Goal: Task Accomplishment & Management: Use online tool/utility

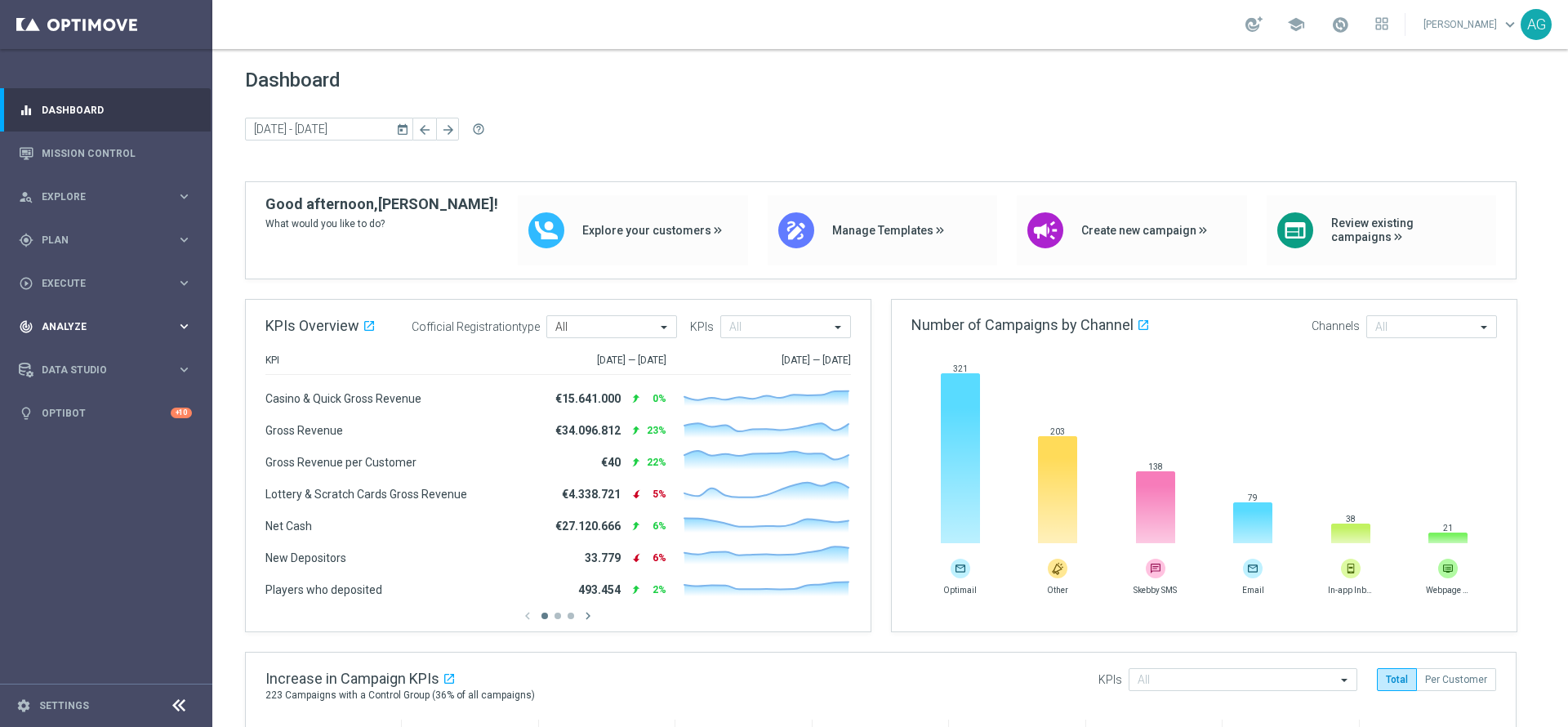
click at [117, 322] on span "Analyze" at bounding box center [109, 326] width 135 height 10
click at [108, 357] on link "Customer 360" at bounding box center [106, 360] width 127 height 13
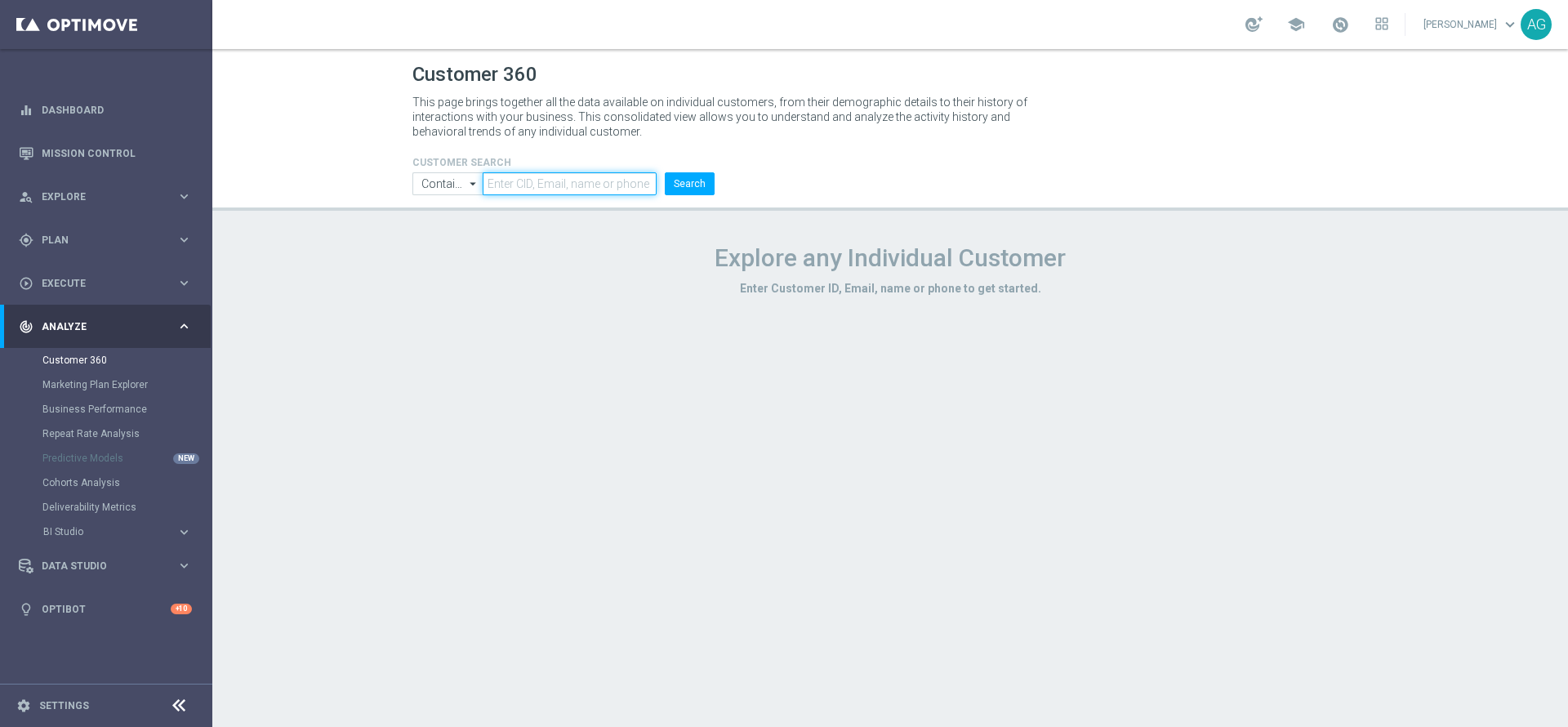
click at [582, 178] on input "text" at bounding box center [570, 184] width 174 height 23
paste input "4653572"
type input "4653572"
click at [706, 180] on button "Search" at bounding box center [689, 184] width 50 height 23
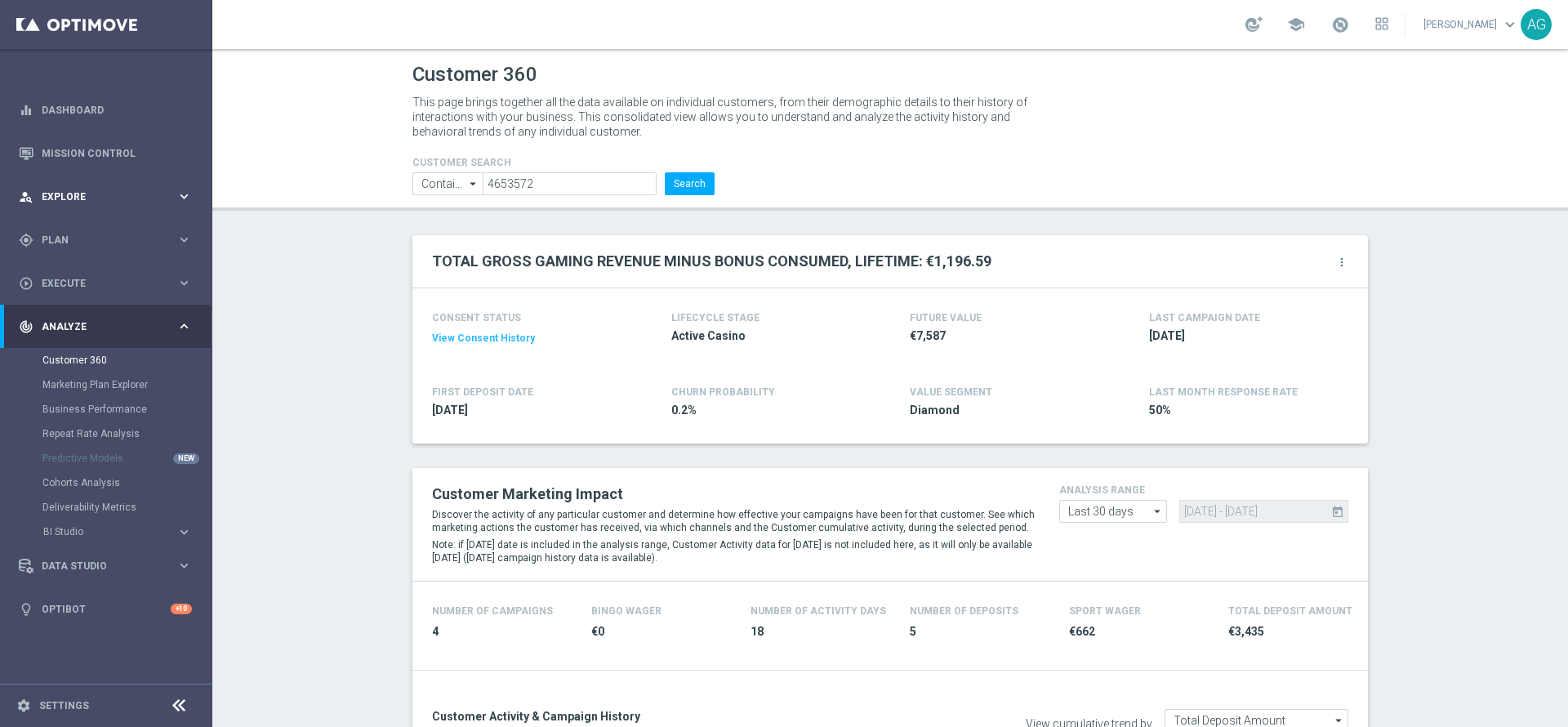
click at [99, 209] on div "person_search Explore keyboard_arrow_right" at bounding box center [105, 197] width 211 height 44
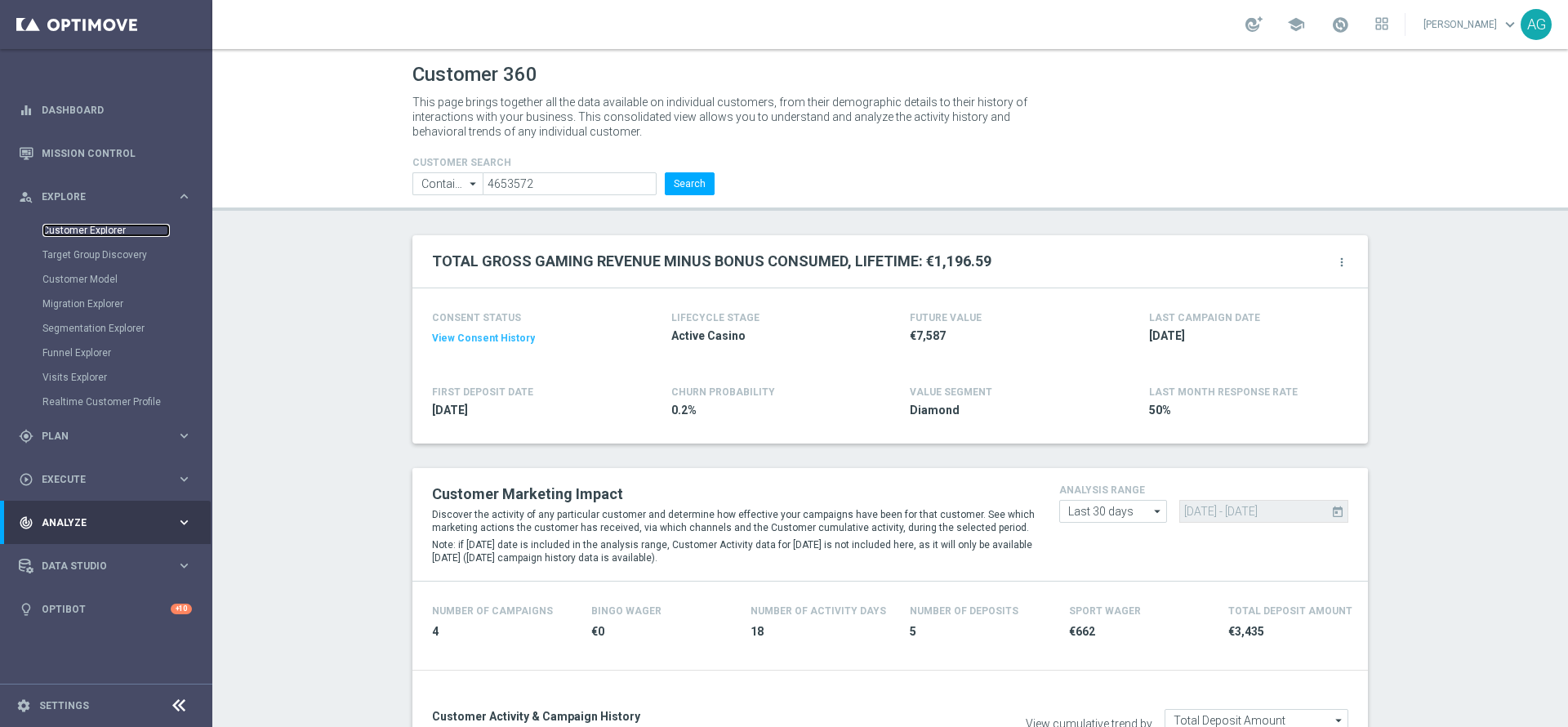
click at [103, 226] on link "Customer Explorer" at bounding box center [106, 230] width 127 height 13
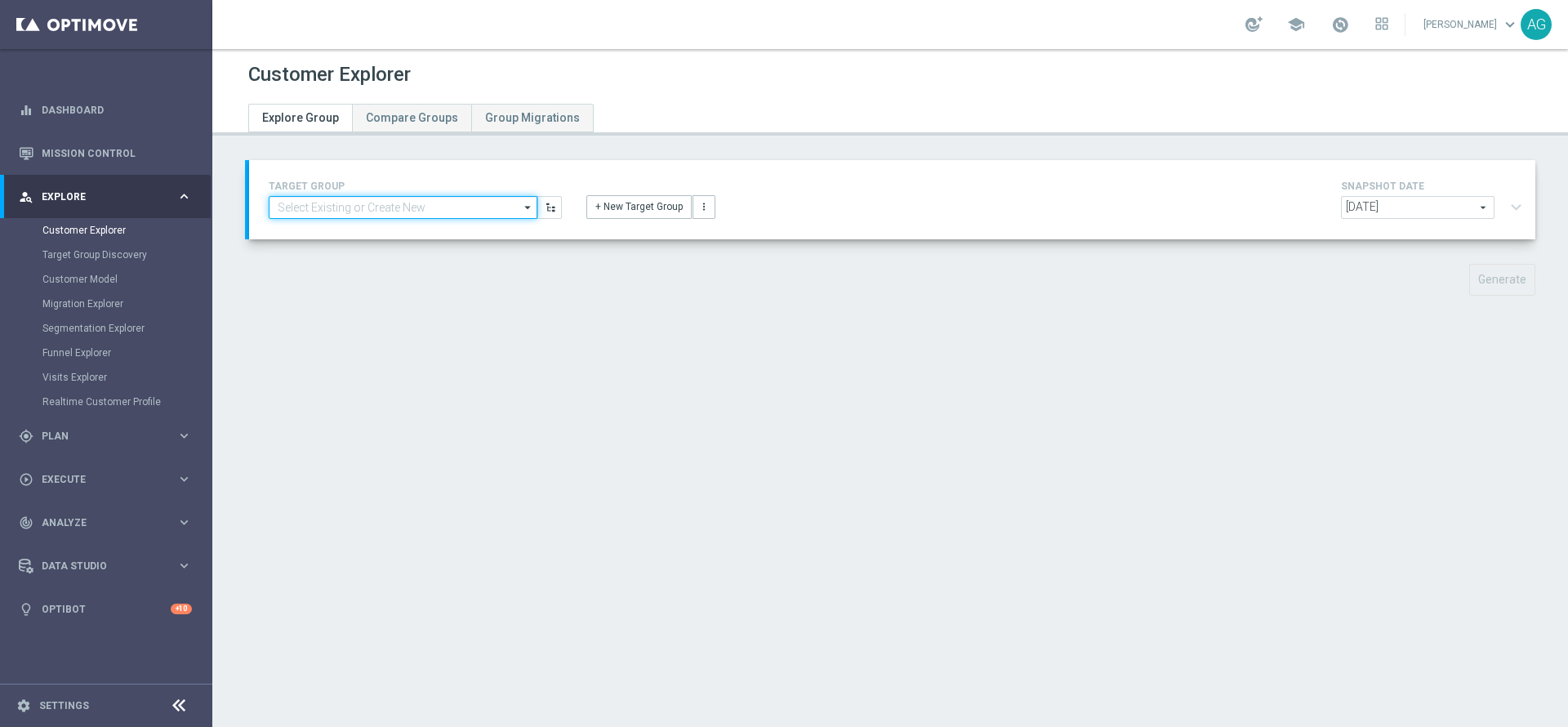
click at [395, 203] on input at bounding box center [403, 207] width 269 height 23
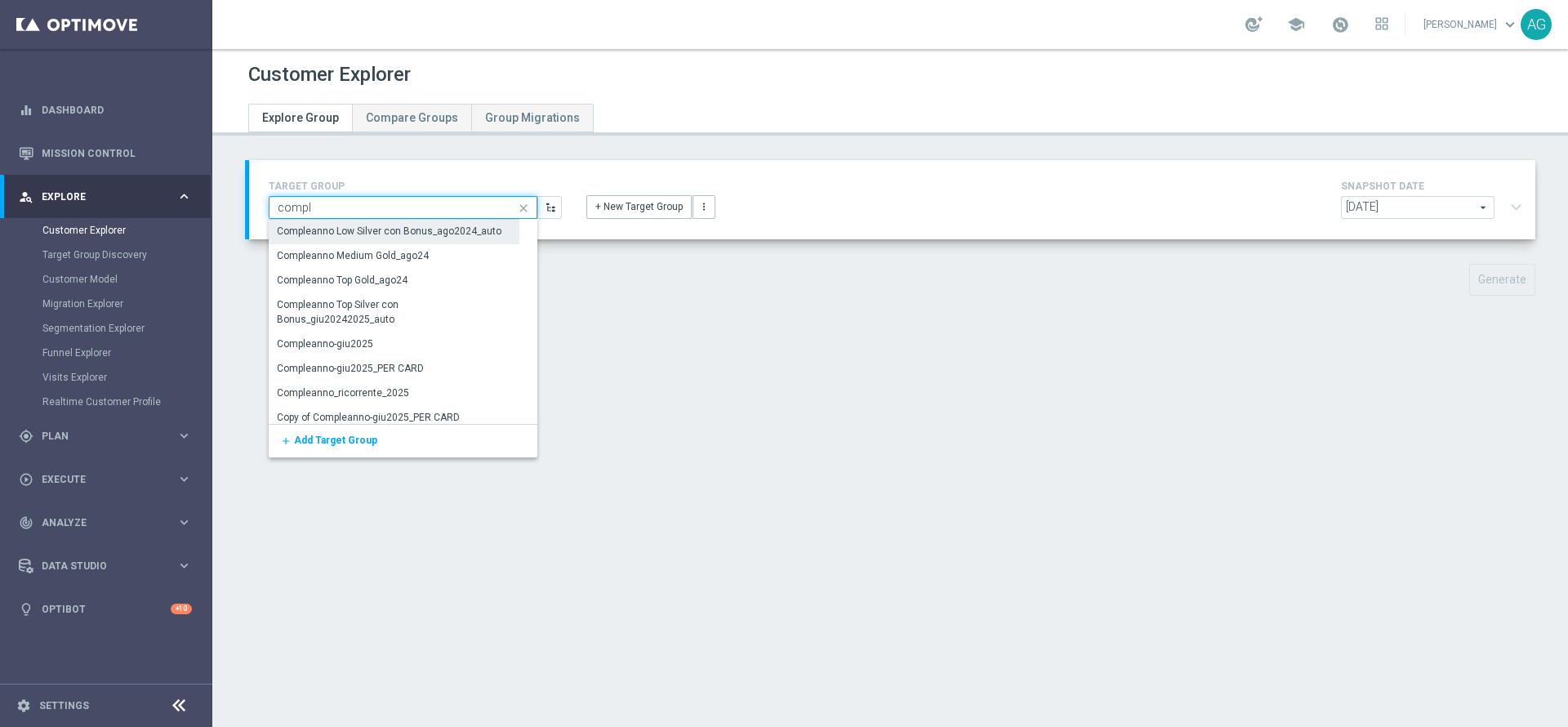
scroll to position [203, 0]
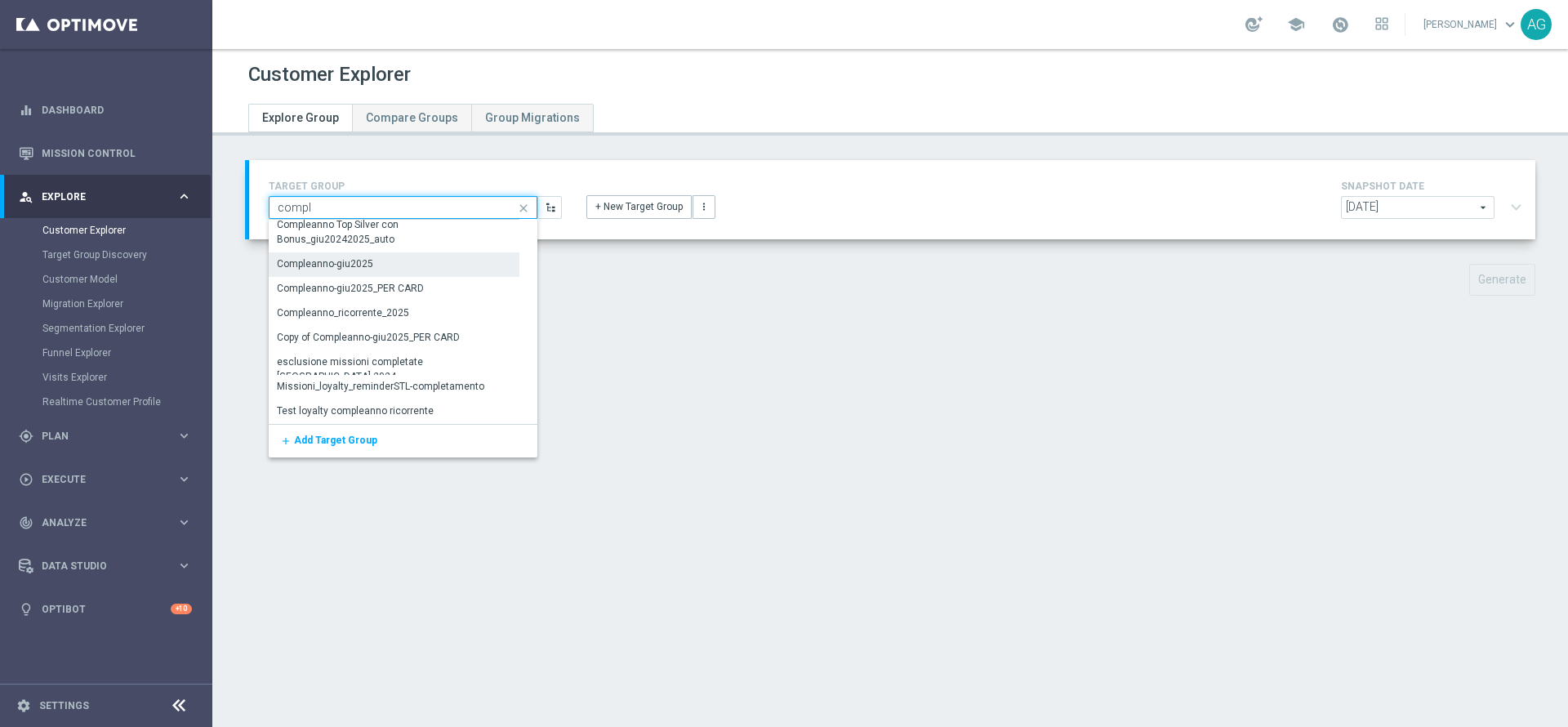
type input "compl"
click at [386, 266] on div "Compleanno-giu2025" at bounding box center [394, 264] width 251 height 23
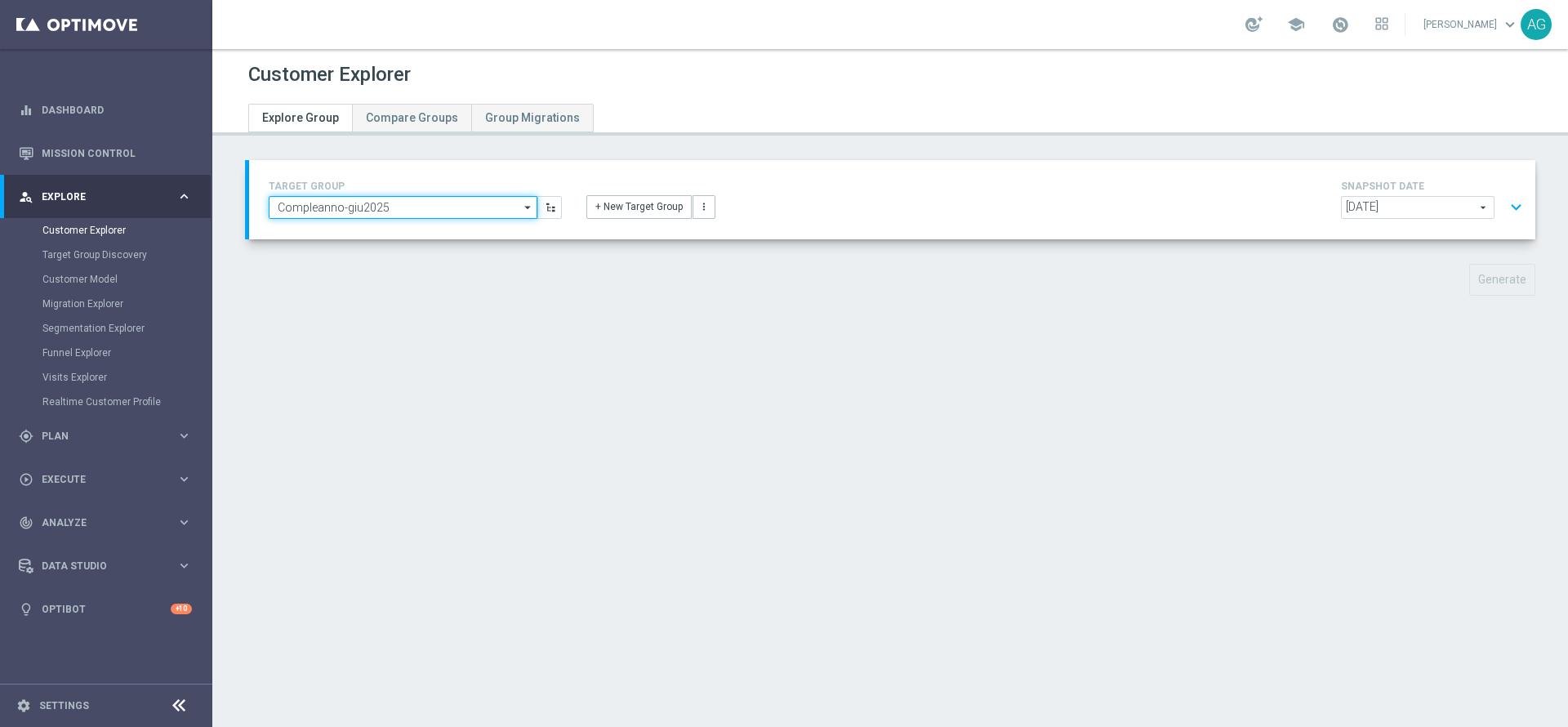
click at [412, 217] on input "Compleanno-giu2025" at bounding box center [403, 207] width 269 height 23
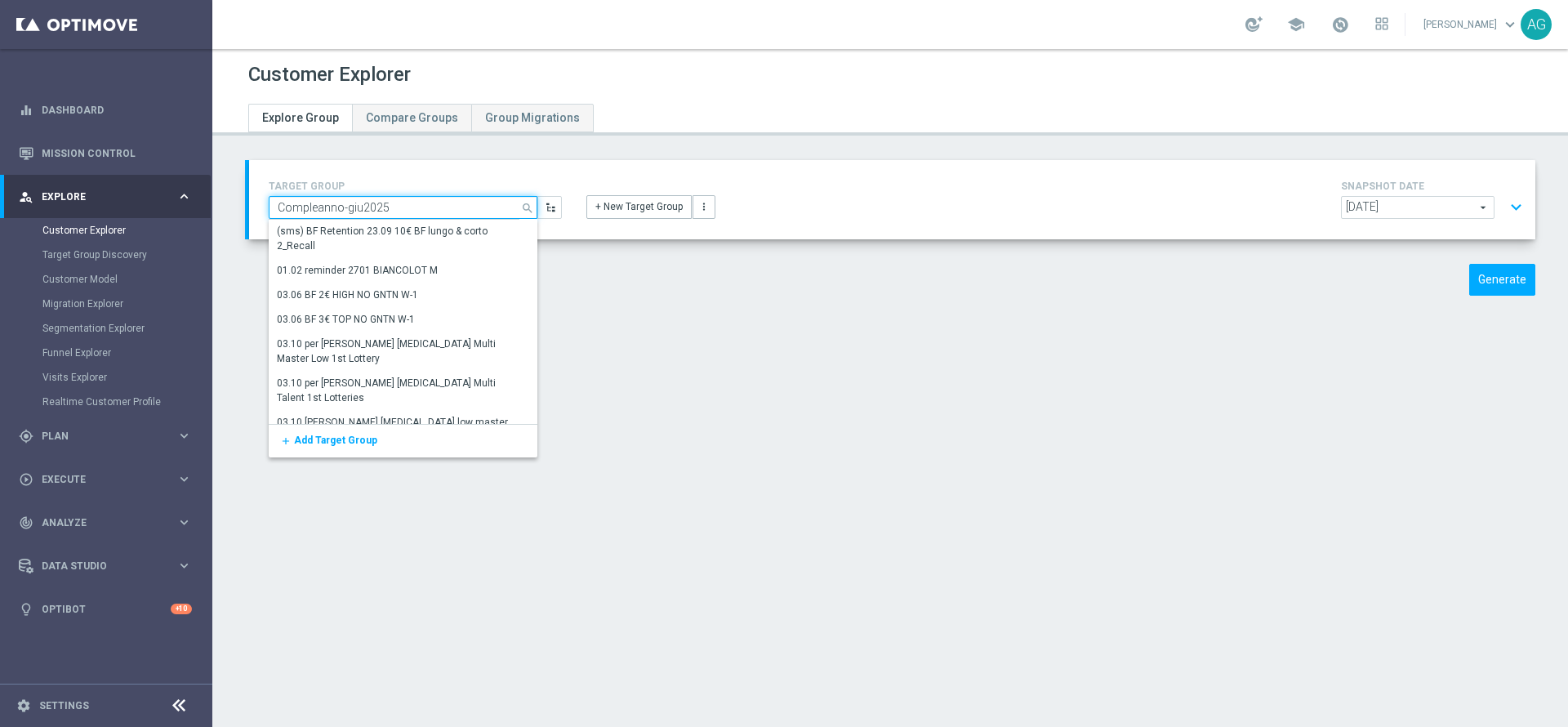
click at [399, 212] on input "Compleanno-giu2025" at bounding box center [403, 207] width 269 height 23
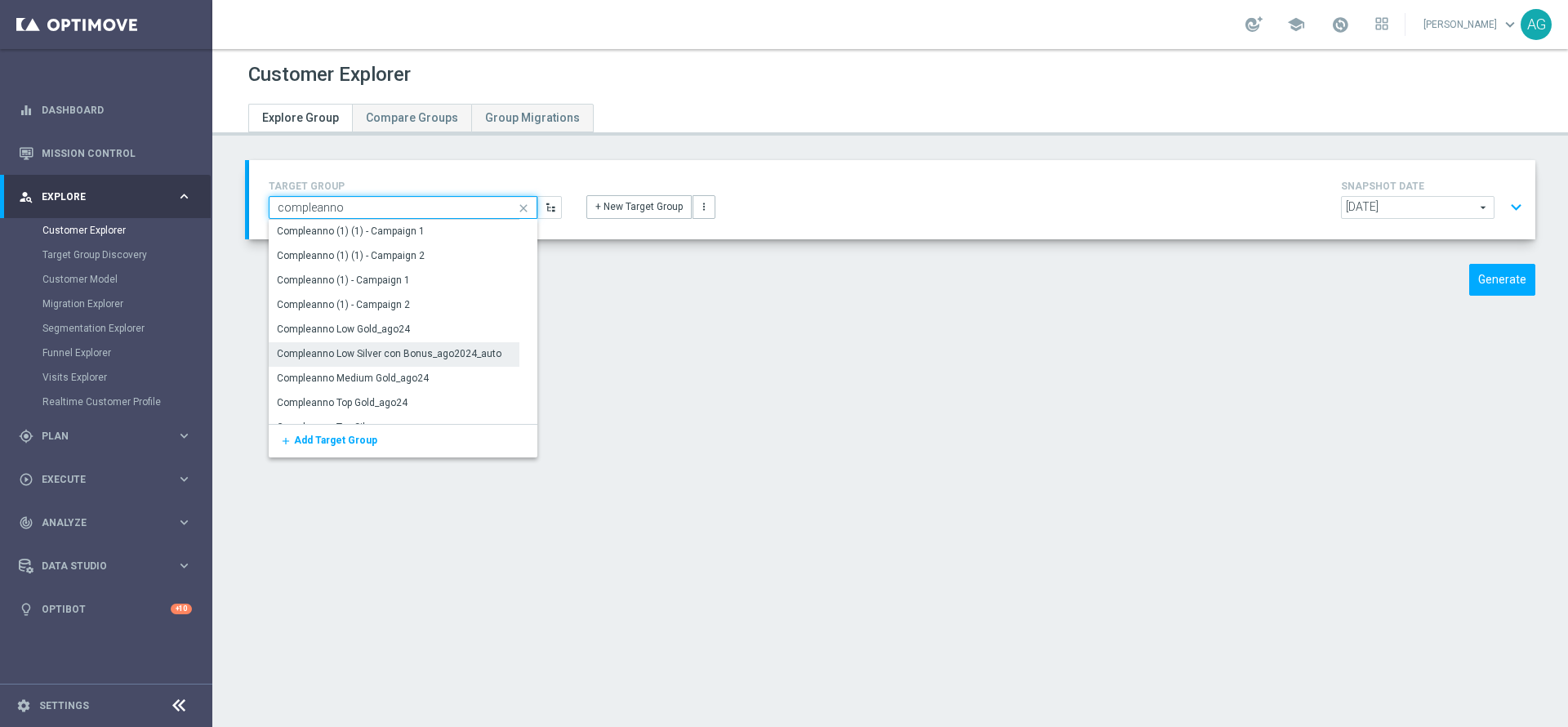
scroll to position [153, 0]
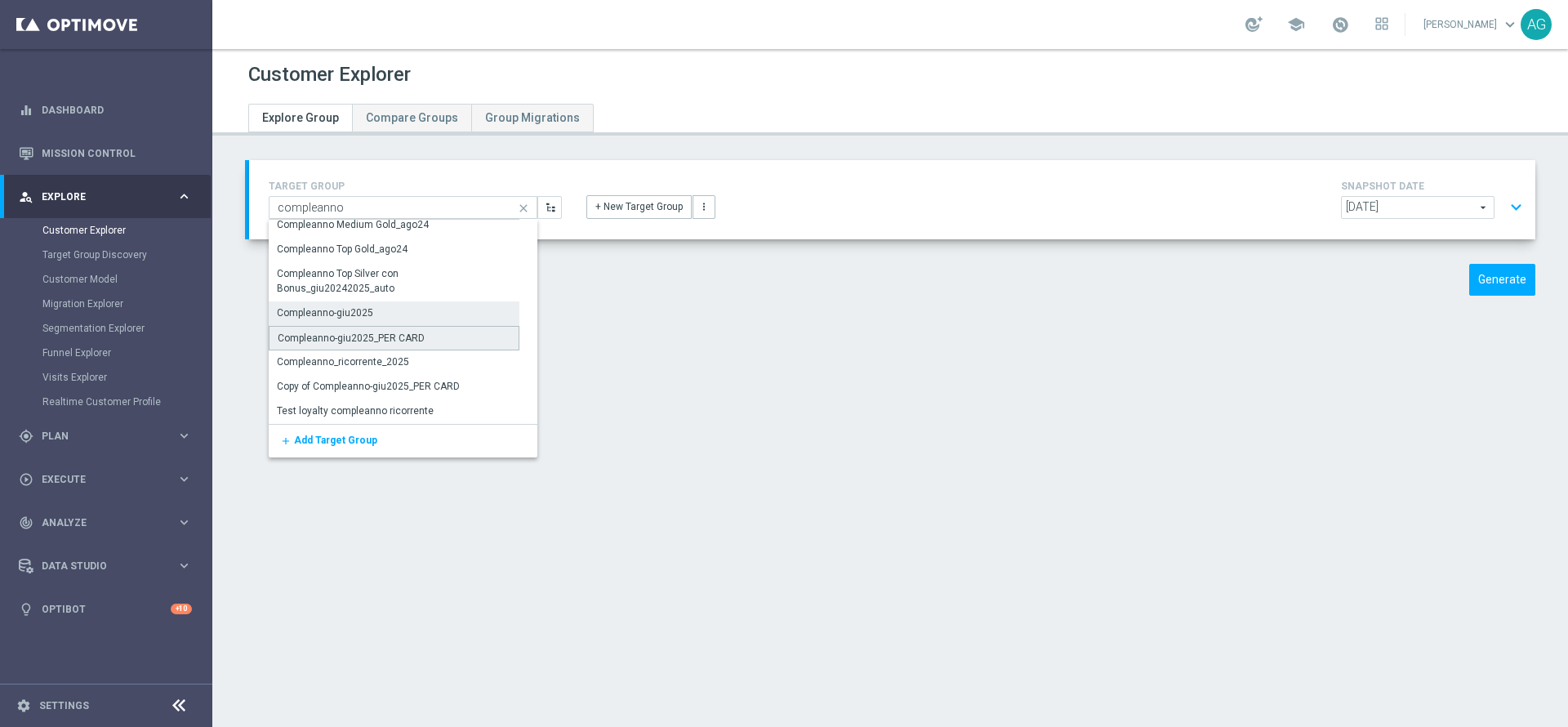
click at [410, 342] on div "Compleanno-giu2025_PER CARD" at bounding box center [351, 338] width 147 height 15
type input "Compleanno-giu2025_PER CARD"
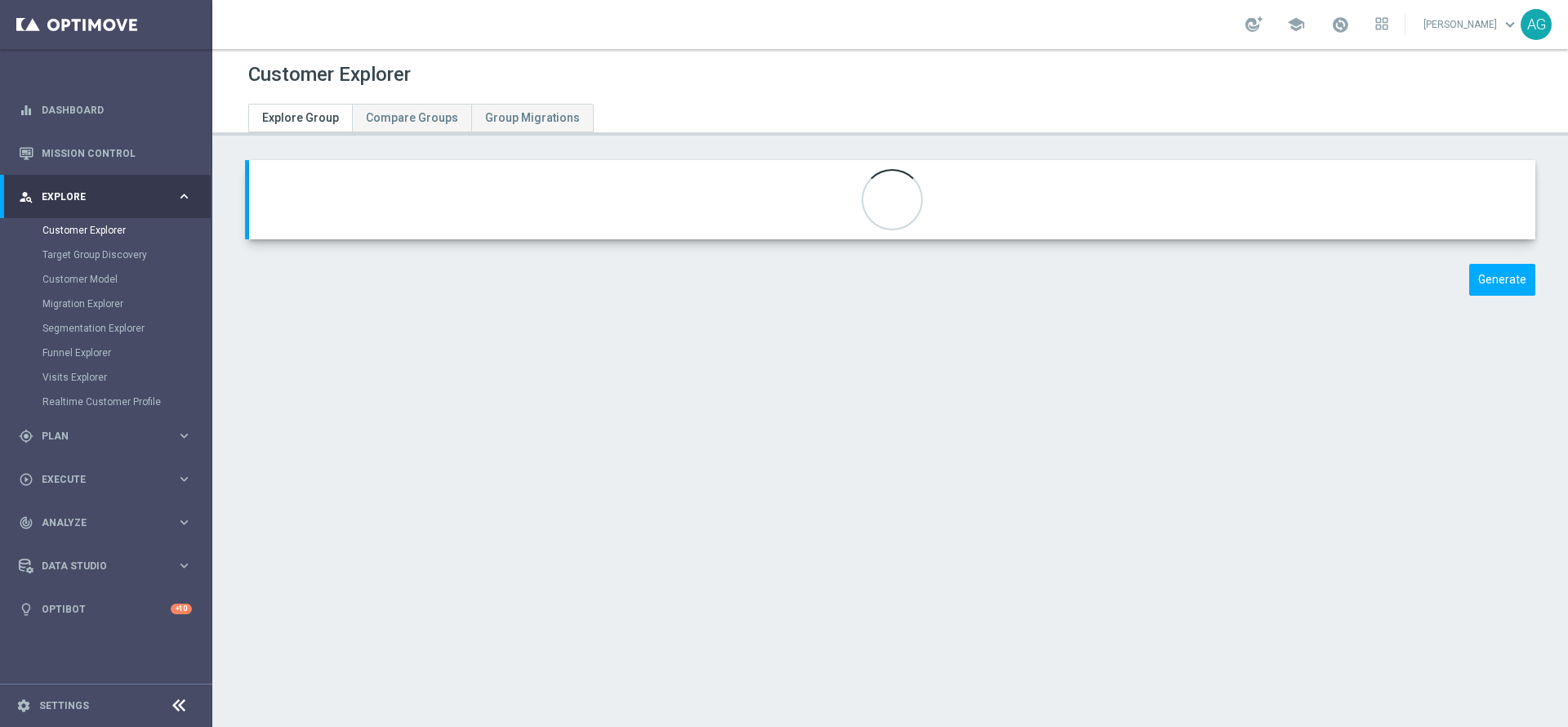
type textarea "(1 AND 2 AND 3 AND 4 AND 5 AND 6 AND 7 AND 8 AND 9 AND 10)"
click at [1504, 203] on button "expand_more" at bounding box center [1515, 208] width 23 height 31
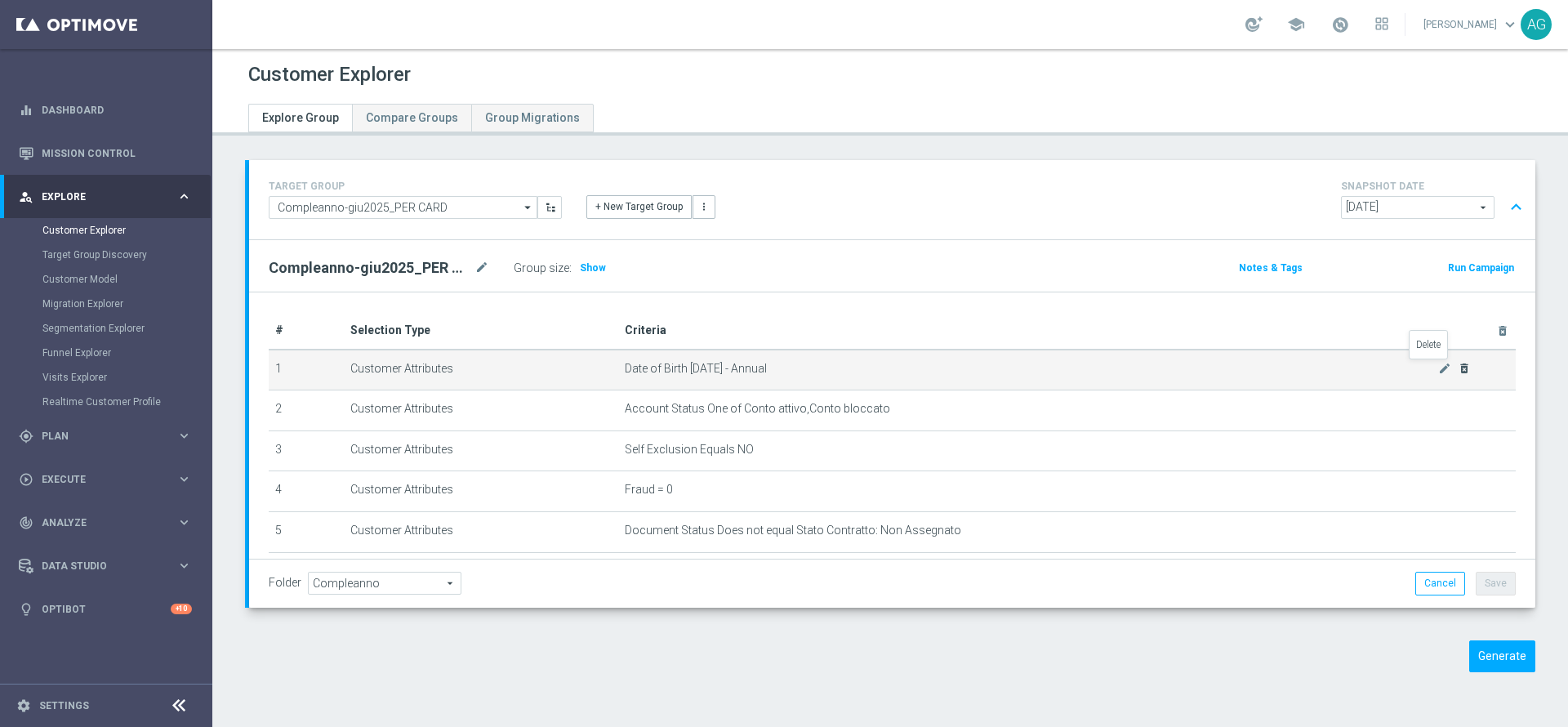
click at [1457, 372] on icon "delete_forever" at bounding box center [1464, 368] width 13 height 13
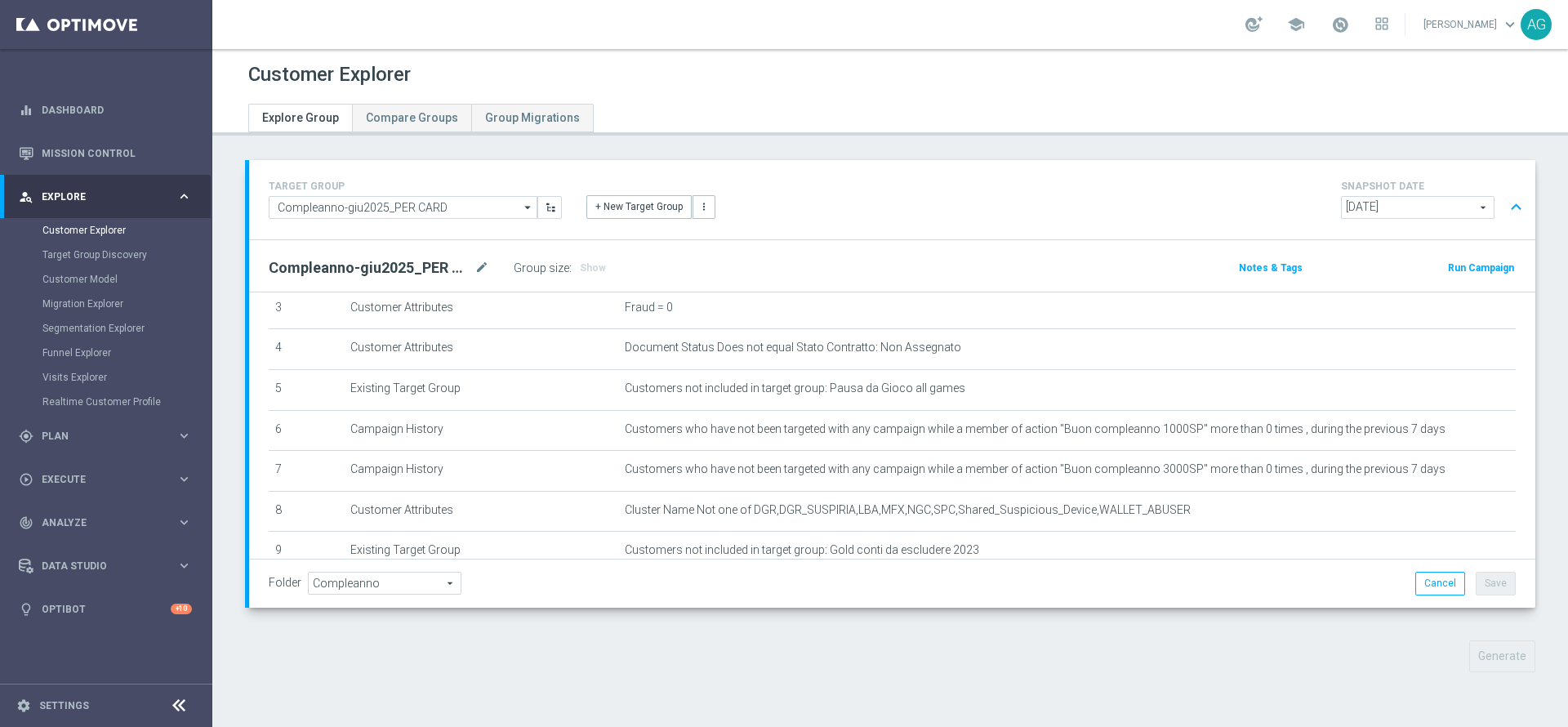
scroll to position [256, 0]
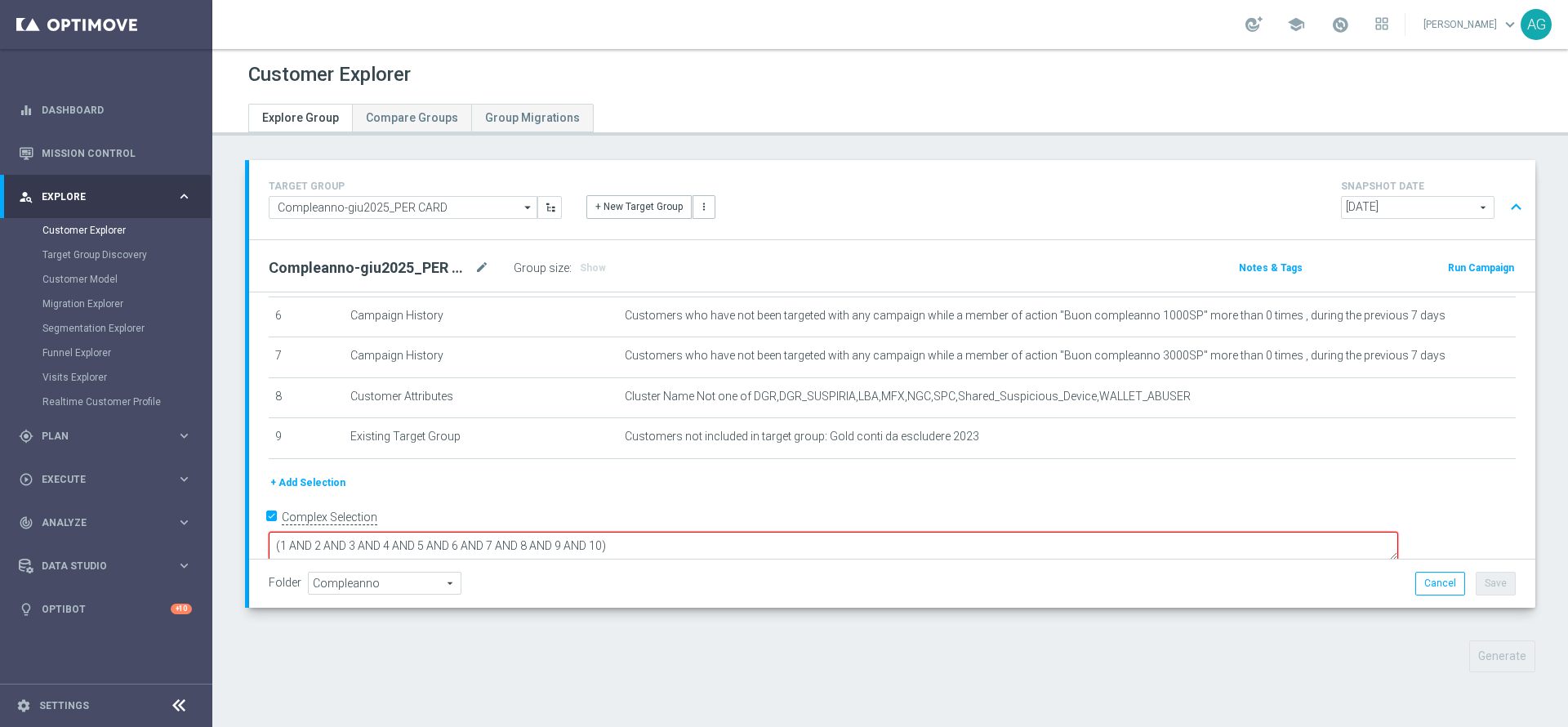
click at [320, 481] on button "+ Add Selection" at bounding box center [308, 482] width 78 height 18
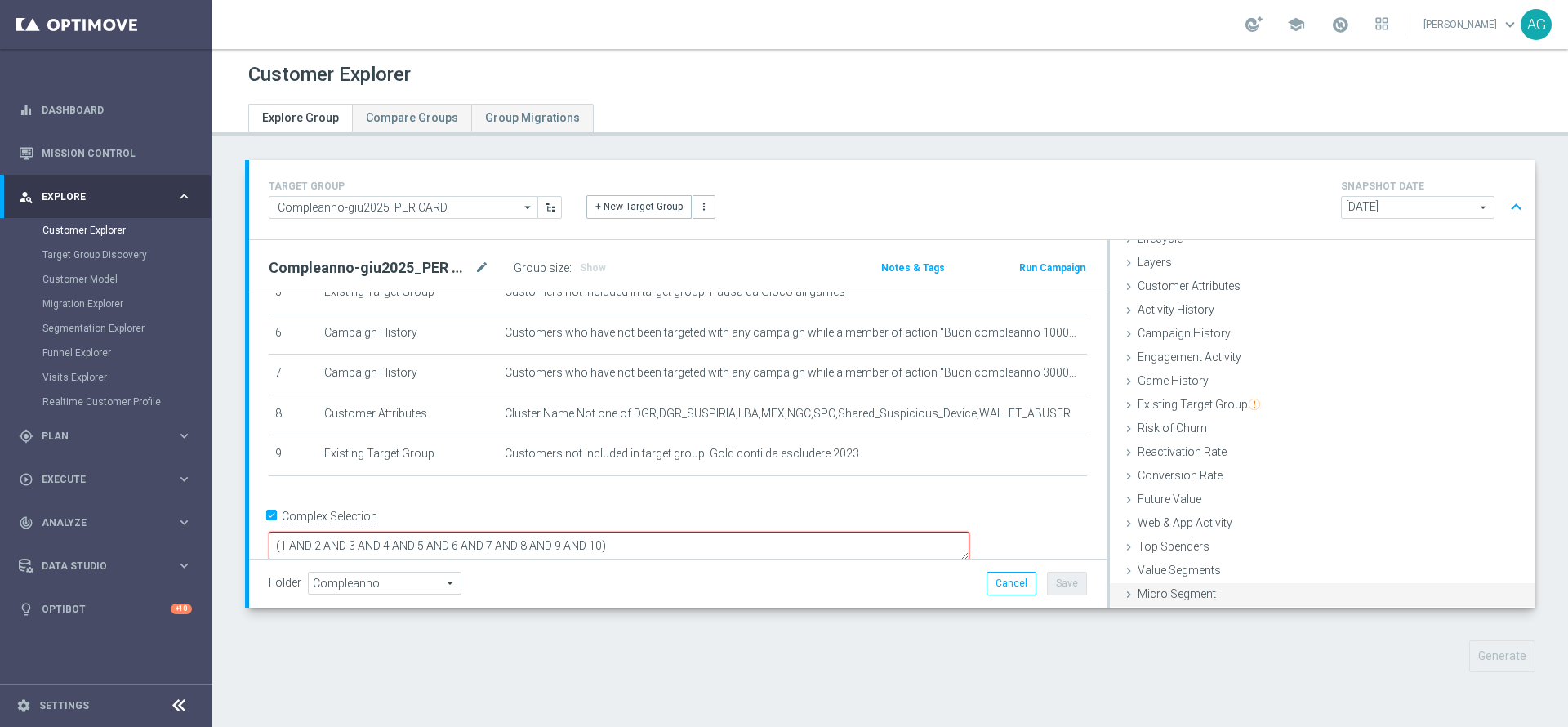
scroll to position [67, 0]
click at [1182, 597] on span "Customer List" at bounding box center [1173, 594] width 72 height 13
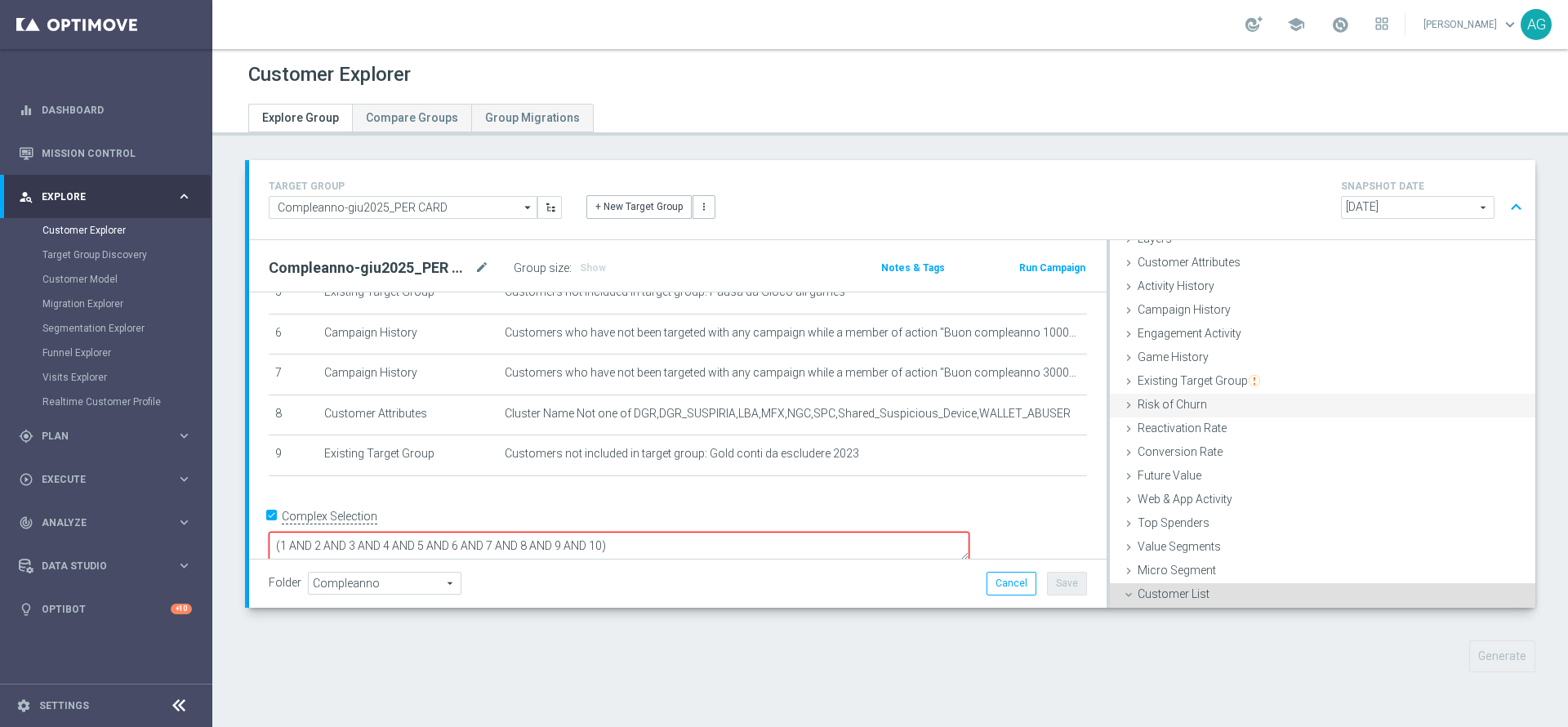
scroll to position [199, 0]
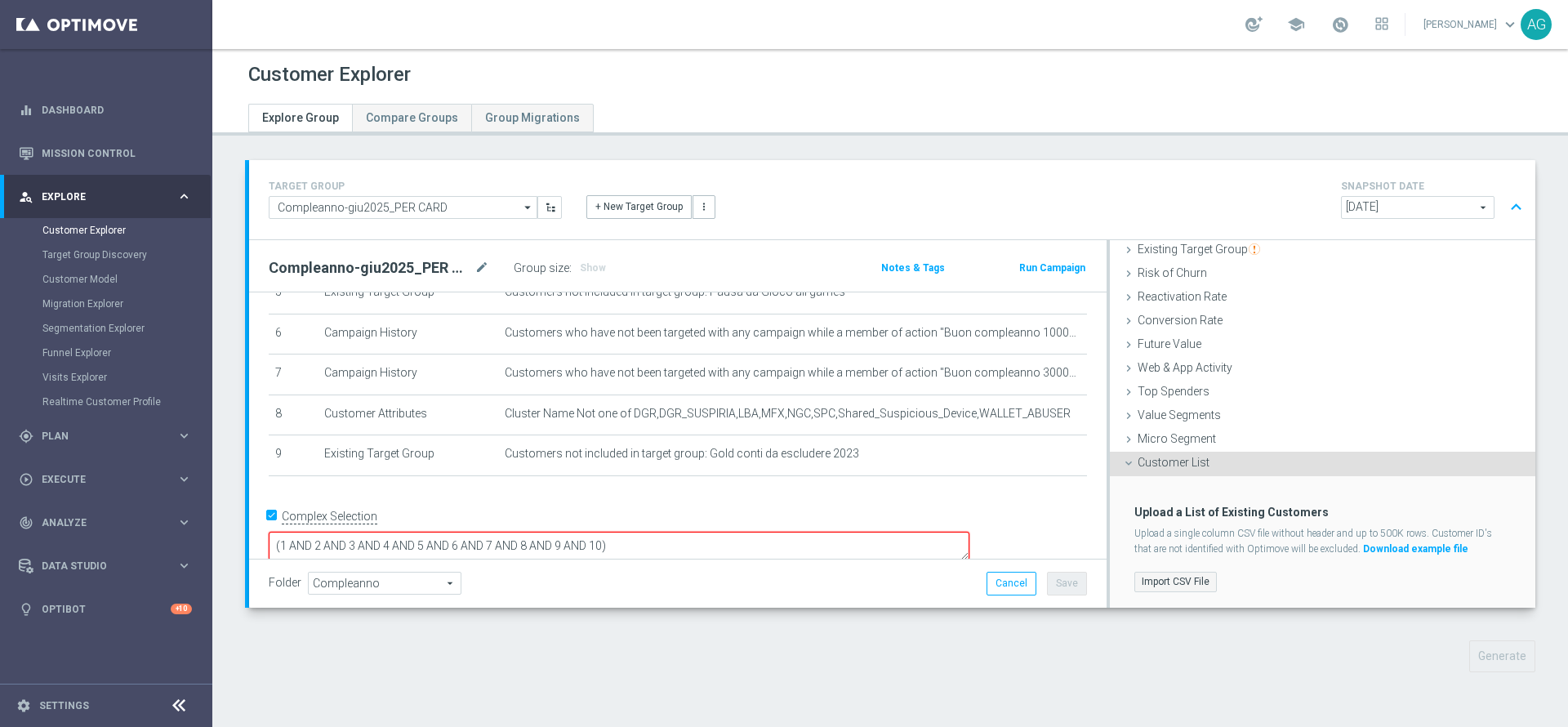
click at [1171, 572] on label "Import CSV File" at bounding box center [1175, 582] width 83 height 20
click at [0, 0] on input "Import CSV File" at bounding box center [0, 0] width 0 height 0
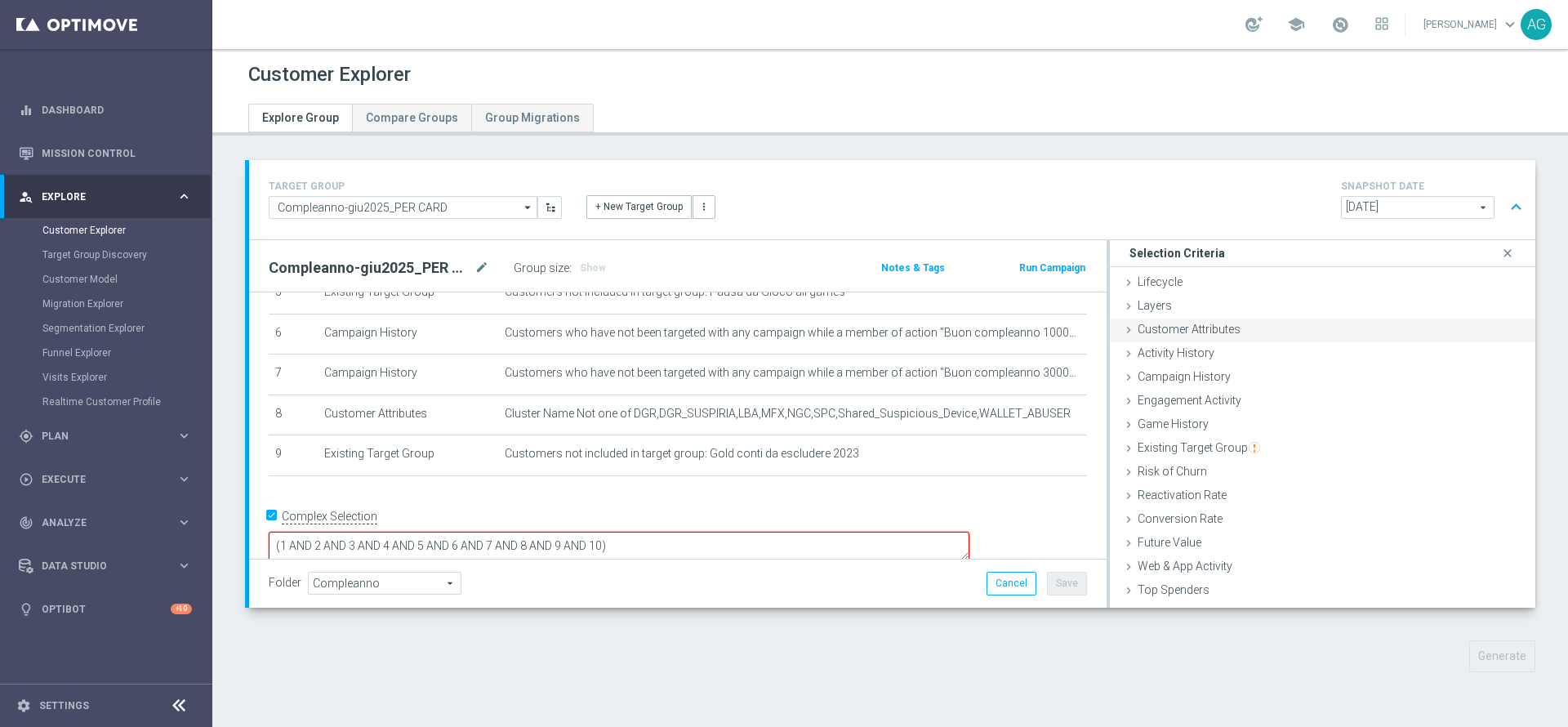
click at [1166, 330] on span "Customer Attributes" at bounding box center [1189, 329] width 103 height 13
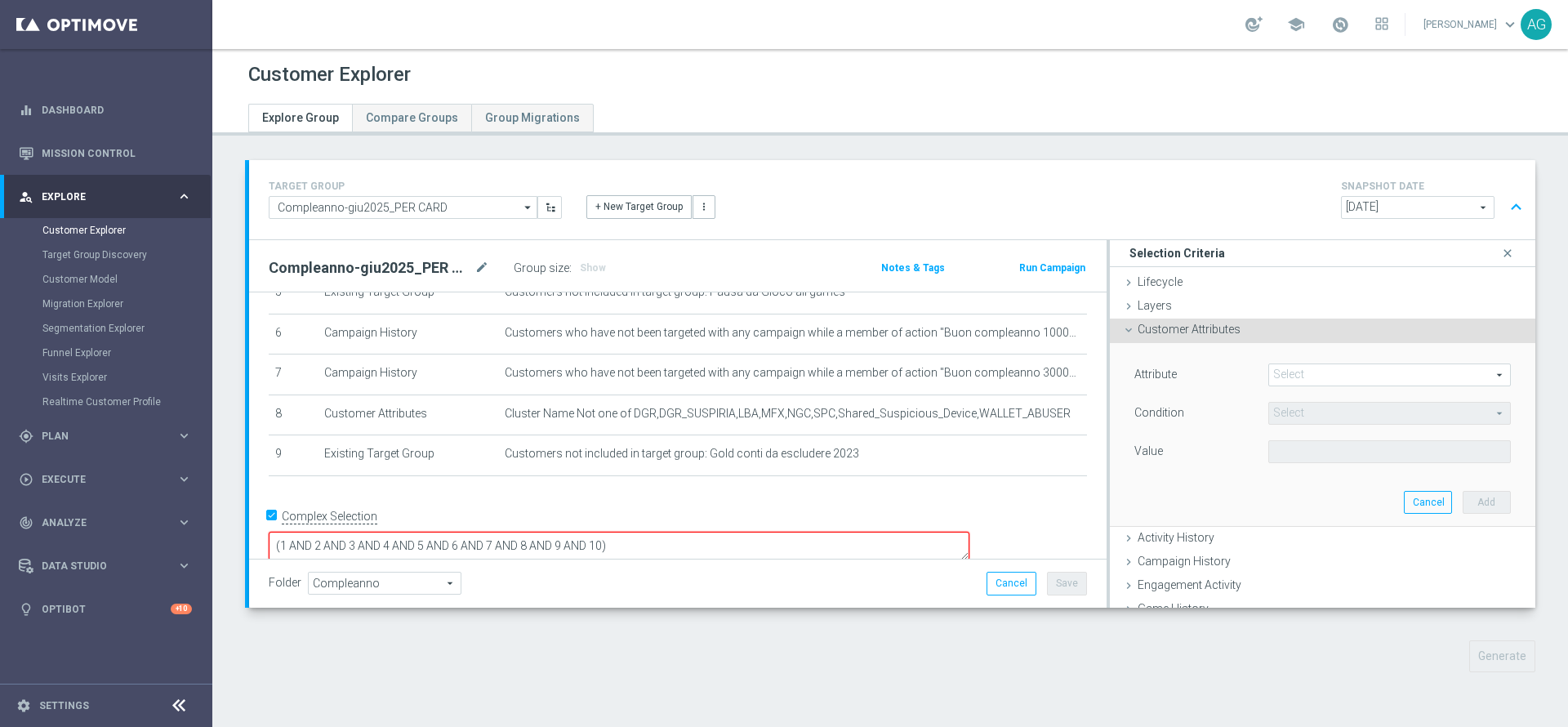
click at [1296, 368] on span at bounding box center [1389, 375] width 241 height 21
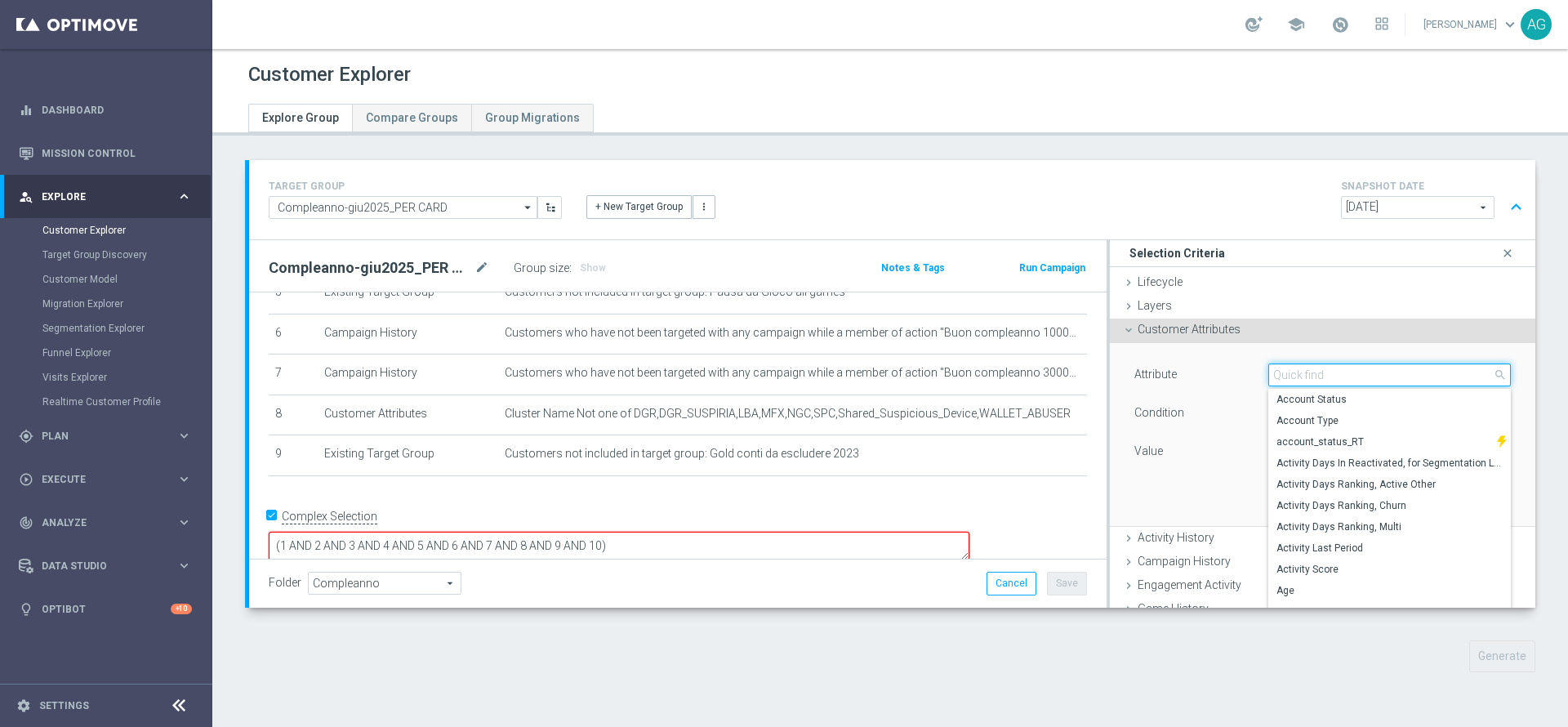
click at [1295, 368] on input "search" at bounding box center [1389, 375] width 243 height 23
type input "id"
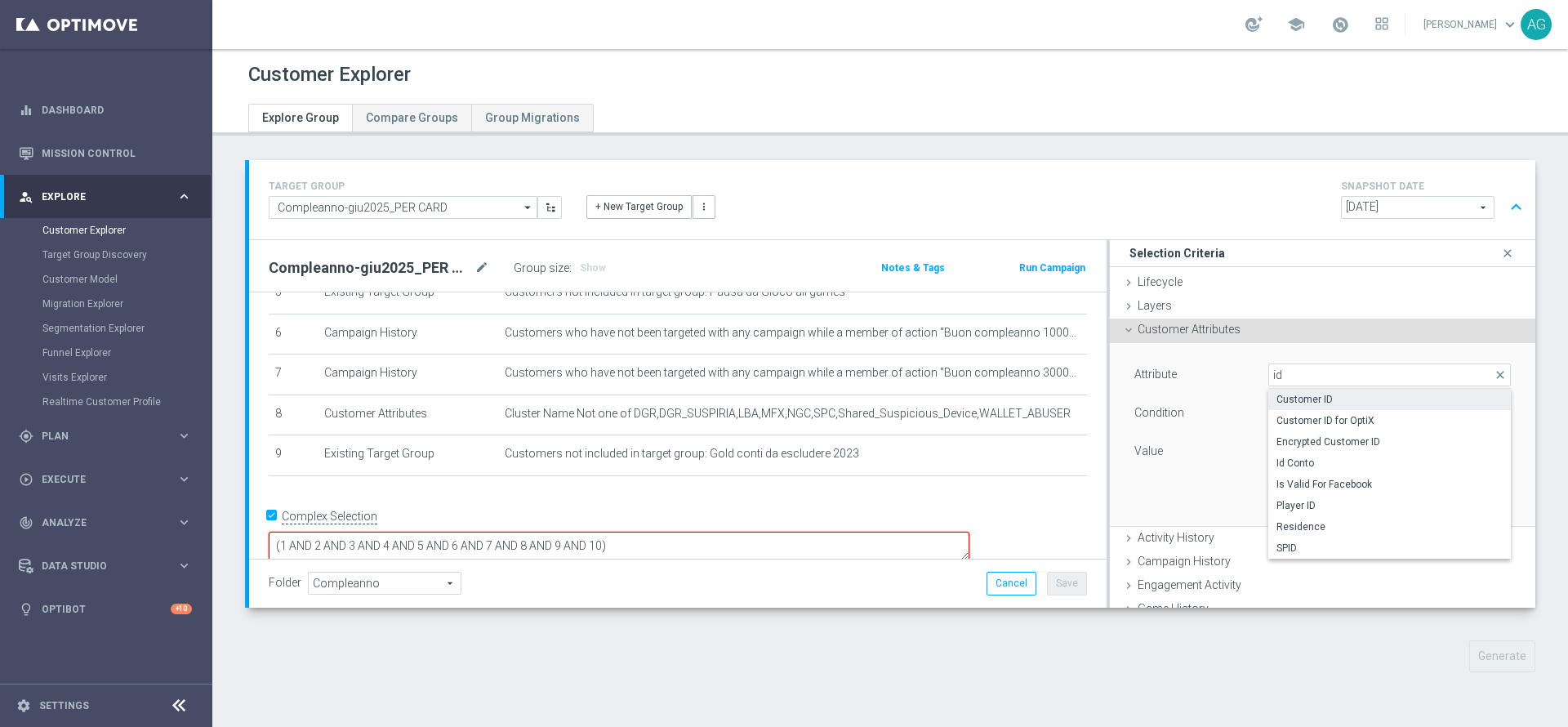
click at [1297, 393] on span "Customer ID" at bounding box center [1390, 399] width 226 height 13
type input "Customer ID"
type input "="
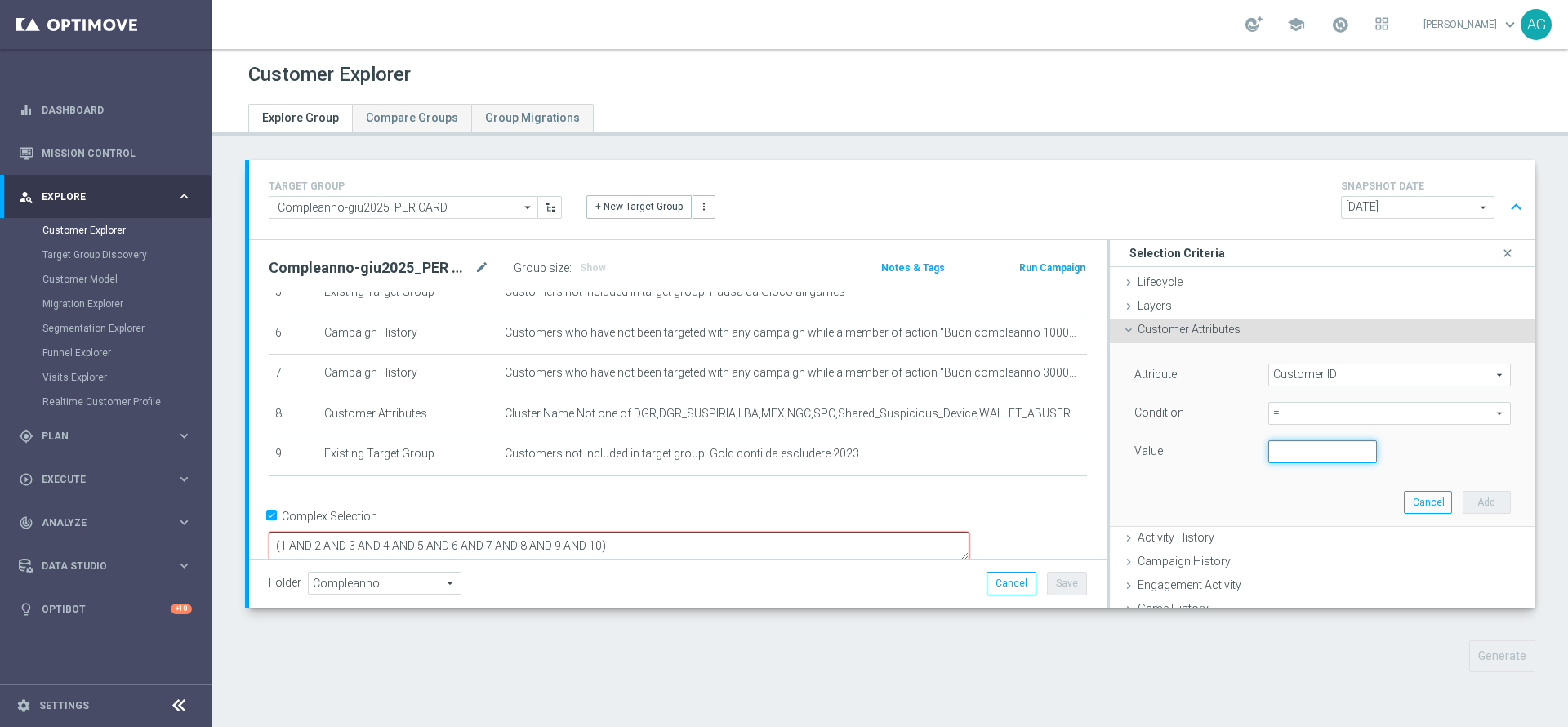
click at [1268, 446] on input "number" at bounding box center [1323, 452] width 110 height 23
paste input "4653572"
type input "4653572"
click at [1463, 497] on button "Add" at bounding box center [1486, 502] width 48 height 23
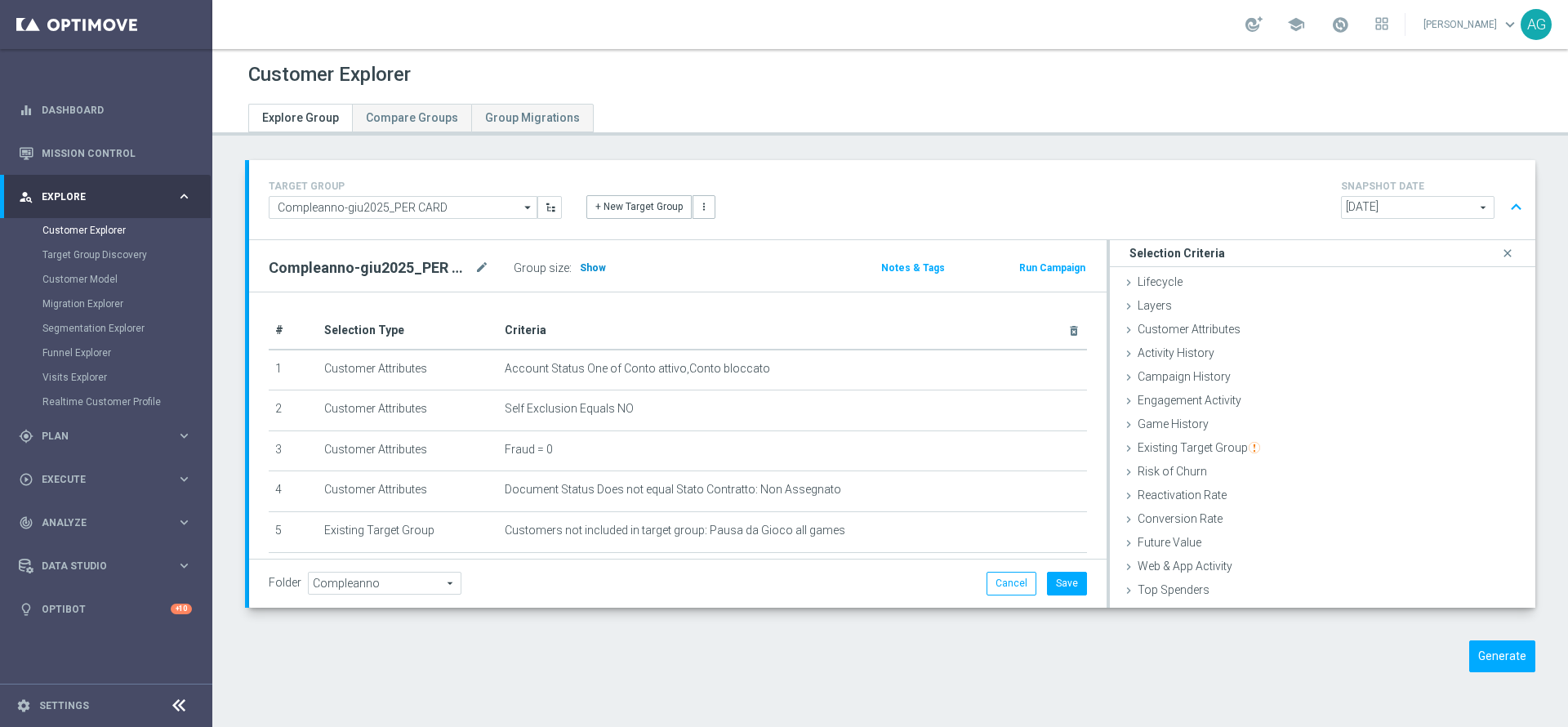
click at [587, 267] on span "Show" at bounding box center [593, 267] width 26 height 11
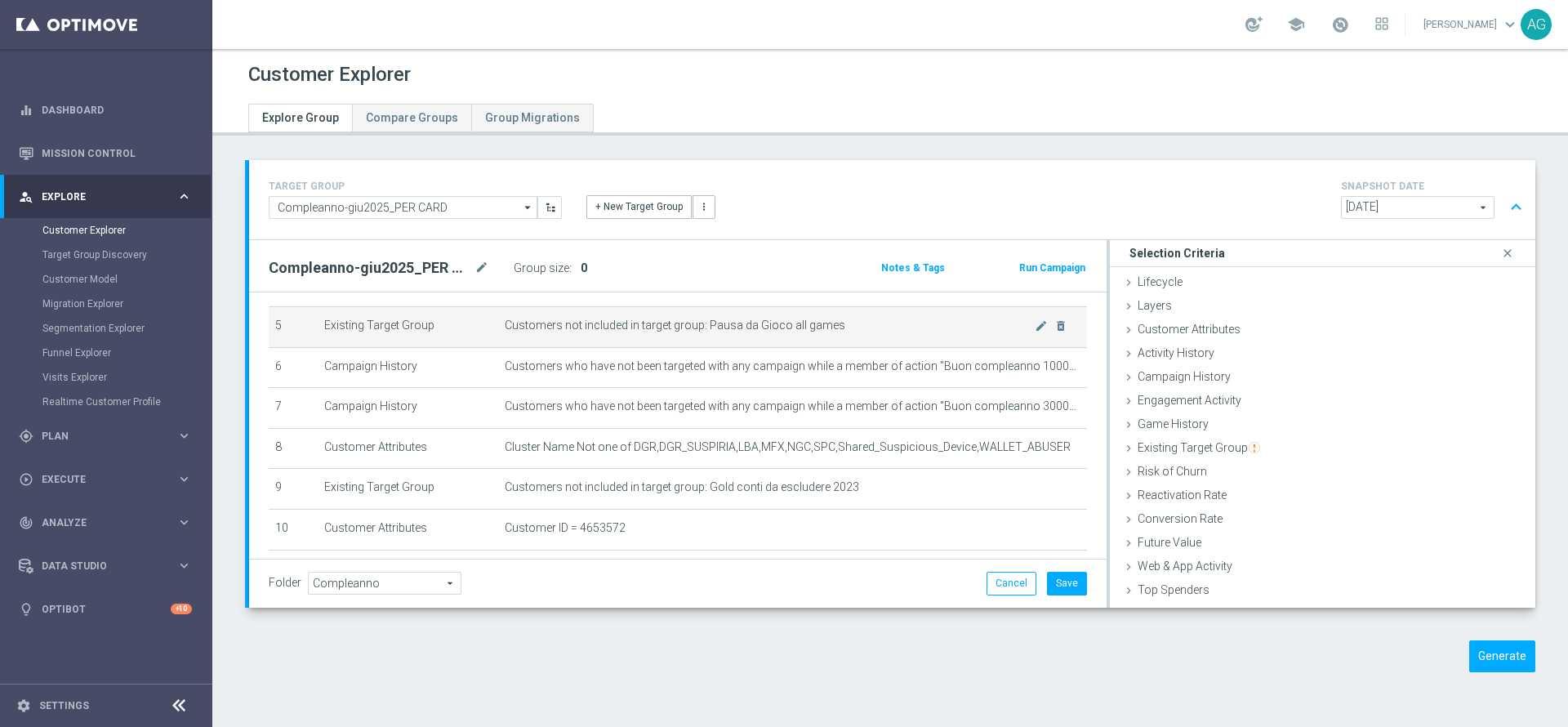
scroll to position [278, 0]
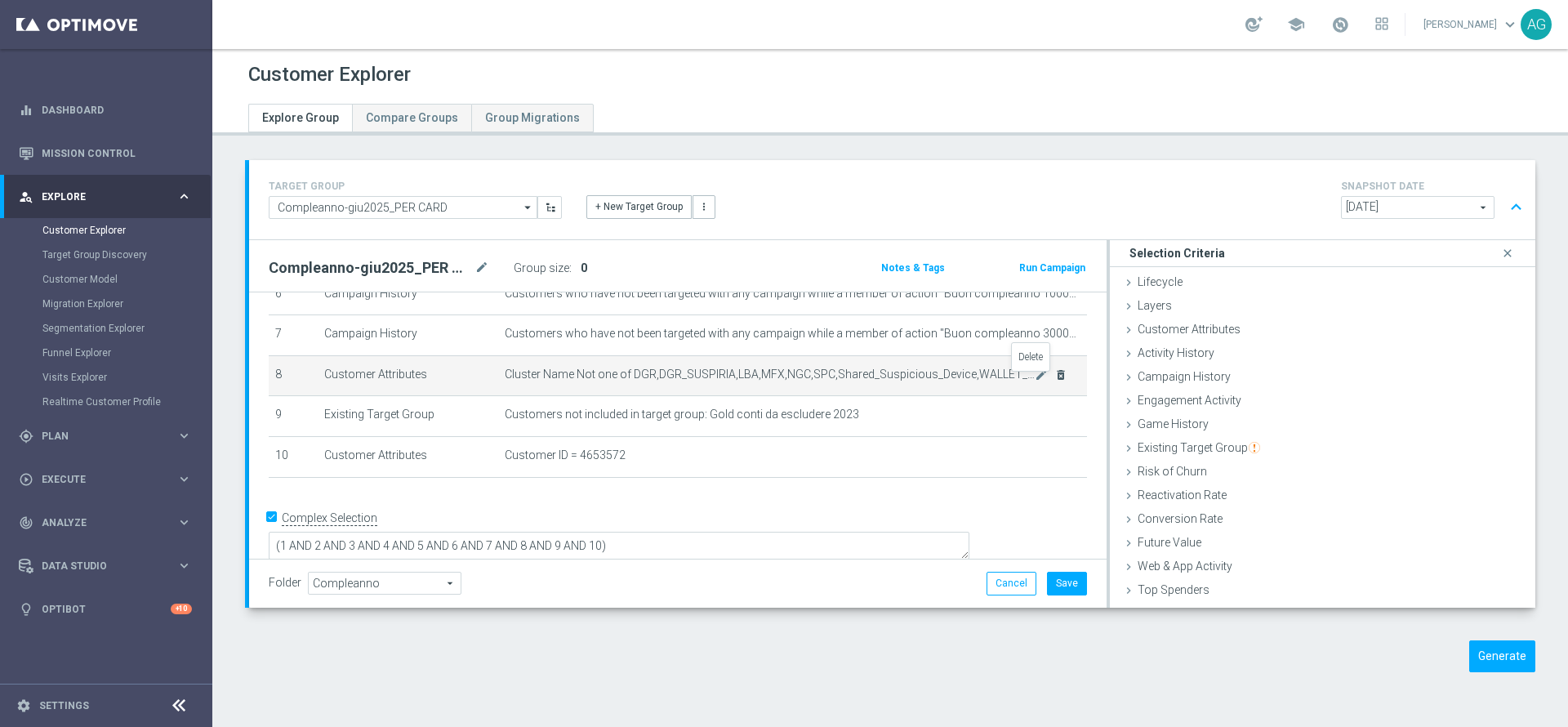
click at [1054, 381] on icon "delete_forever" at bounding box center [1060, 374] width 13 height 13
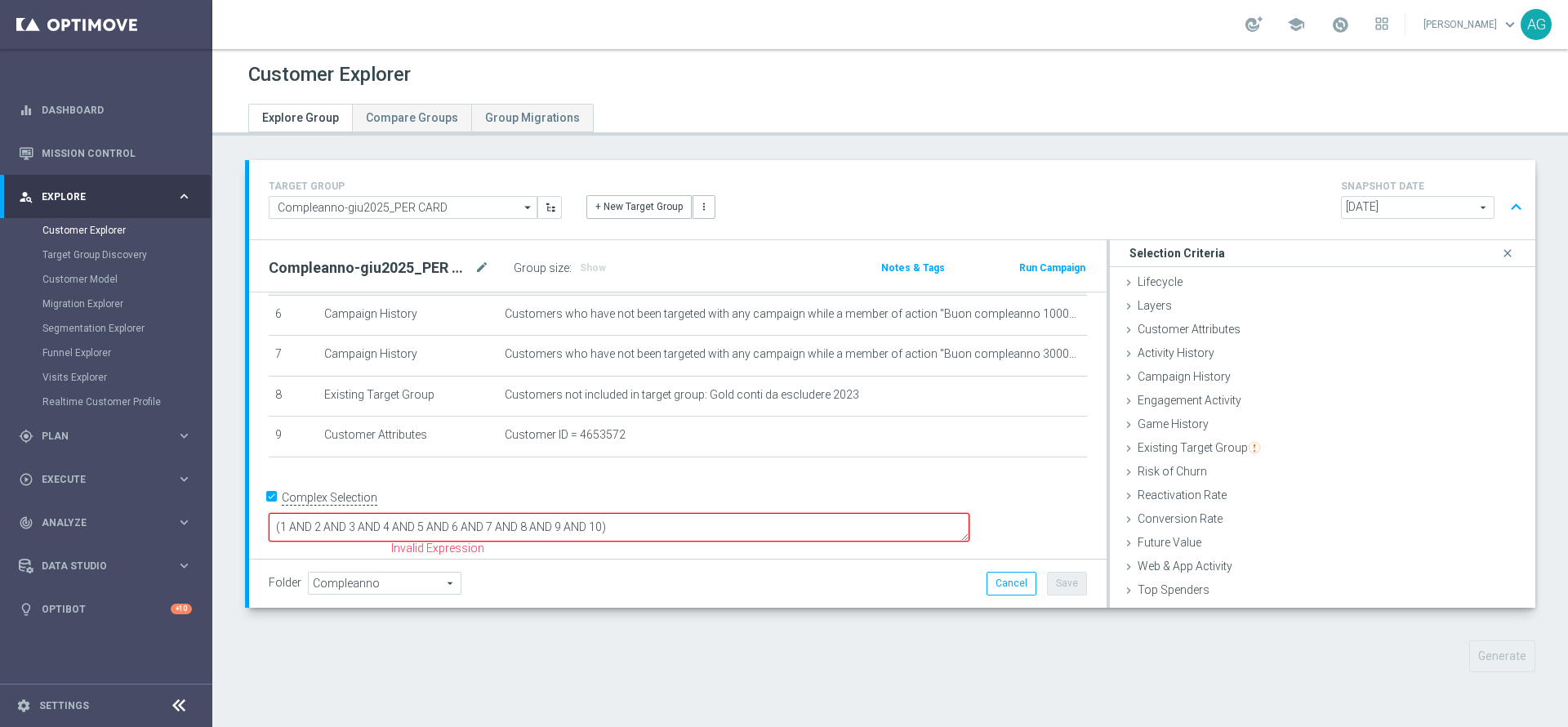
scroll to position [239, 0]
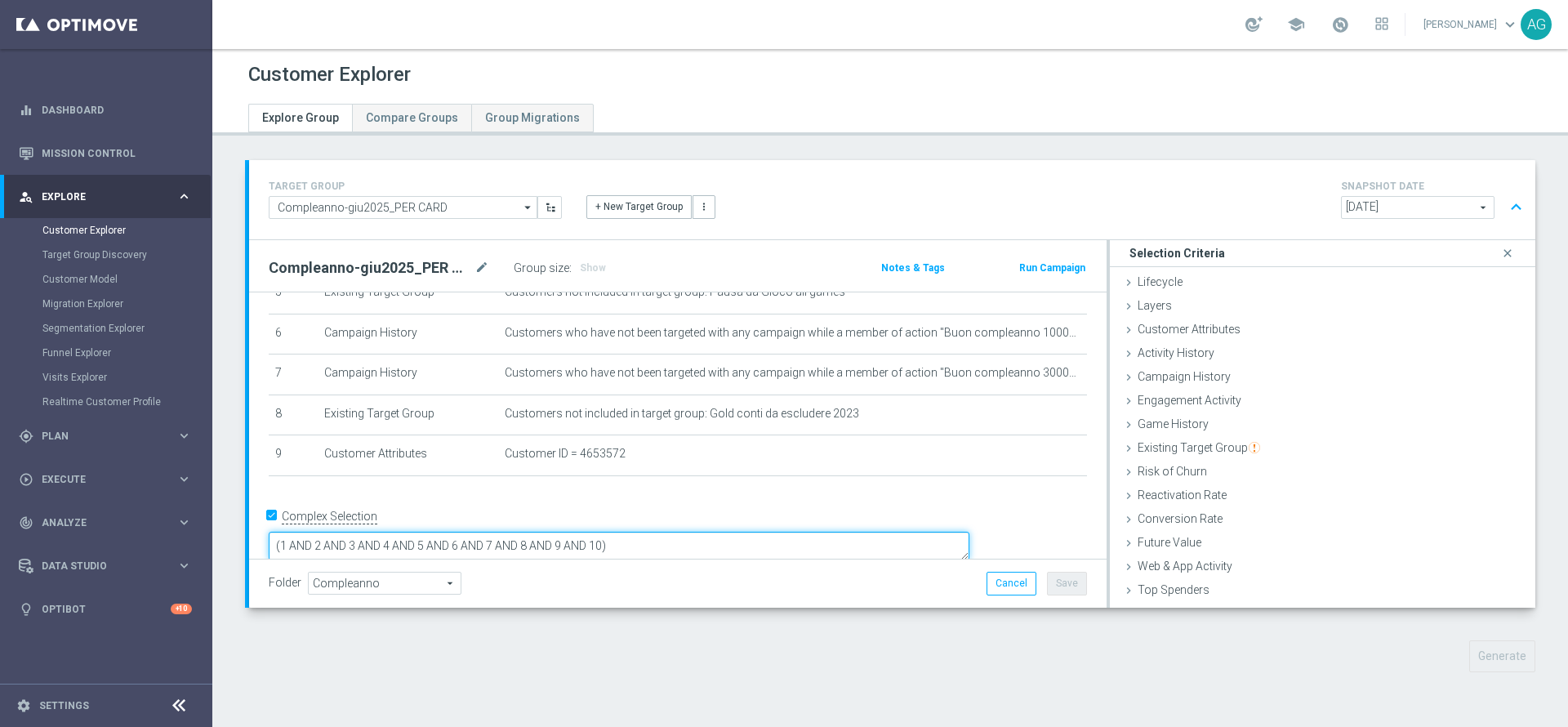
click at [731, 532] on textarea "(1 AND 2 AND 3 AND 4 AND 5 AND 6 AND 7 AND 8 AND 9 AND 10)" at bounding box center [619, 546] width 700 height 29
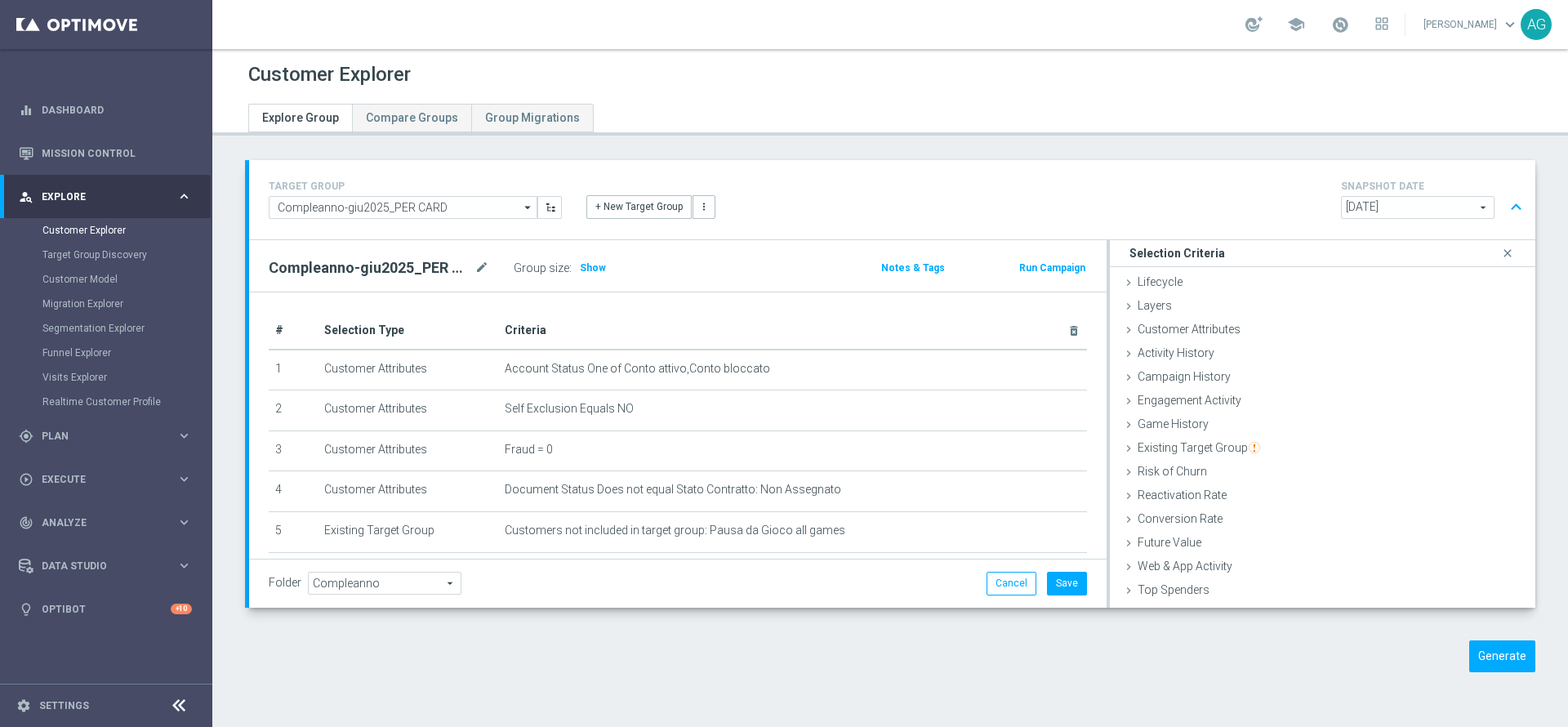
click at [589, 251] on div "Compleanno-giu2025_PER CARD mode_edit Group size : Show Notes & Tags Run Campai…" at bounding box center [677, 266] width 857 height 51
click at [585, 269] on span "Show" at bounding box center [593, 267] width 26 height 11
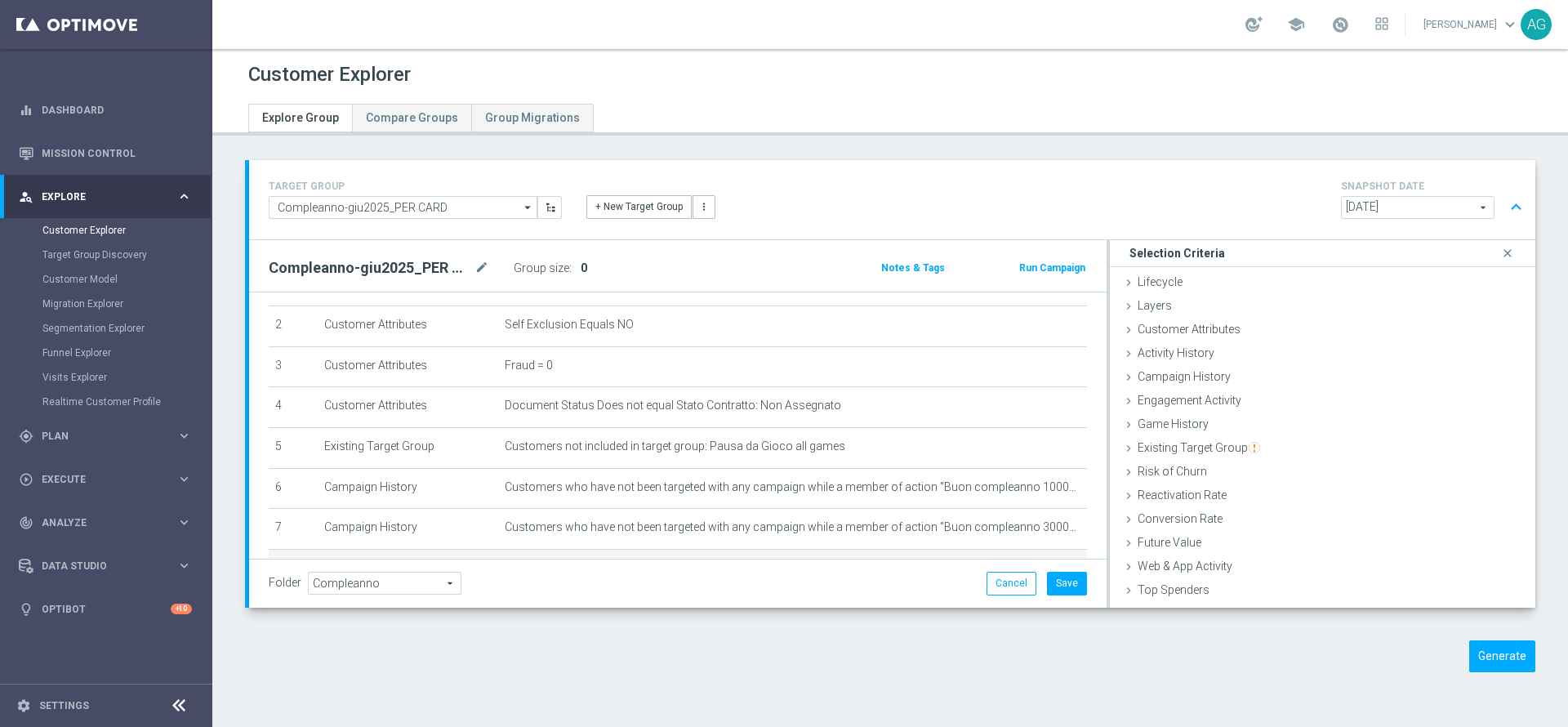
scroll to position [237, 0]
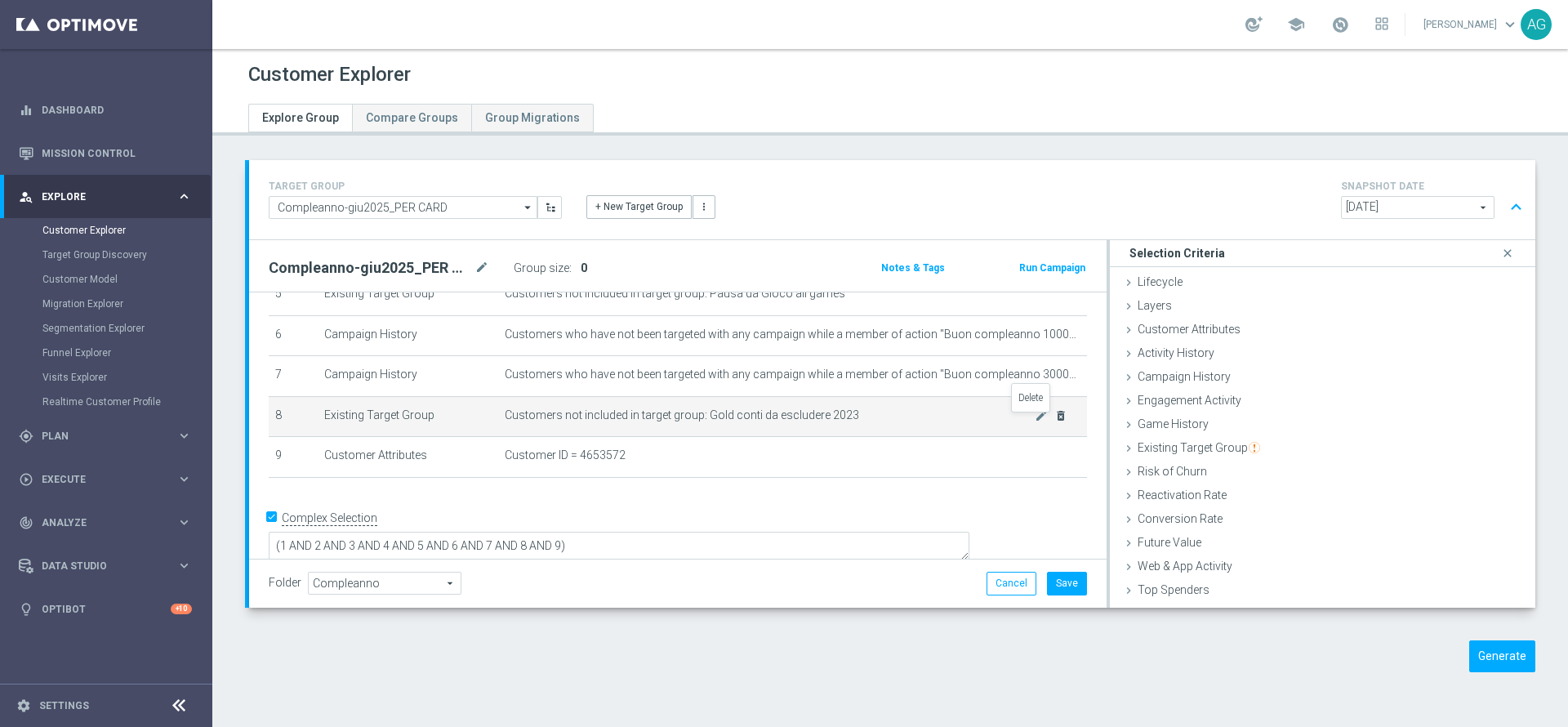
click at [1054, 422] on icon "delete_forever" at bounding box center [1060, 415] width 13 height 13
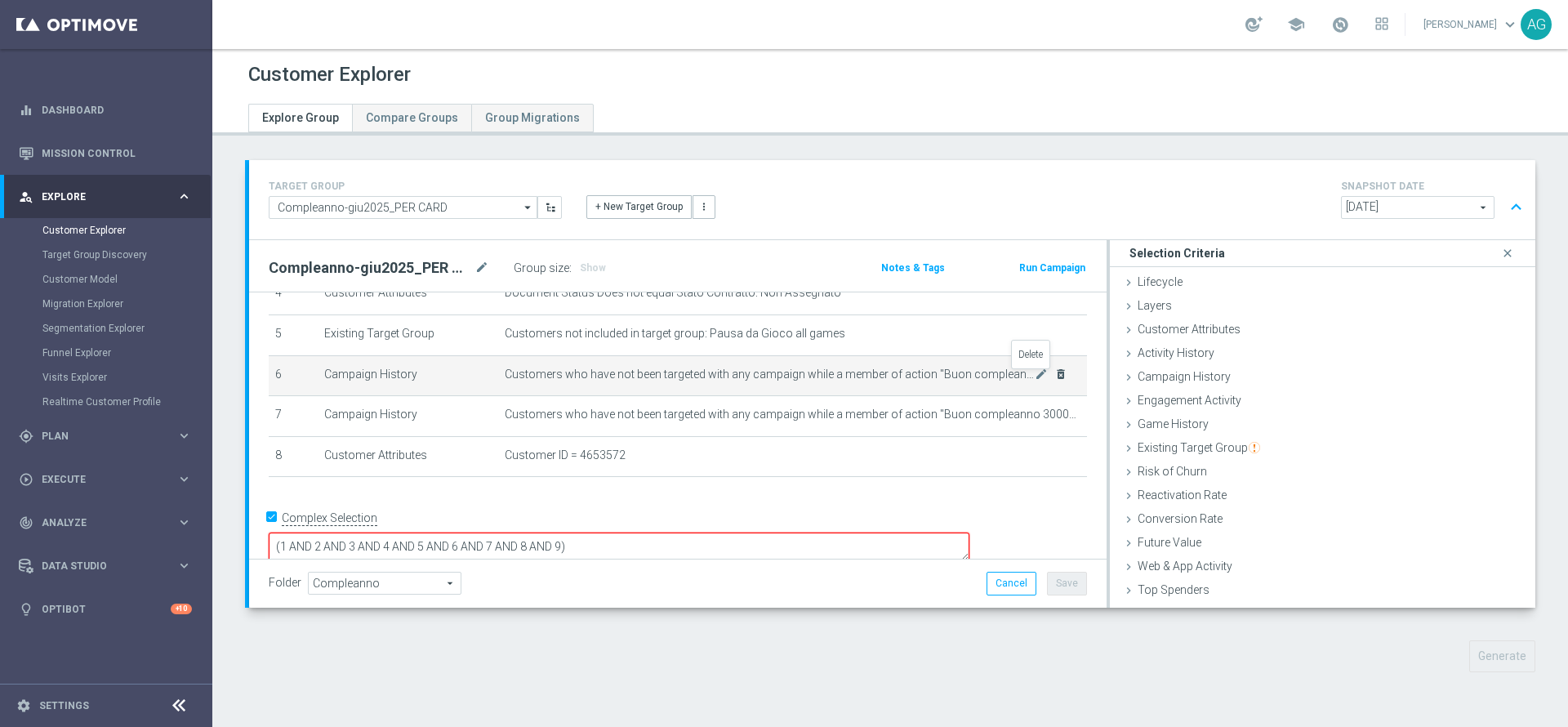
click at [1054, 380] on icon "delete_forever" at bounding box center [1060, 374] width 13 height 13
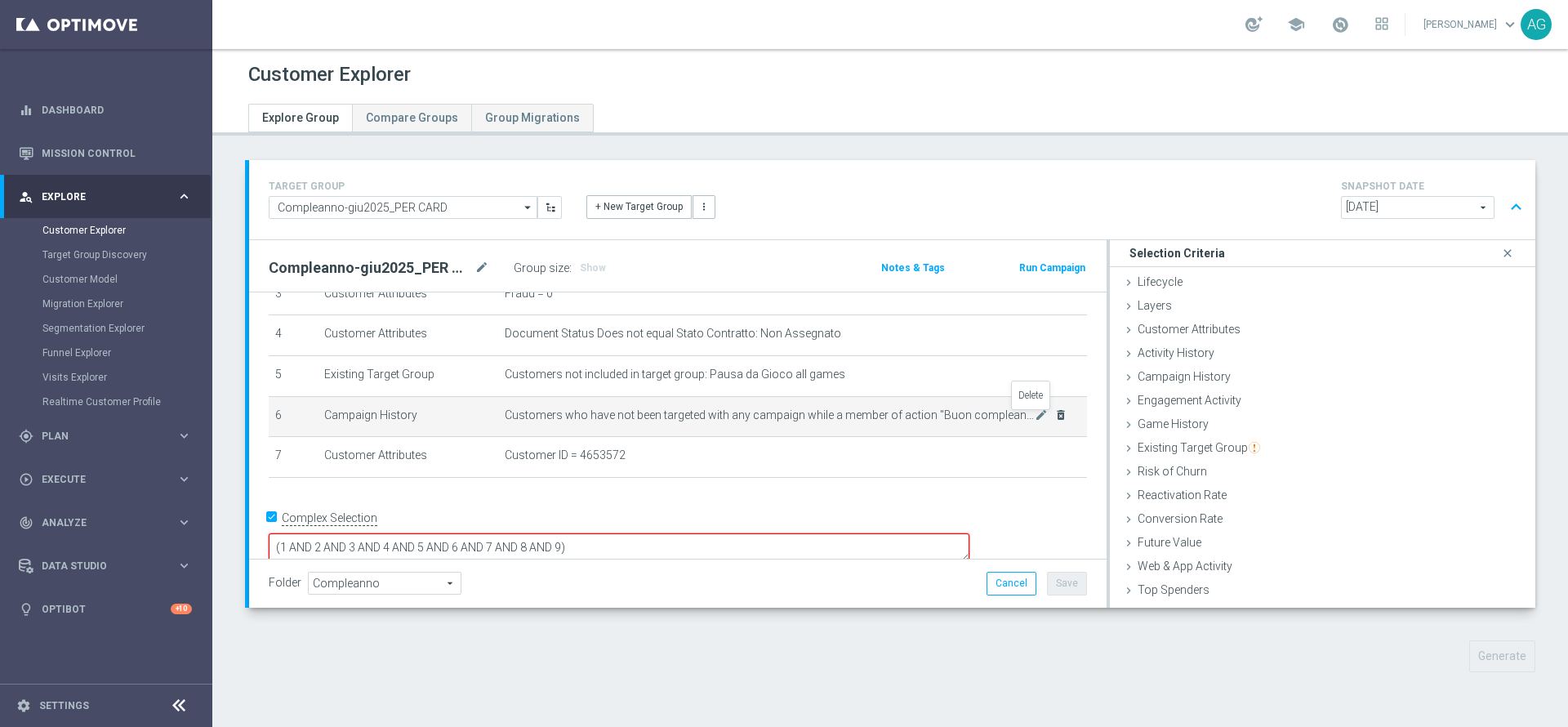
click at [1054, 414] on icon "delete_forever" at bounding box center [1060, 414] width 13 height 13
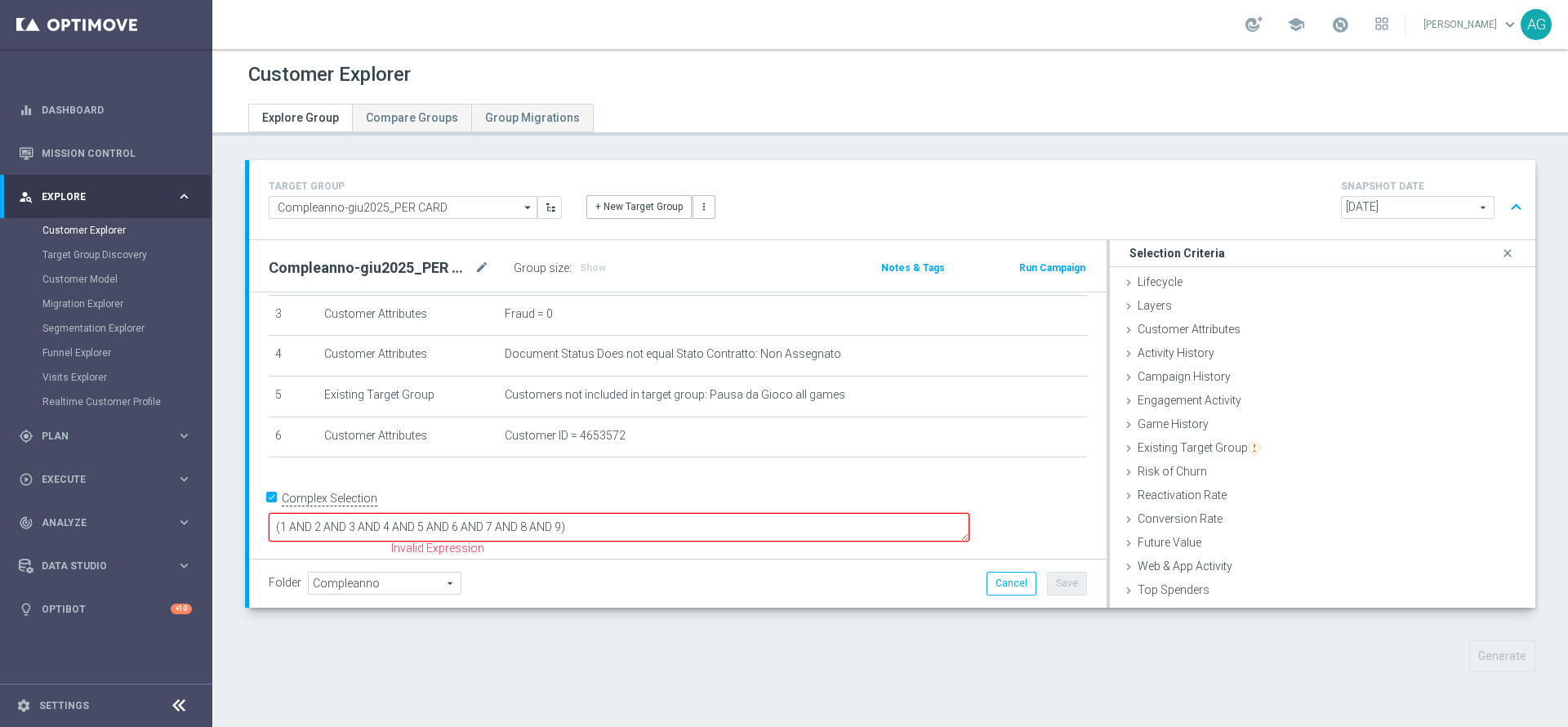
scroll to position [114, 0]
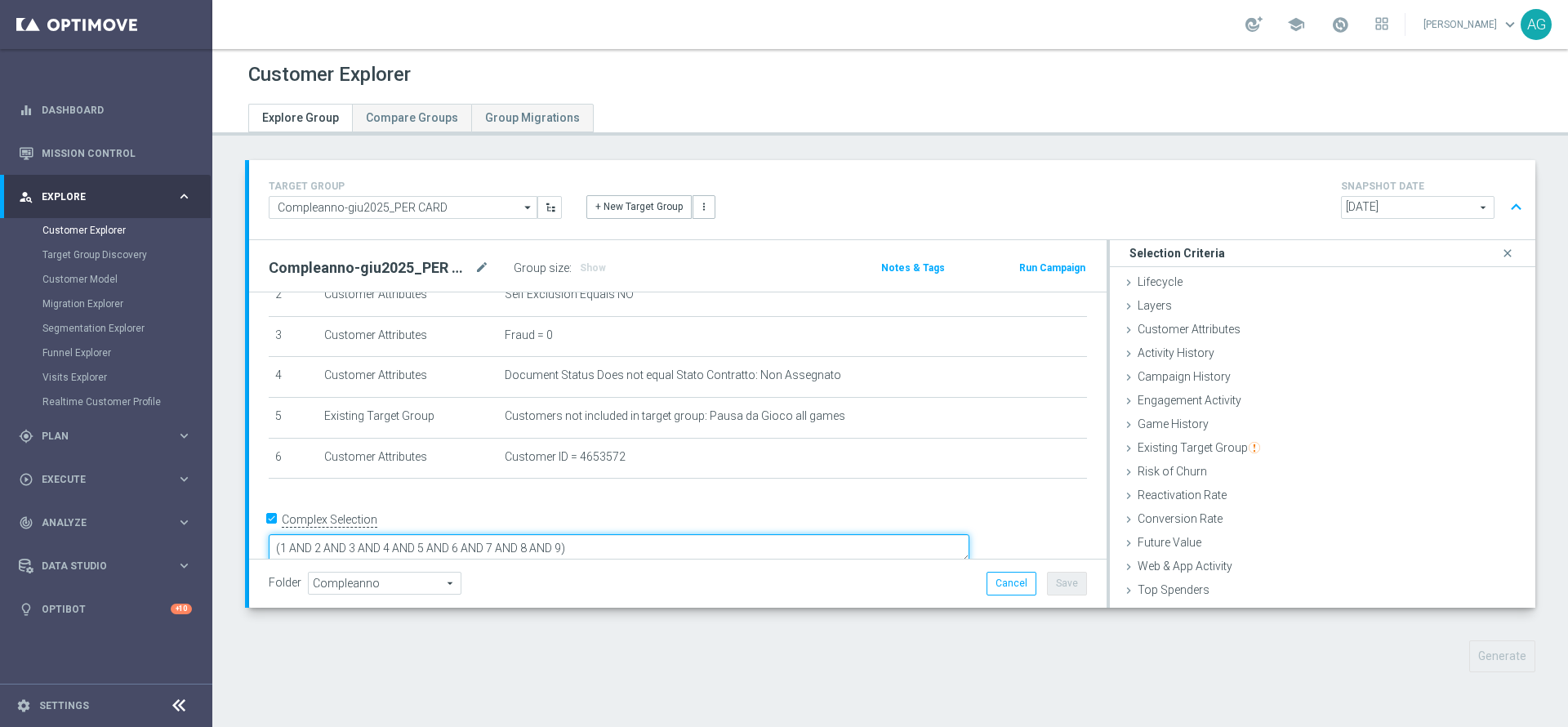
click at [693, 535] on textarea "(1 AND 2 AND 3 AND 4 AND 5 AND 6 AND 7 AND 8 AND 9)" at bounding box center [619, 549] width 700 height 29
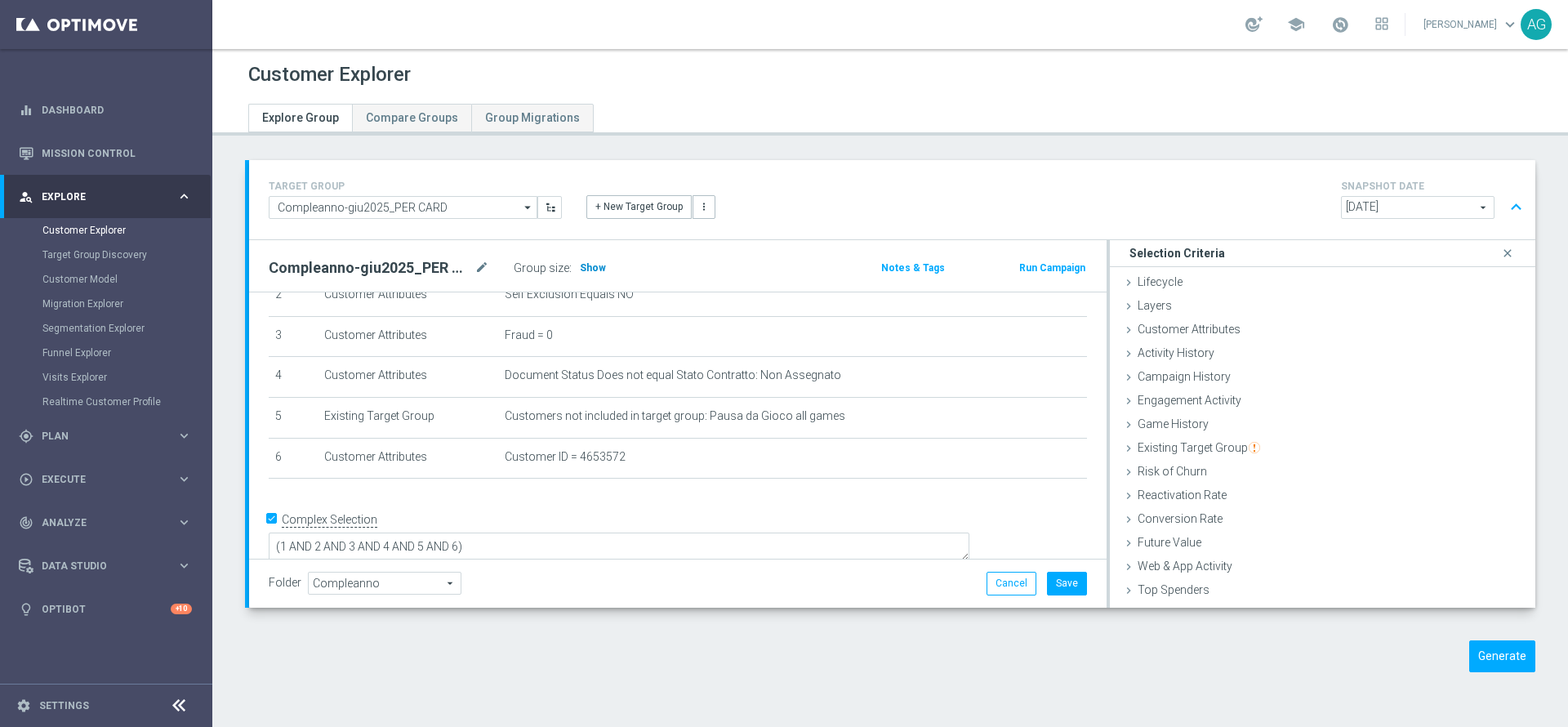
scroll to position [112, 0]
click at [590, 273] on h3 "Show" at bounding box center [593, 267] width 30 height 18
click at [1054, 379] on icon "delete_forever" at bounding box center [1060, 377] width 13 height 13
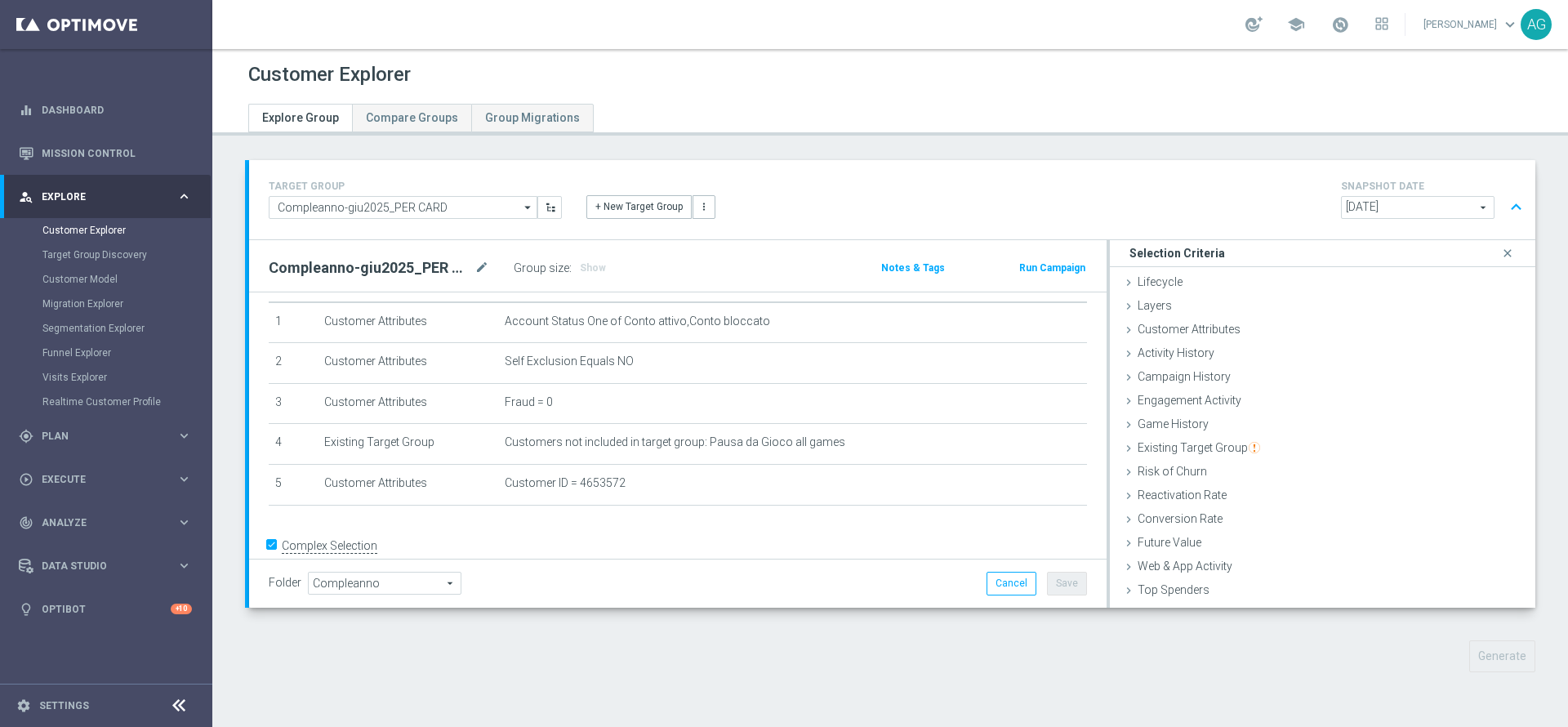
scroll to position [73, 0]
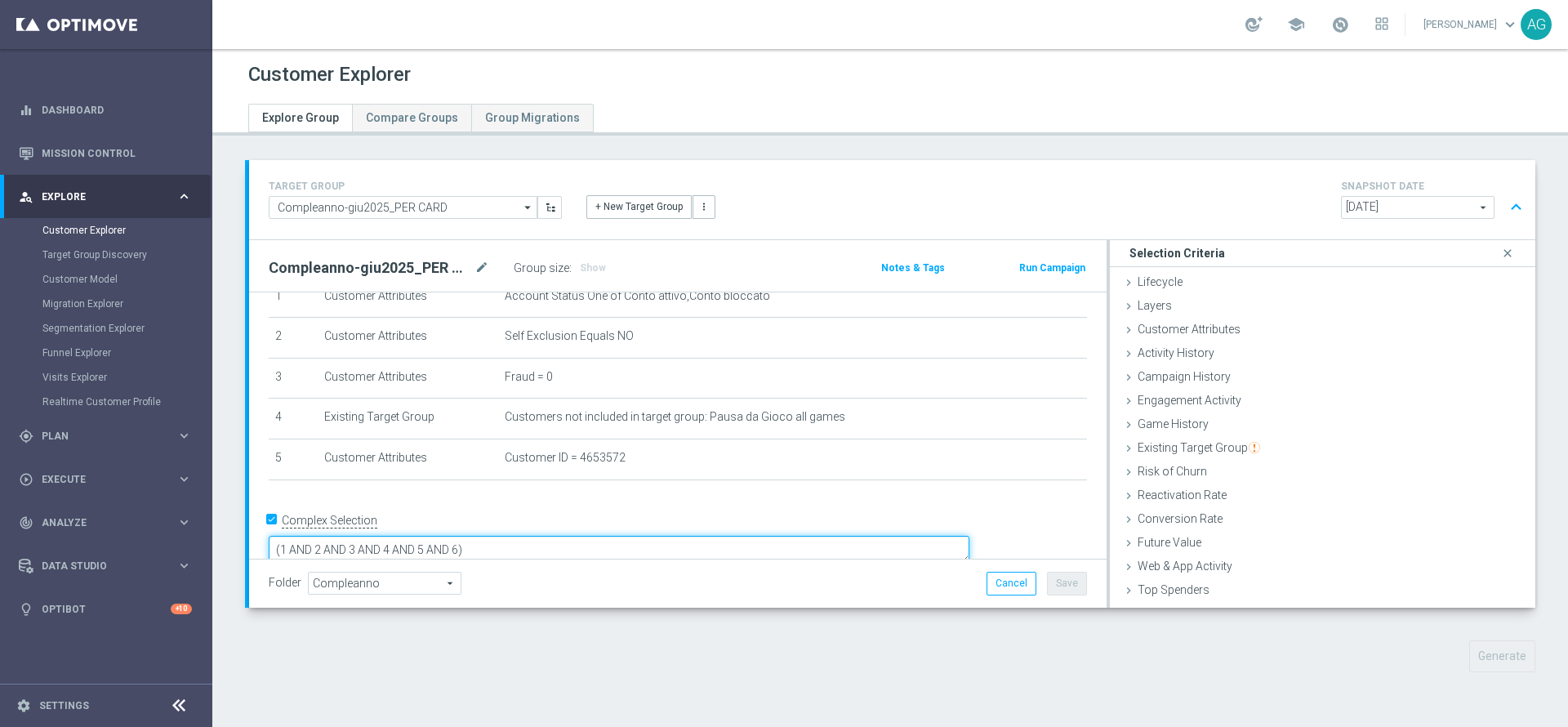
click at [605, 536] on textarea "(1 AND 2 AND 3 AND 4 AND 5 AND 6)" at bounding box center [619, 550] width 700 height 29
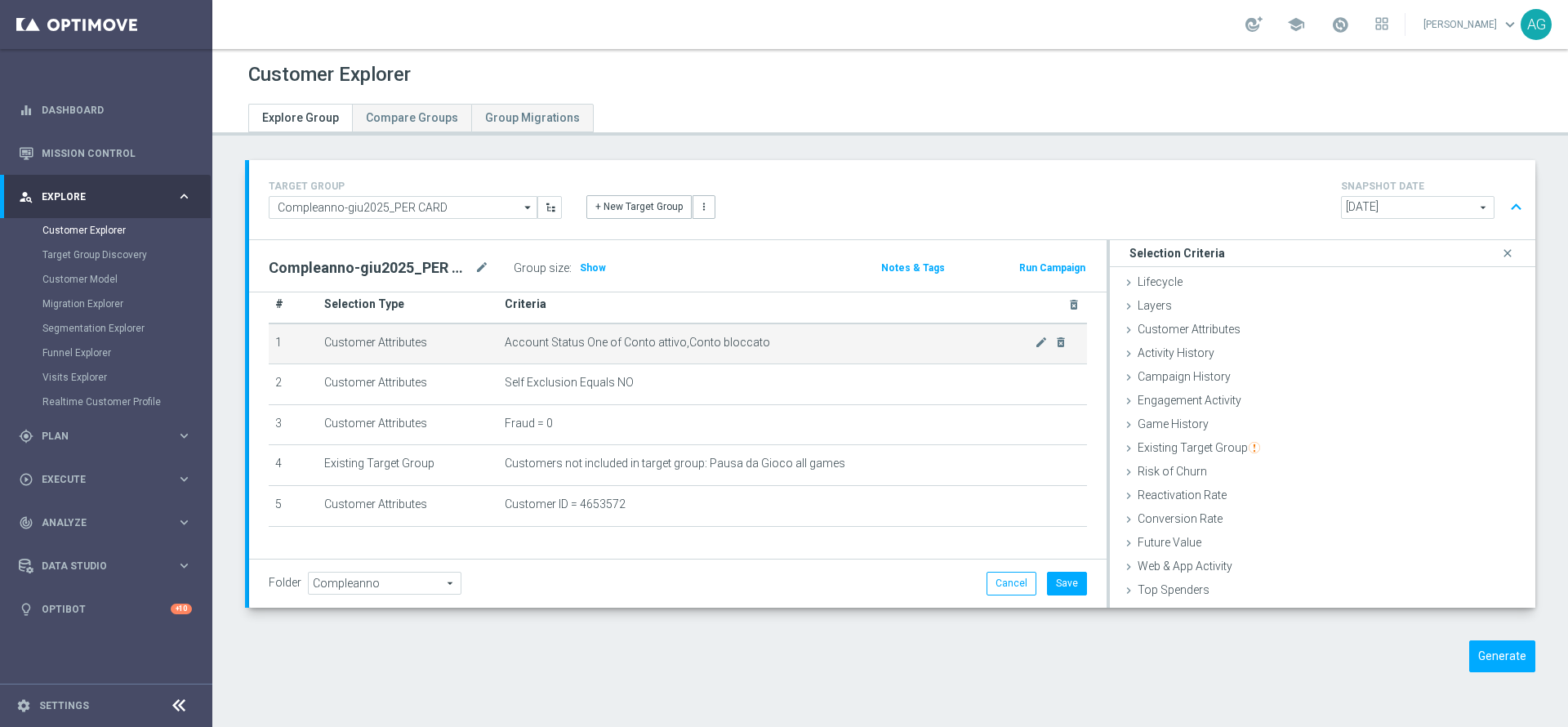
scroll to position [0, 0]
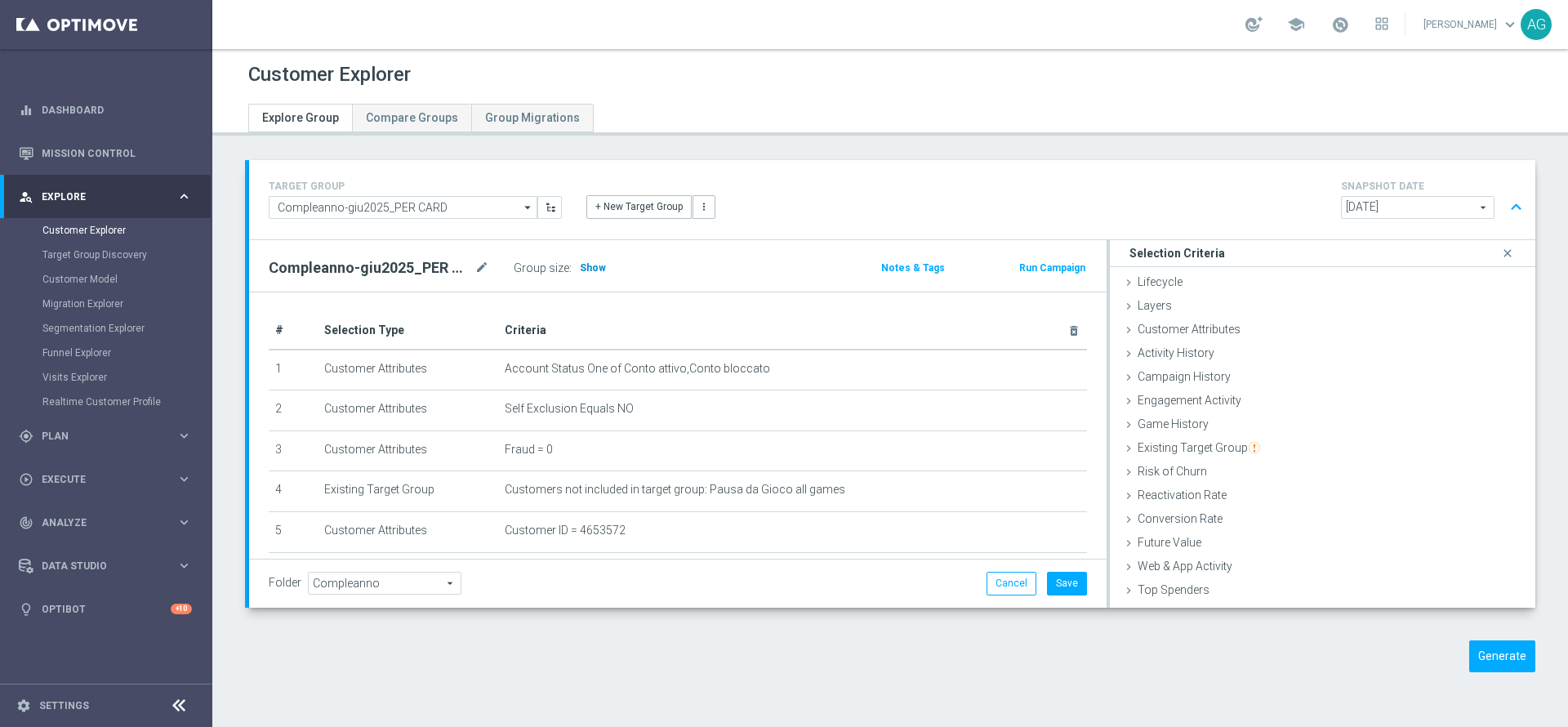
click at [595, 266] on span "Show" at bounding box center [593, 267] width 26 height 11
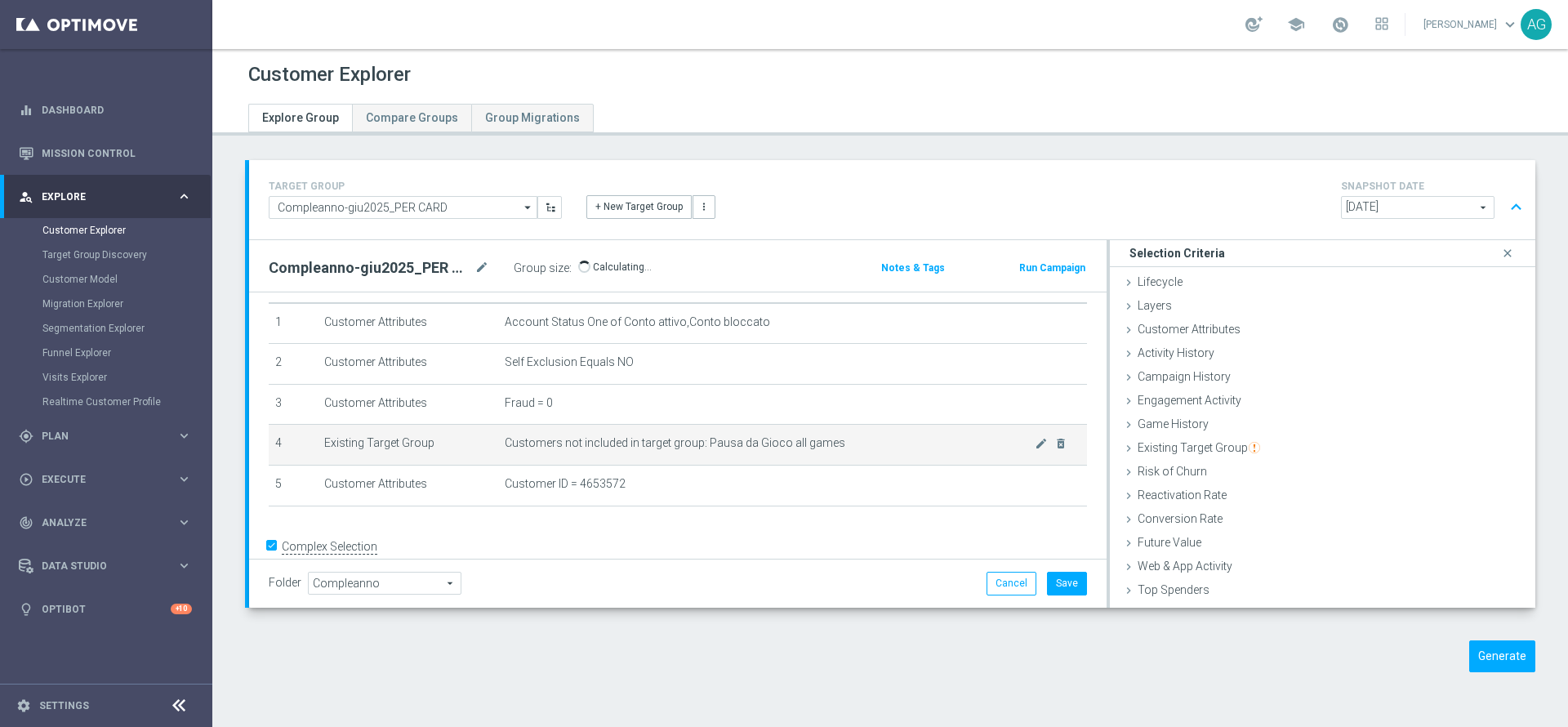
scroll to position [71, 0]
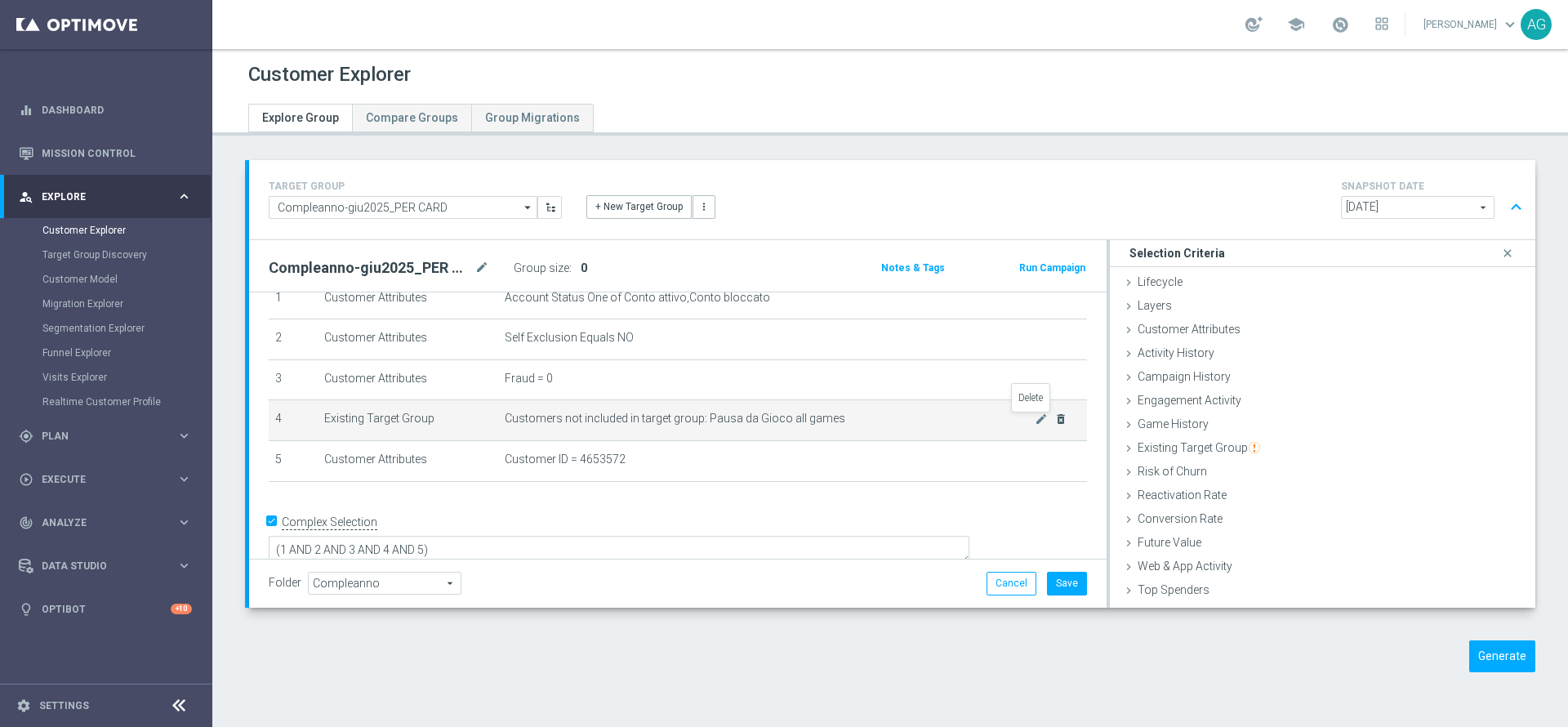
click at [1054, 424] on icon "delete_forever" at bounding box center [1060, 419] width 13 height 13
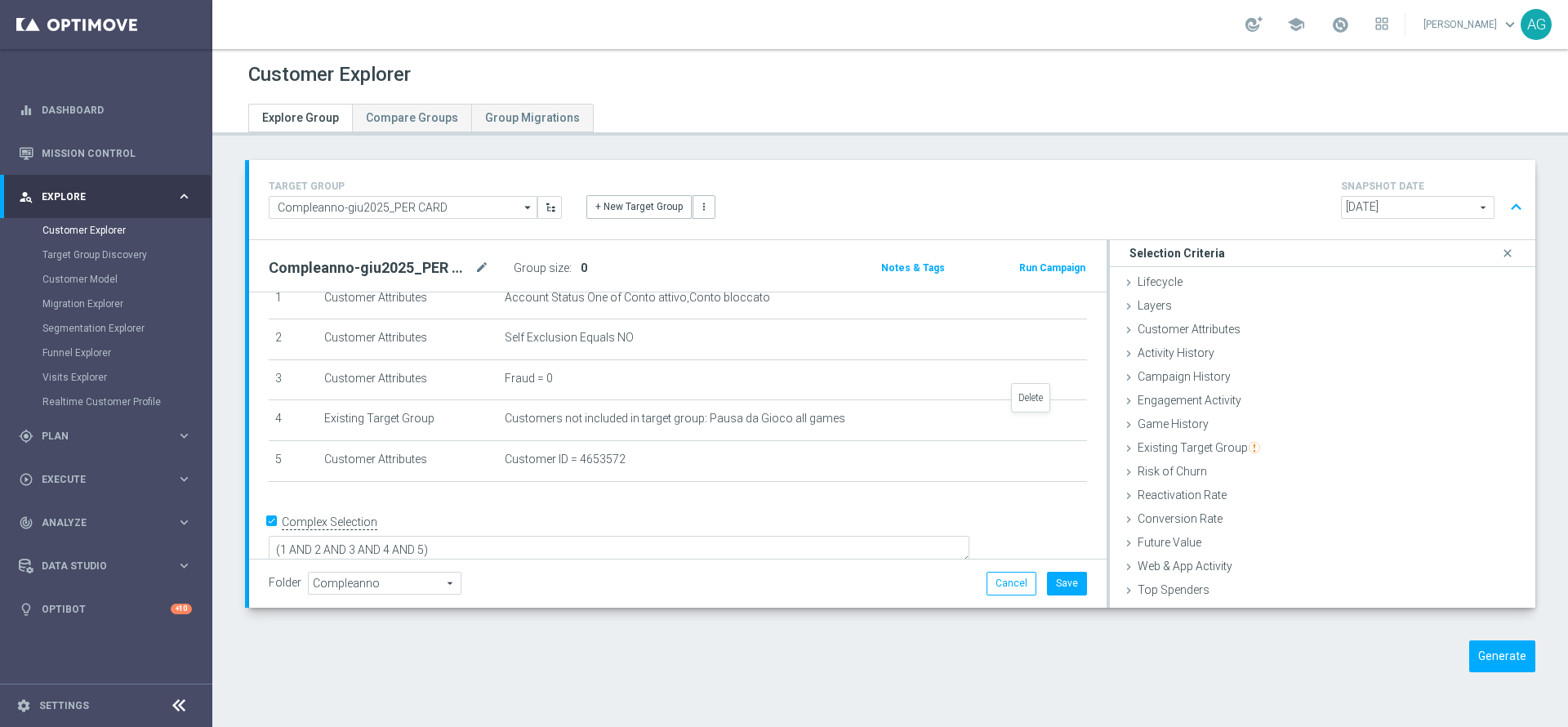
scroll to position [32, 0]
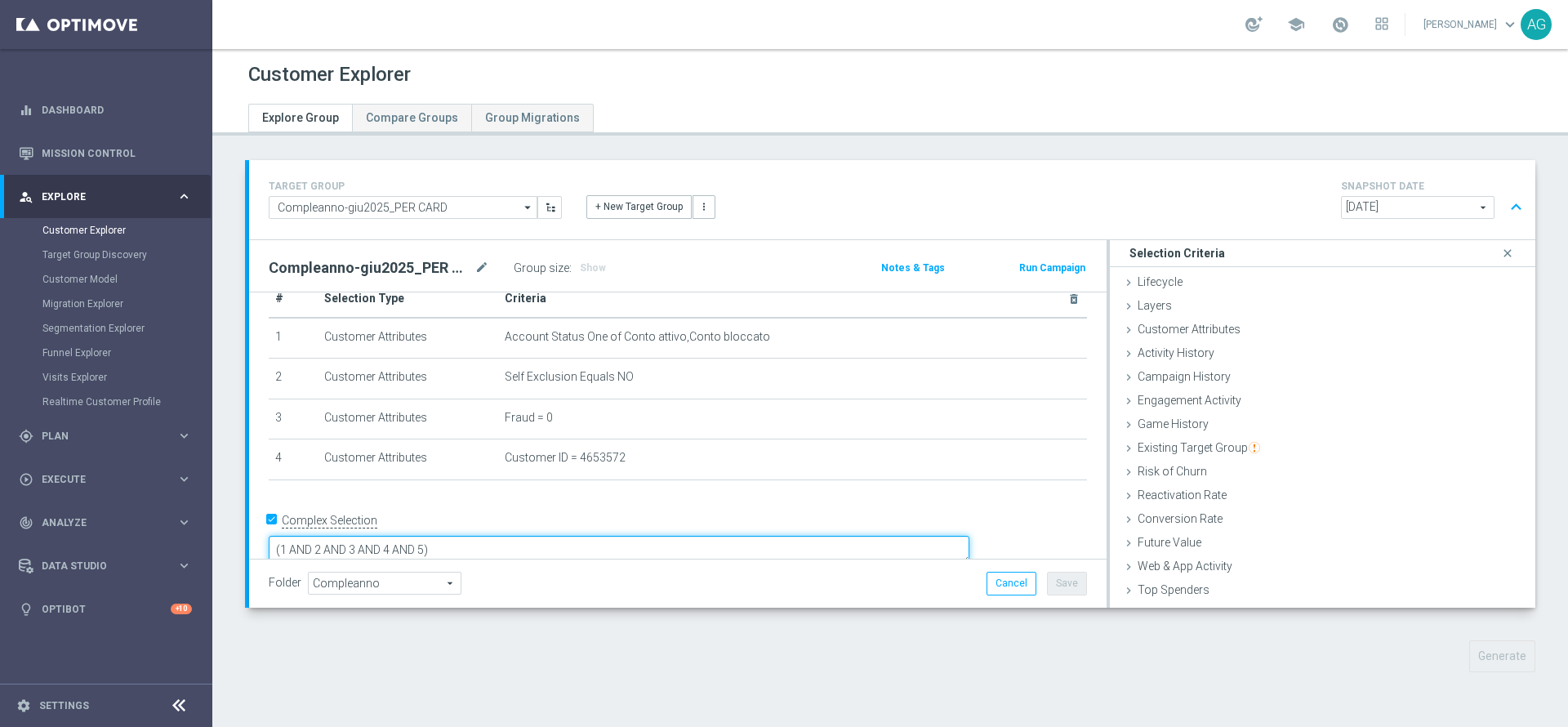
click at [618, 536] on textarea "(1 AND 2 AND 3 AND 4 AND 5)" at bounding box center [619, 550] width 700 height 29
type textarea "(1 AND 2 AND 3 AND 4)"
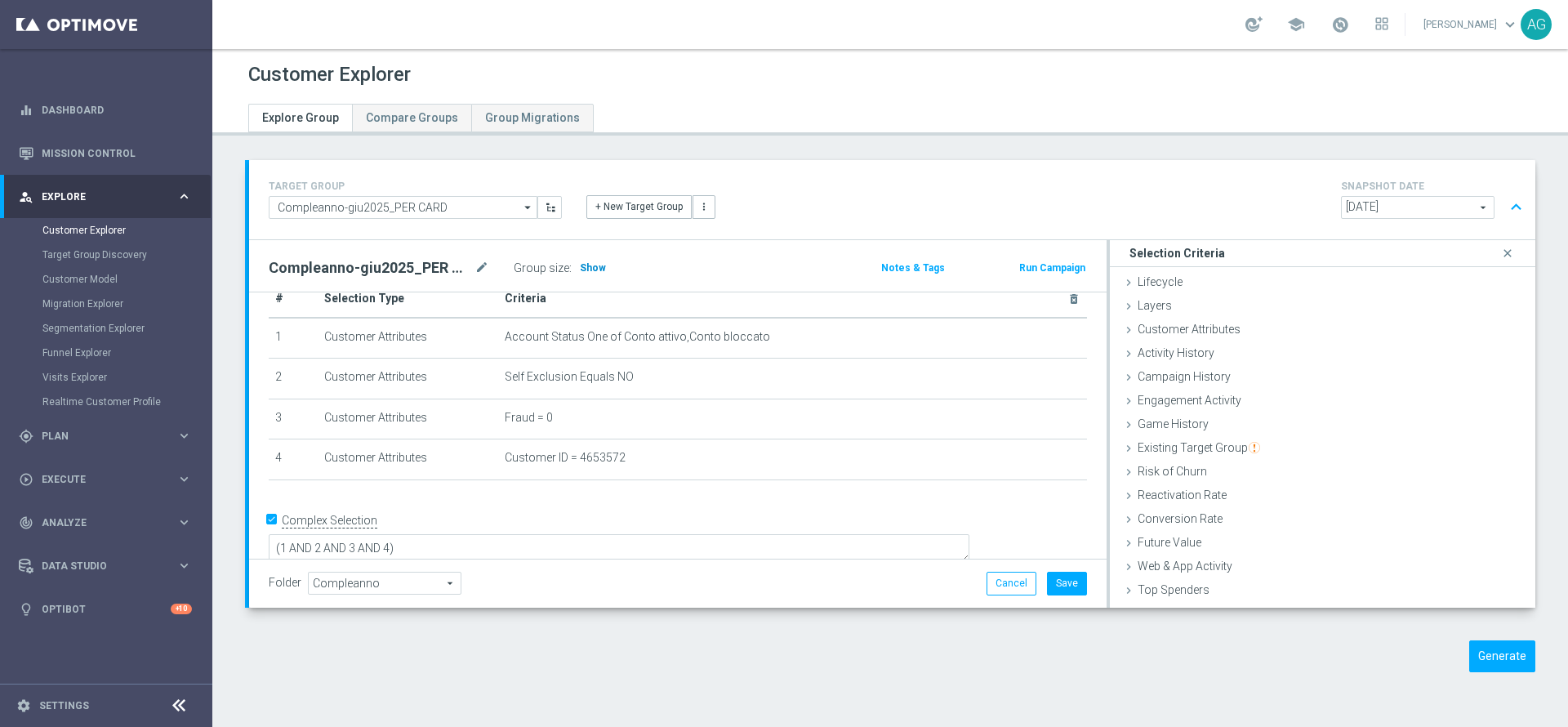
click at [586, 274] on h3 "Show" at bounding box center [593, 267] width 30 height 18
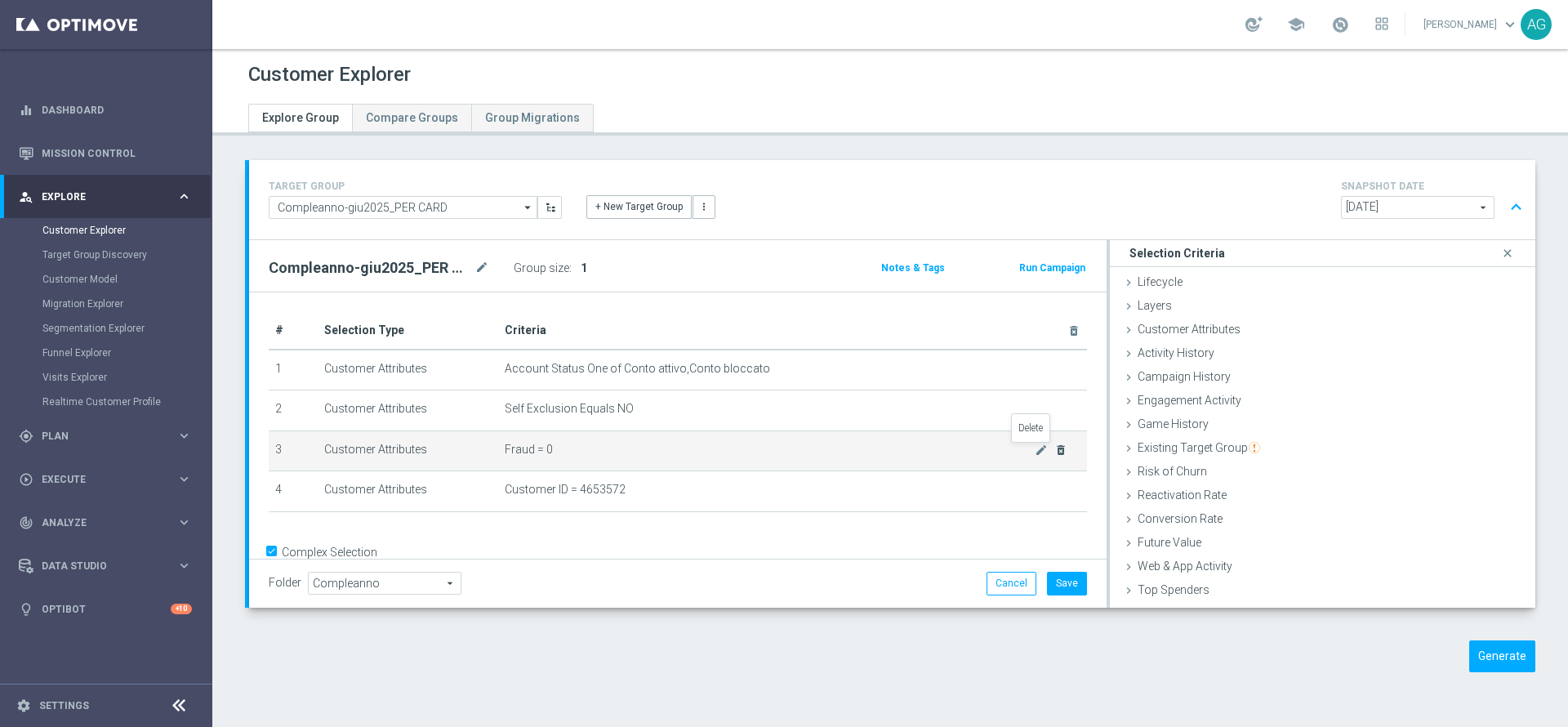
click at [1054, 449] on icon "delete_forever" at bounding box center [1060, 450] width 13 height 13
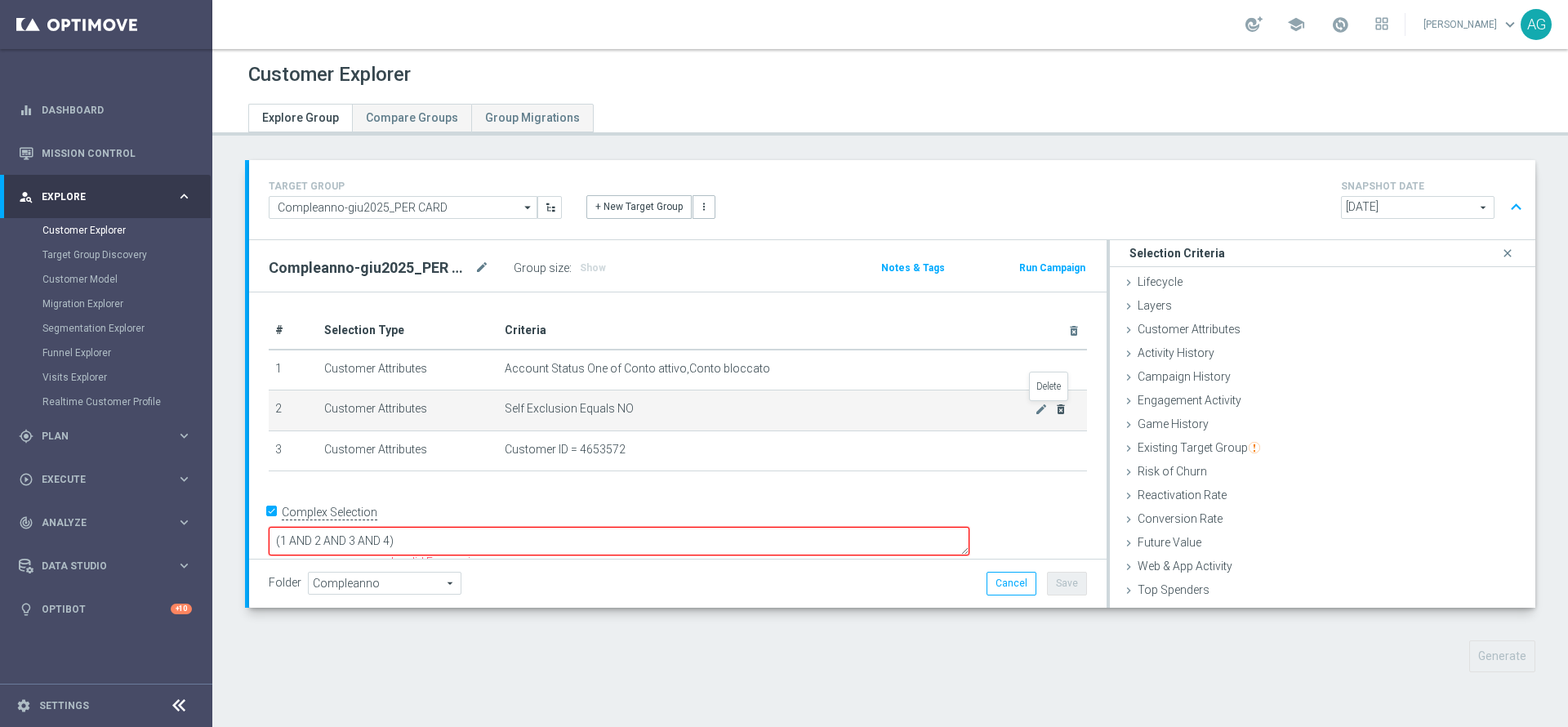
click at [1054, 408] on icon "delete_forever" at bounding box center [1060, 409] width 13 height 13
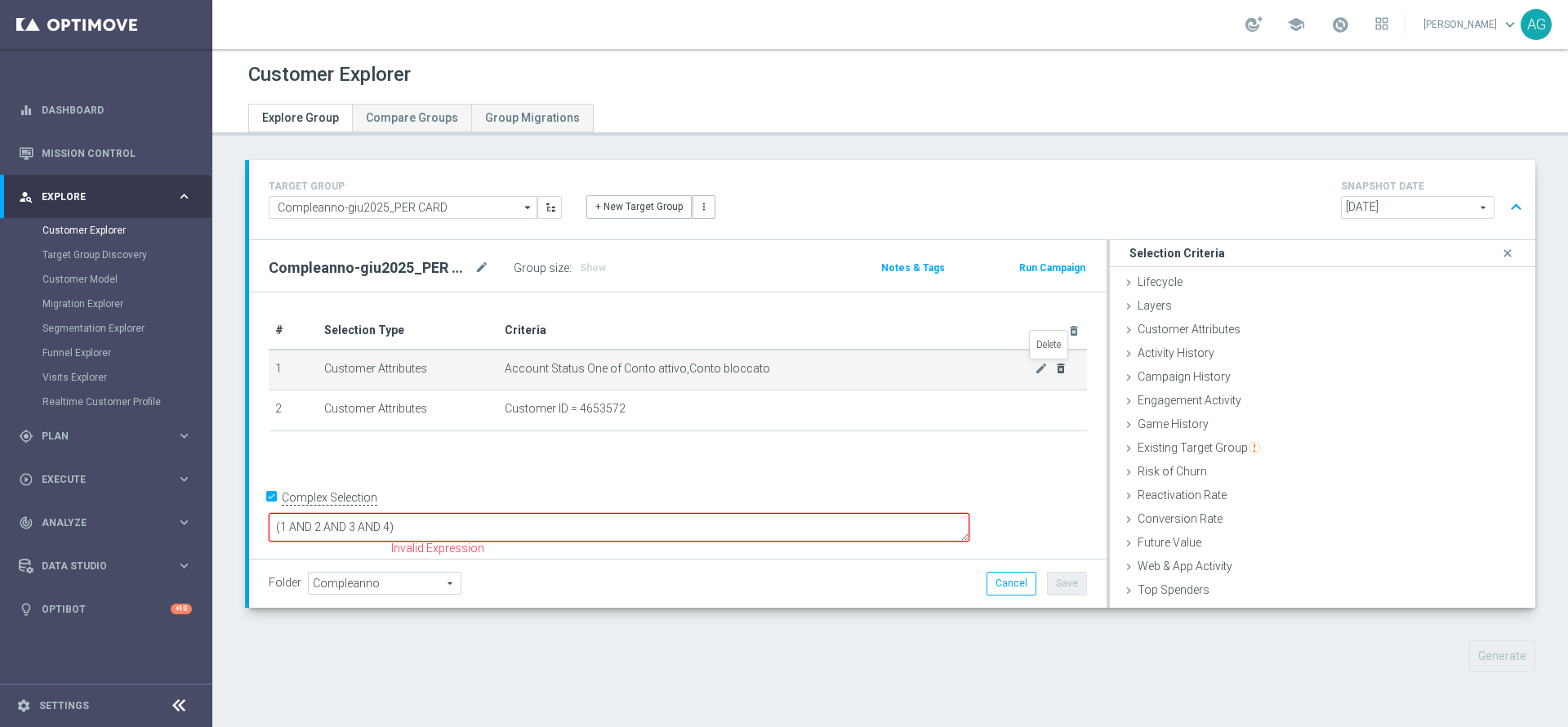
click at [1054, 369] on icon "delete_forever" at bounding box center [1060, 368] width 13 height 13
checkbox input "false"
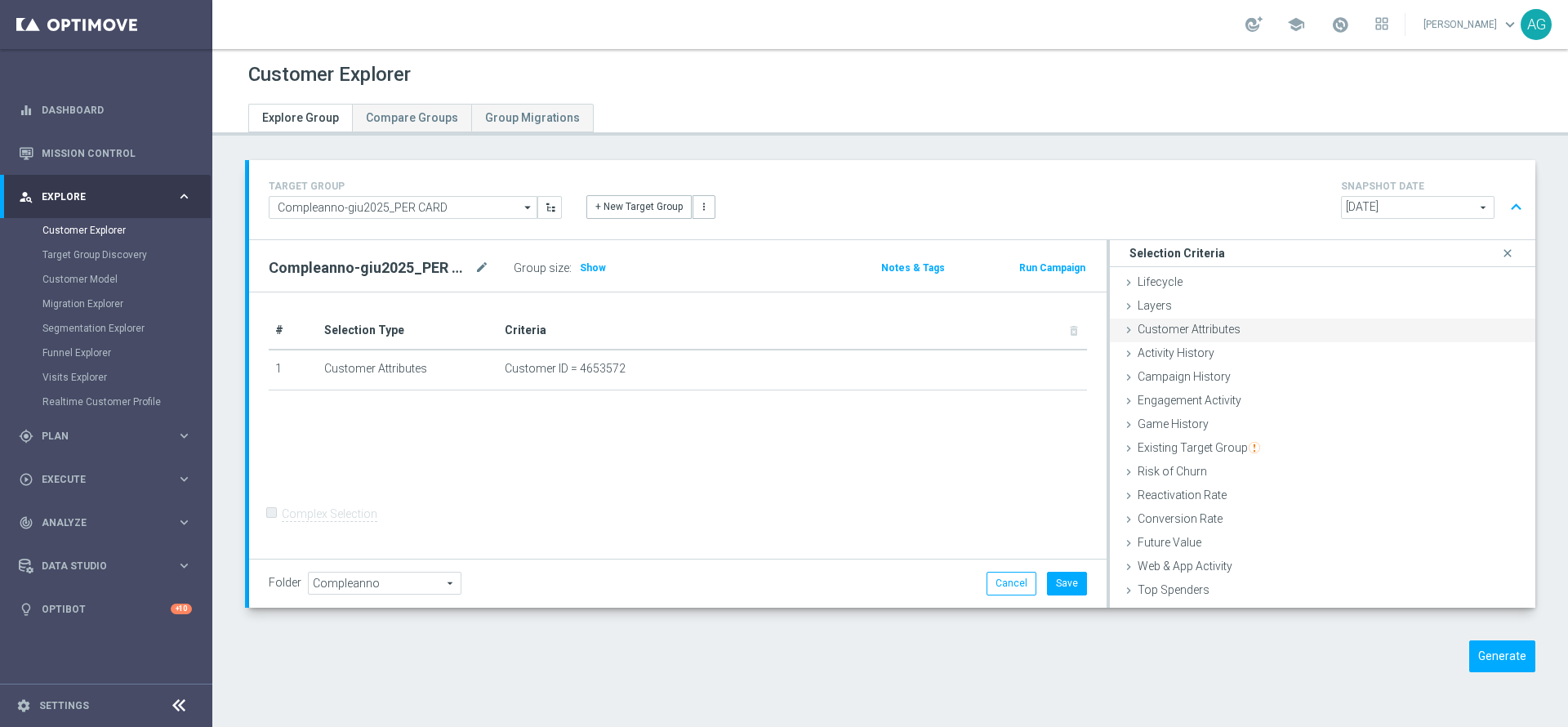
click at [1244, 326] on div "Customer Attributes done selection saved" at bounding box center [1322, 331] width 426 height 24
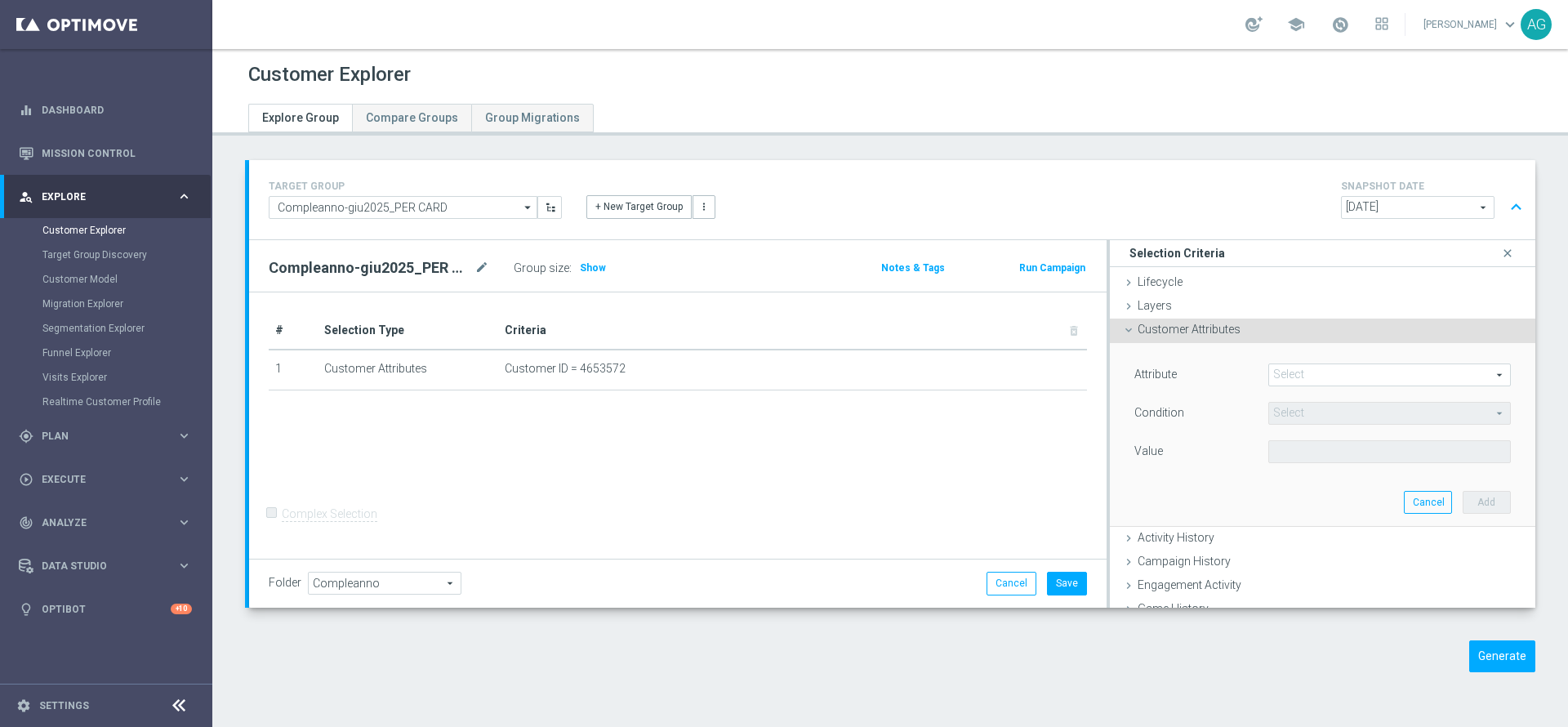
click at [1222, 336] on span "Customer Attributes" at bounding box center [1189, 329] width 103 height 13
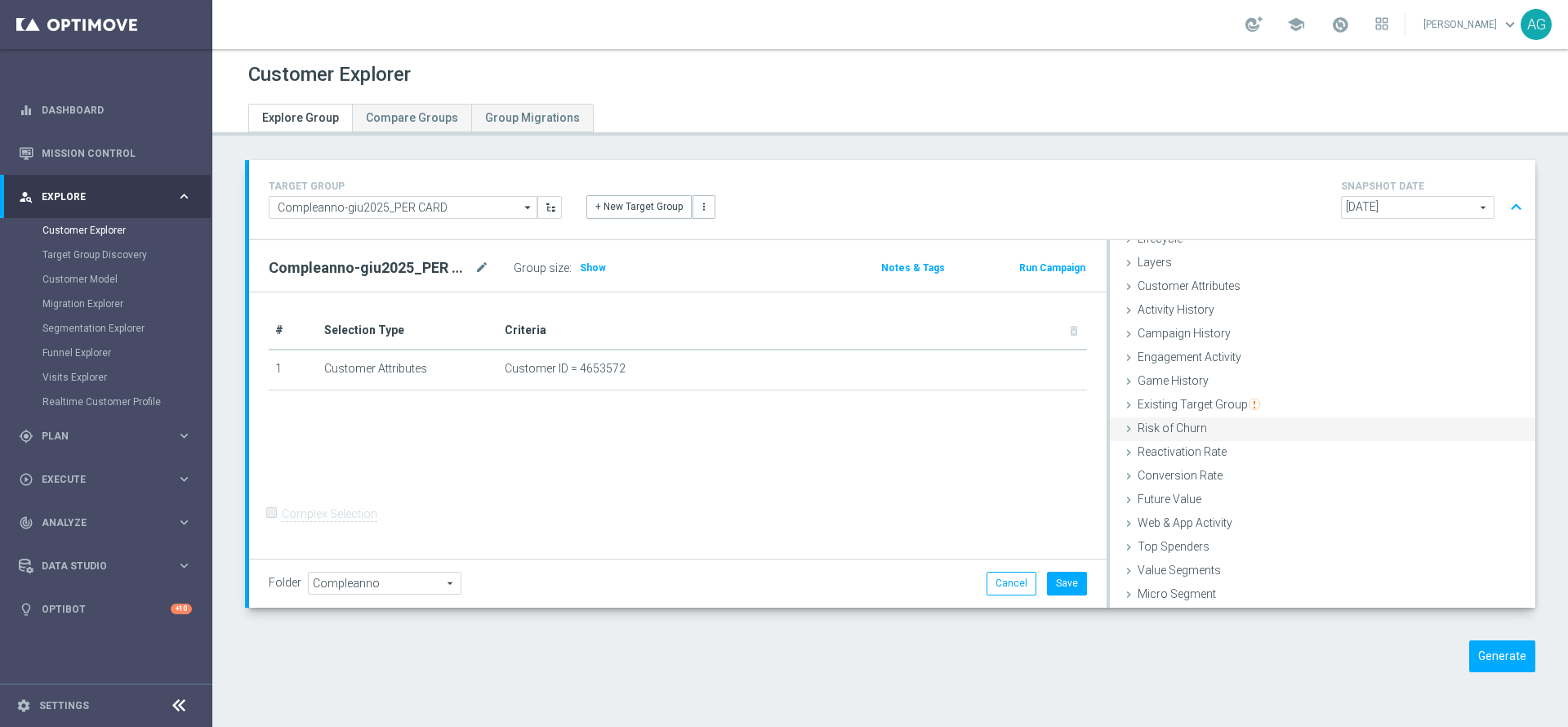
scroll to position [67, 0]
click at [1178, 495] on span "Web & App Activity" at bounding box center [1184, 499] width 95 height 13
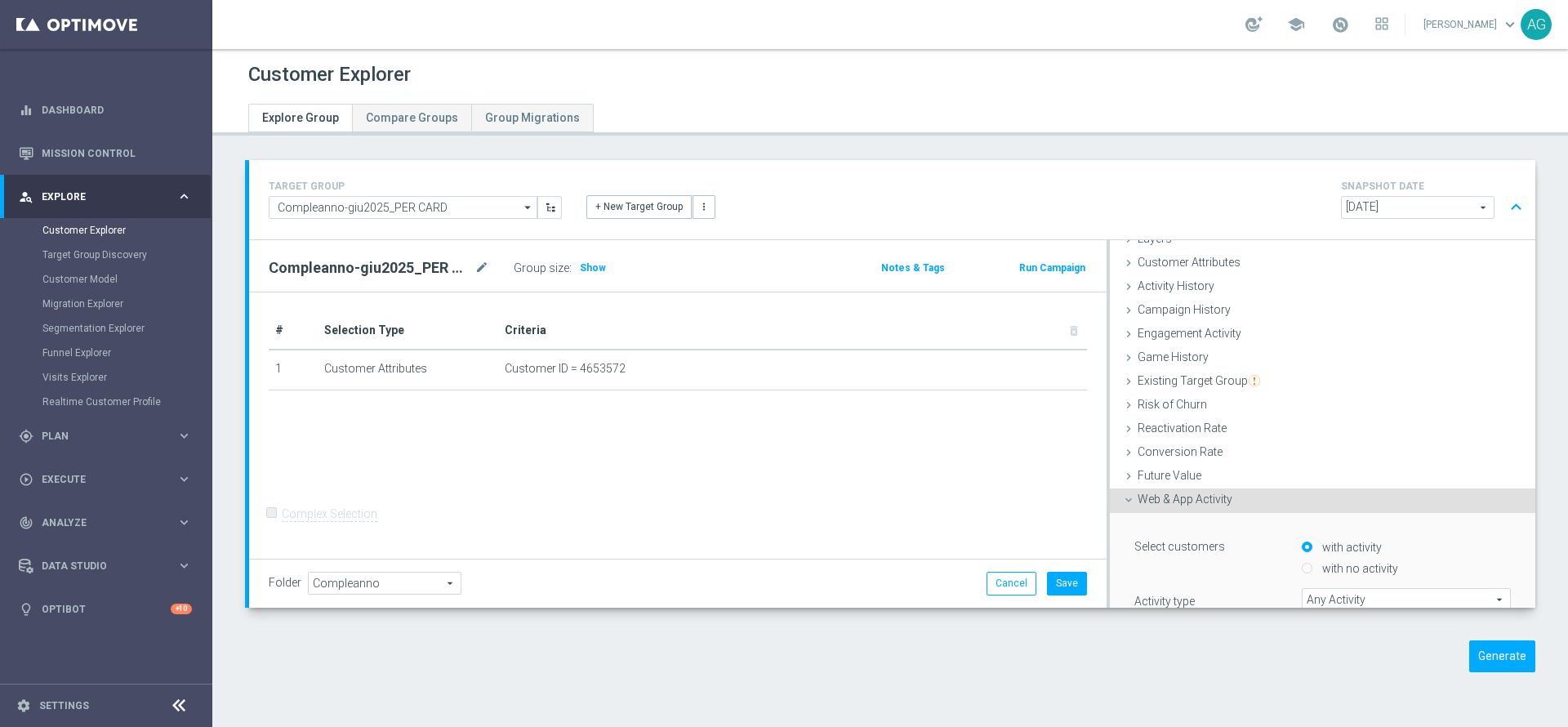
click at [1180, 497] on span "Web & App Activity" at bounding box center [1184, 499] width 95 height 13
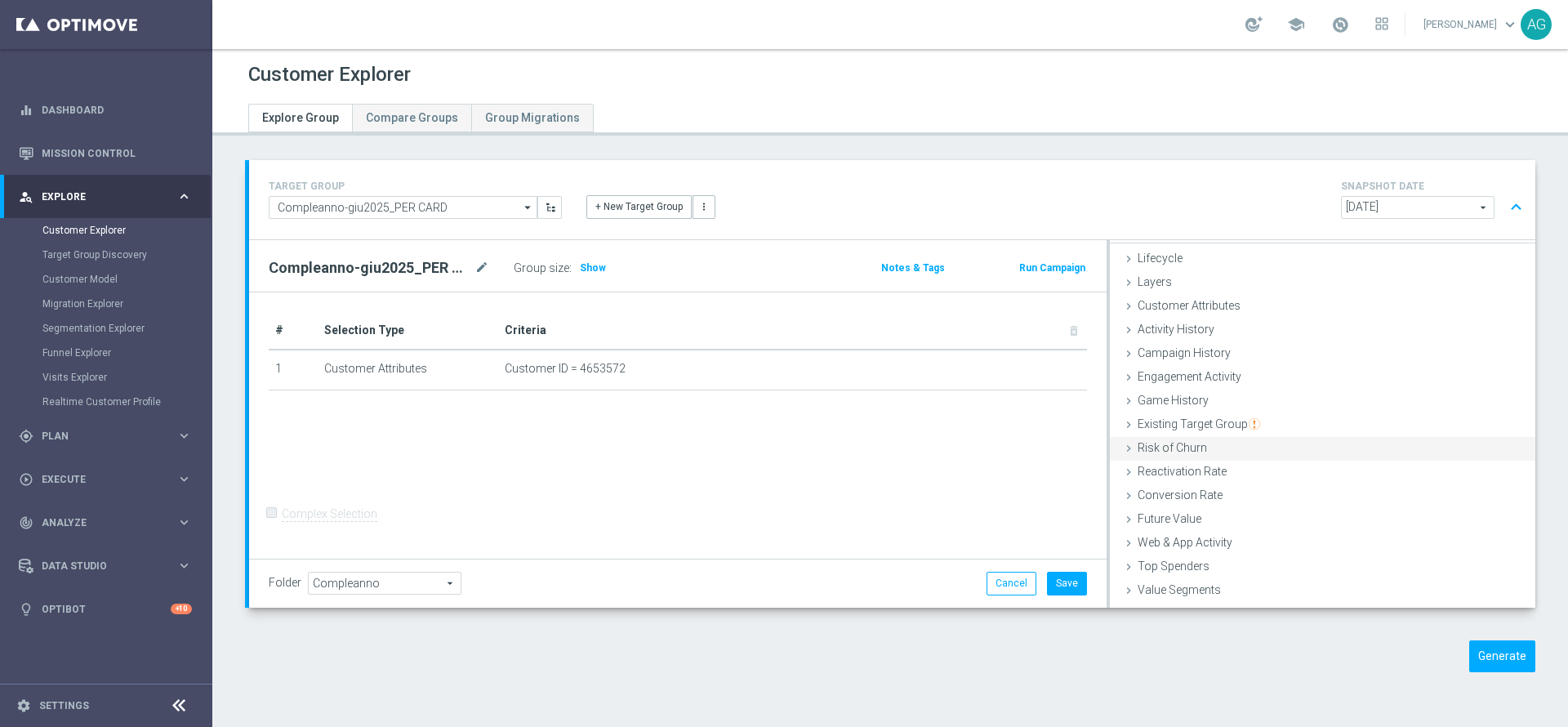
scroll to position [0, 0]
click at [1206, 452] on span "Existing Target Group" at bounding box center [1198, 448] width 123 height 13
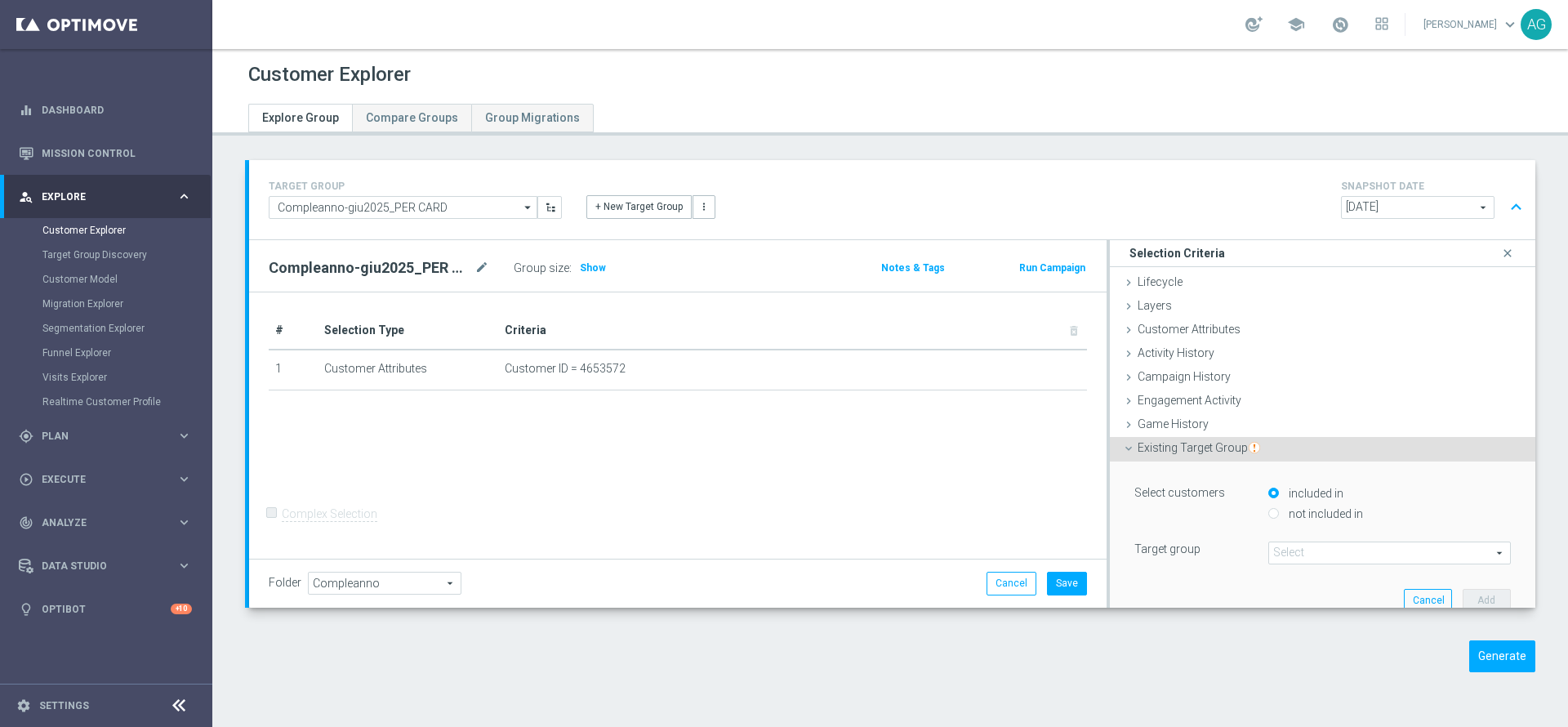
click at [1291, 562] on span at bounding box center [1389, 553] width 241 height 21
click at [1288, 559] on input "search" at bounding box center [1389, 553] width 243 height 23
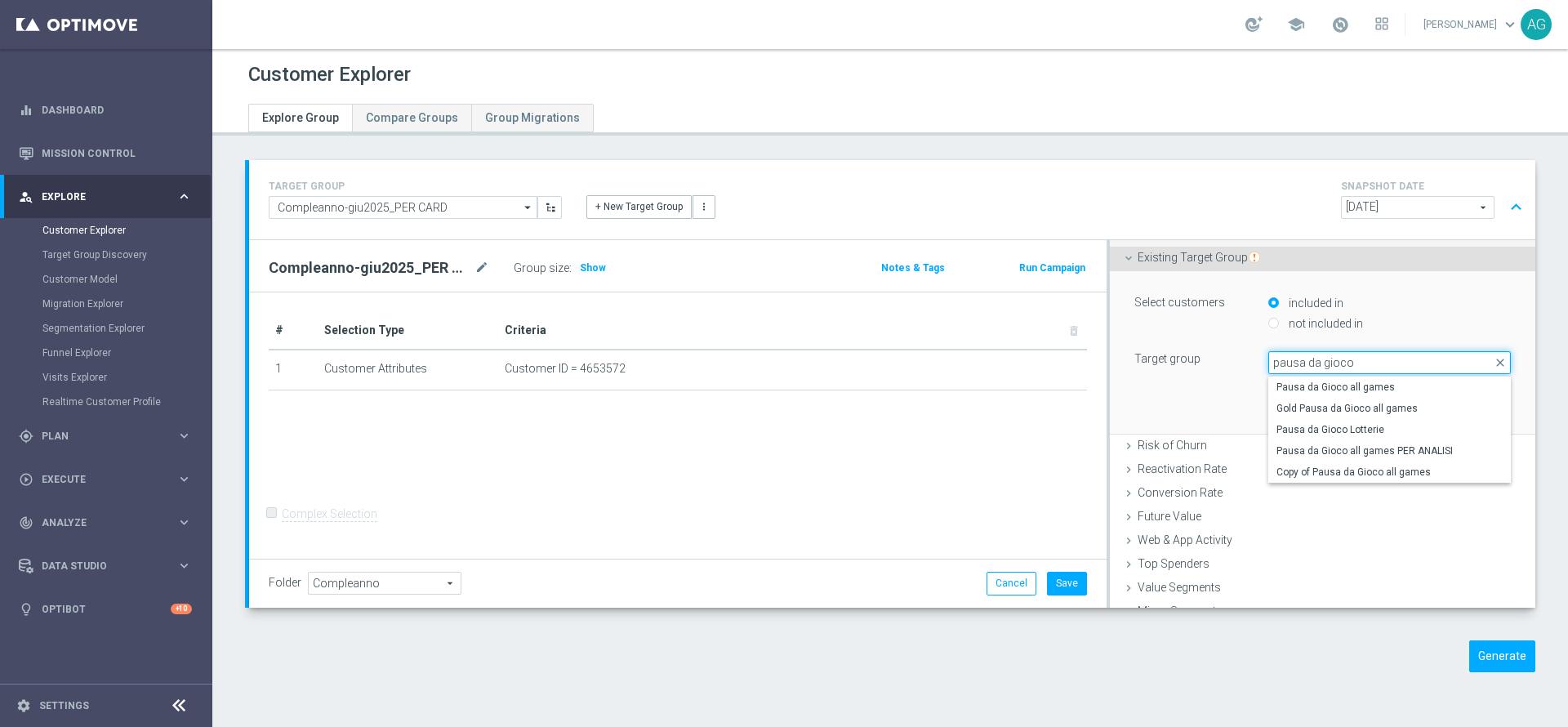
scroll to position [192, 0]
type input "pausa da gioco"
click at [1374, 384] on span "Pausa da Gioco all games" at bounding box center [1390, 386] width 226 height 13
type input "Pausa da Gioco all games"
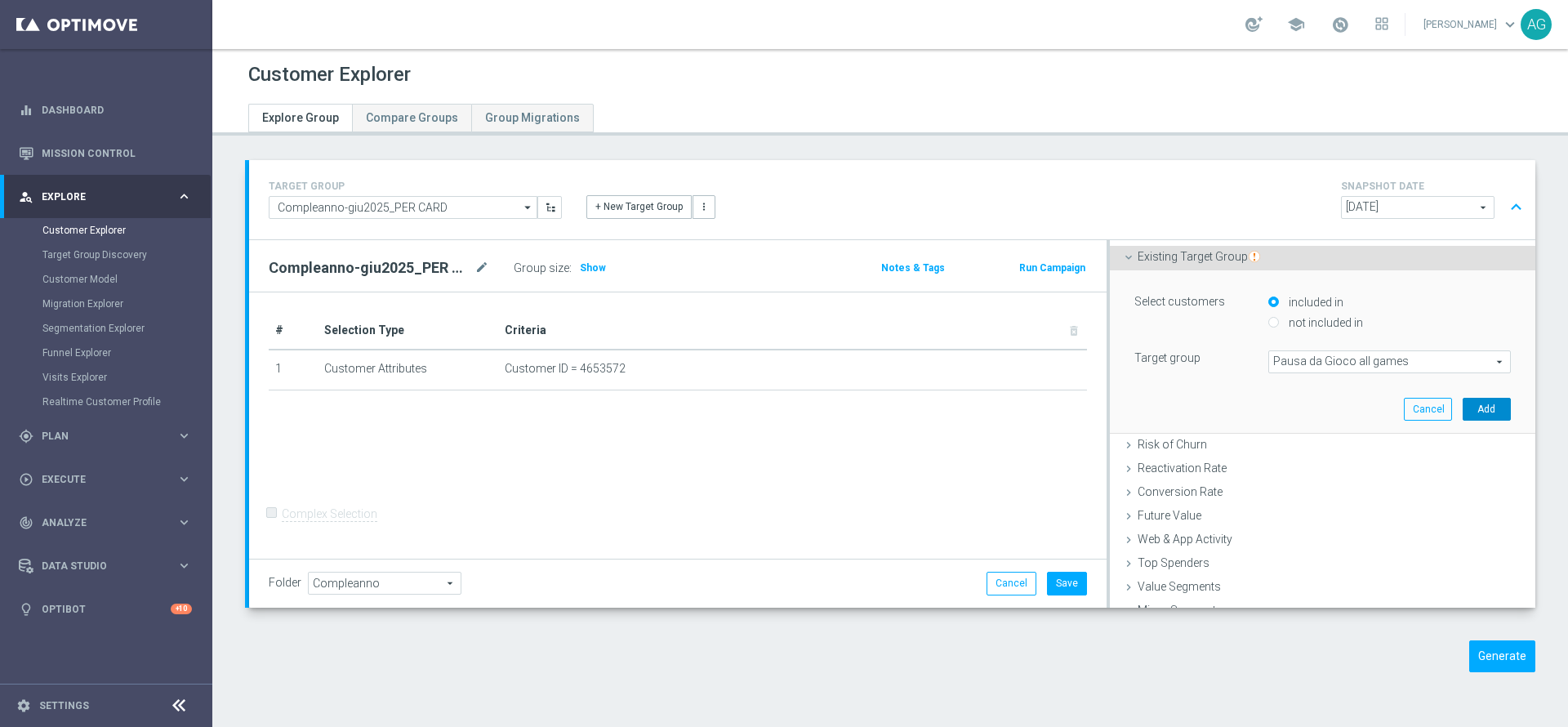
click at [1463, 401] on button "Add" at bounding box center [1486, 409] width 48 height 23
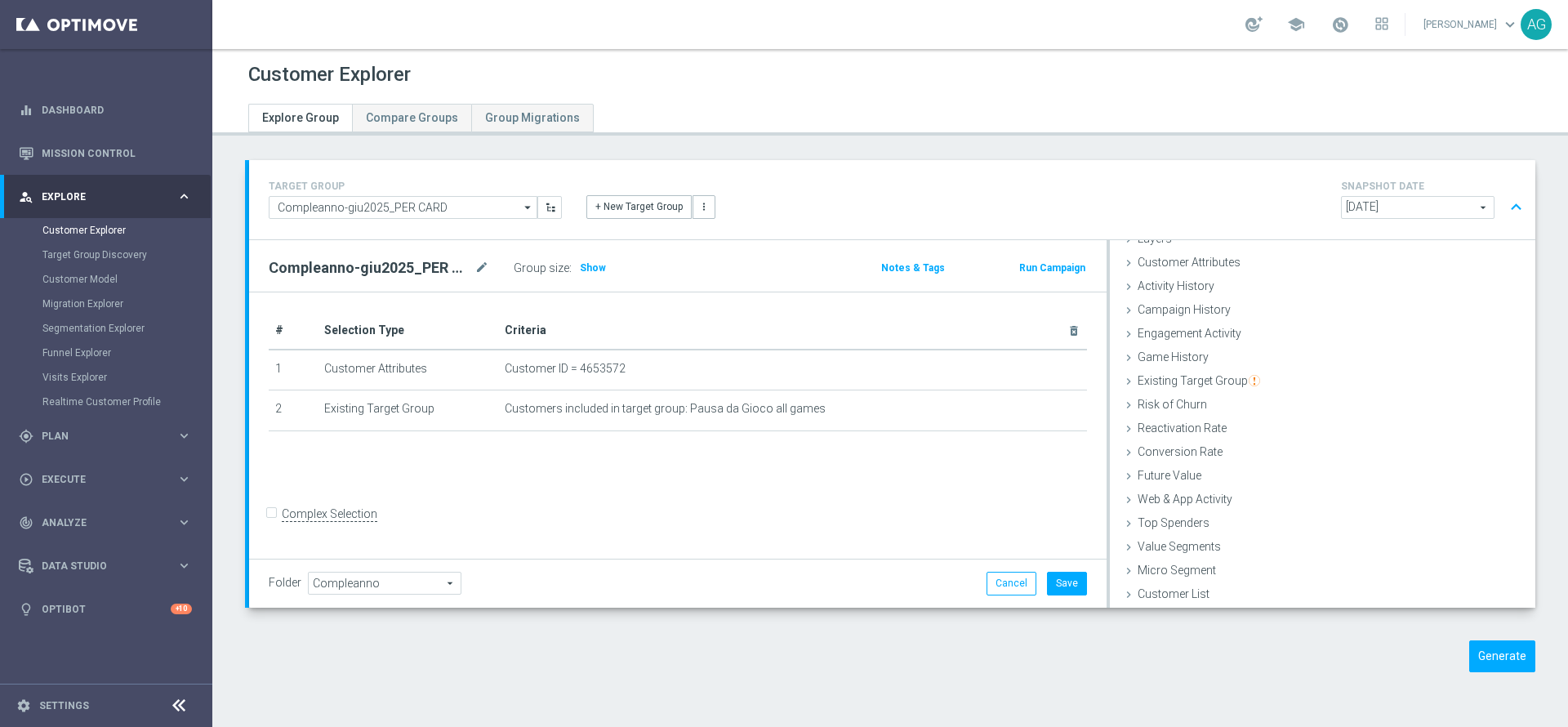
scroll to position [67, 0]
click at [279, 526] on div "Complex Selection" at bounding box center [323, 515] width 109 height 26
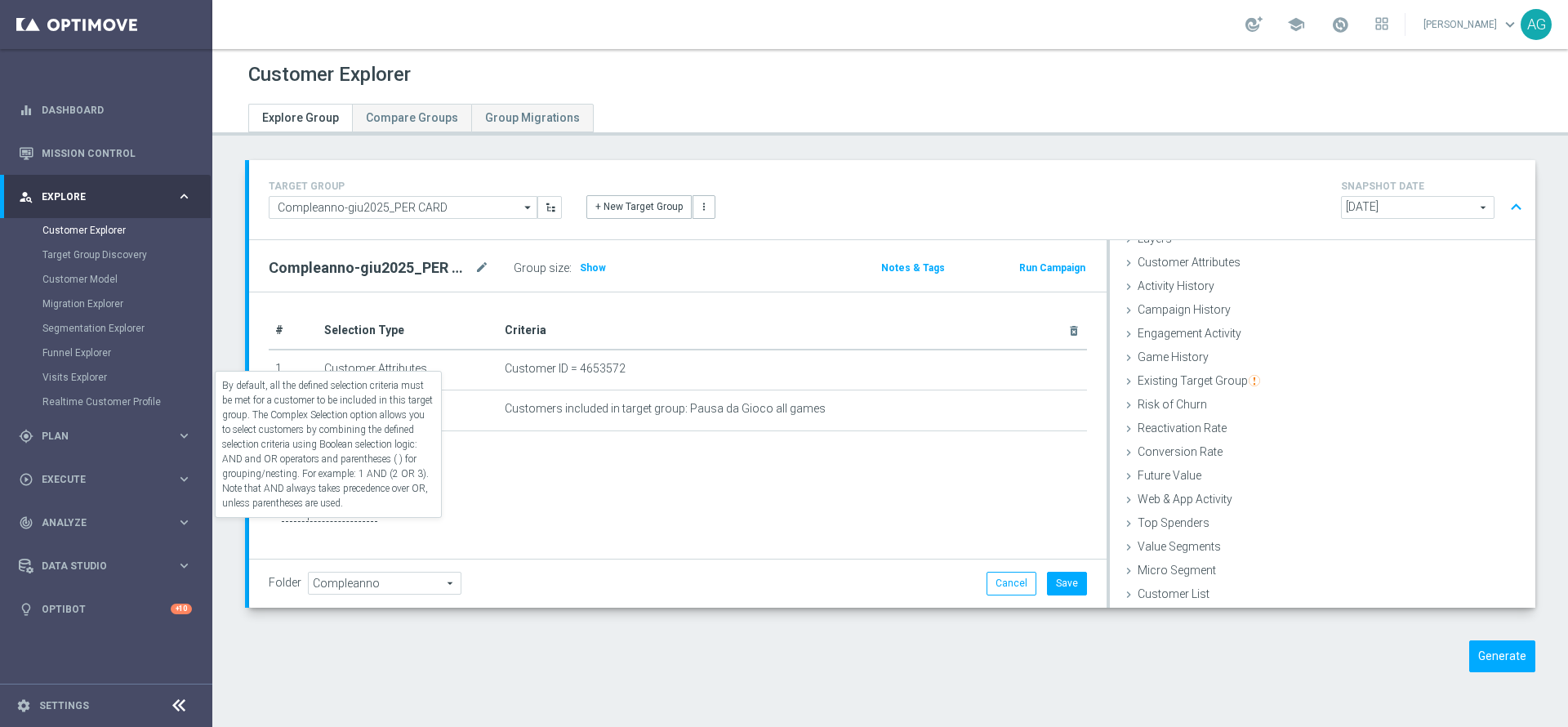
click at [282, 522] on label "Complex Selection" at bounding box center [330, 515] width 96 height 16
click at [269, 525] on input "Complex Selection" at bounding box center [274, 516] width 10 height 23
checkbox input "true"
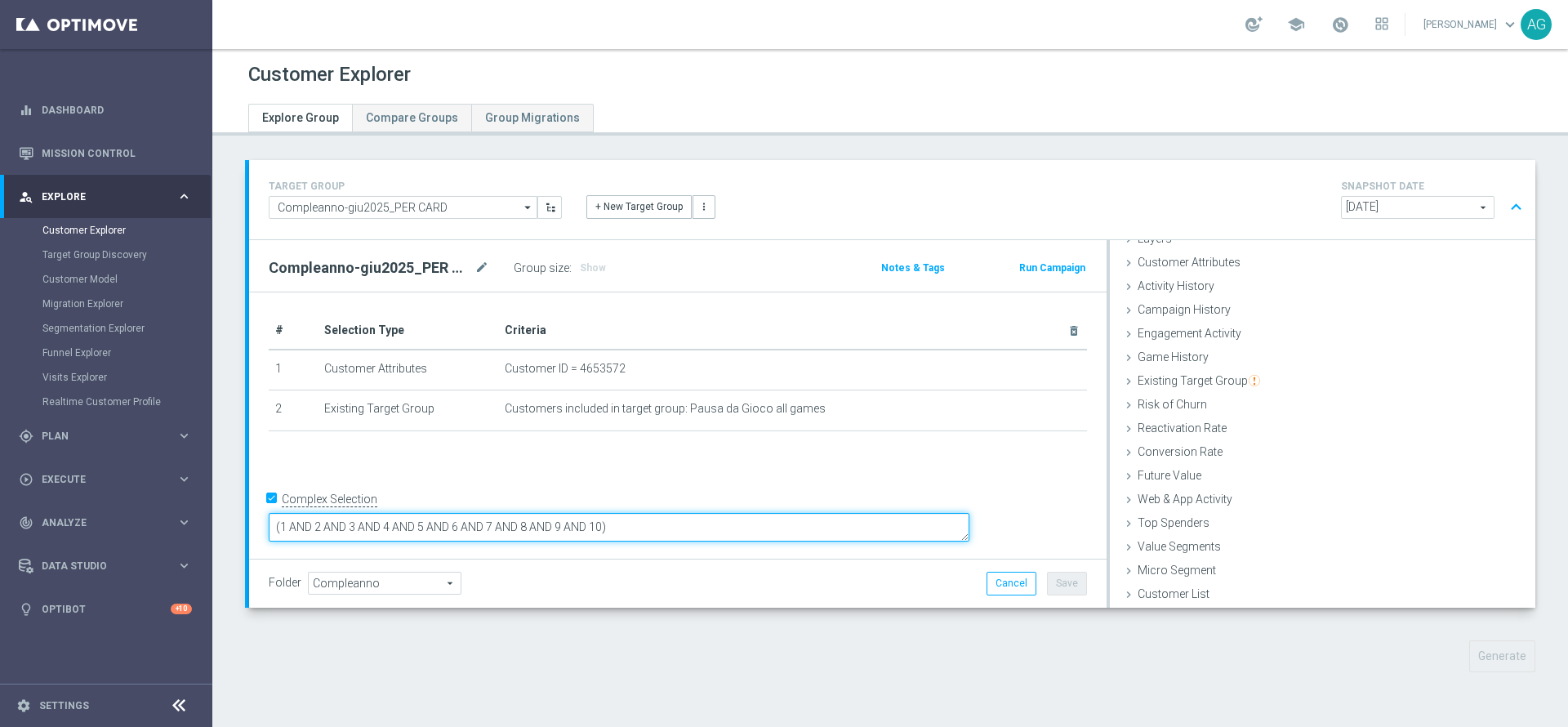
drag, startPoint x: 745, startPoint y: 520, endPoint x: 447, endPoint y: 523, distance: 298.0
click at [447, 523] on textarea "(1 AND 2 AND 3 AND 4 AND 5 AND 6 AND 7 AND 8 AND 9 AND 10)" at bounding box center [619, 527] width 700 height 29
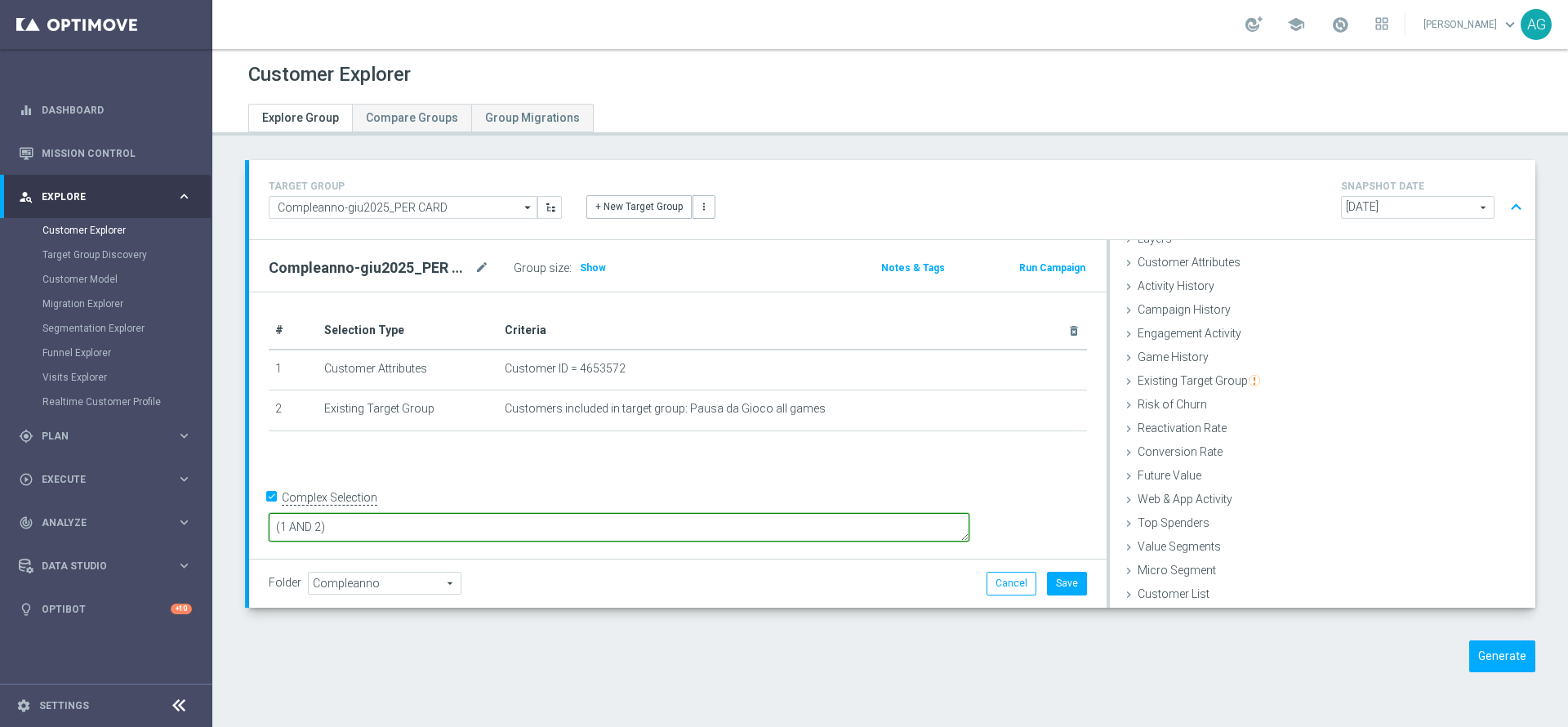
type textarea "(1 AND 2)"
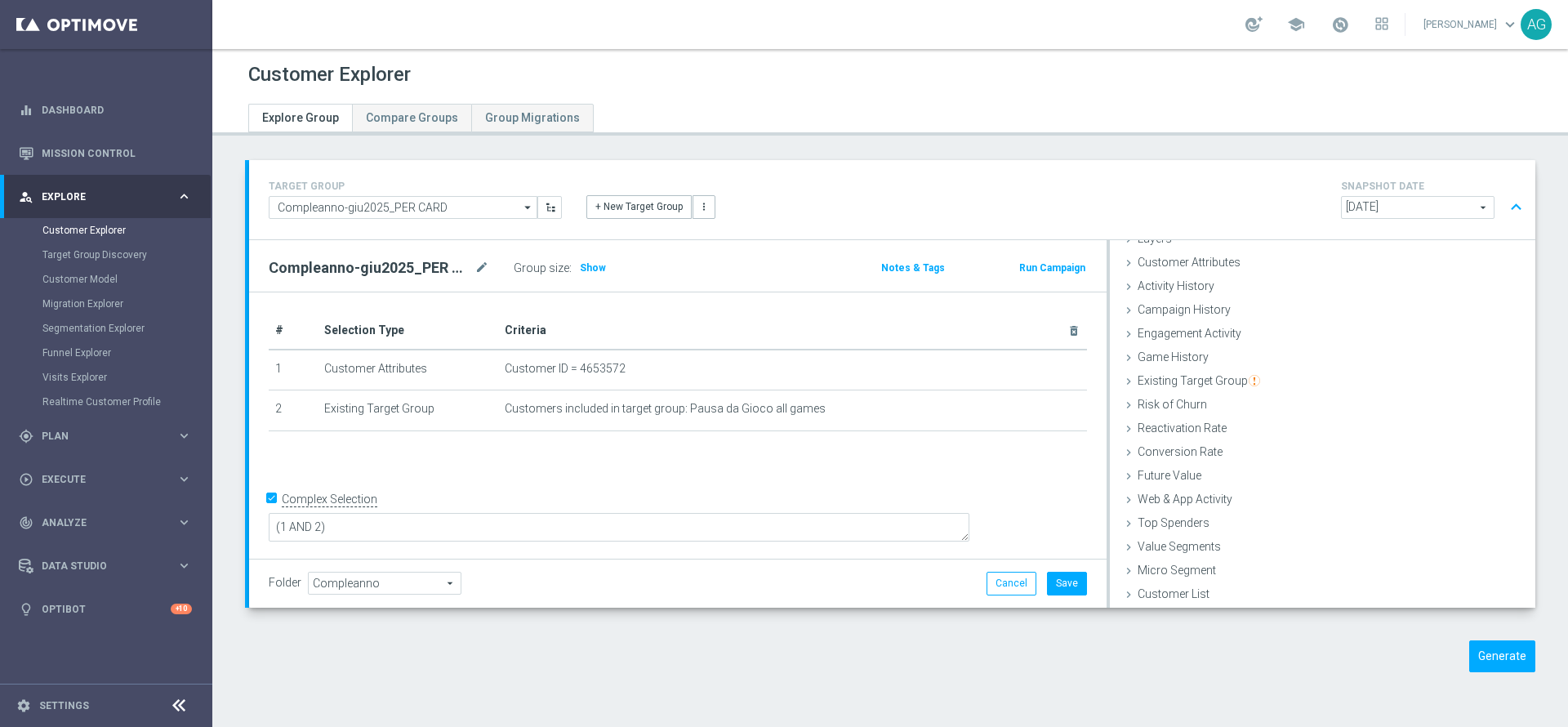
click at [572, 461] on div "# Selection Type Criteria delete_forever 1 Customer Attributes Customer ID = 46…" at bounding box center [677, 426] width 857 height 267
click at [601, 267] on span "Show" at bounding box center [593, 267] width 26 height 11
click at [1030, 417] on td "Customers included in target group: Pausa da Gioco all games mode_edit delete_f…" at bounding box center [792, 411] width 589 height 41
click at [1035, 413] on icon "mode_edit" at bounding box center [1041, 409] width 13 height 13
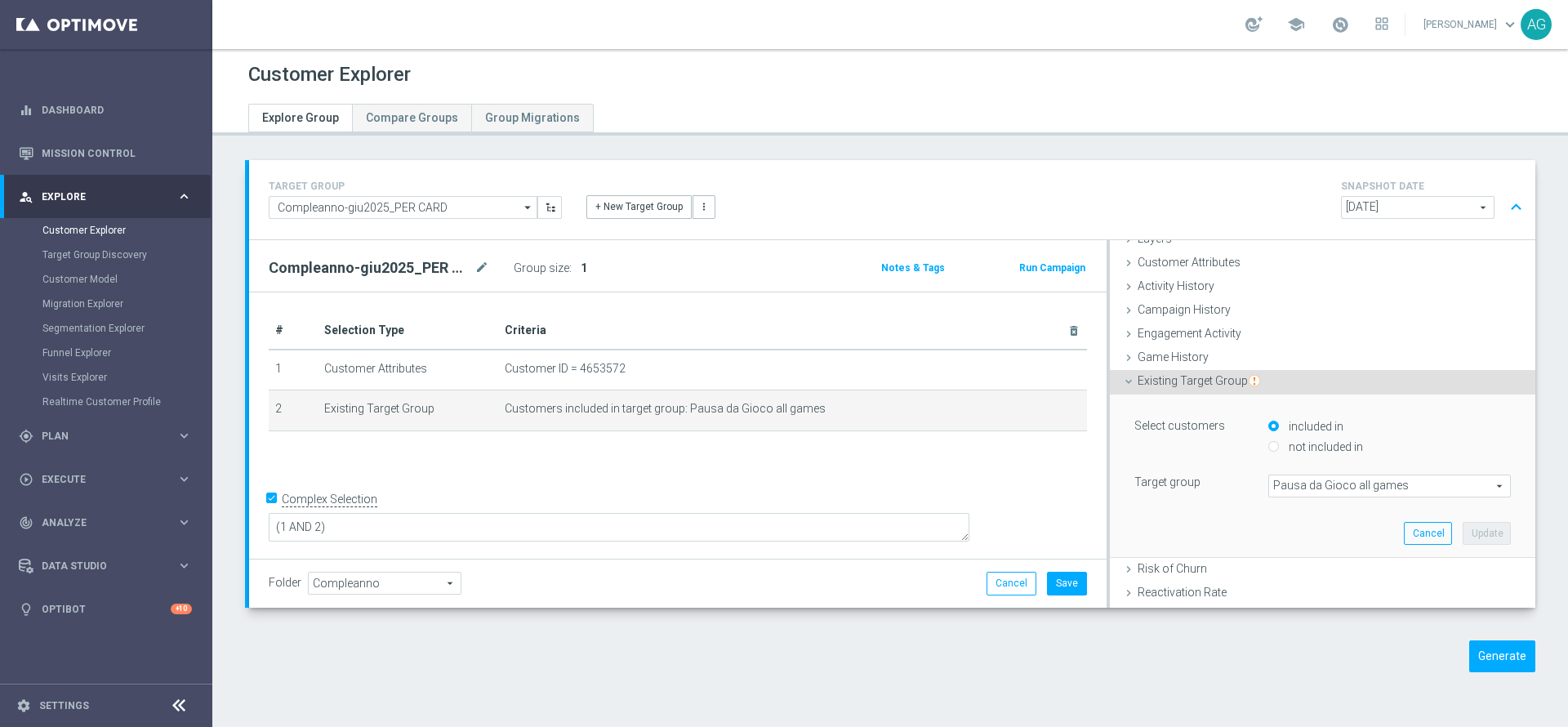
click at [1268, 450] on input "not included in" at bounding box center [1273, 448] width 10 height 10
radio input "true"
click at [1463, 542] on button "Update" at bounding box center [1486, 534] width 48 height 23
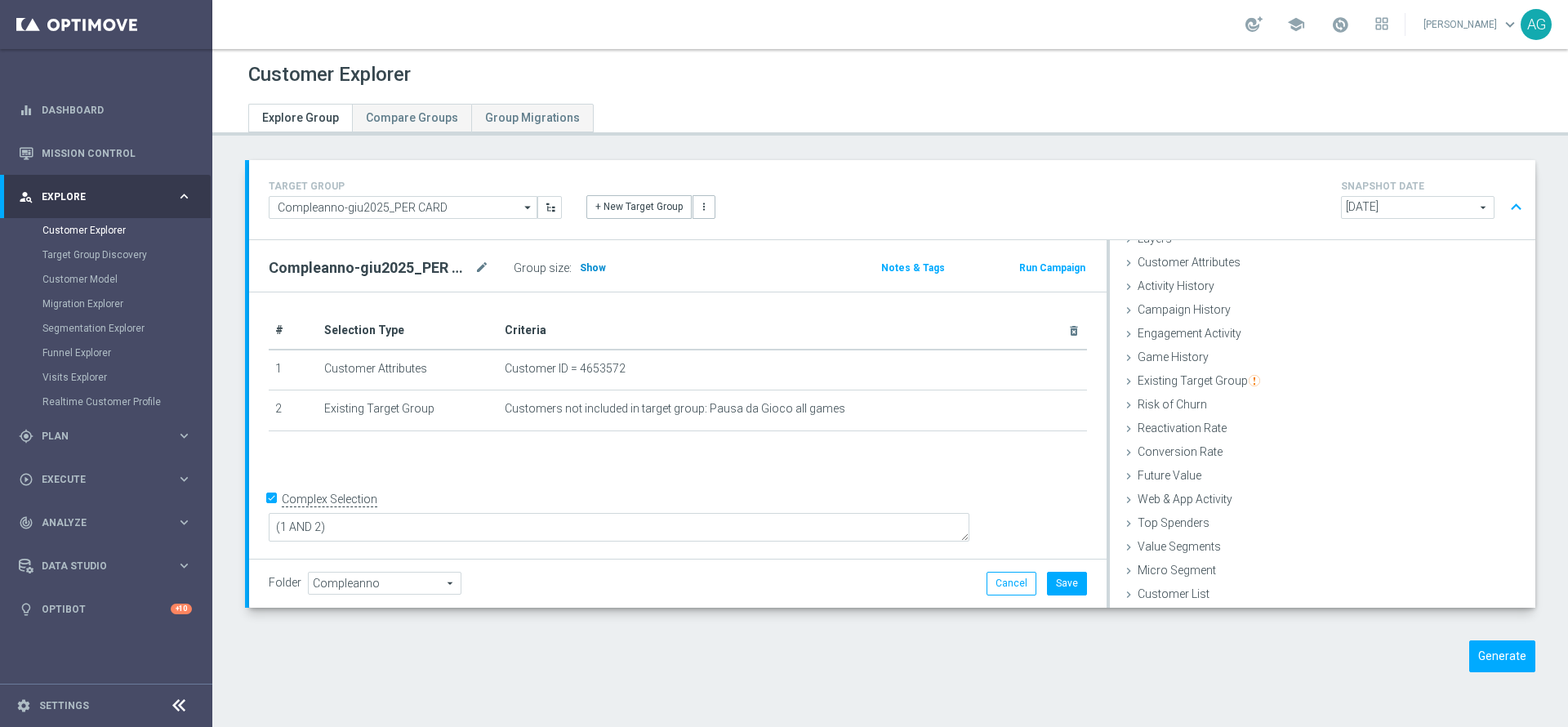
click at [600, 271] on span "Show" at bounding box center [593, 267] width 26 height 11
click at [684, 468] on div "# Selection Type Criteria delete_forever 1 Customer Attributes Customer ID = 46…" at bounding box center [677, 426] width 857 height 267
click at [812, 454] on div "+ Add Selection" at bounding box center [678, 452] width 842 height 13
click at [987, 576] on button "Cancel" at bounding box center [1011, 583] width 50 height 23
type textarea "(1 AND 2 AND 3 AND 4 AND 5 AND 6 AND 7 AND 8 AND 9 AND 10)"
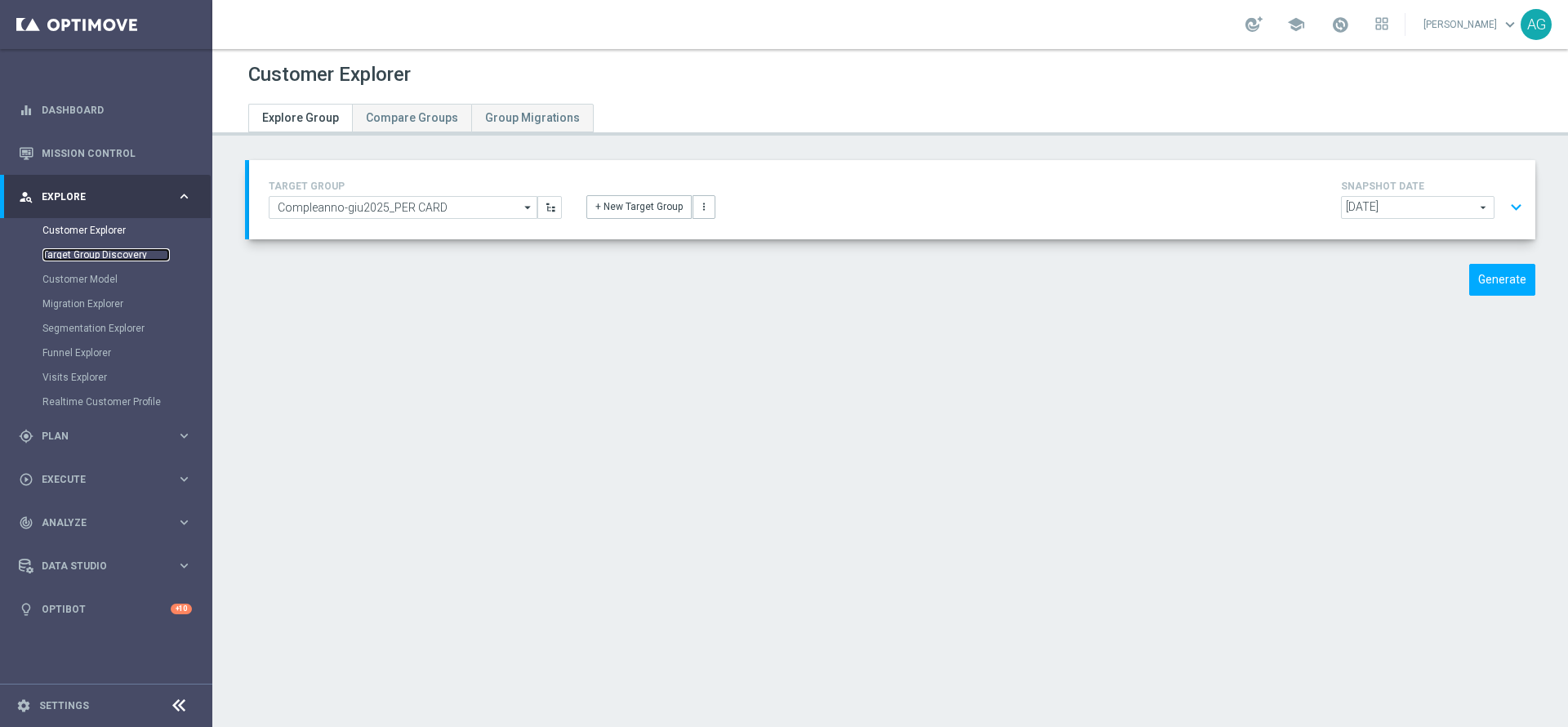
click at [84, 252] on link "Target Group Discovery" at bounding box center [106, 254] width 127 height 13
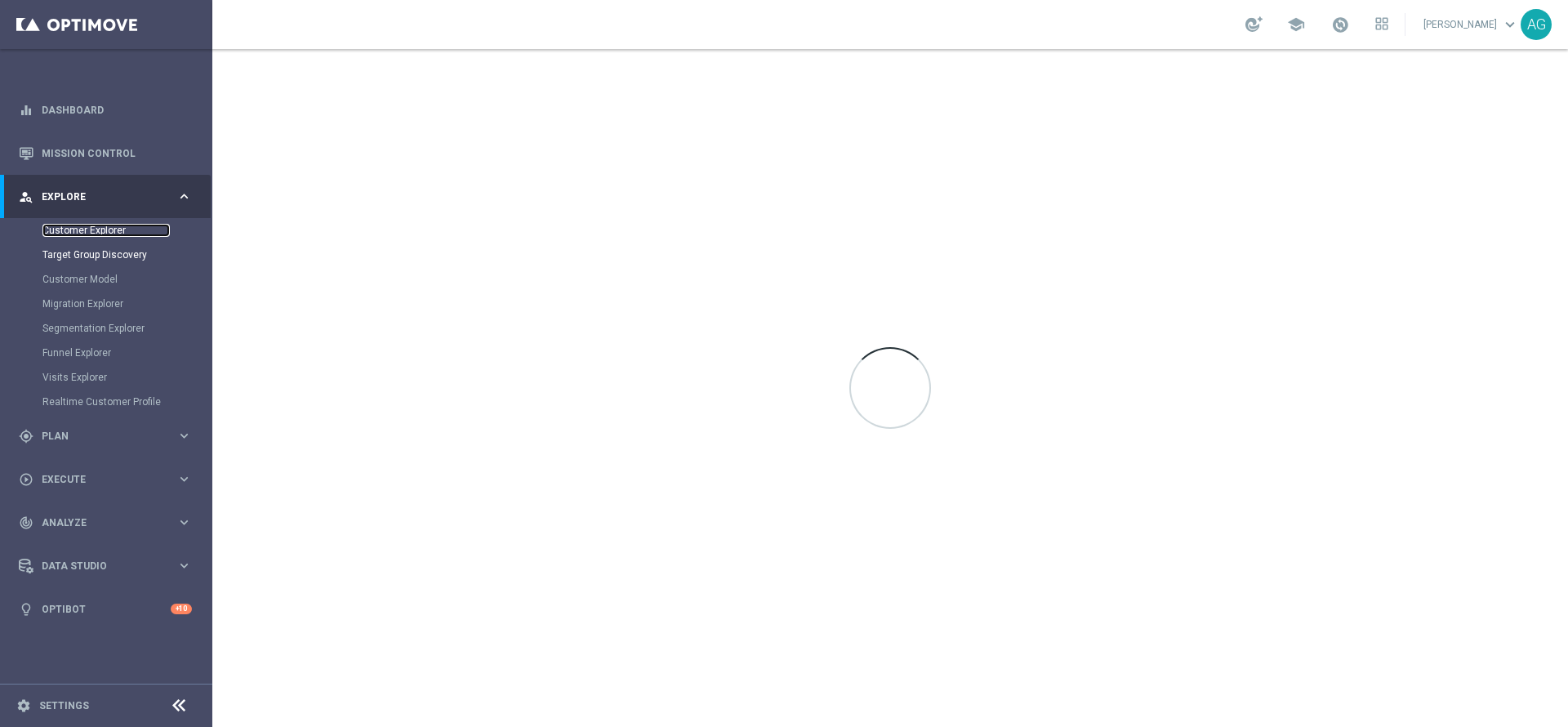
click at [86, 232] on link "Customer Explorer" at bounding box center [106, 230] width 127 height 13
click at [86, 445] on div "gps_fixed Plan keyboard_arrow_right" at bounding box center [105, 436] width 211 height 44
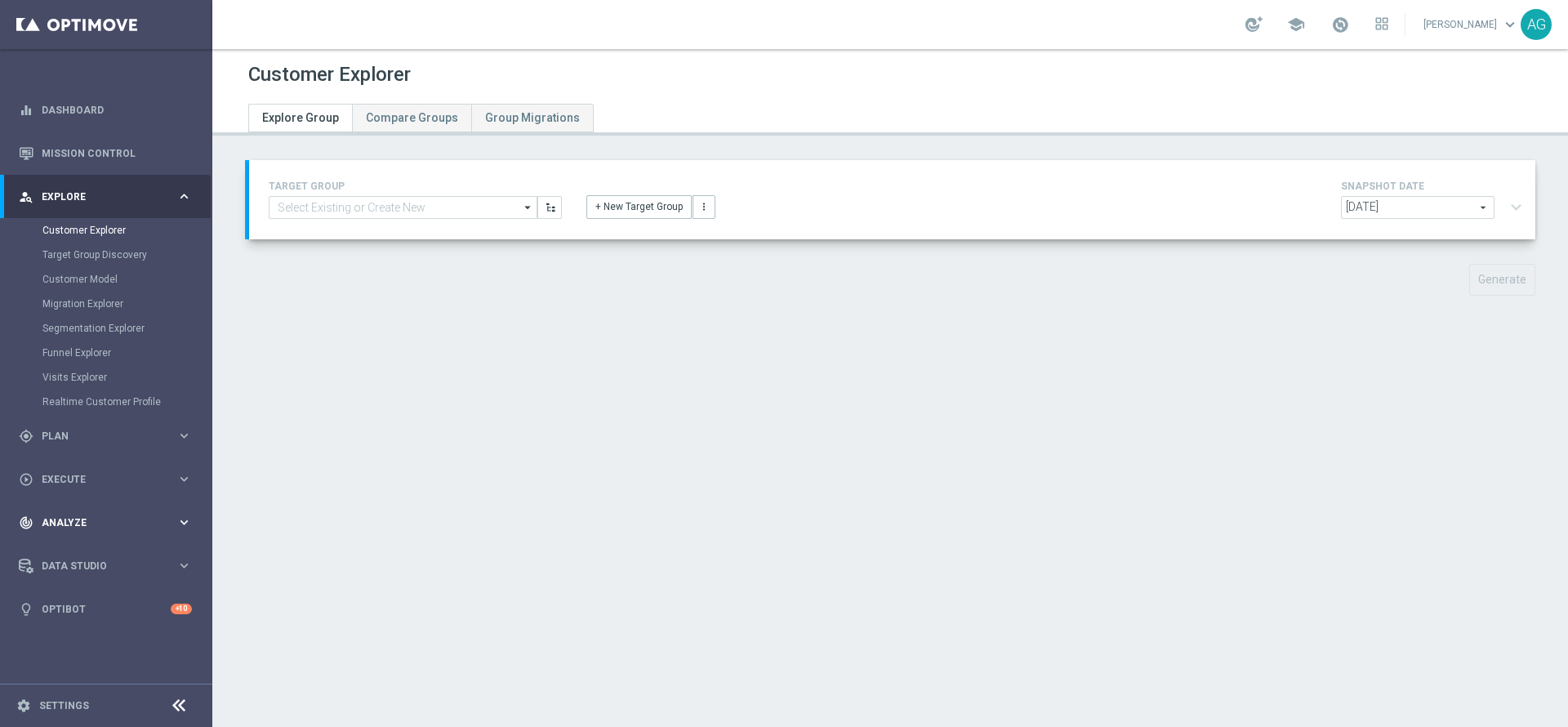
click at [92, 434] on accordion "equalizer Dashboard Mission Control" at bounding box center [105, 359] width 211 height 542
click at [80, 529] on div "track_changes Analyze keyboard_arrow_right" at bounding box center [105, 522] width 211 height 44
click at [93, 362] on link "Customer 360" at bounding box center [106, 360] width 127 height 13
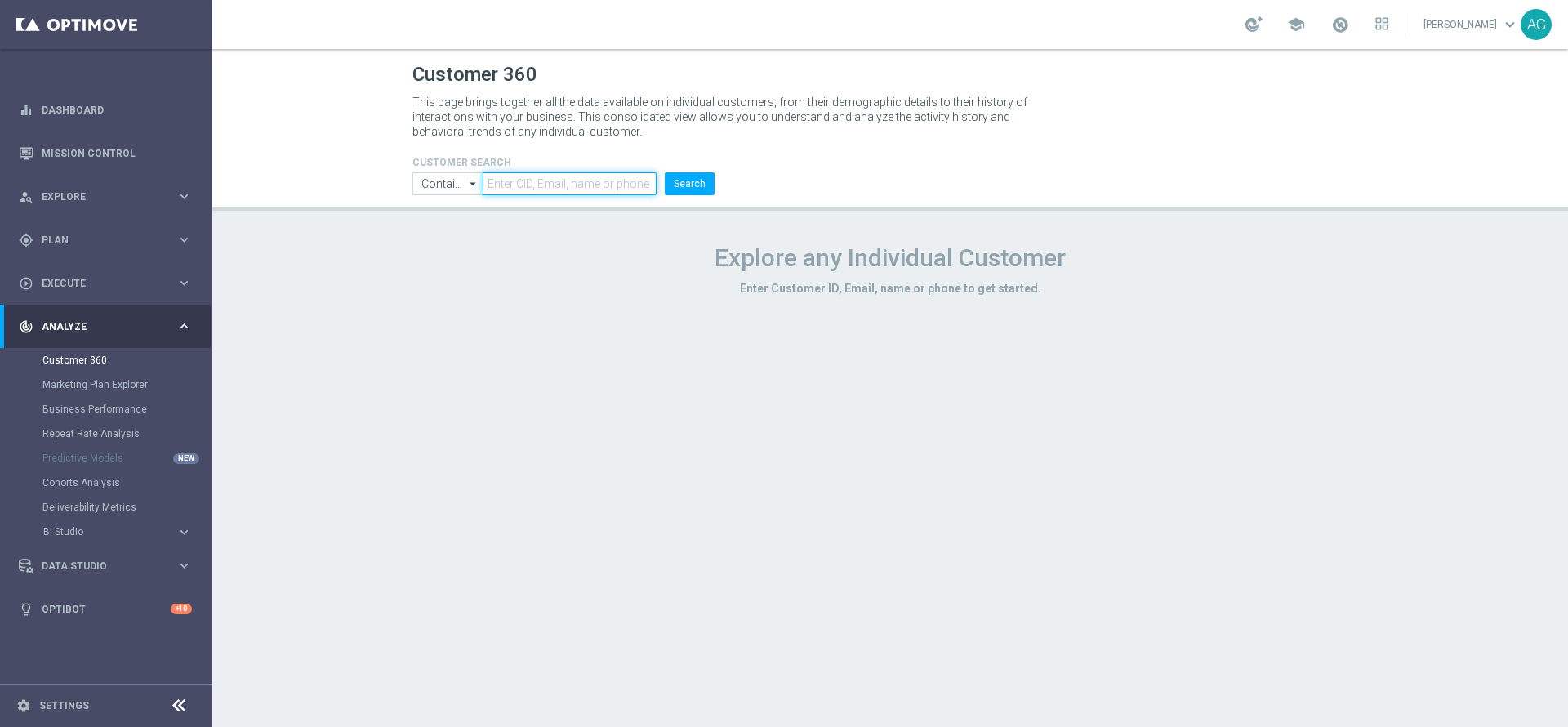
click at [549, 176] on input "text" at bounding box center [570, 184] width 174 height 23
paste input "4653572"
click at [668, 185] on button "Search" at bounding box center [689, 184] width 50 height 23
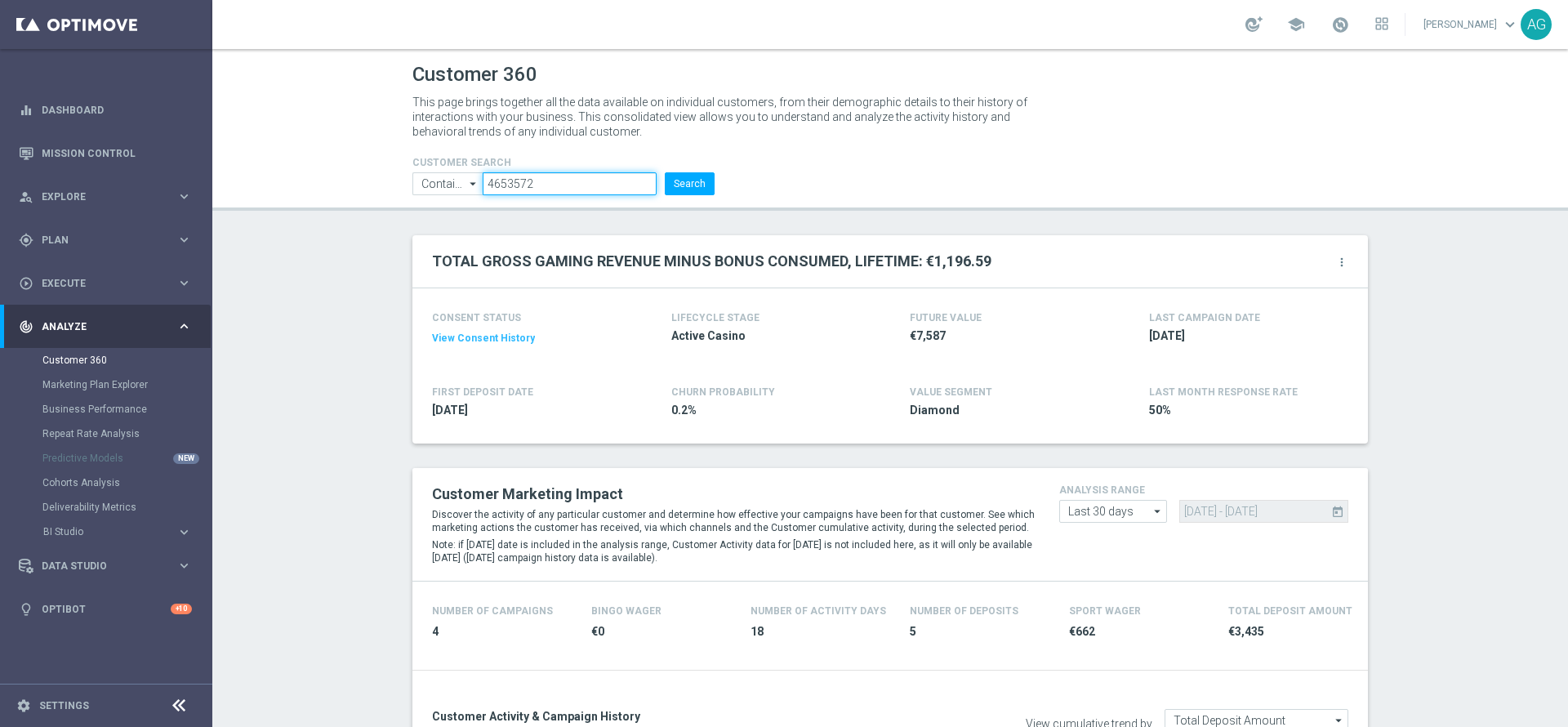
drag, startPoint x: 536, startPoint y: 191, endPoint x: 378, endPoint y: 192, distance: 158.0
click at [378, 192] on header "Customer 360 This page brings together all the data available on individual cus…" at bounding box center [890, 130] width 1356 height 162
paste input "2991310"
click at [697, 178] on button "Search" at bounding box center [689, 184] width 50 height 23
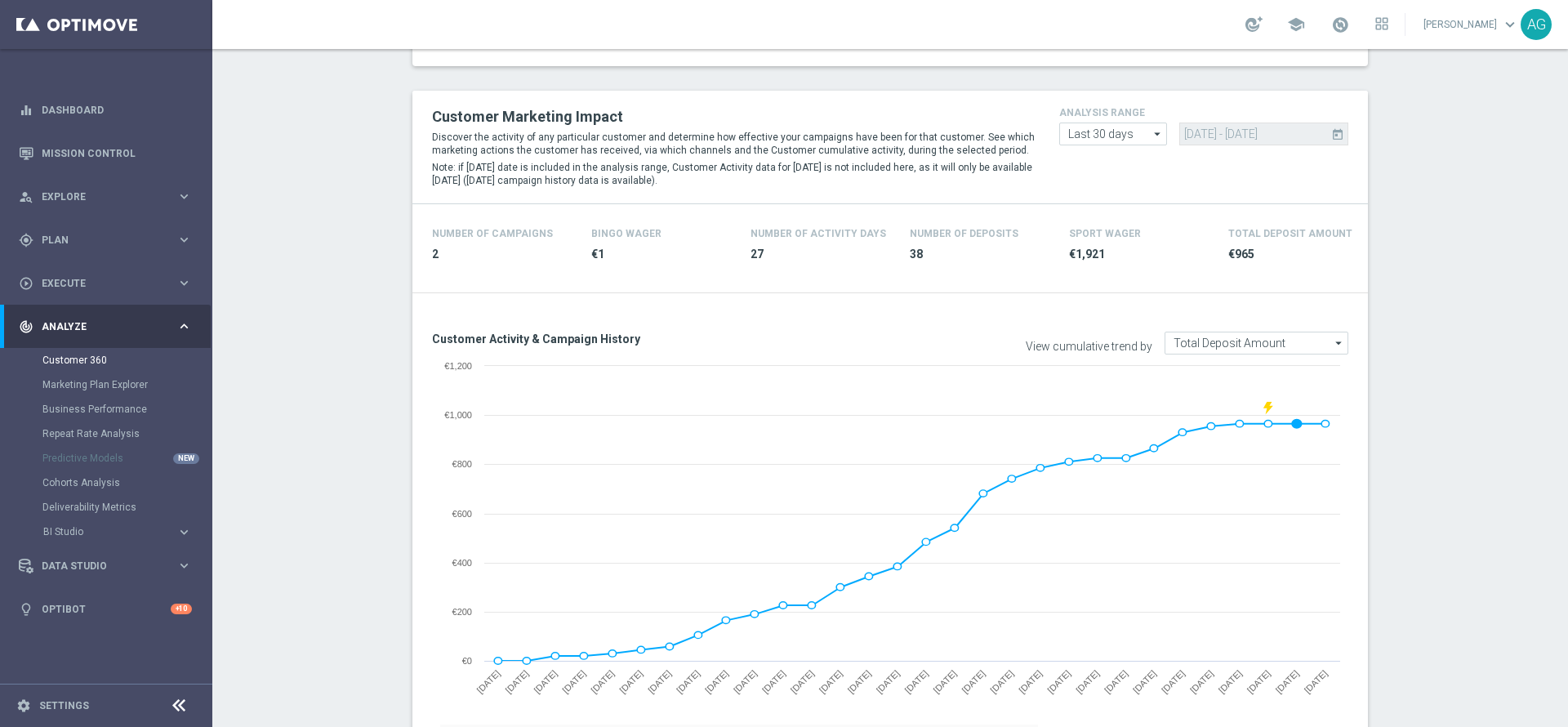
scroll to position [30, 0]
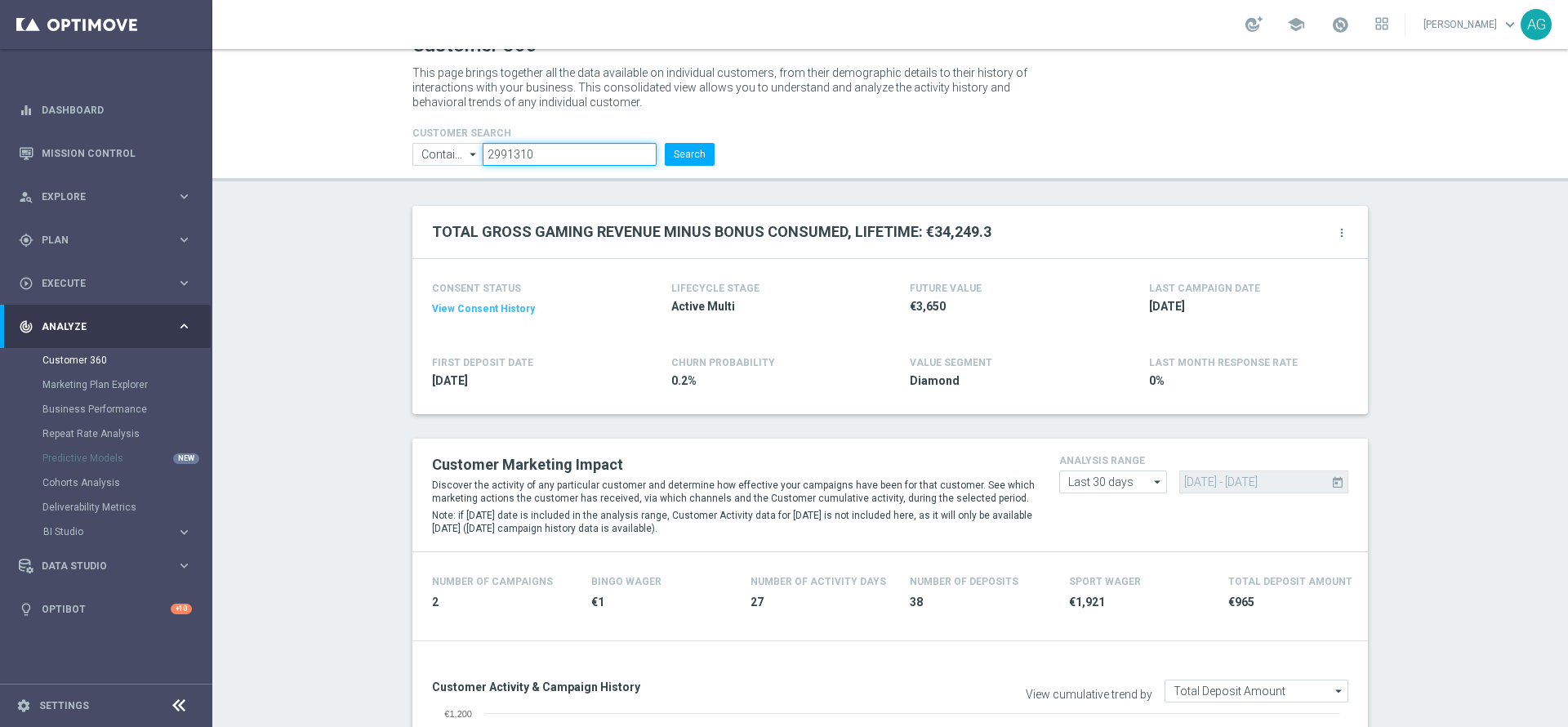
drag, startPoint x: 534, startPoint y: 158, endPoint x: 378, endPoint y: 156, distance: 156.0
click at [378, 156] on header "Customer 360 This page brings together all the data available on individual cus…" at bounding box center [890, 101] width 1356 height 162
paste input "5557709"
click at [682, 152] on button "Search" at bounding box center [689, 154] width 50 height 23
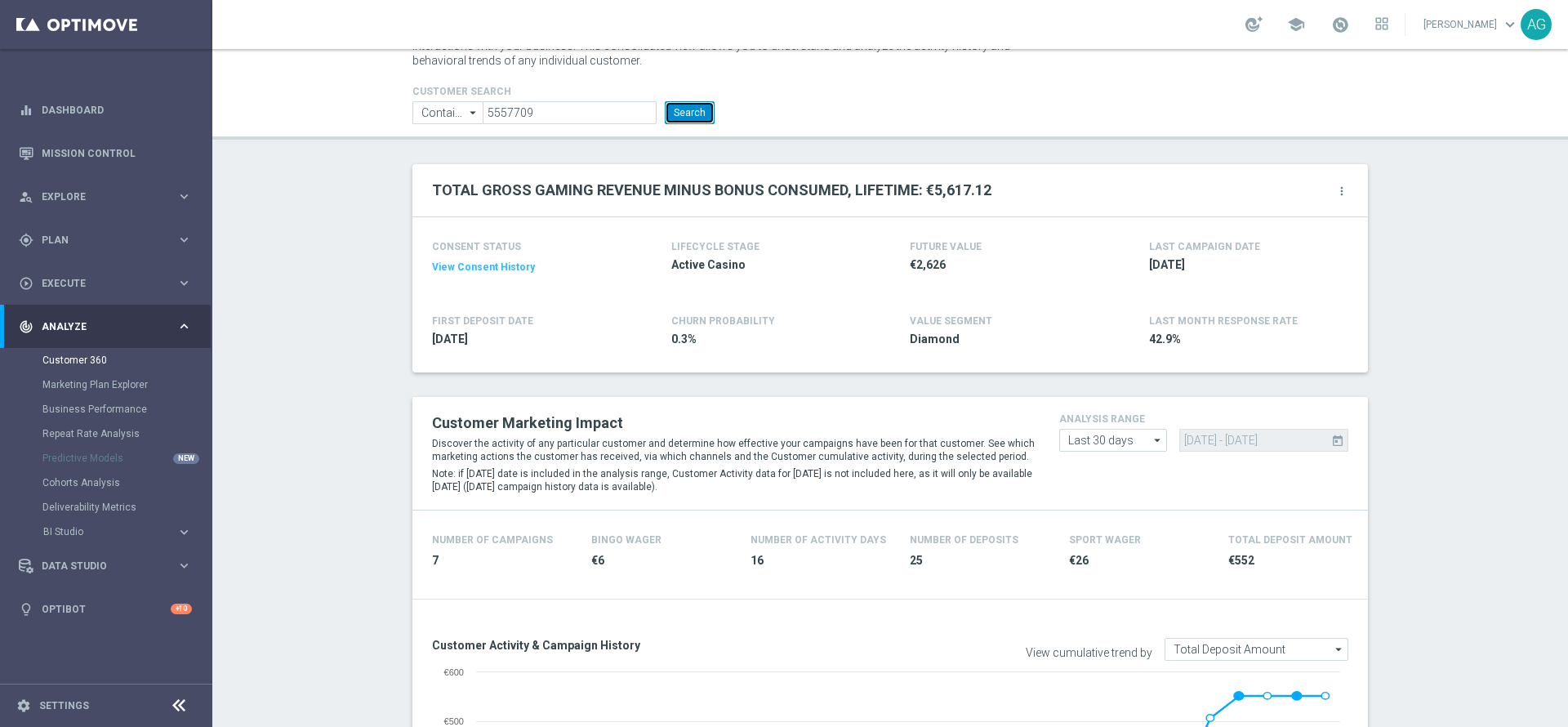
scroll to position [30, 0]
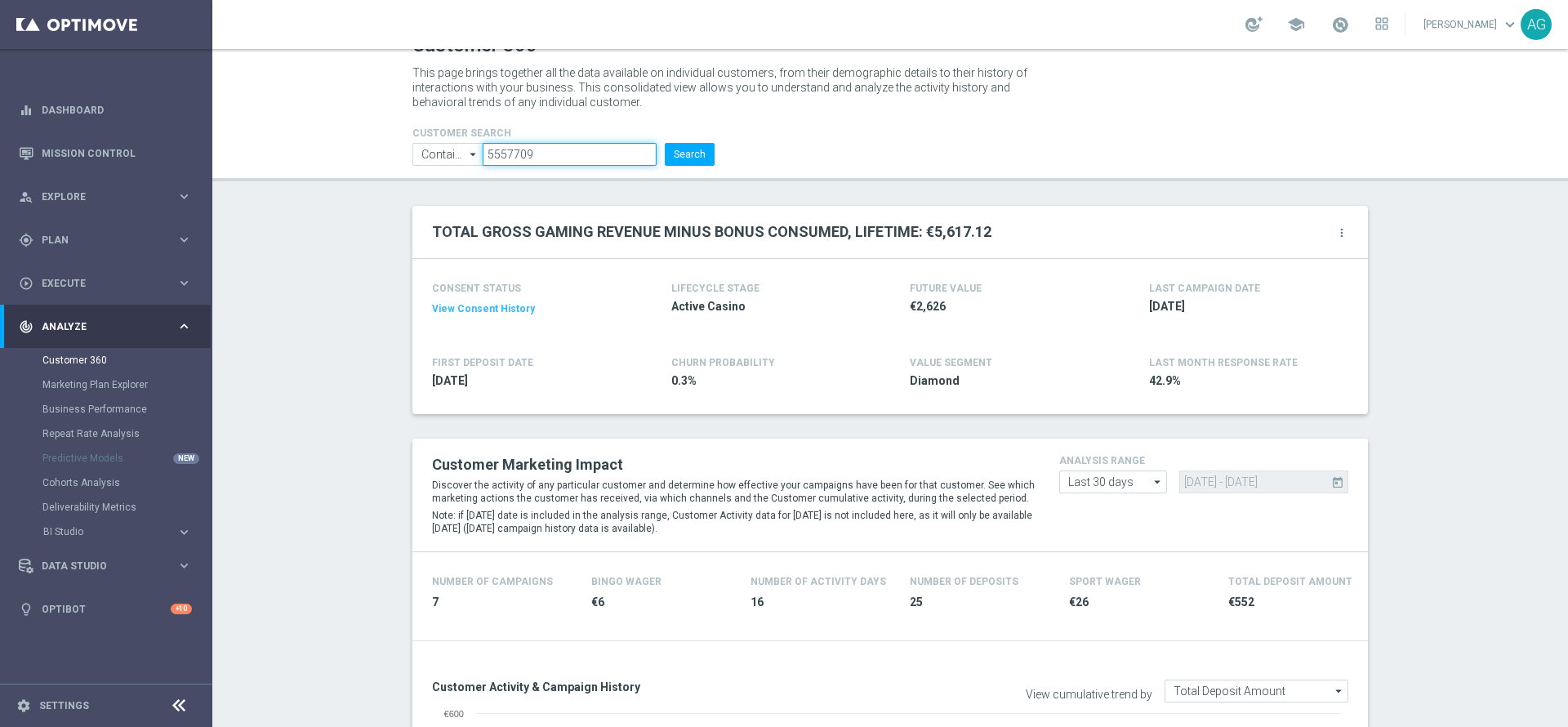
drag, startPoint x: 517, startPoint y: 160, endPoint x: 423, endPoint y: 157, distance: 94.0
click at [423, 157] on ul "Contains Contains arrow_drop_down Drag here to set row groups Drag here to set …" at bounding box center [563, 154] width 311 height 23
paste input "4439317"
click at [688, 143] on button "Search" at bounding box center [689, 154] width 50 height 23
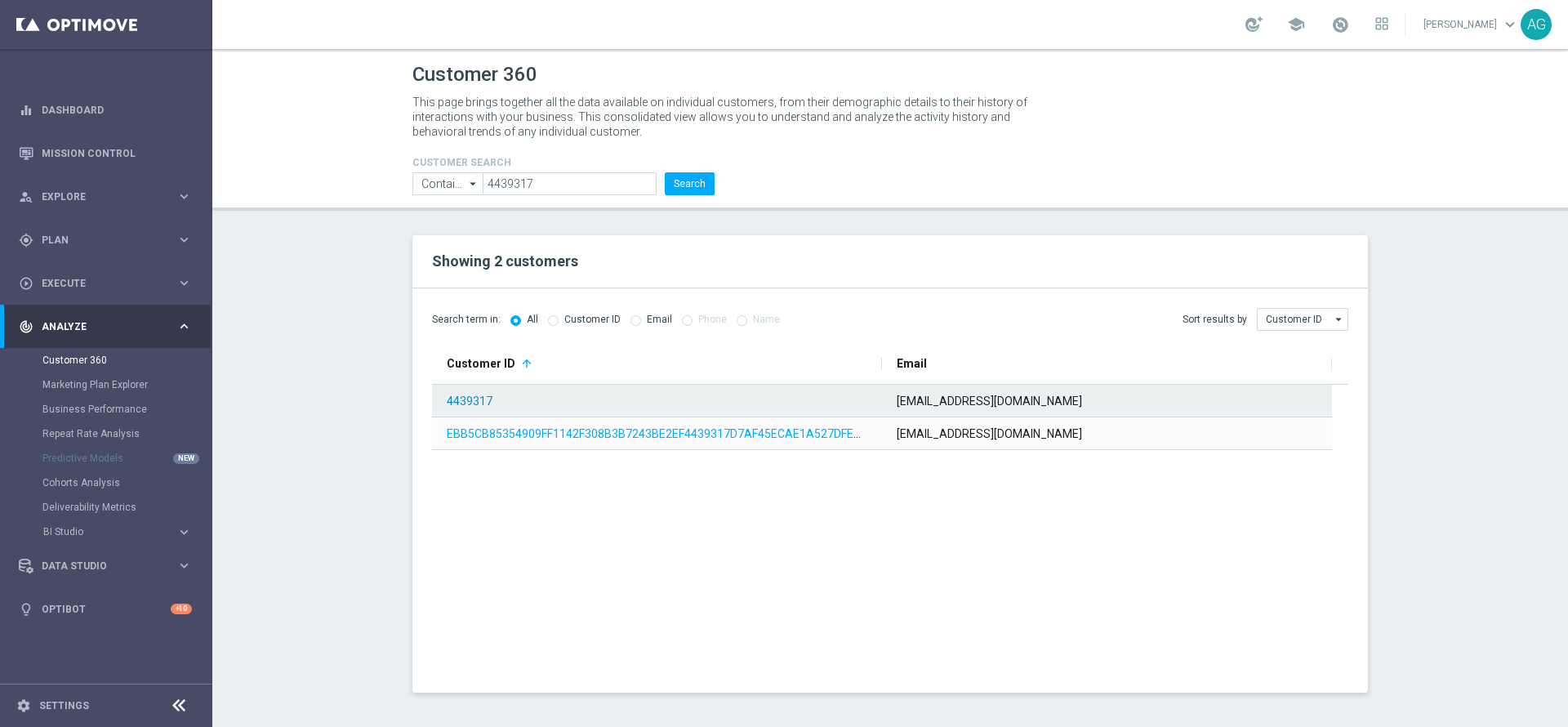
click at [450, 401] on link "4439317" at bounding box center [469, 401] width 46 height 13
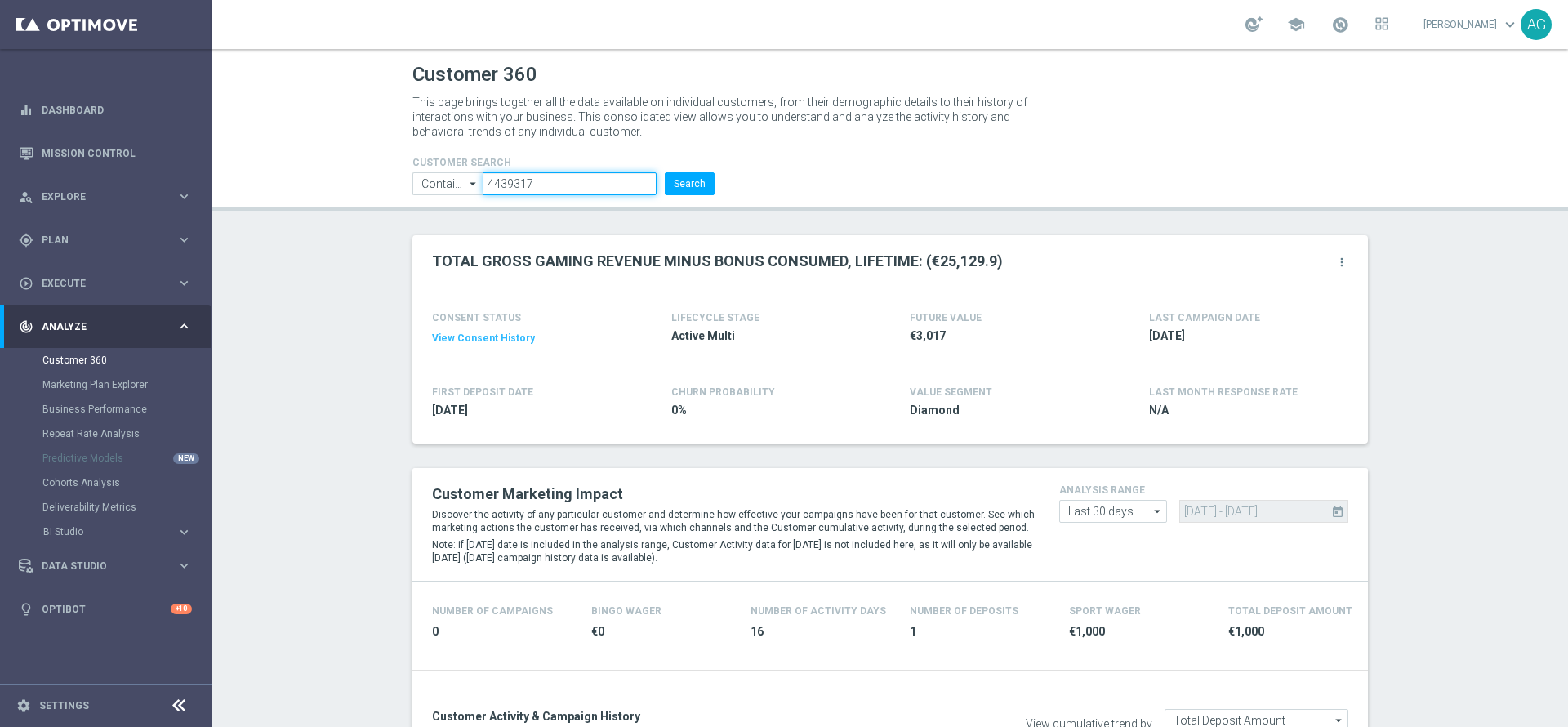
drag, startPoint x: 553, startPoint y: 190, endPoint x: 388, endPoint y: 174, distance: 165.8
click at [400, 174] on div "CUSTOMER SEARCH Contains Contains arrow_drop_down Drag here to set row groups D…" at bounding box center [563, 169] width 326 height 52
paste input "6579750"
type input "6579750"
click at [665, 177] on button "Search" at bounding box center [689, 184] width 50 height 23
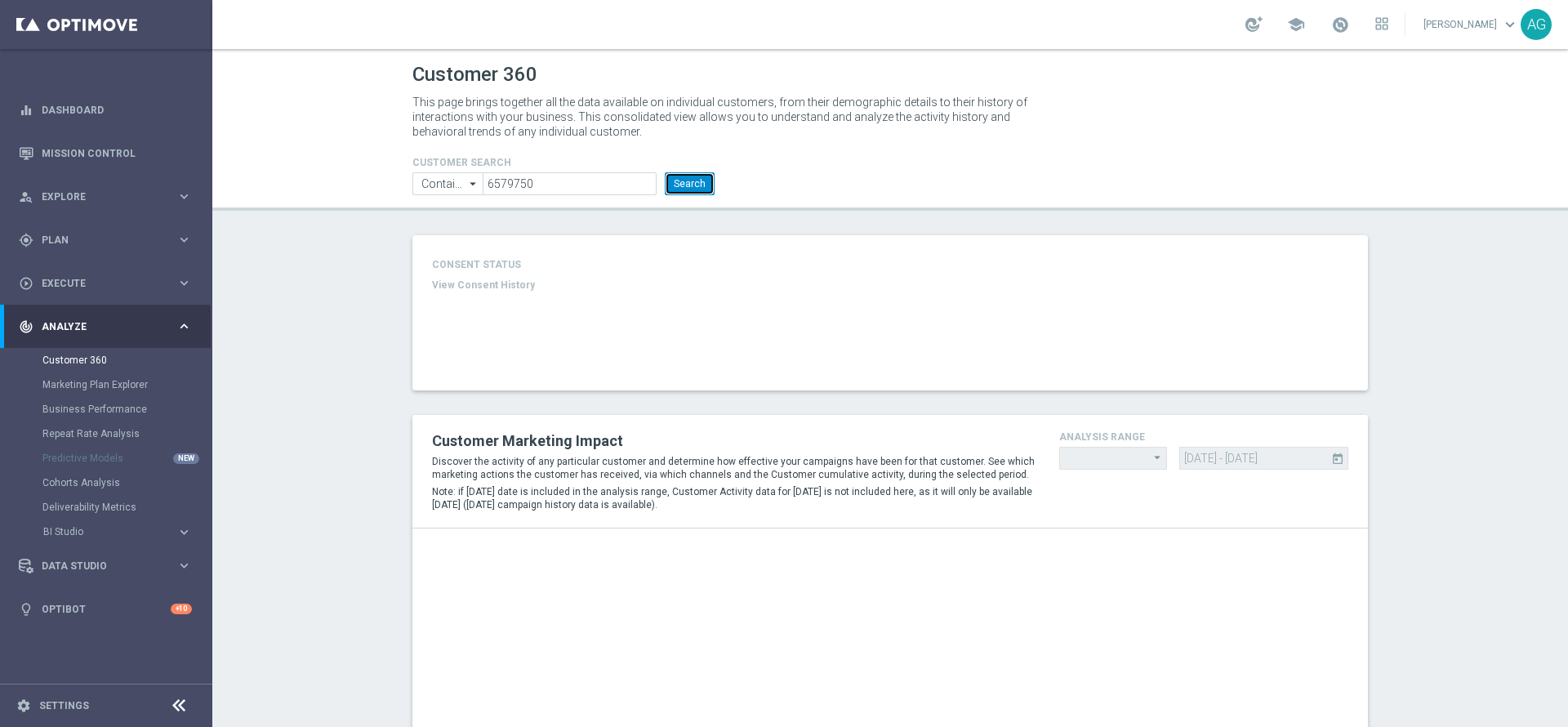
type input "Last 30 days"
type input "Total Deposit Amount"
type input "Last 30 days"
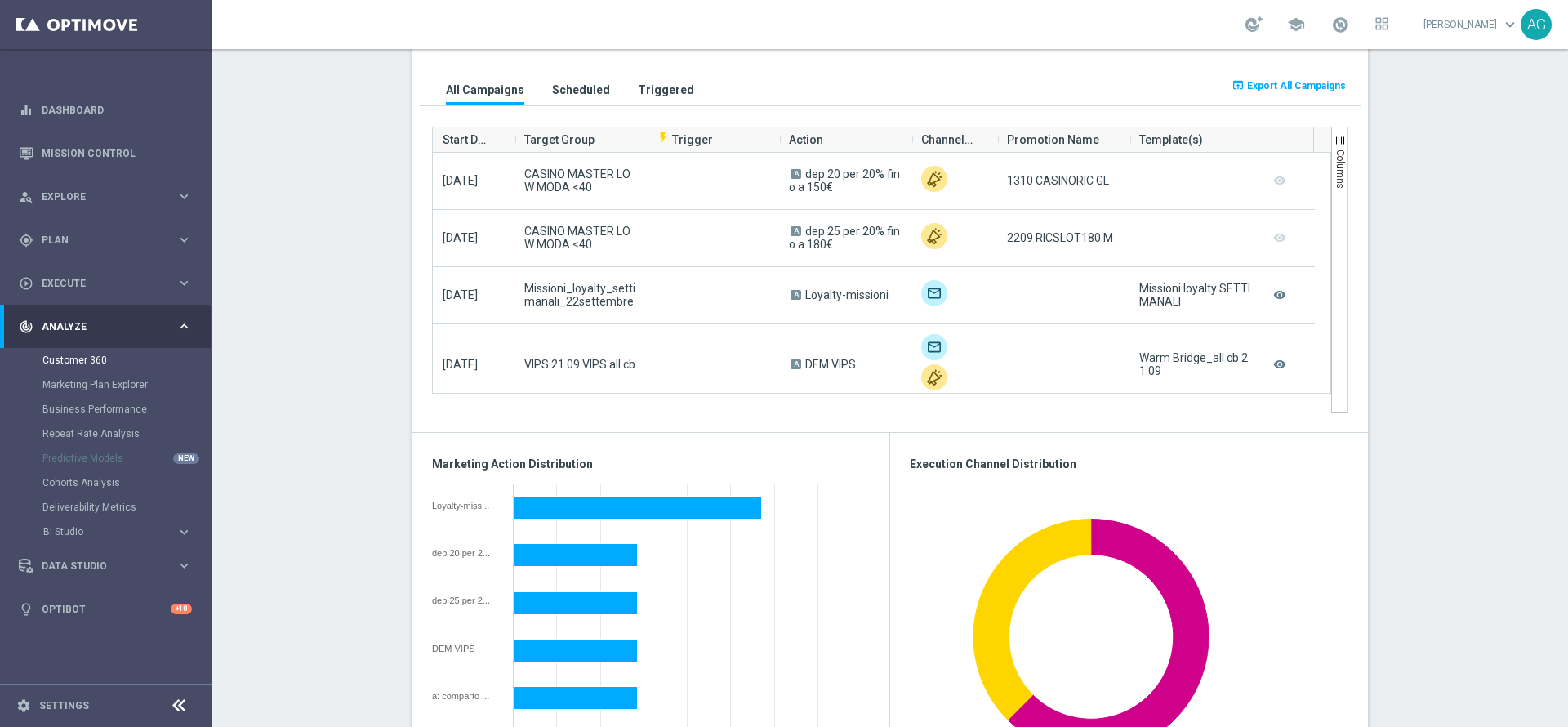
scroll to position [1120, 0]
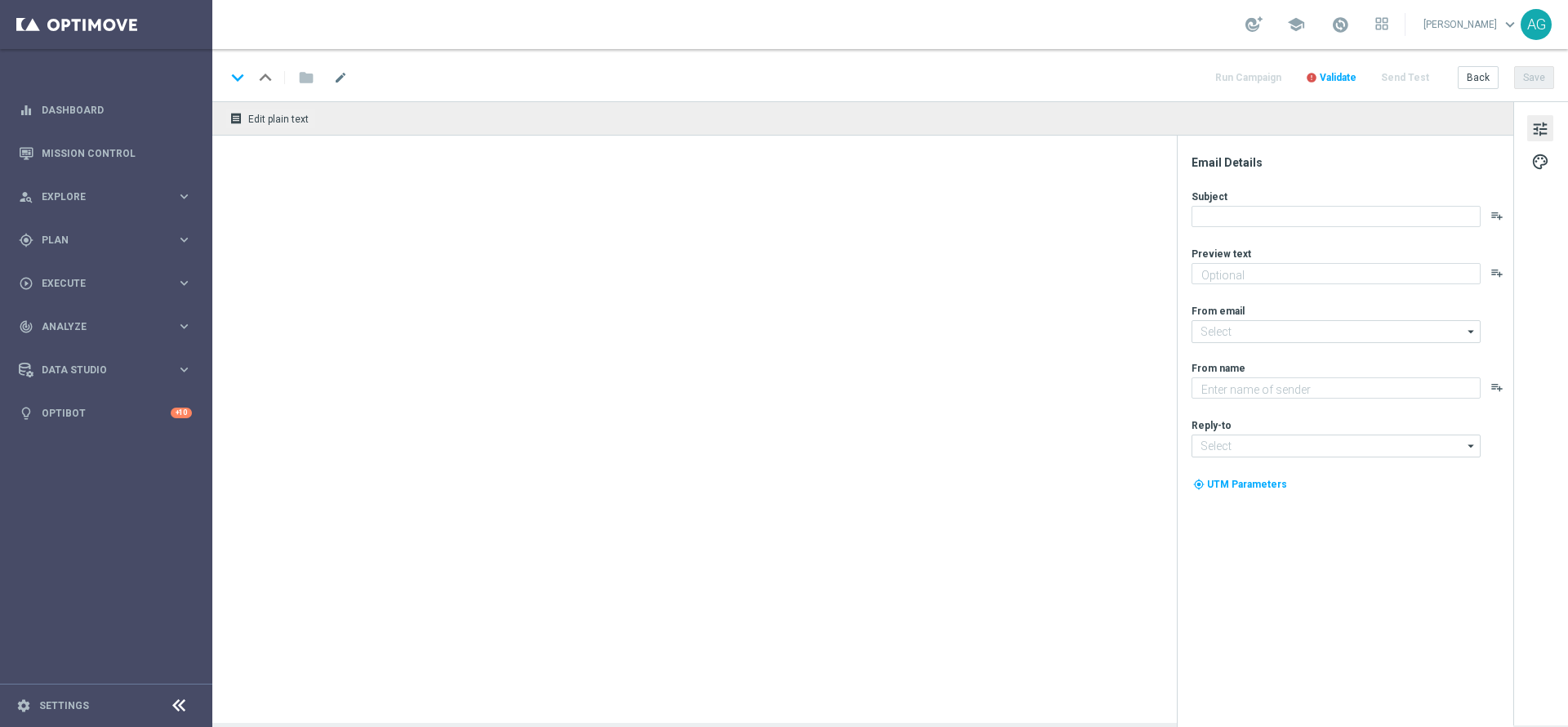
type textarea "Doppi Sisal point con le giocate My Combo"
type textarea "Sisal"
type input "newsletter@comunicazioni.sisal.it"
type input "info@sisal.it"
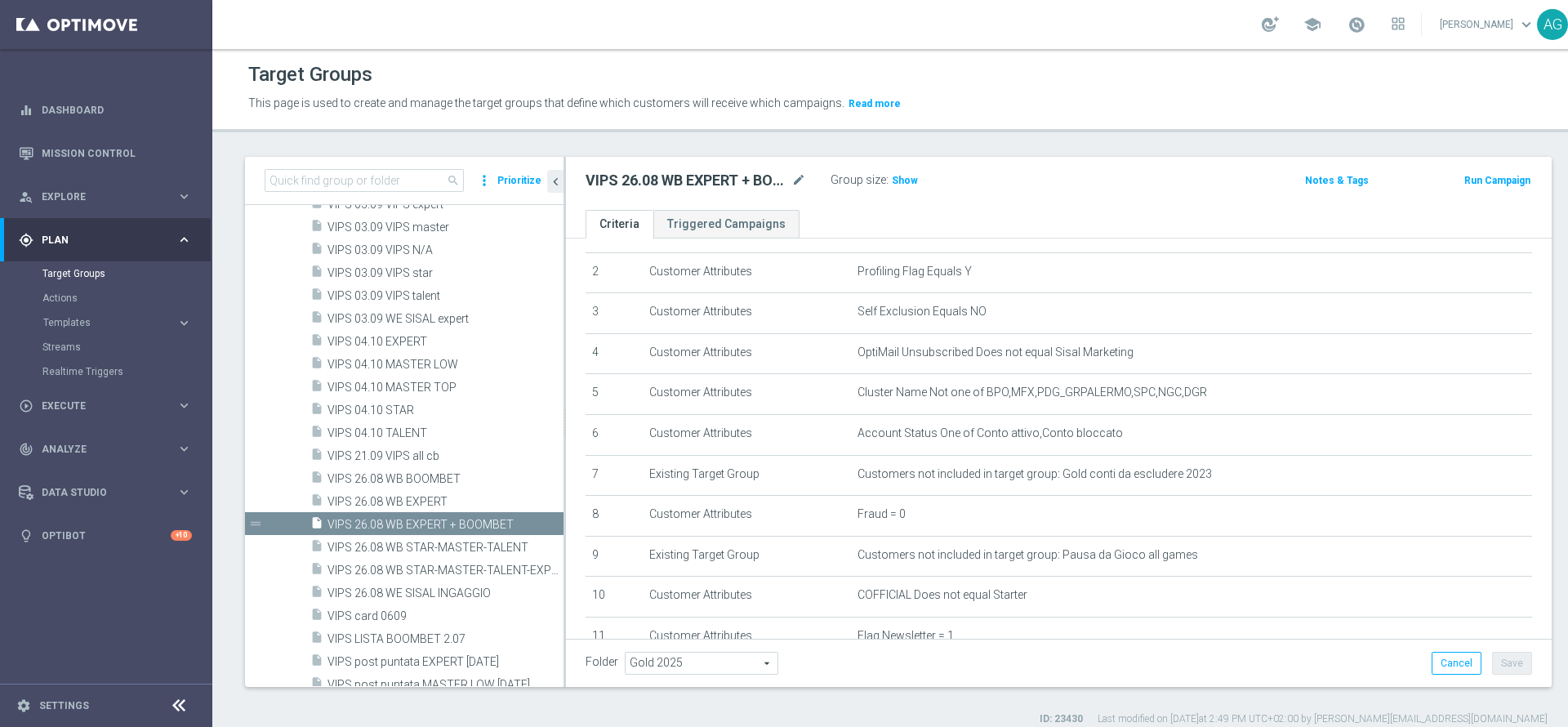
scroll to position [123, 0]
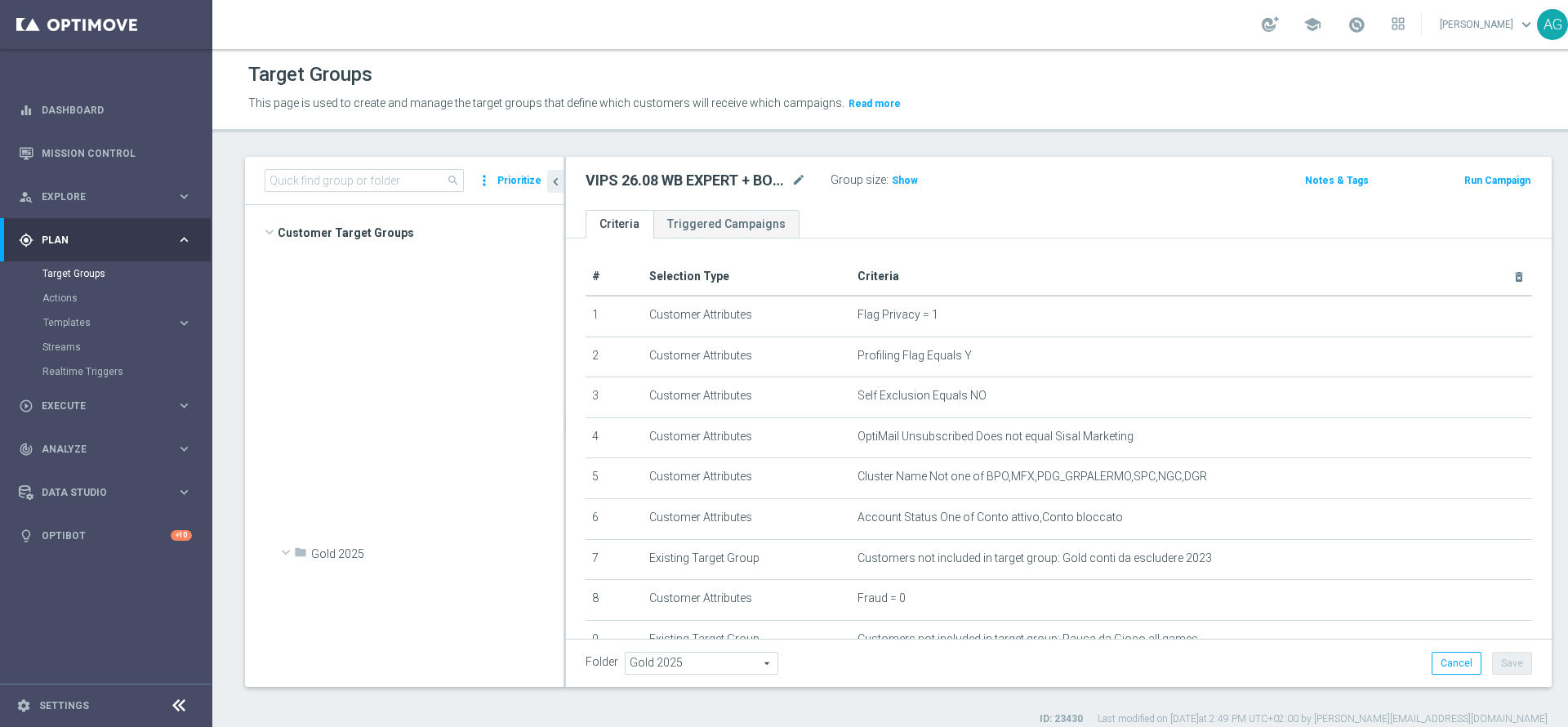
scroll to position [123, 0]
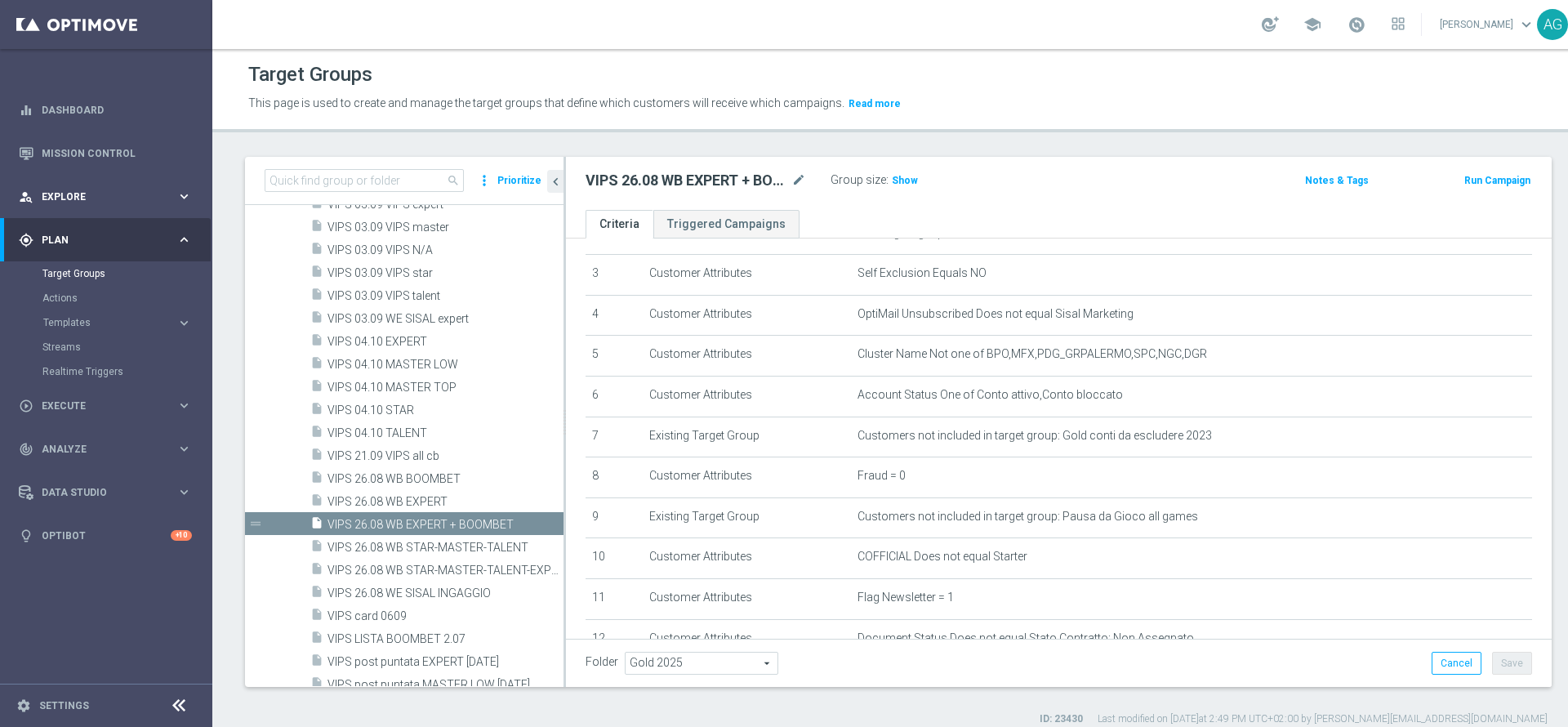
click at [147, 193] on span "Explore" at bounding box center [109, 197] width 135 height 10
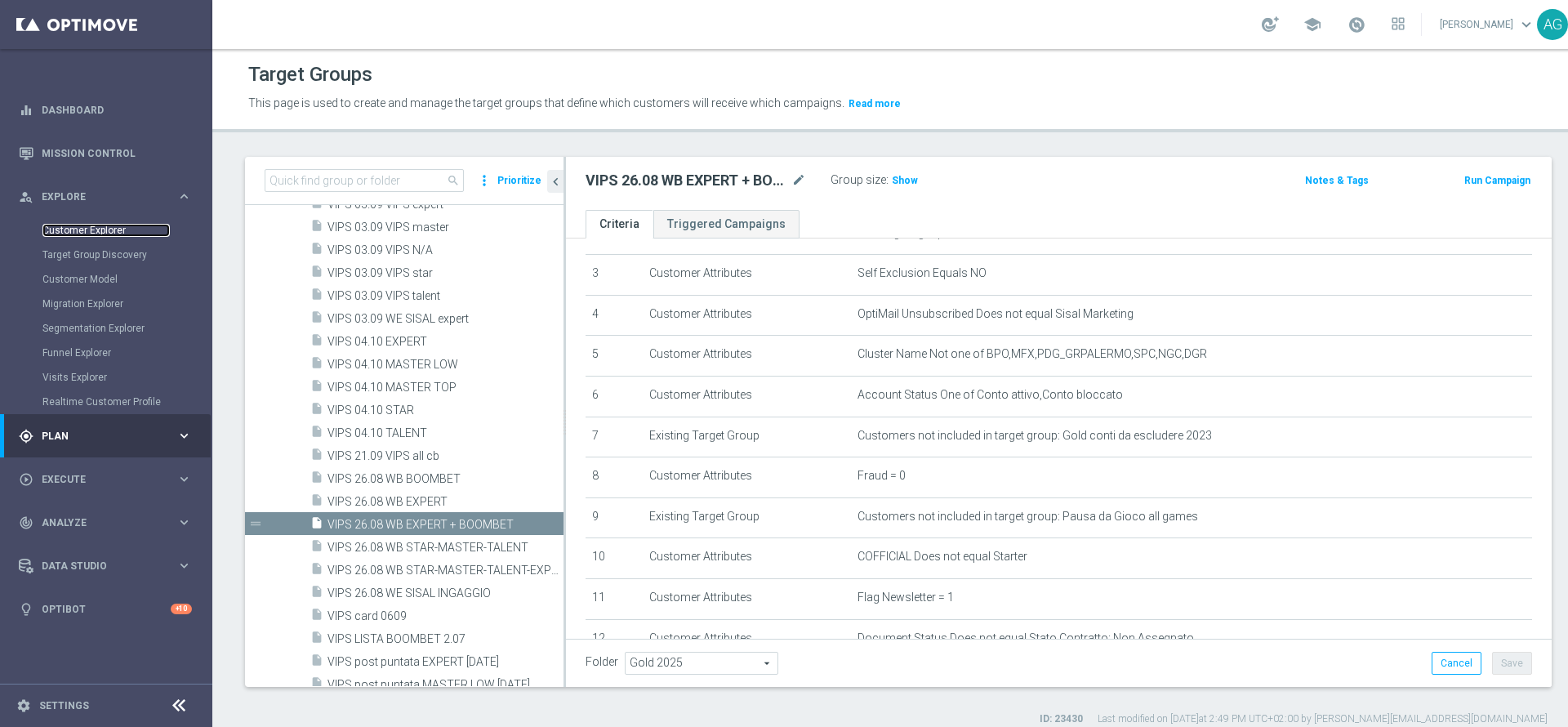
click at [128, 232] on link "Customer Explorer" at bounding box center [106, 230] width 127 height 13
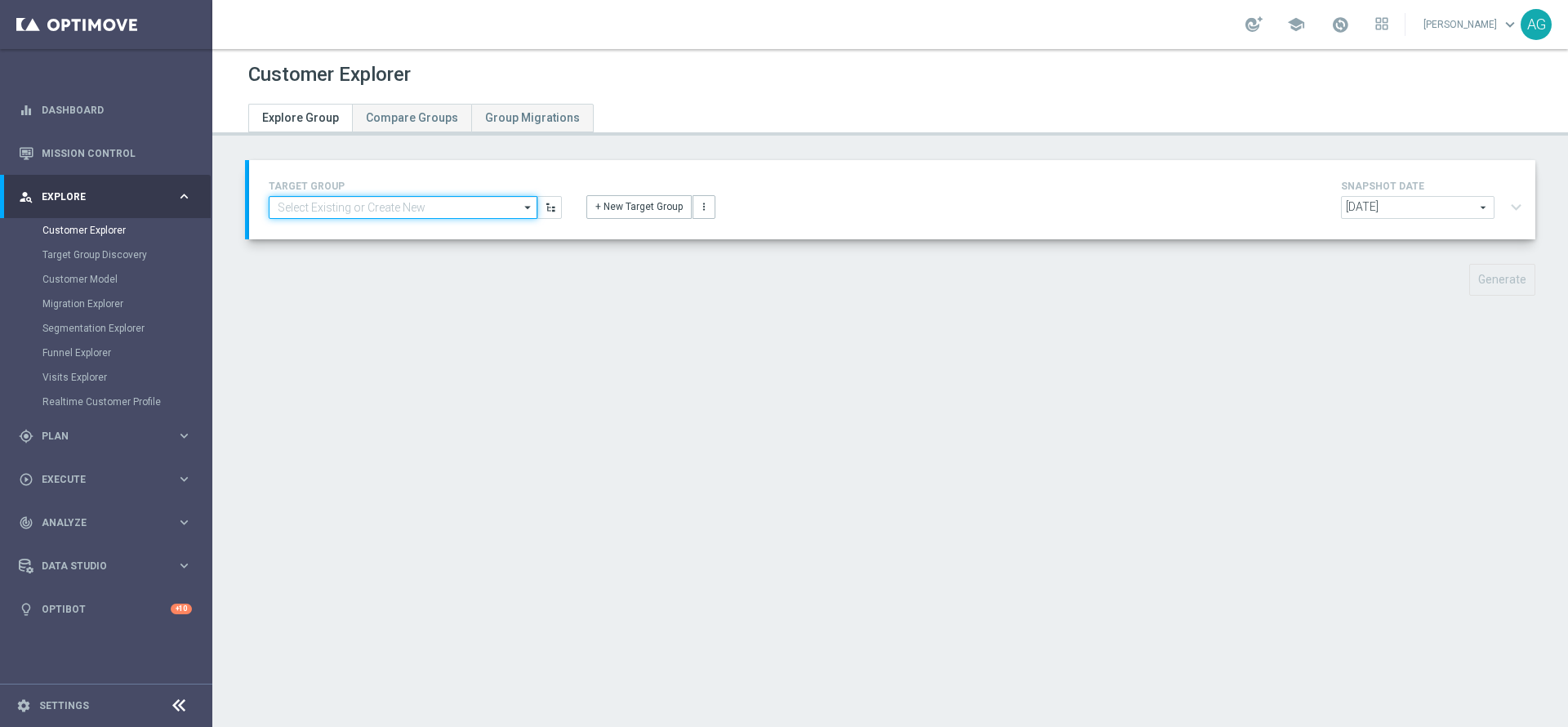
click at [441, 197] on input at bounding box center [403, 207] width 269 height 23
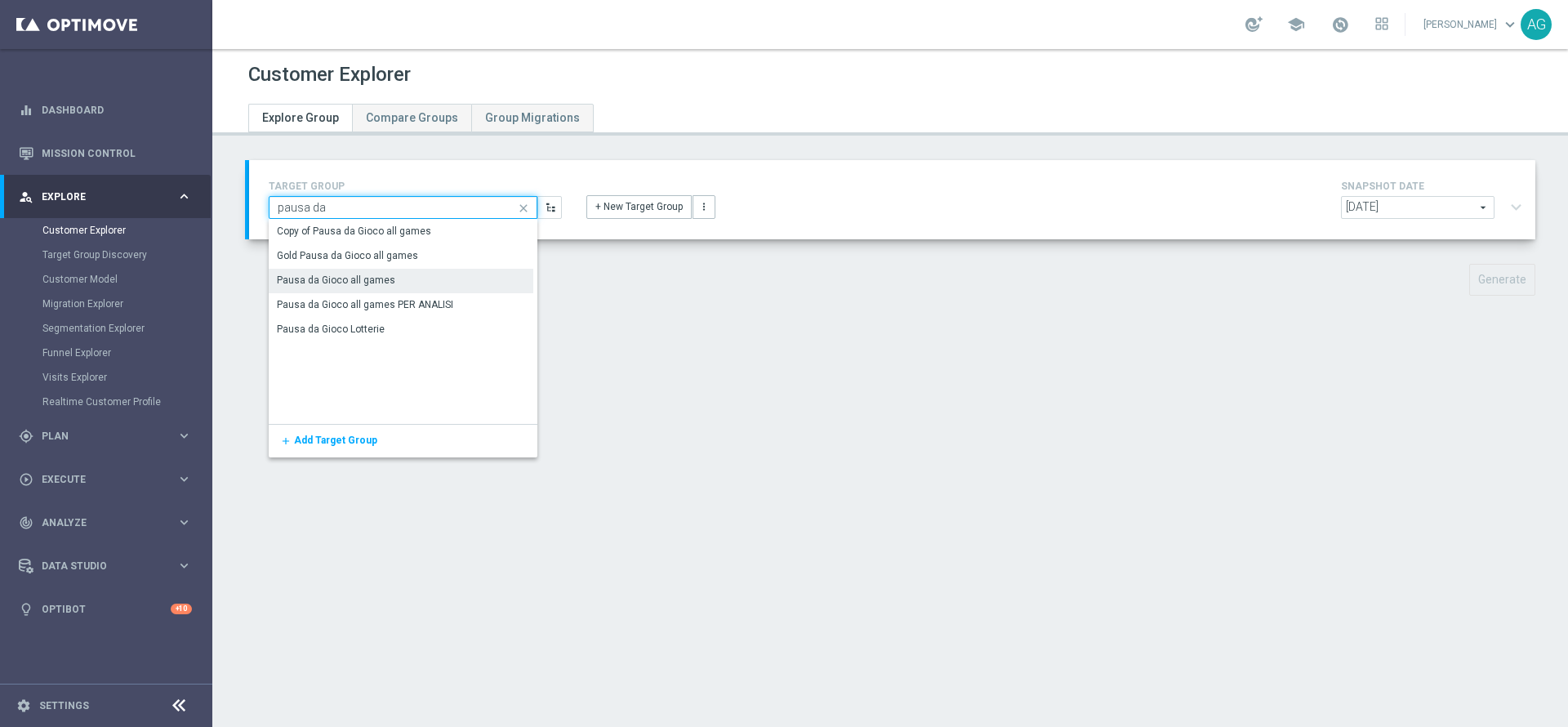
type input "pausa da"
click at [372, 279] on div "Pausa da Gioco all games" at bounding box center [336, 279] width 118 height 15
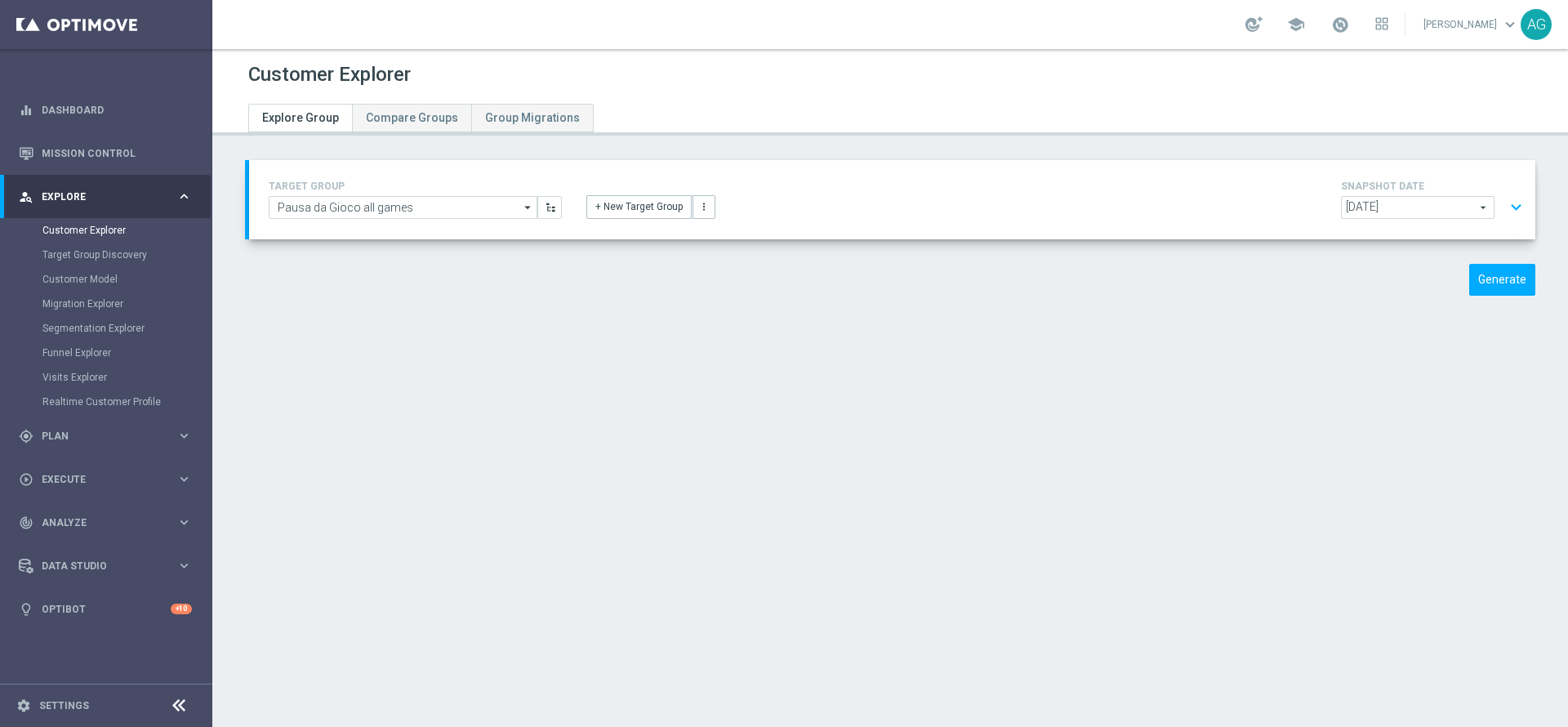
click at [1504, 214] on button "expand_more" at bounding box center [1515, 208] width 23 height 31
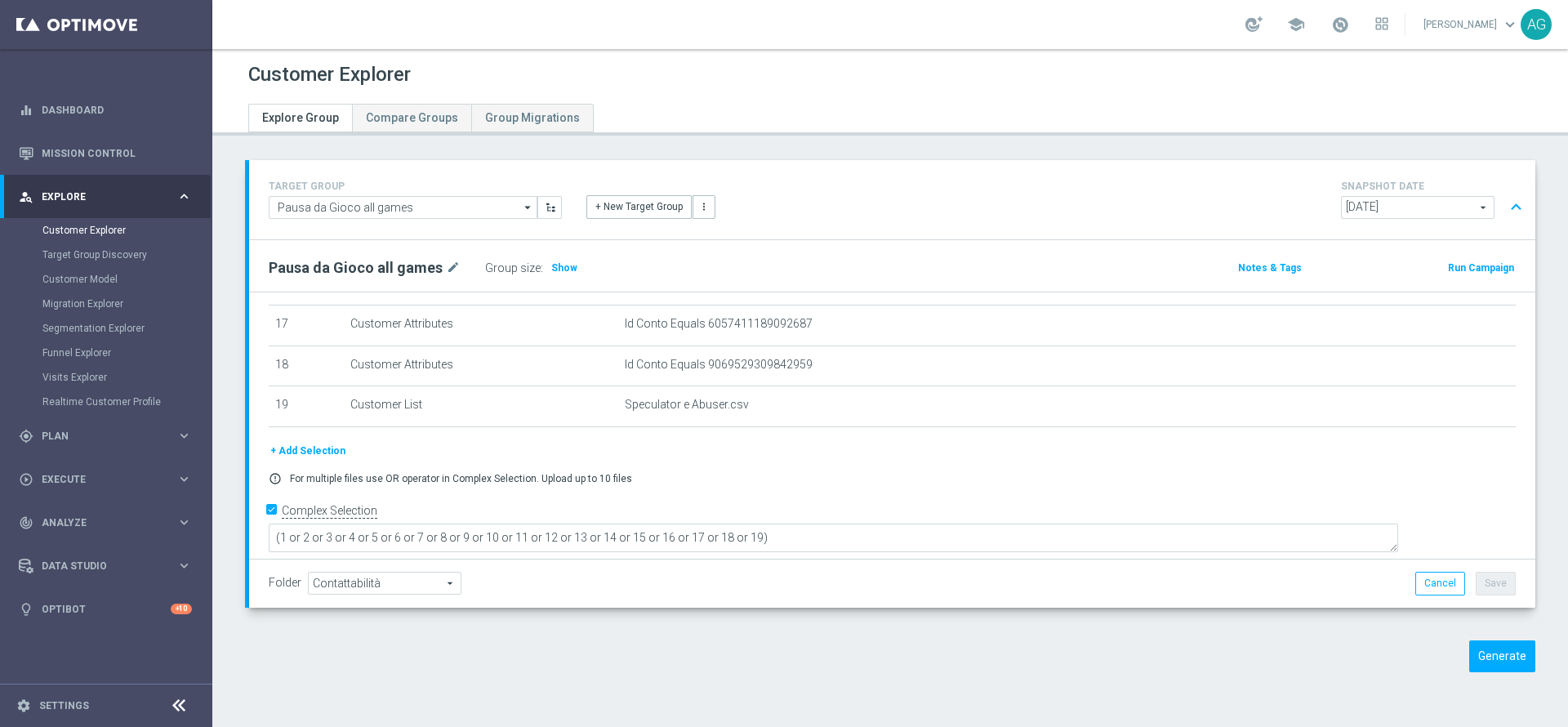
scroll to position [325, 0]
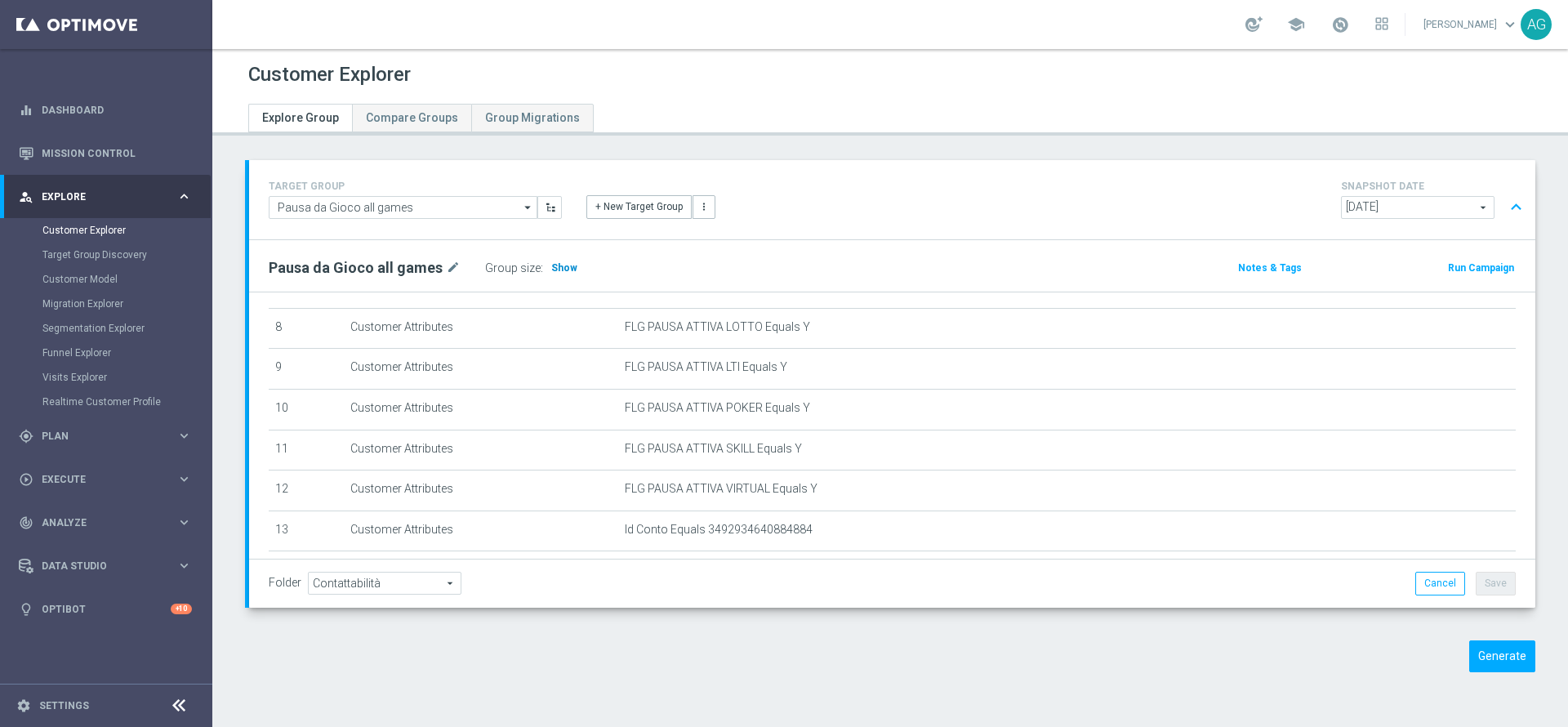
click at [559, 273] on h3 "Show" at bounding box center [565, 267] width 30 height 18
click at [1477, 670] on button "Generate" at bounding box center [1502, 656] width 66 height 32
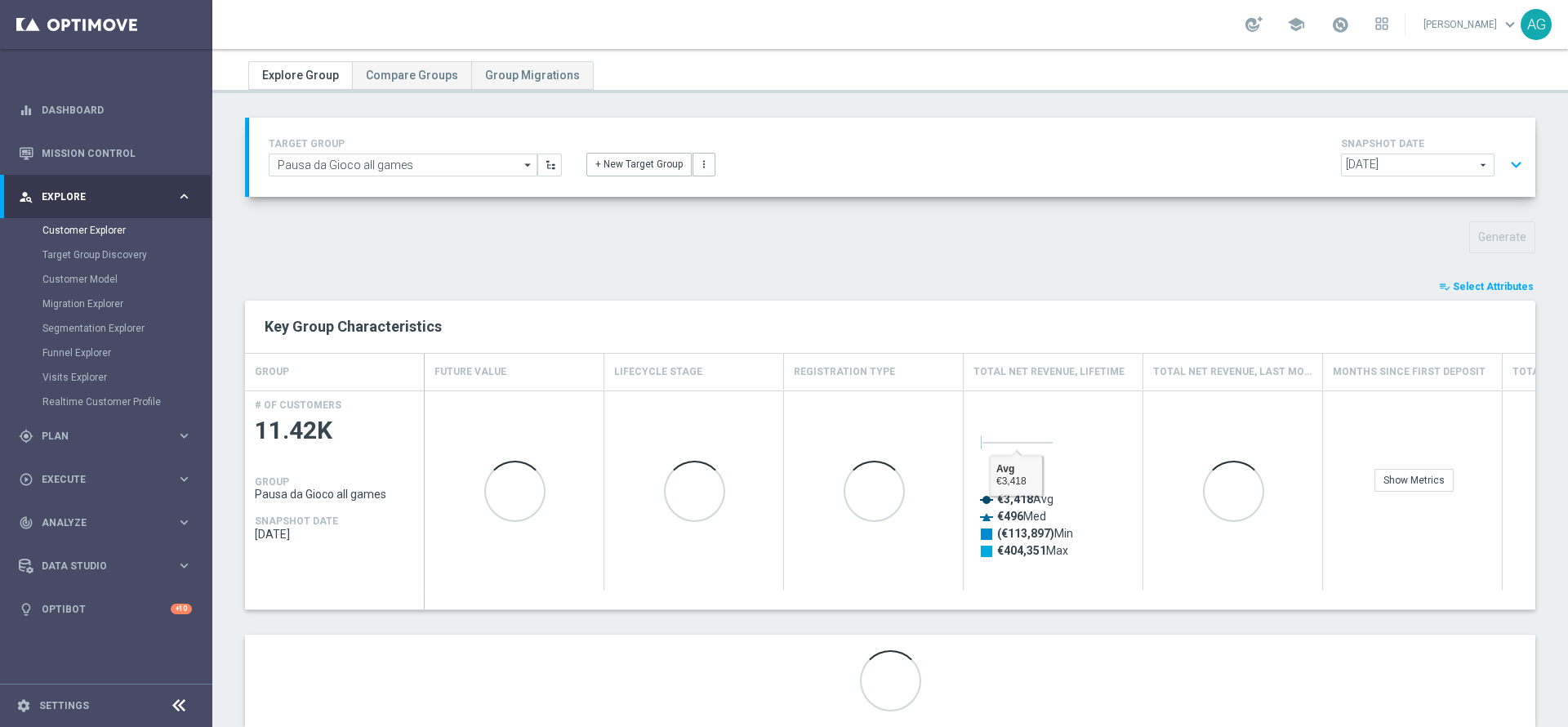
scroll to position [84, 0]
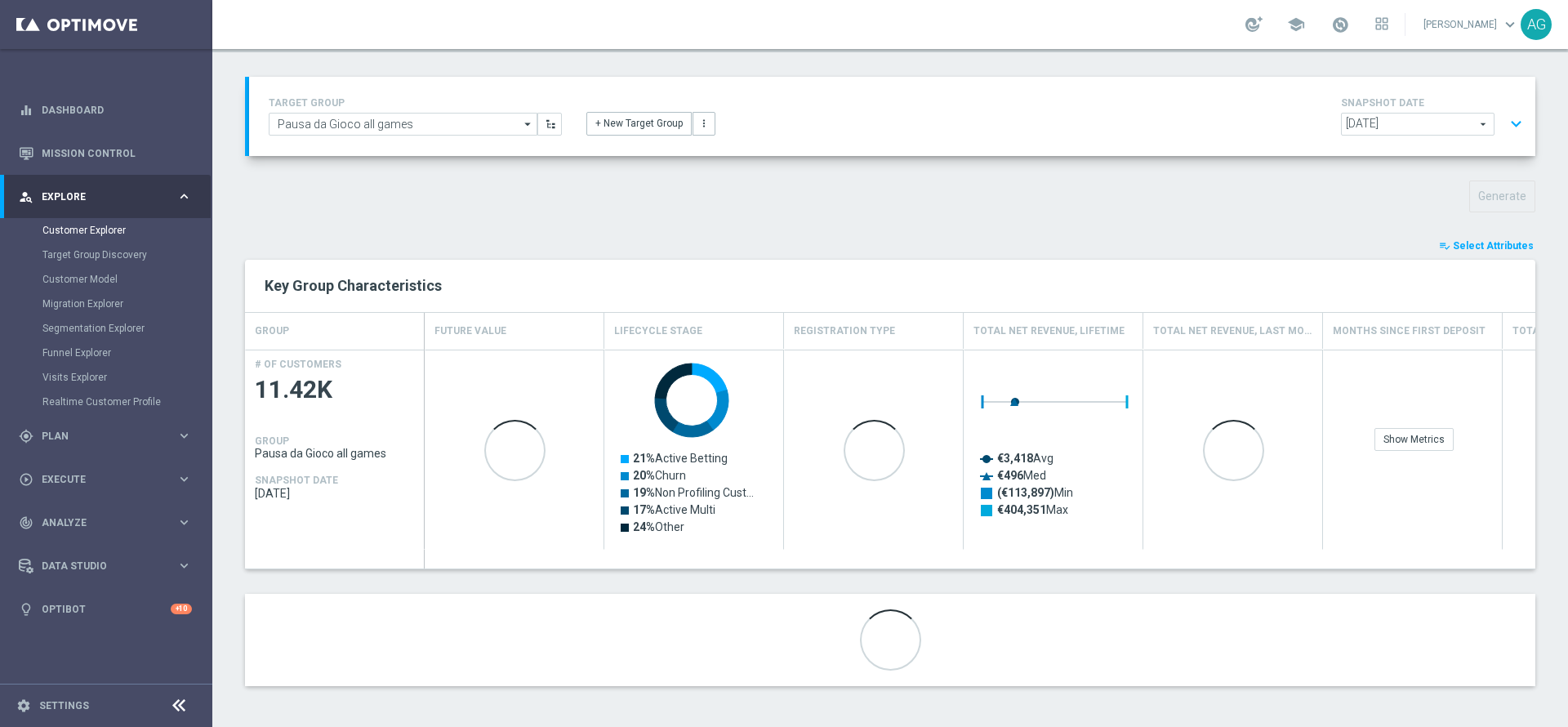
click at [1452, 247] on span "Select Attributes" at bounding box center [1492, 246] width 81 height 11
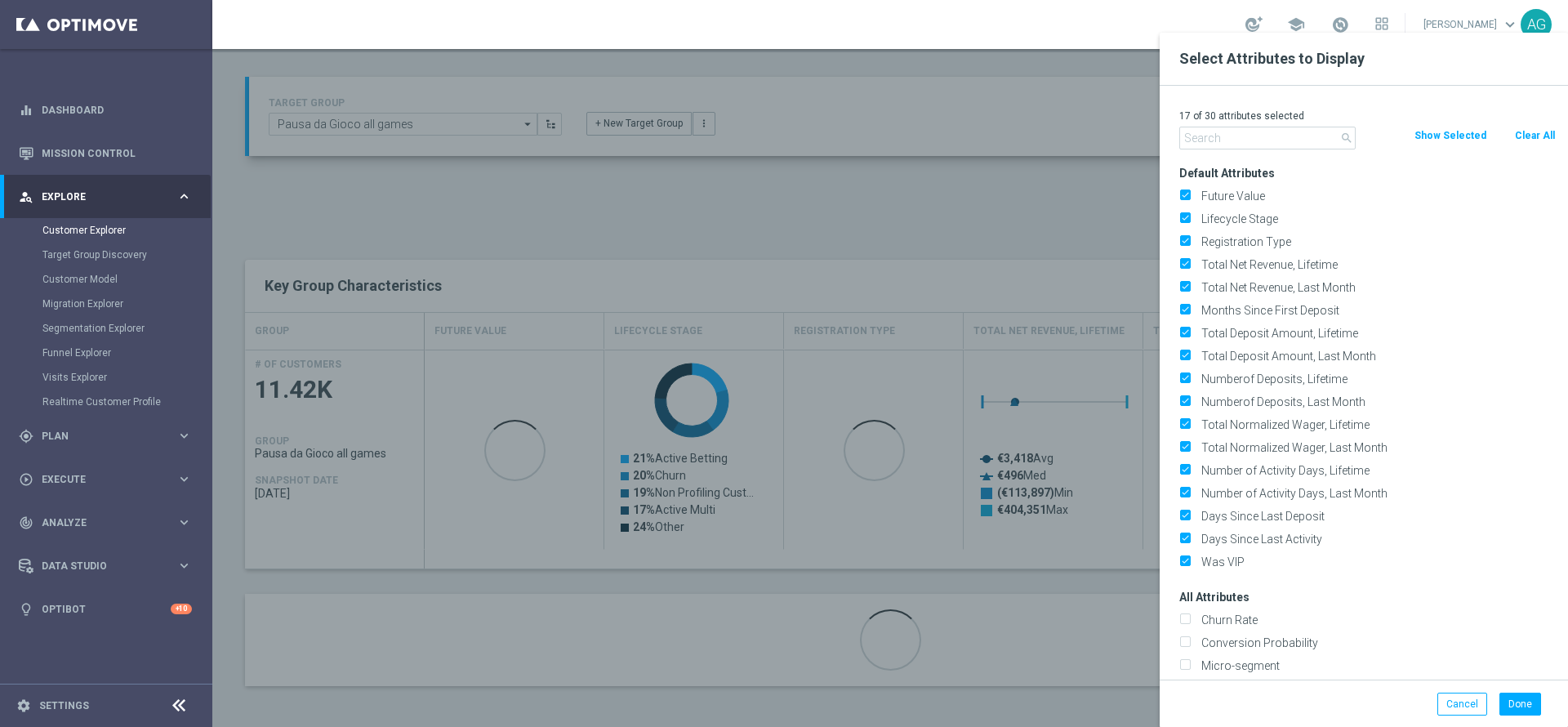
click at [1518, 138] on button "Clear All" at bounding box center [1535, 135] width 44 height 18
checkbox input "false"
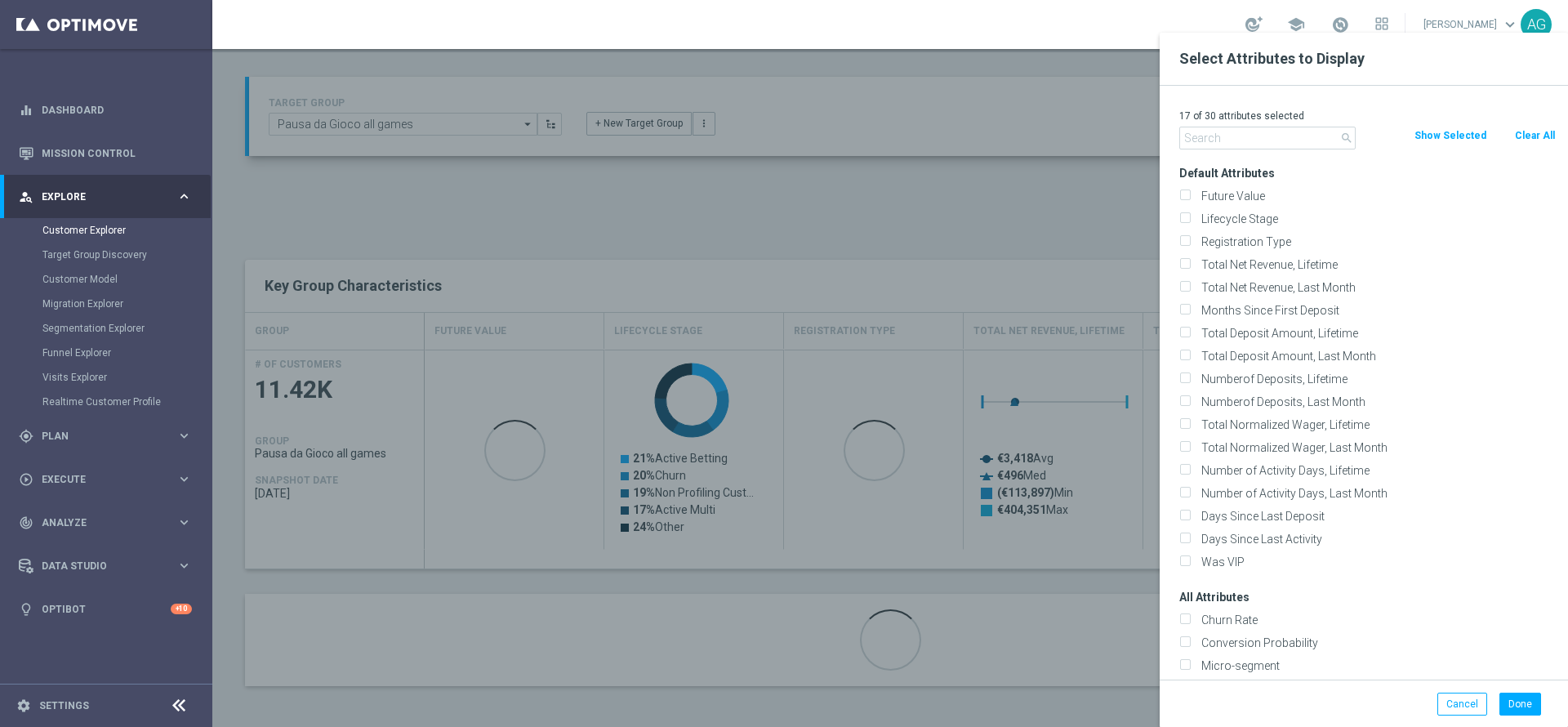
checkbox input "false"
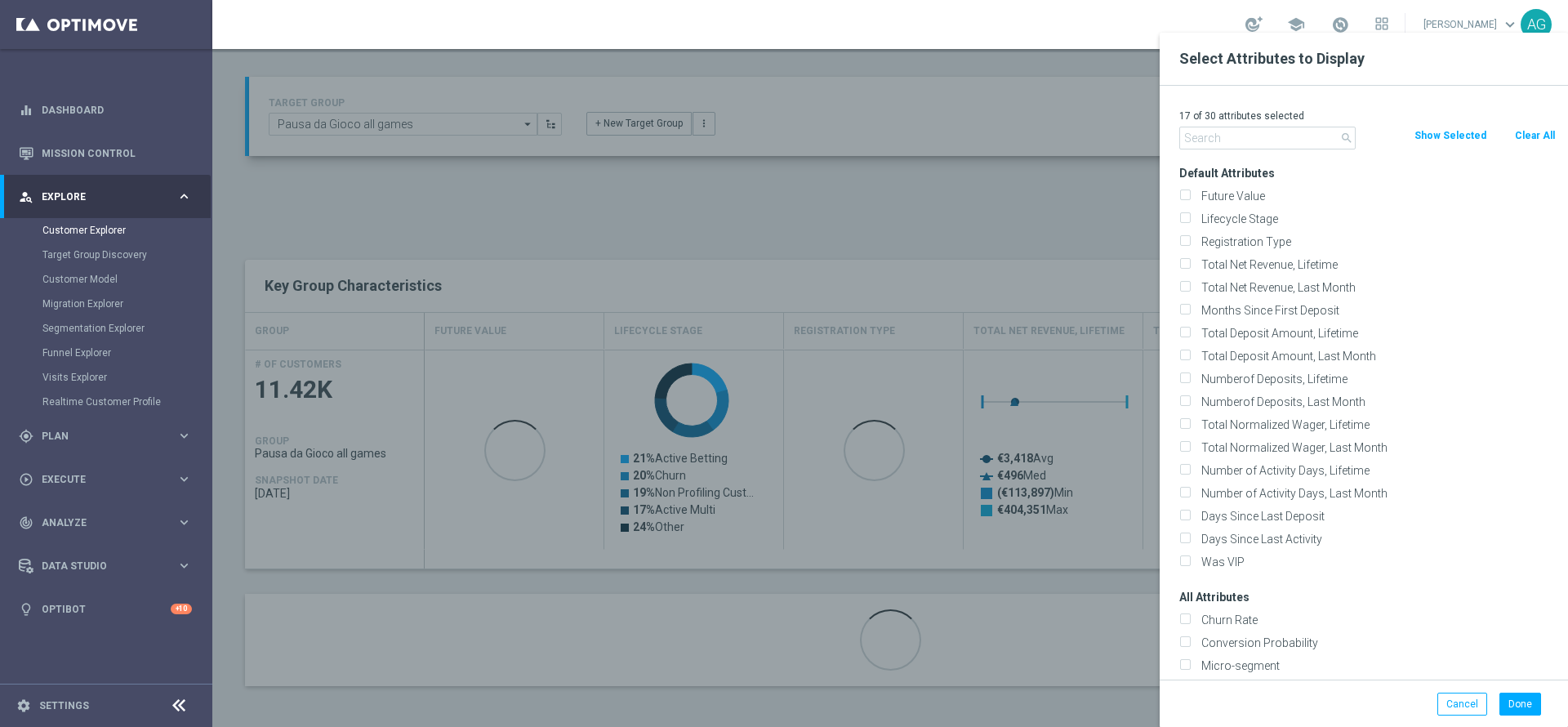
checkbox input "false"
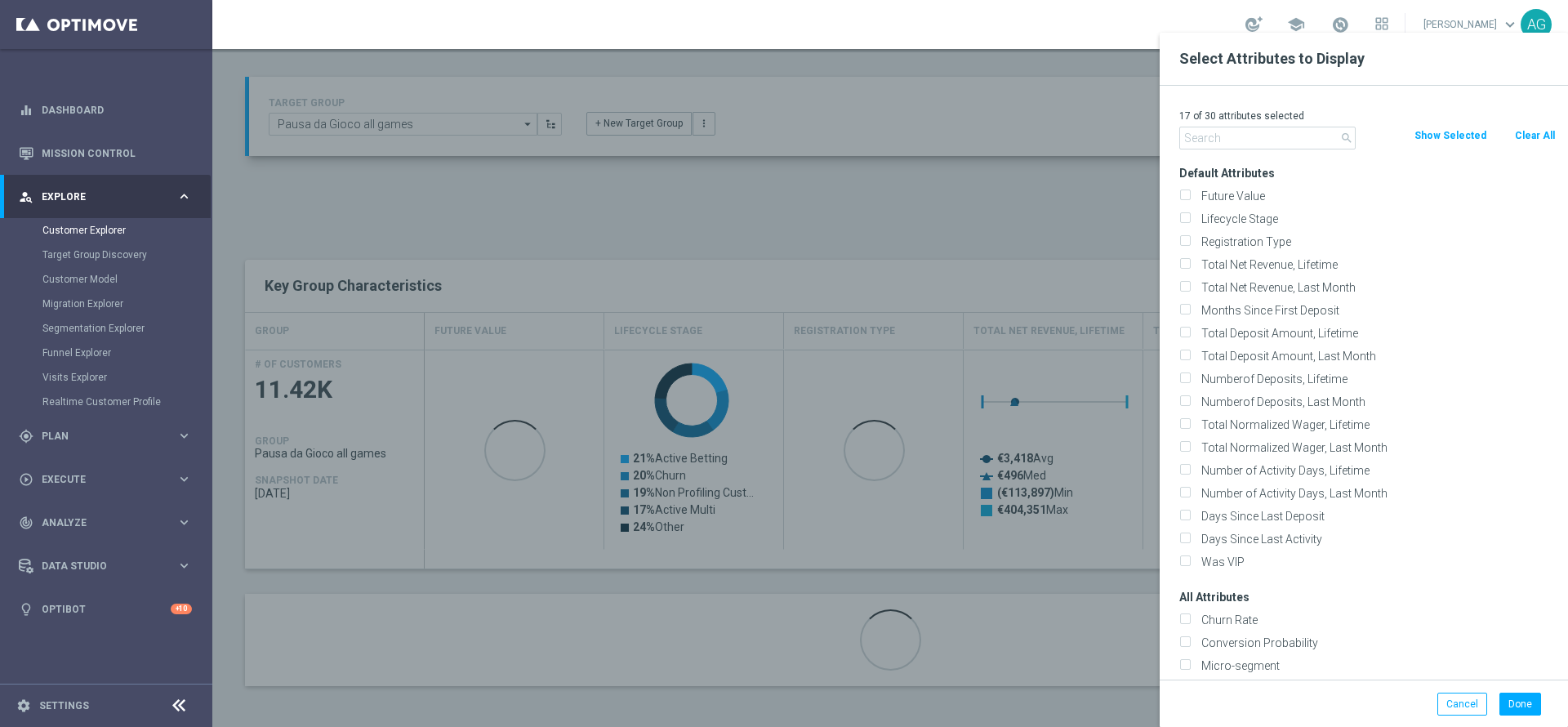
checkbox input "false"
click at [1314, 128] on input "text" at bounding box center [1267, 138] width 177 height 23
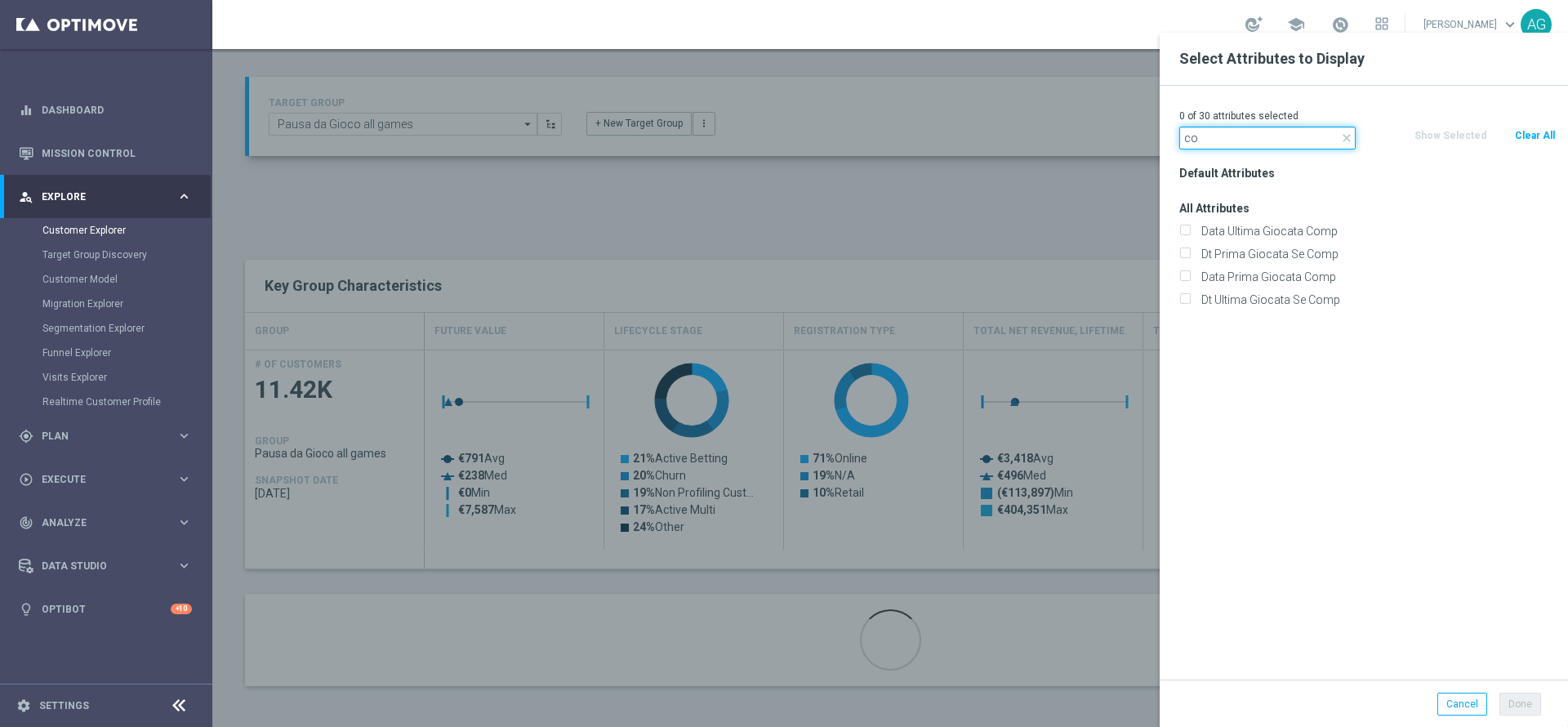
type input "c"
type input "coff"
click at [1265, 227] on label "COFFICIAL" at bounding box center [1376, 231] width 360 height 15
click at [1189, 228] on input "COFFICIAL" at bounding box center [1184, 233] width 10 height 10
checkbox input "true"
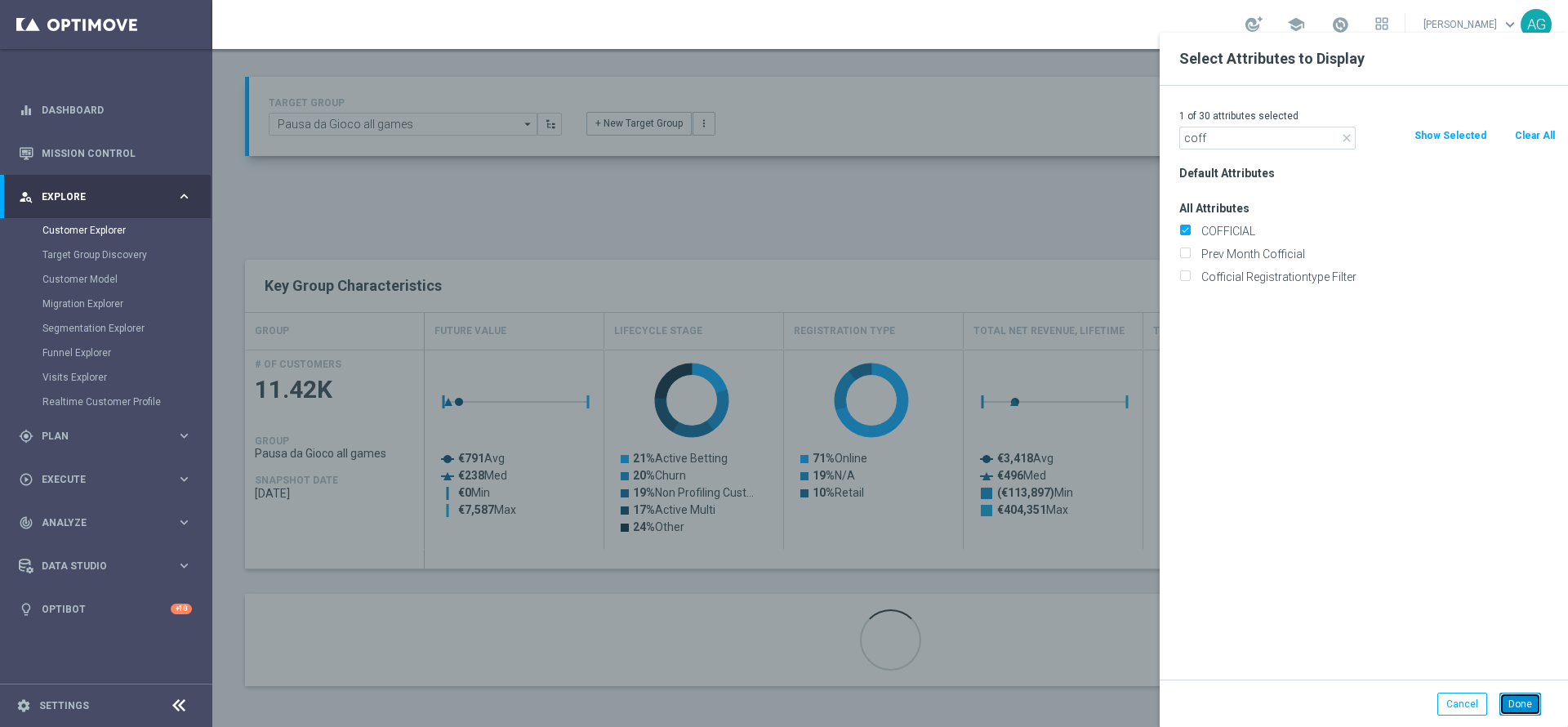
click at [1523, 698] on button "Done" at bounding box center [1520, 704] width 42 height 23
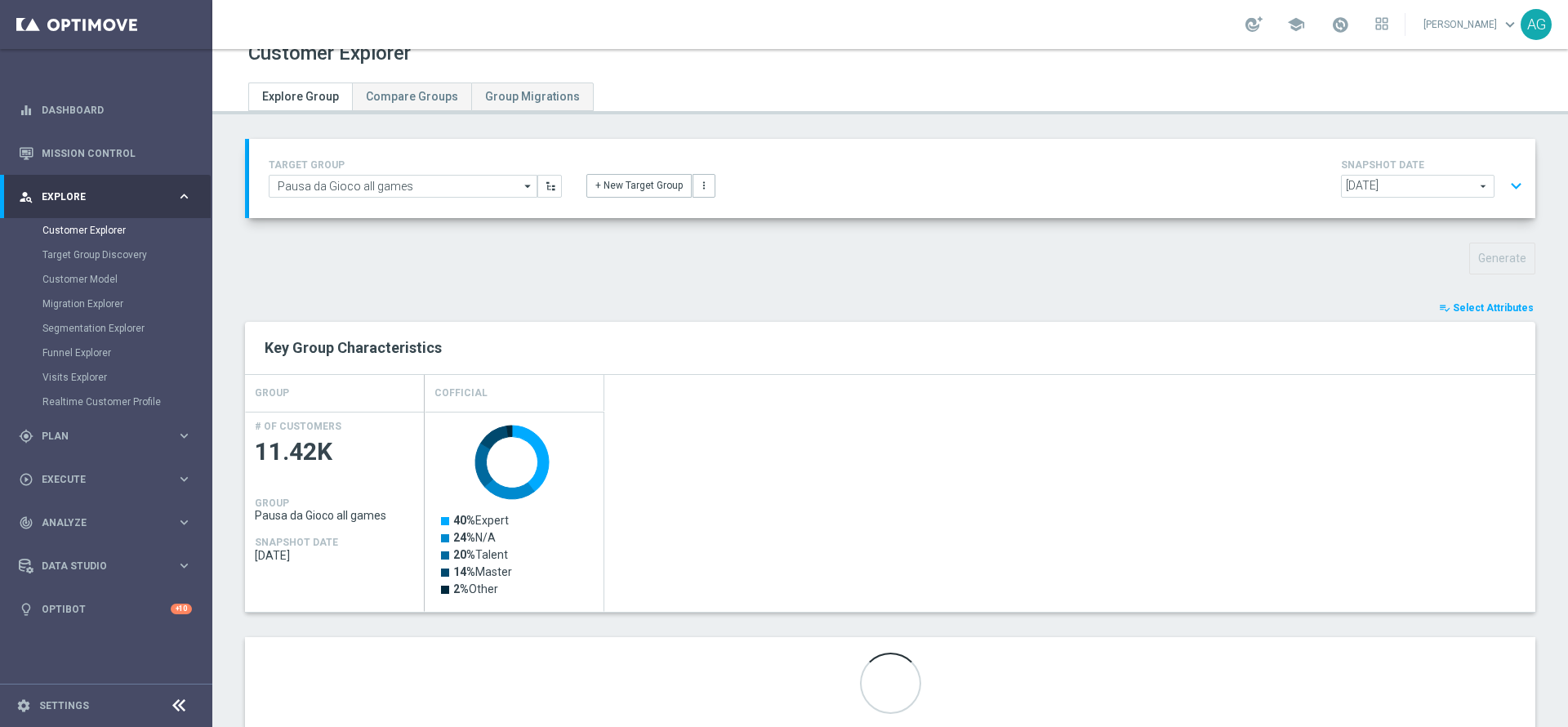
scroll to position [0, 0]
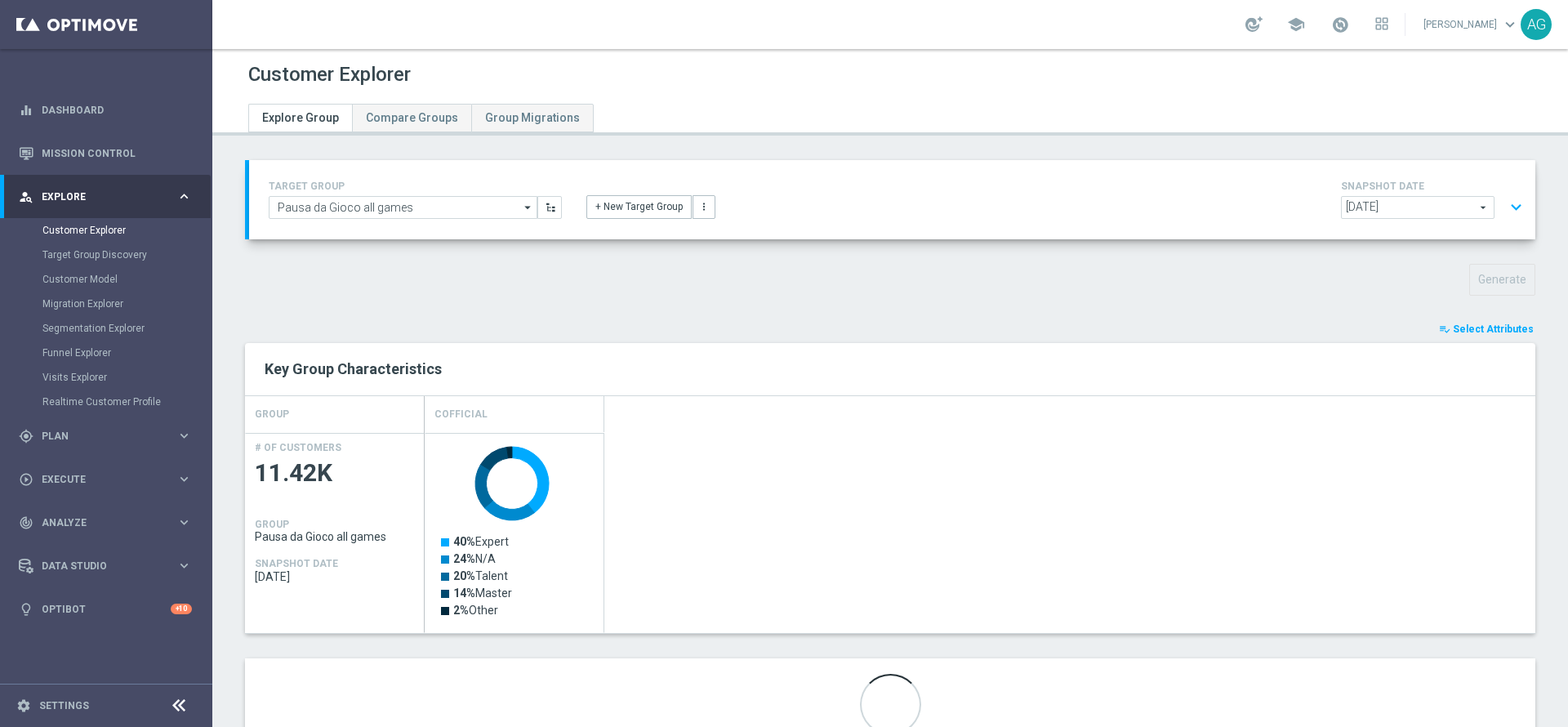
click at [1504, 209] on button "expand_more" at bounding box center [1515, 208] width 23 height 31
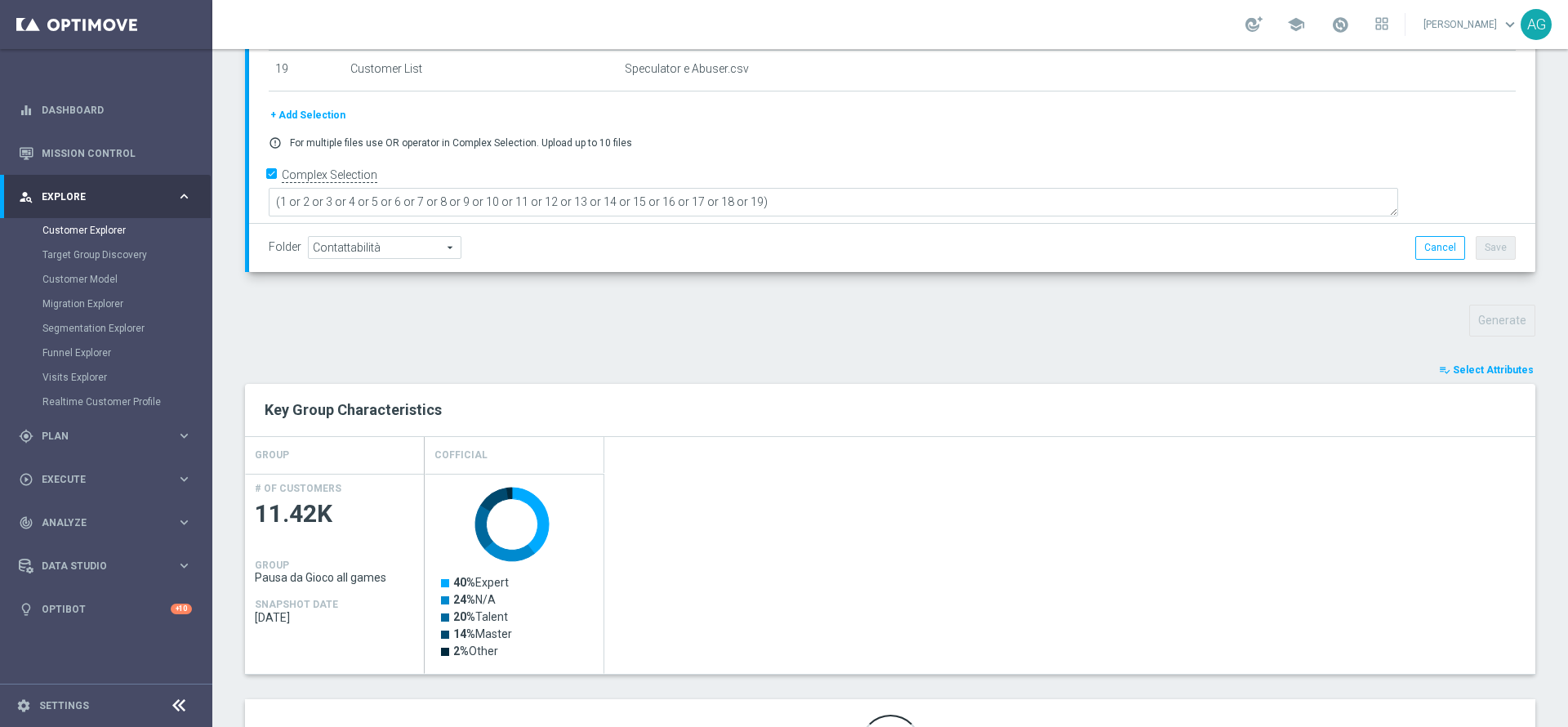
scroll to position [441, 0]
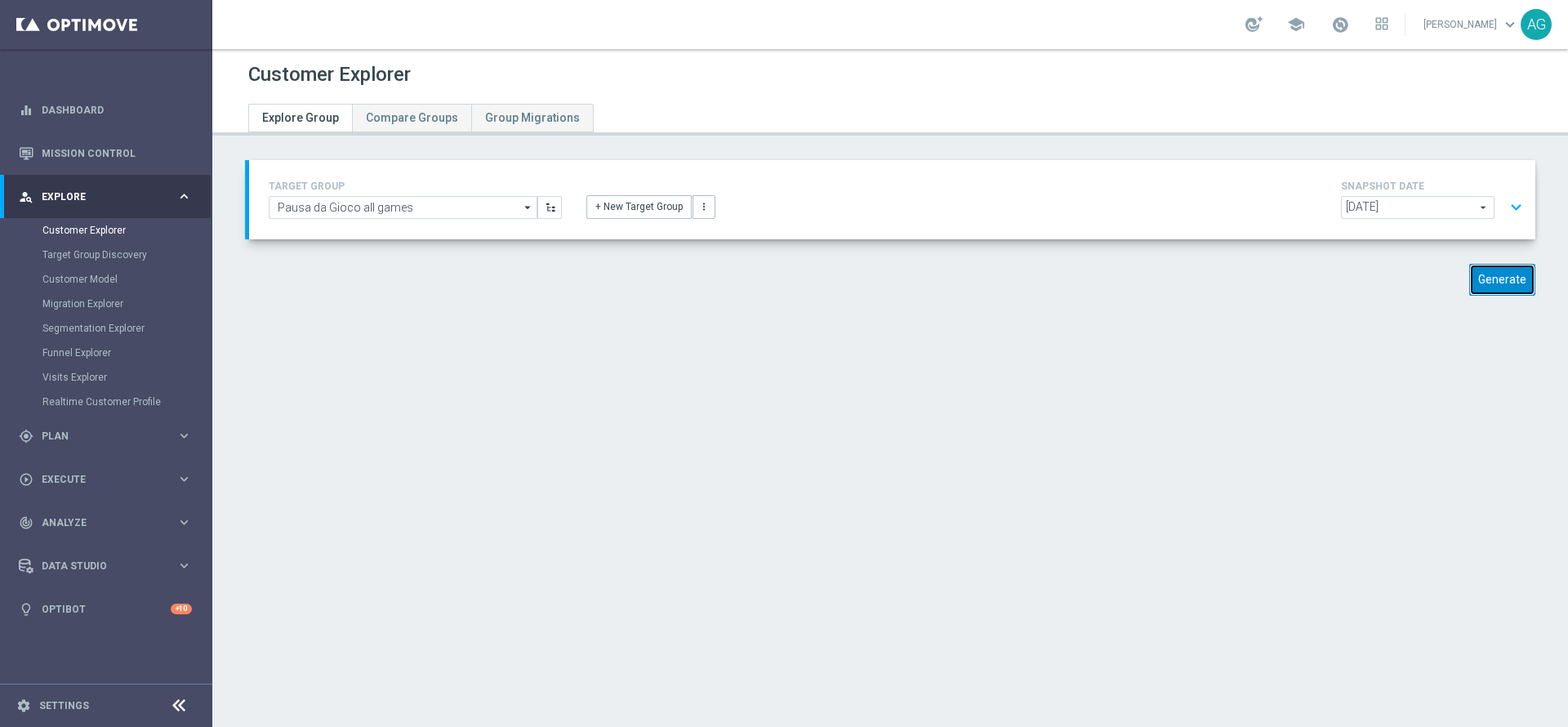
click at [1469, 278] on button "Generate" at bounding box center [1502, 279] width 66 height 32
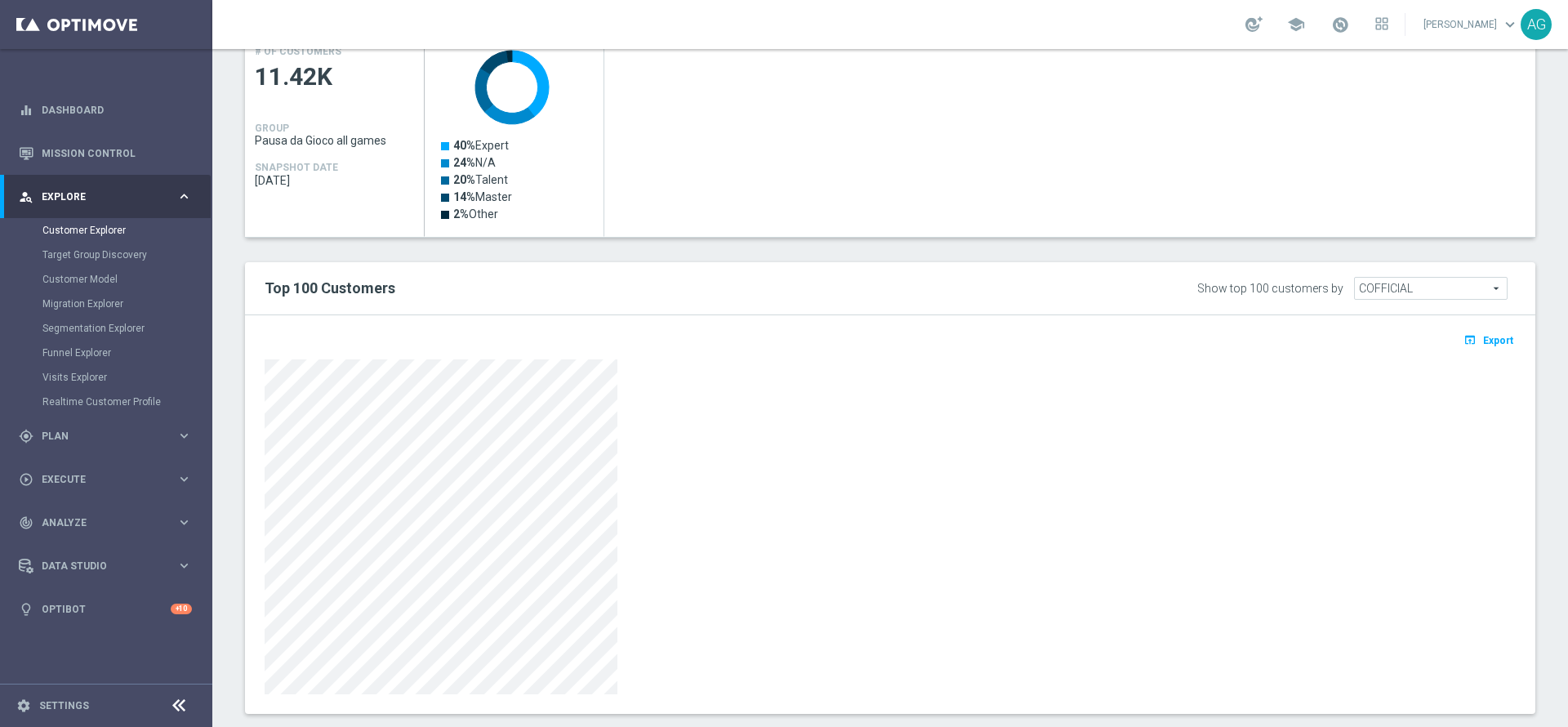
scroll to position [424, 0]
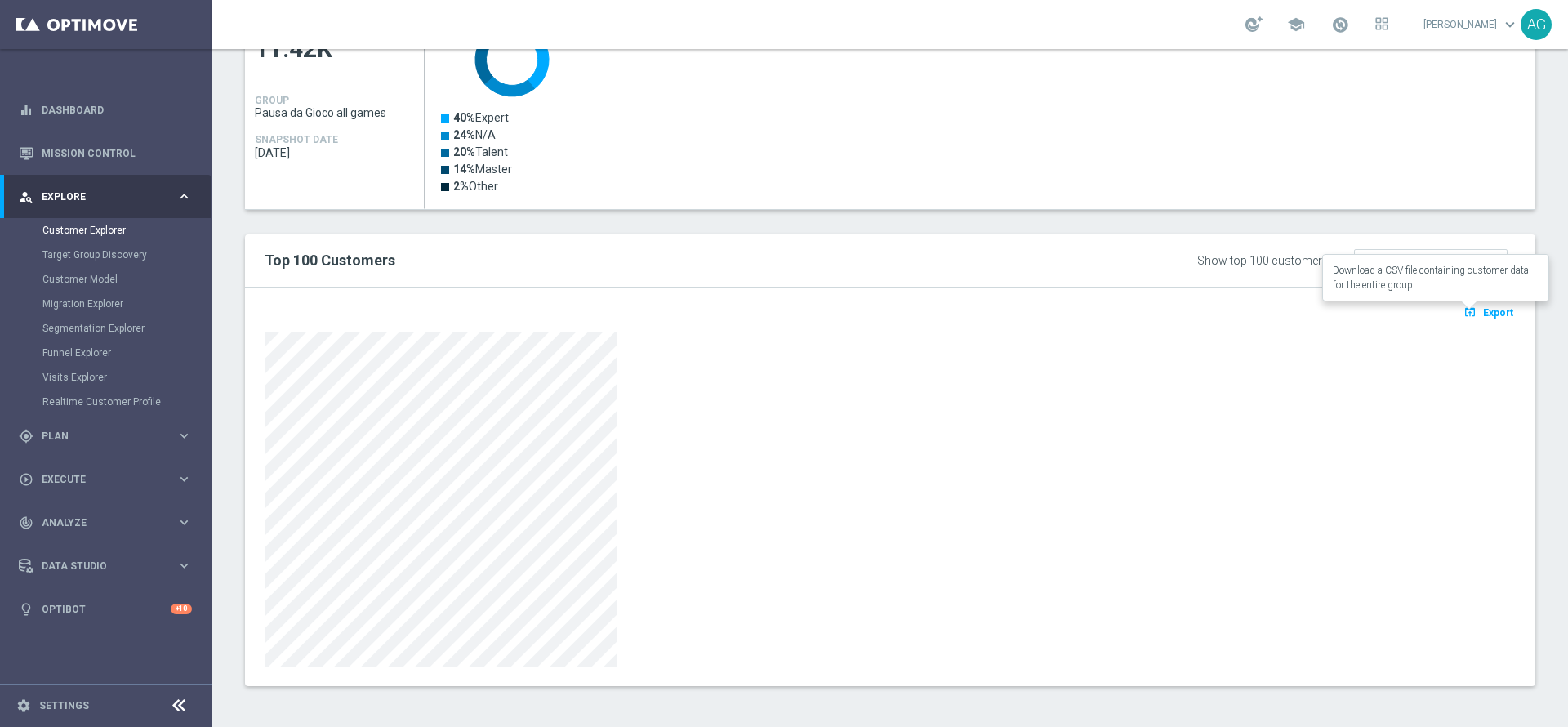
click at [1464, 306] on icon "open_in_browser" at bounding box center [1472, 312] width 17 height 13
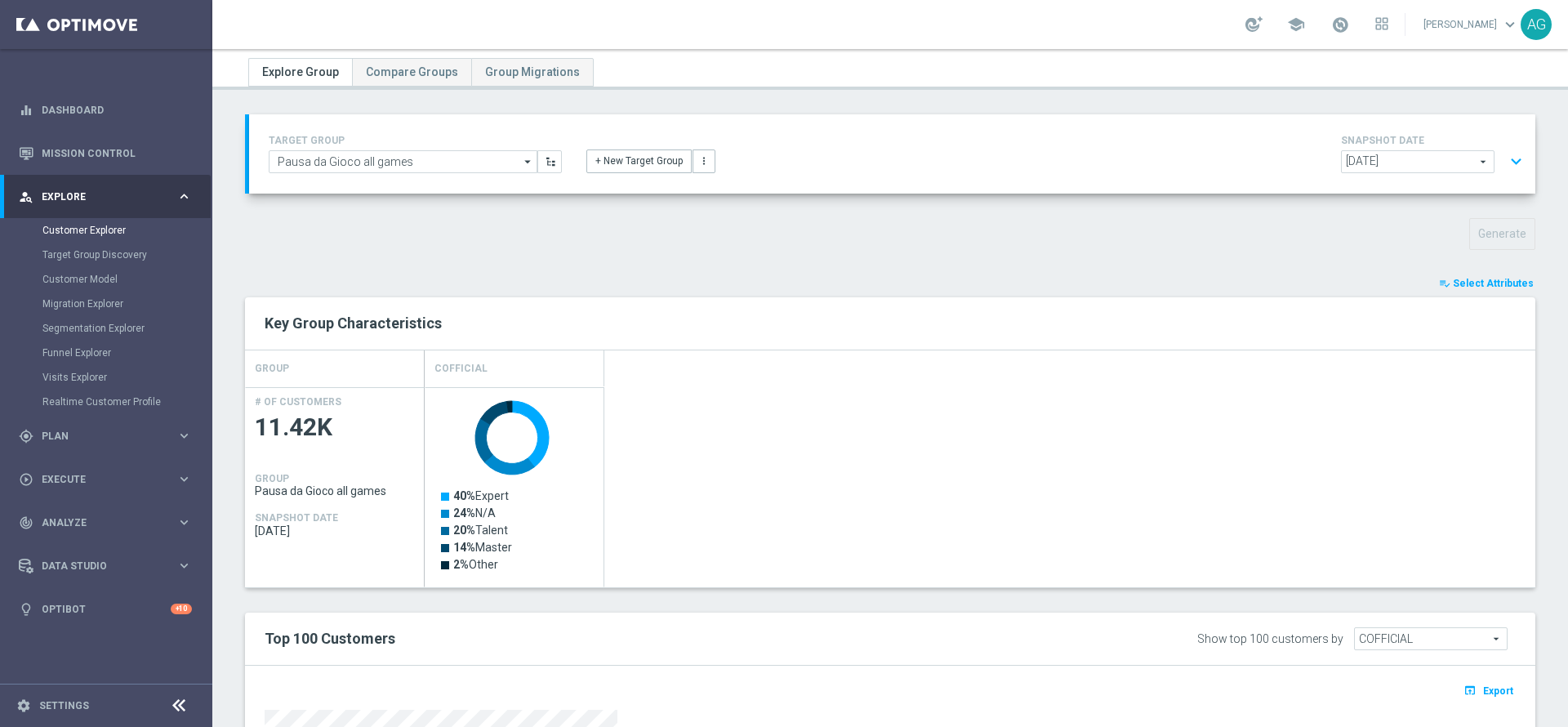
scroll to position [0, 0]
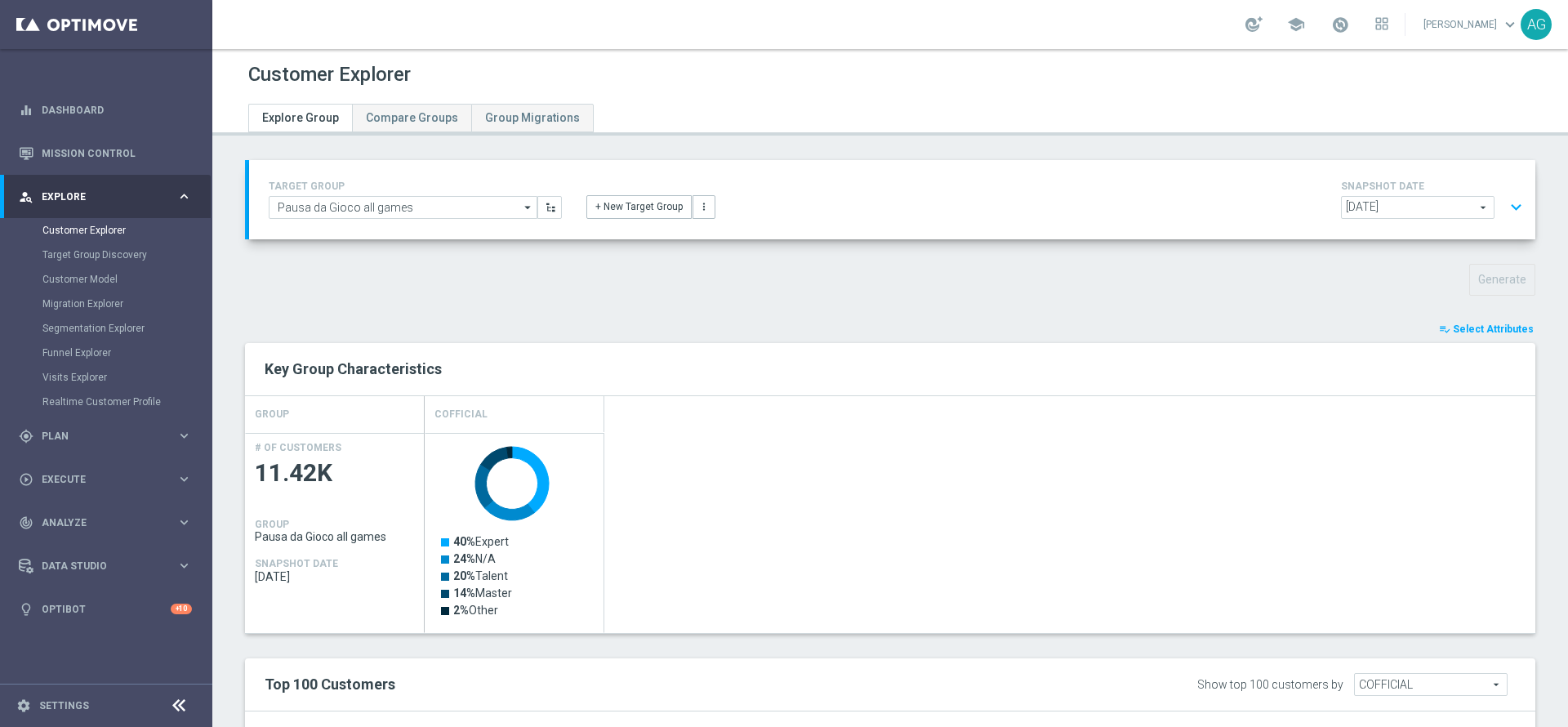
click at [521, 202] on icon "arrow_drop_down" at bounding box center [528, 207] width 17 height 21
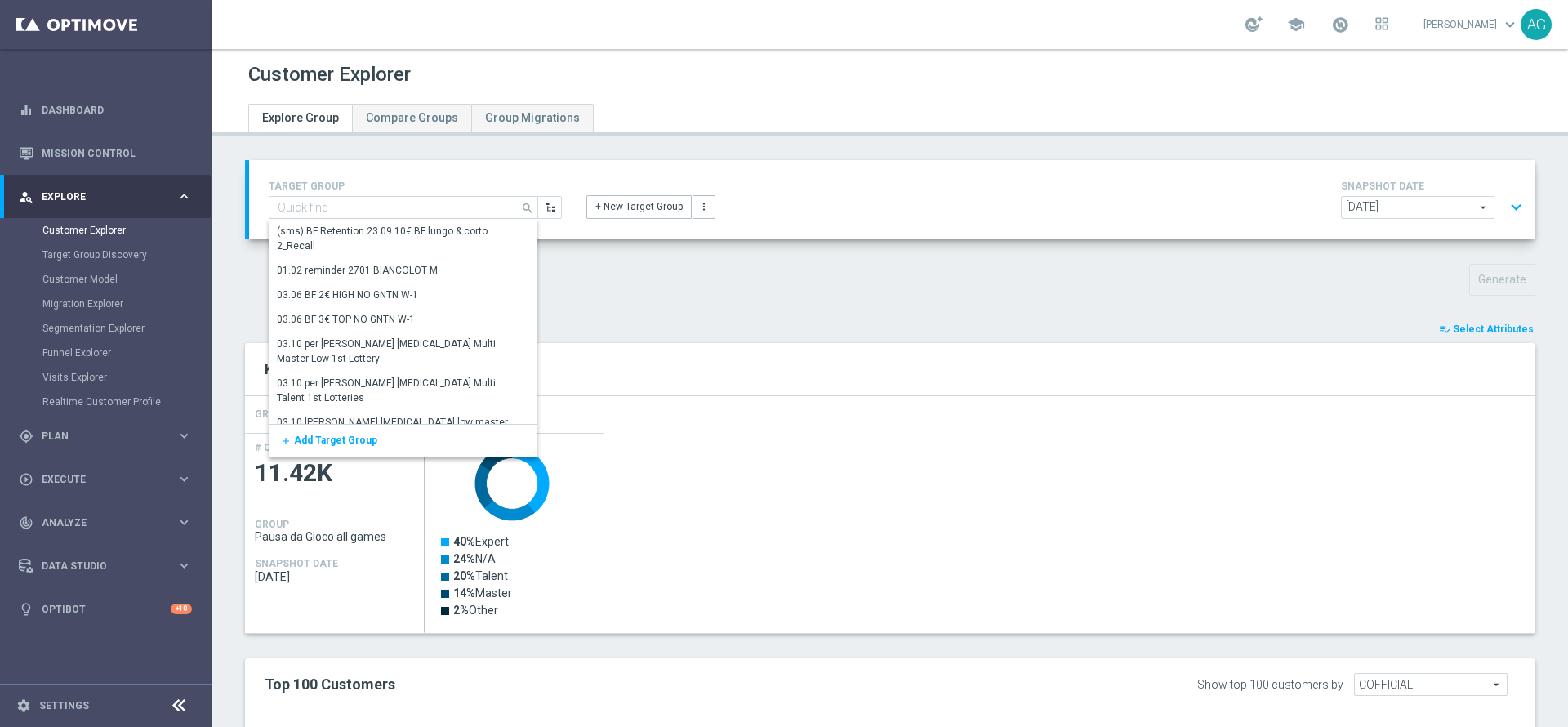
click at [596, 272] on div "Generate" at bounding box center [889, 279] width 1315 height 32
type input "Pausa da Gioco all games"
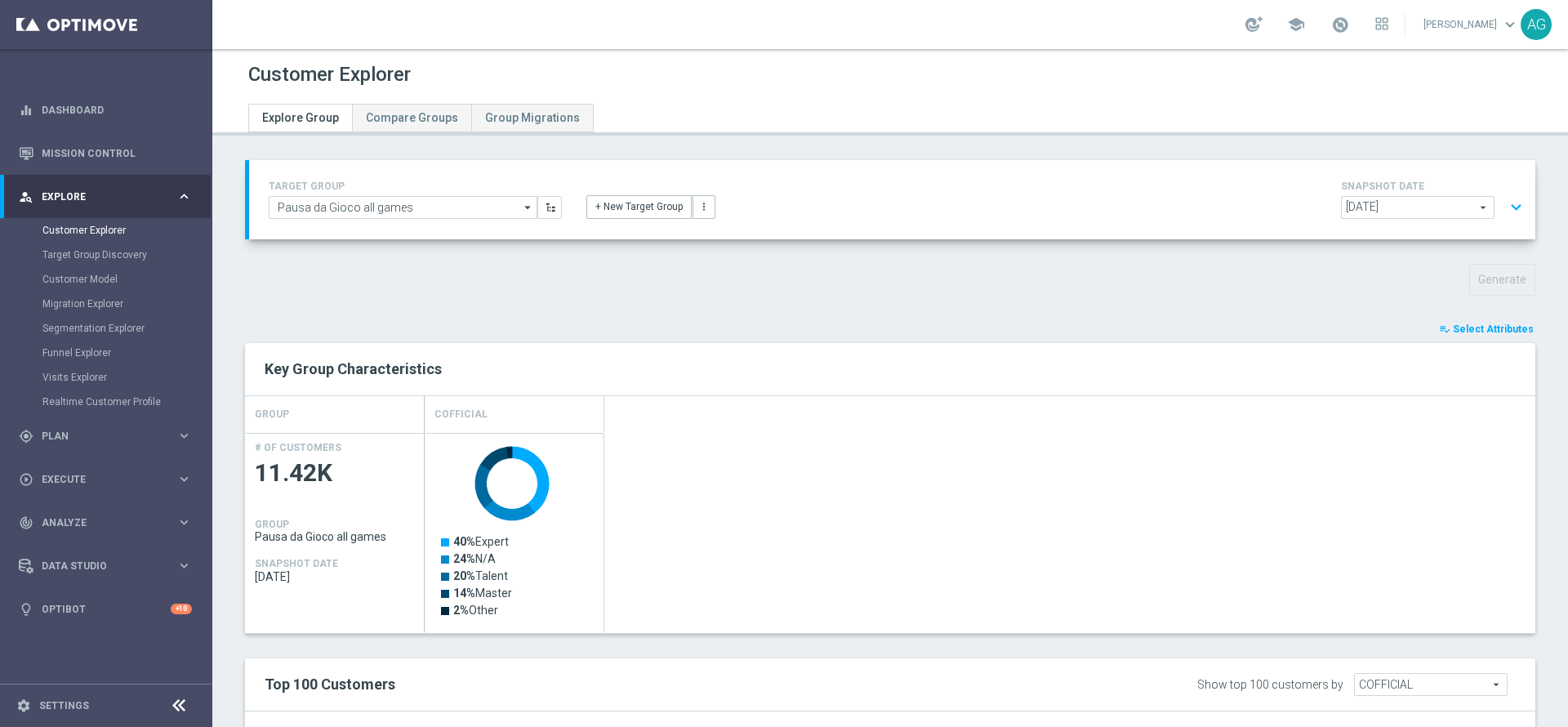
click at [1507, 205] on button "expand_more" at bounding box center [1515, 208] width 23 height 31
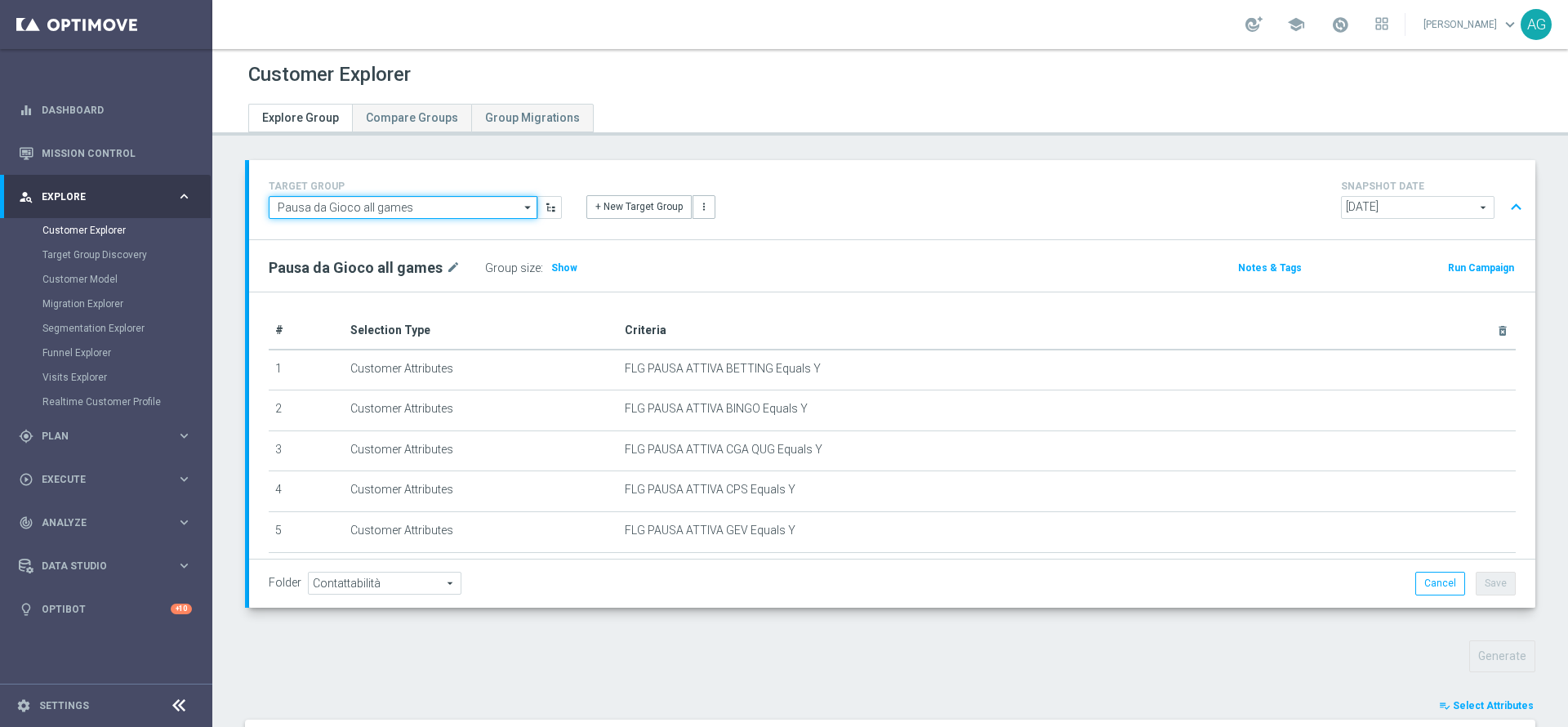
click at [459, 205] on input "Pausa da Gioco all games" at bounding box center [403, 207] width 269 height 23
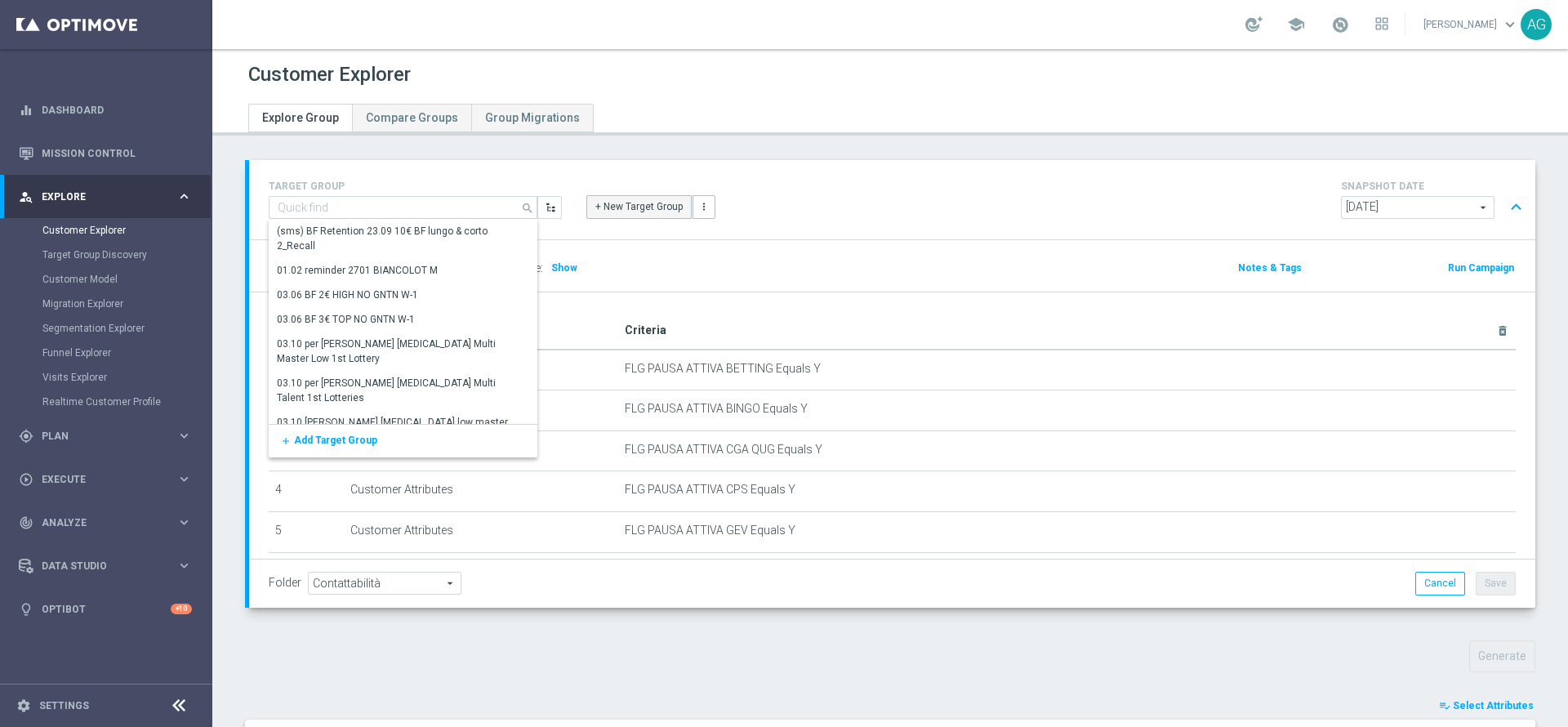
click at [617, 214] on button "+ New Target Group" at bounding box center [639, 206] width 105 height 23
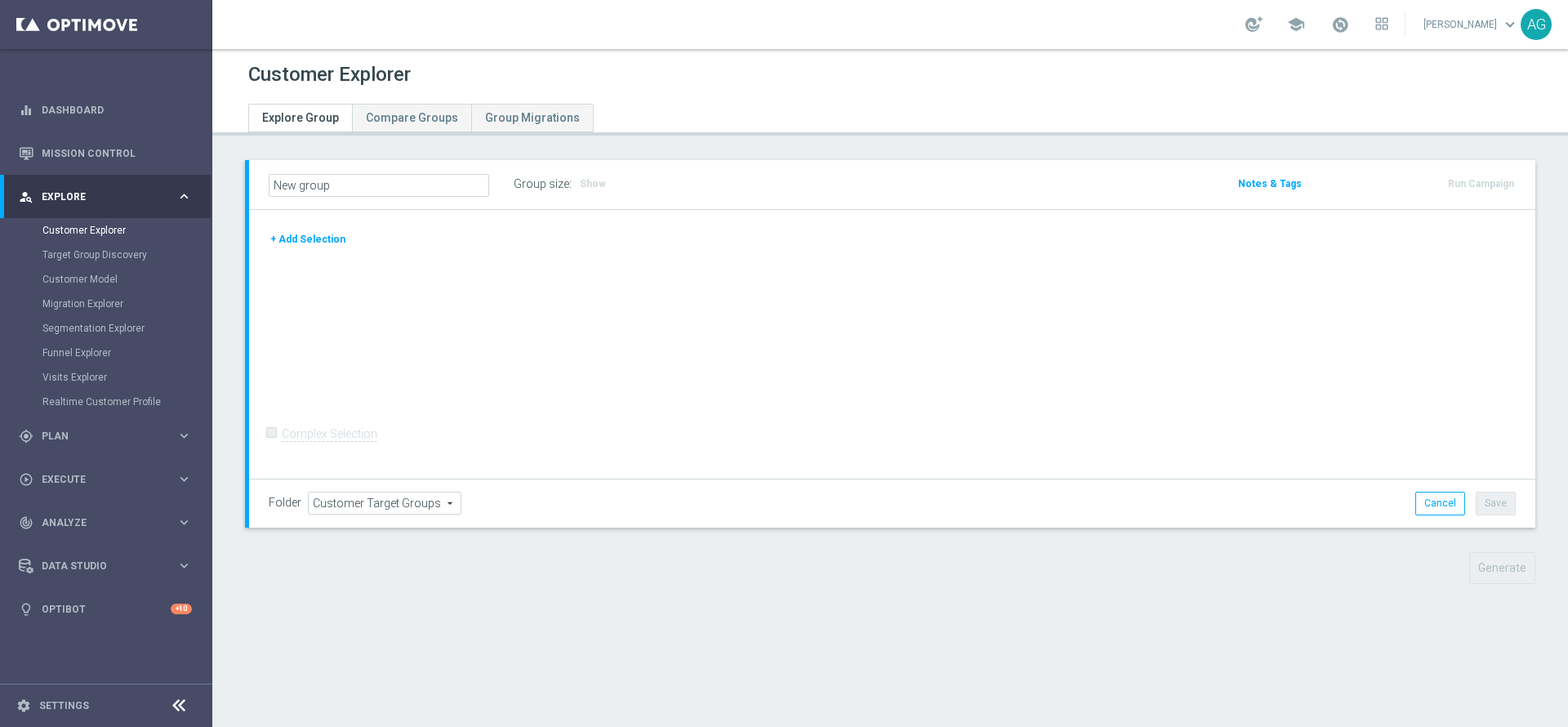
click at [384, 183] on input "New group" at bounding box center [379, 185] width 220 height 23
drag, startPoint x: 397, startPoint y: 185, endPoint x: 230, endPoint y: 184, distance: 167.0
click at [230, 184] on div "New group Group size : Show Notes & Tags Run Campaign" at bounding box center [890, 384] width 1356 height 448
click at [305, 235] on button "+ Add Selection" at bounding box center [308, 239] width 78 height 18
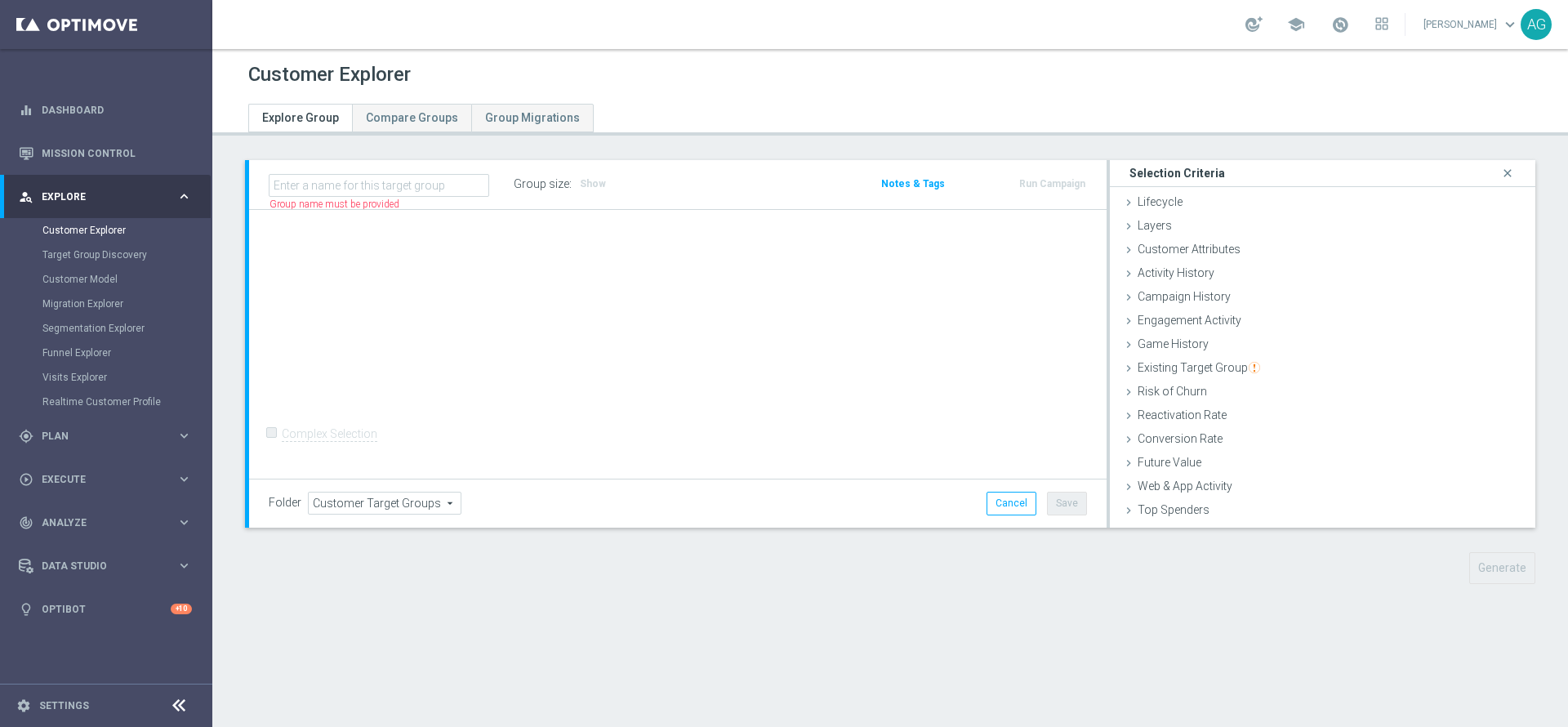
click at [305, 235] on div "+ Add Selection" at bounding box center [678, 237] width 842 height 13
click at [1177, 523] on div "Customer List done" at bounding box center [1322, 515] width 426 height 24
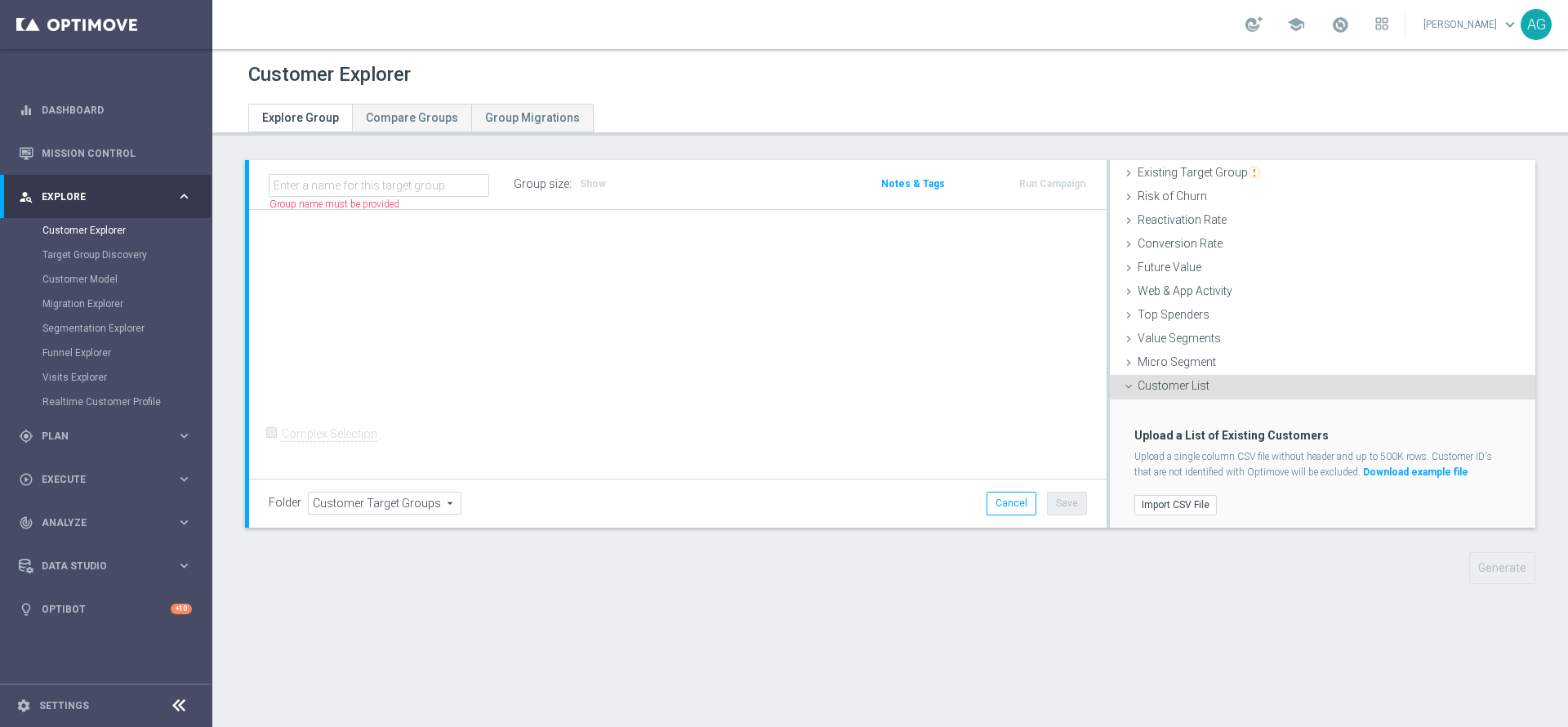
scroll to position [199, 0]
click at [1177, 507] on label "Import CSV File" at bounding box center [1175, 501] width 83 height 20
click at [0, 0] on input "Import CSV File" at bounding box center [0, 0] width 0 height 0
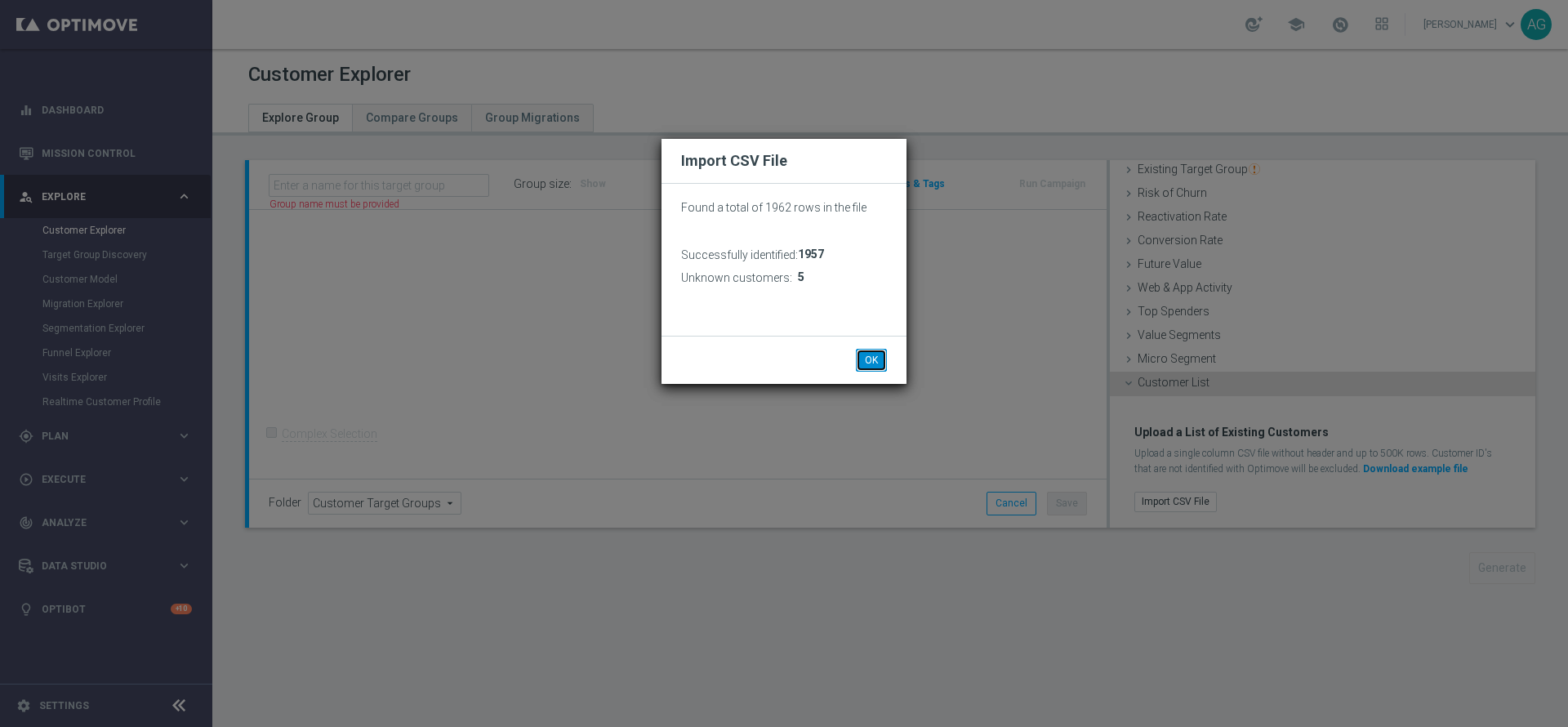
click at [872, 351] on button "OK" at bounding box center [871, 360] width 31 height 23
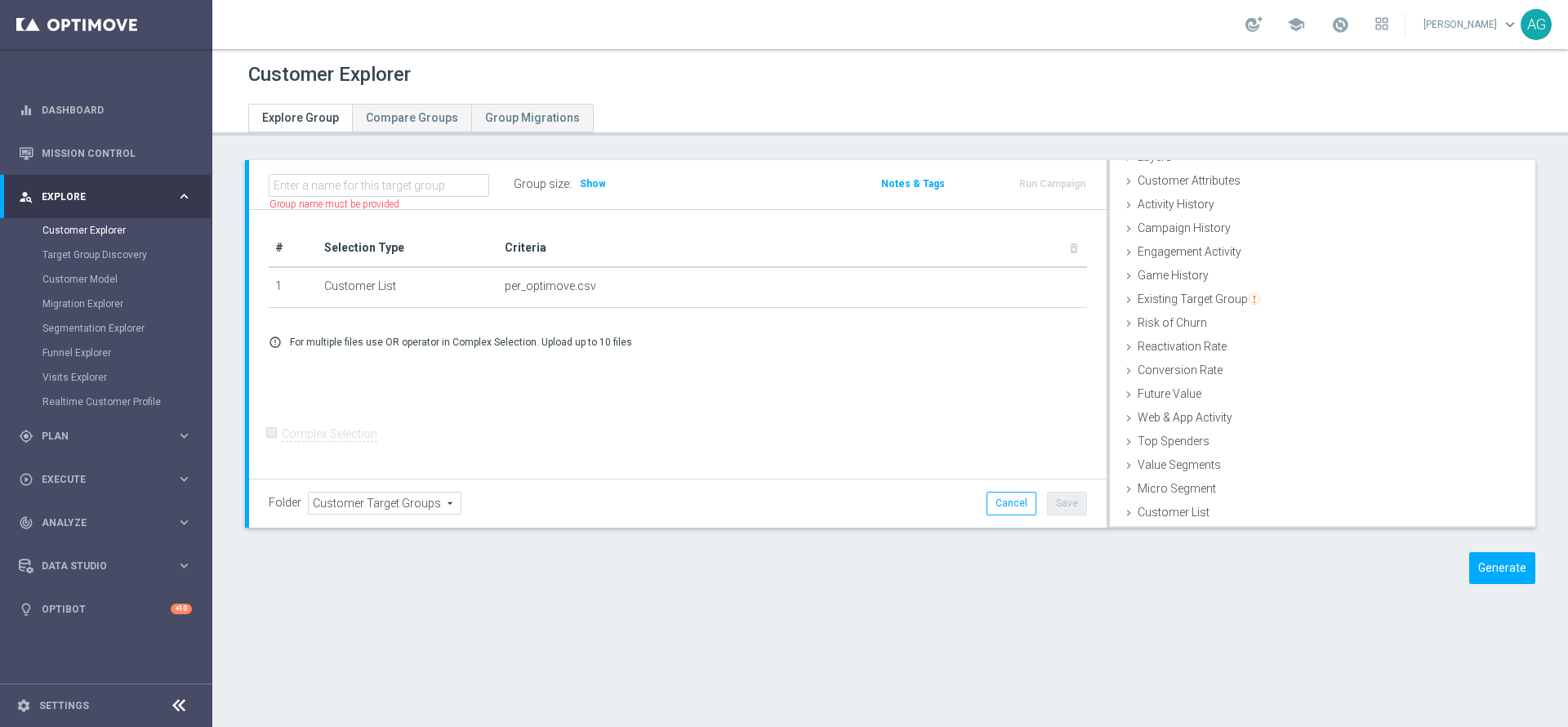
scroll to position [67, 0]
click at [580, 199] on div "Name length must be more than 2 characters Name length must be under 850 charac…" at bounding box center [677, 185] width 857 height 49
click at [580, 192] on h3 "Show" at bounding box center [593, 184] width 30 height 18
click at [1473, 576] on button "Generate" at bounding box center [1502, 568] width 66 height 32
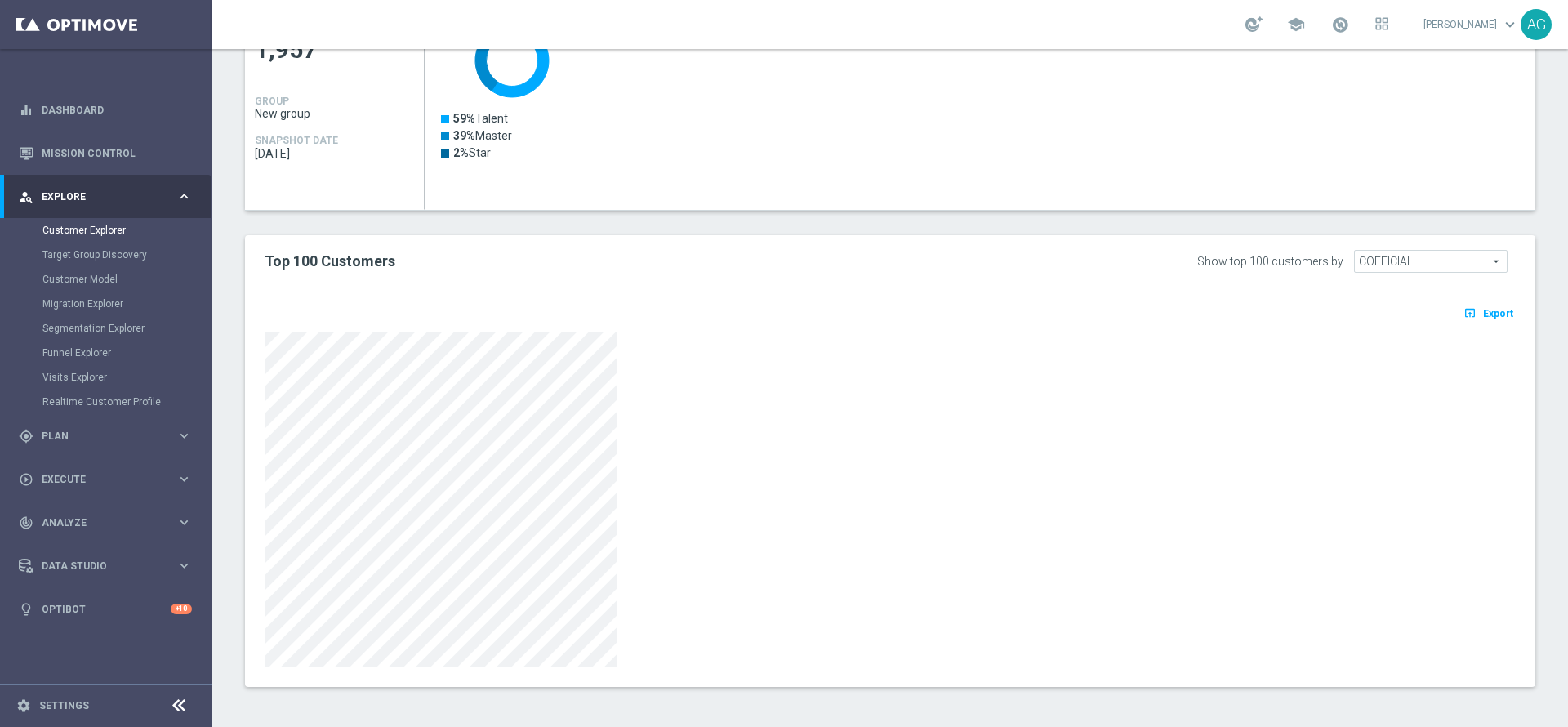
scroll to position [424, 0]
click at [1424, 264] on span "COFFICIAL" at bounding box center [1431, 260] width 152 height 21
click at [1266, 326] on div "open_in_browser Export" at bounding box center [890, 317] width 1276 height 20
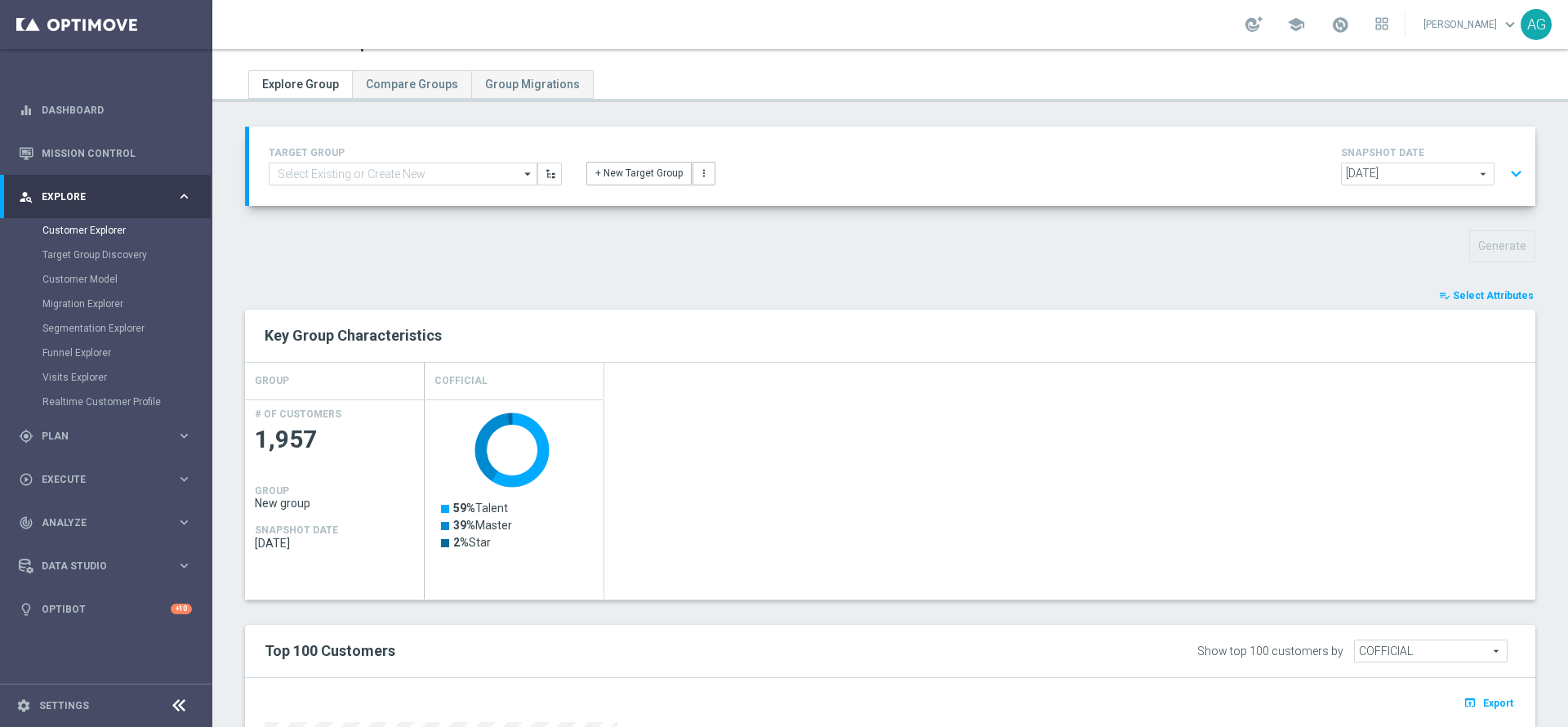
scroll to position [0, 0]
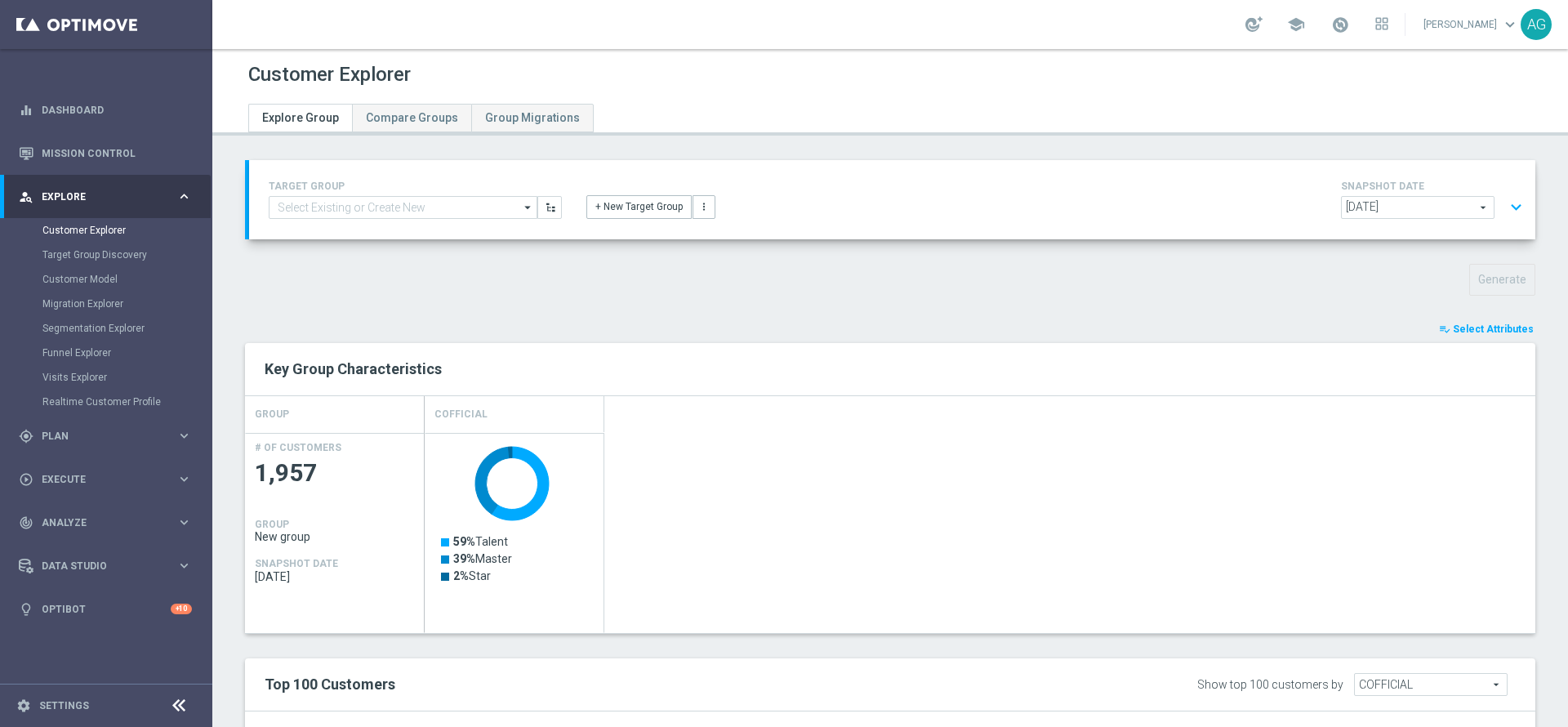
click at [1461, 333] on span "Select Attributes" at bounding box center [1492, 329] width 81 height 11
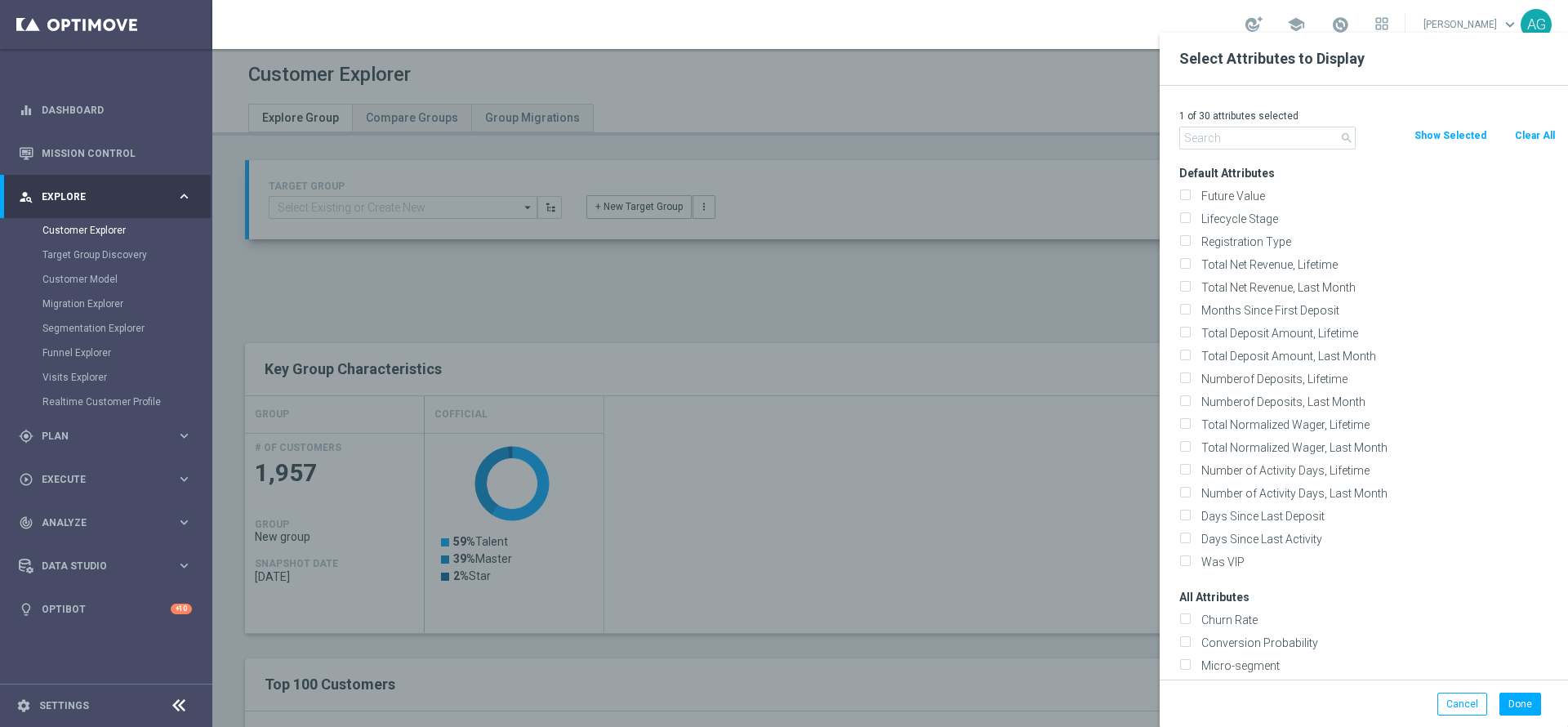
click at [1105, 281] on div at bounding box center [996, 396] width 1568 height 727
click at [1443, 704] on button "Cancel" at bounding box center [1462, 704] width 50 height 23
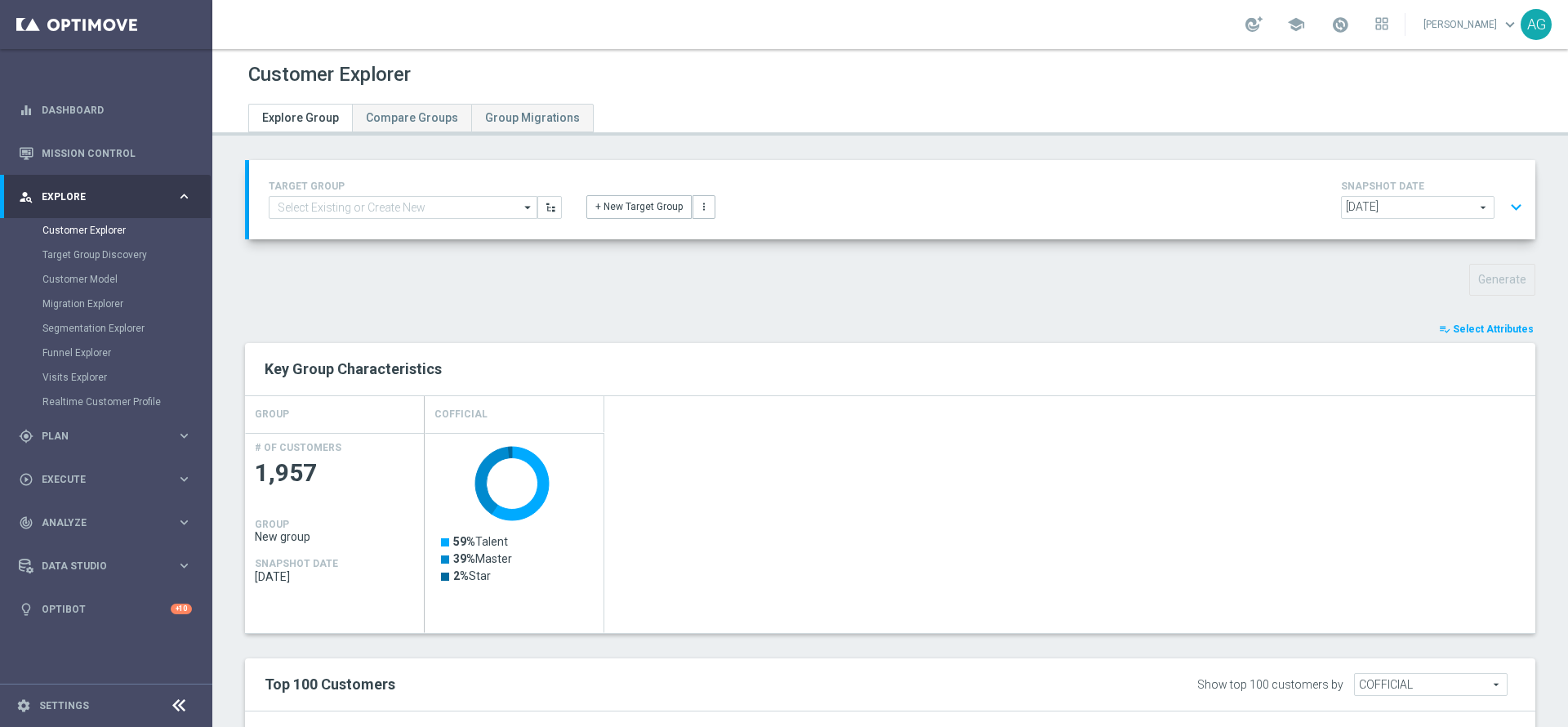
click at [1504, 205] on button "expand_more" at bounding box center [1515, 208] width 23 height 31
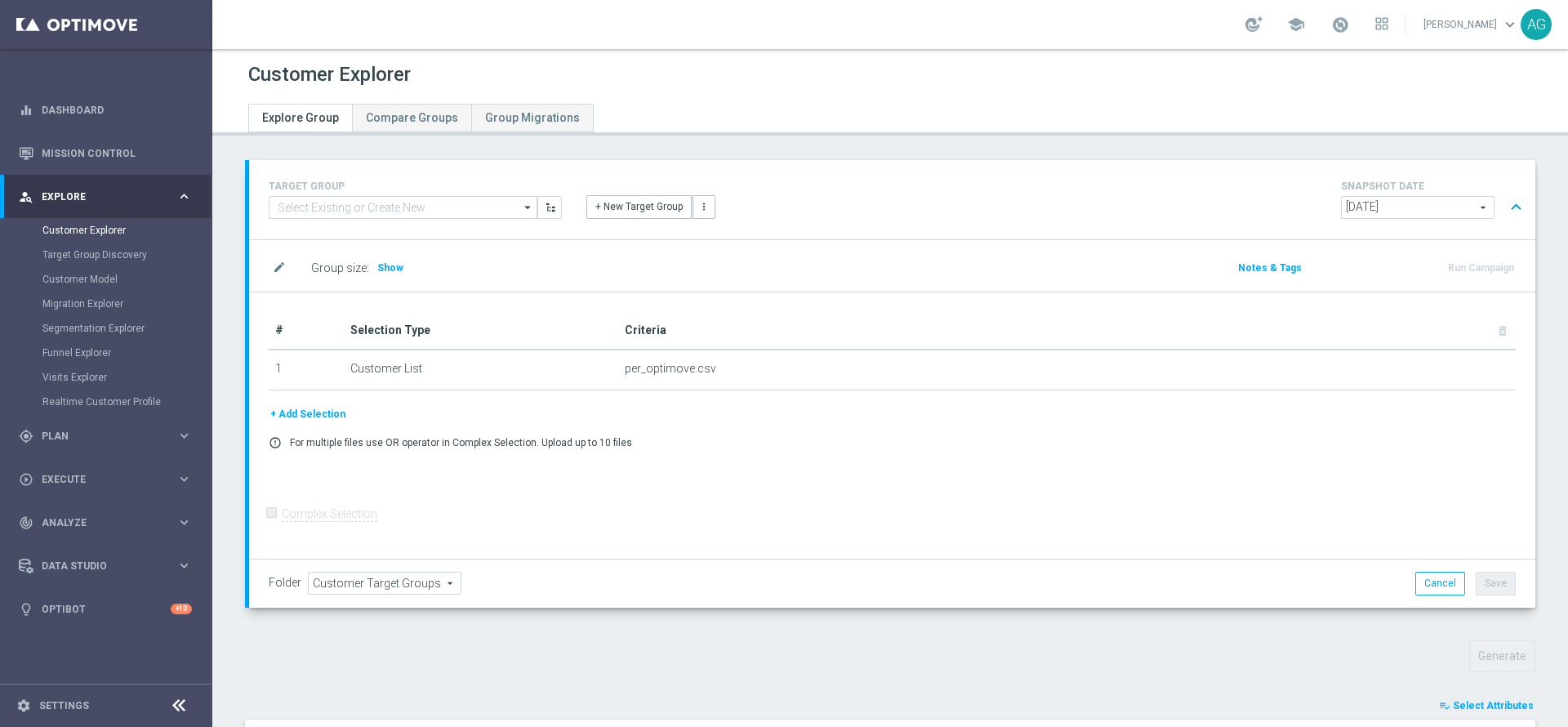
scroll to position [123, 0]
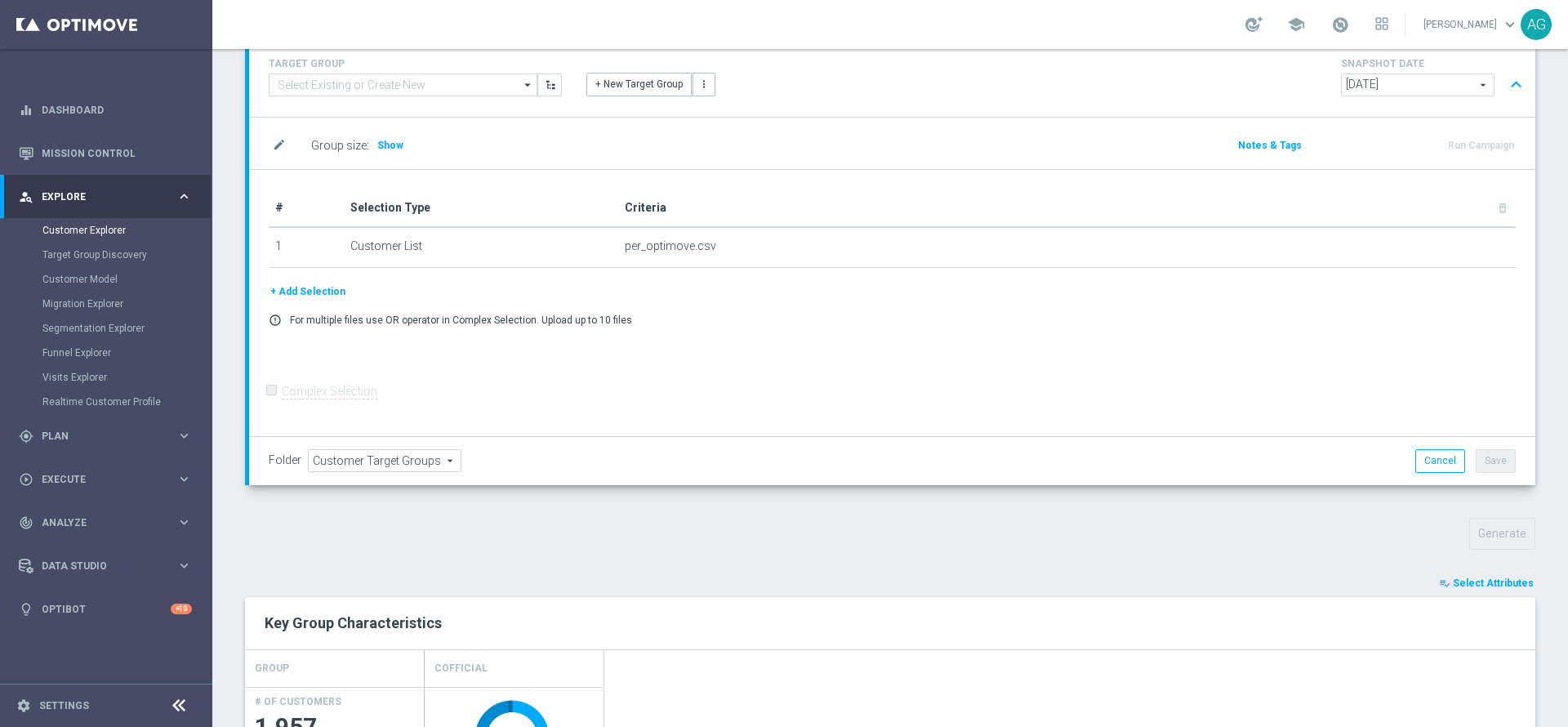
click at [324, 292] on button "+ Add Selection" at bounding box center [308, 292] width 78 height 18
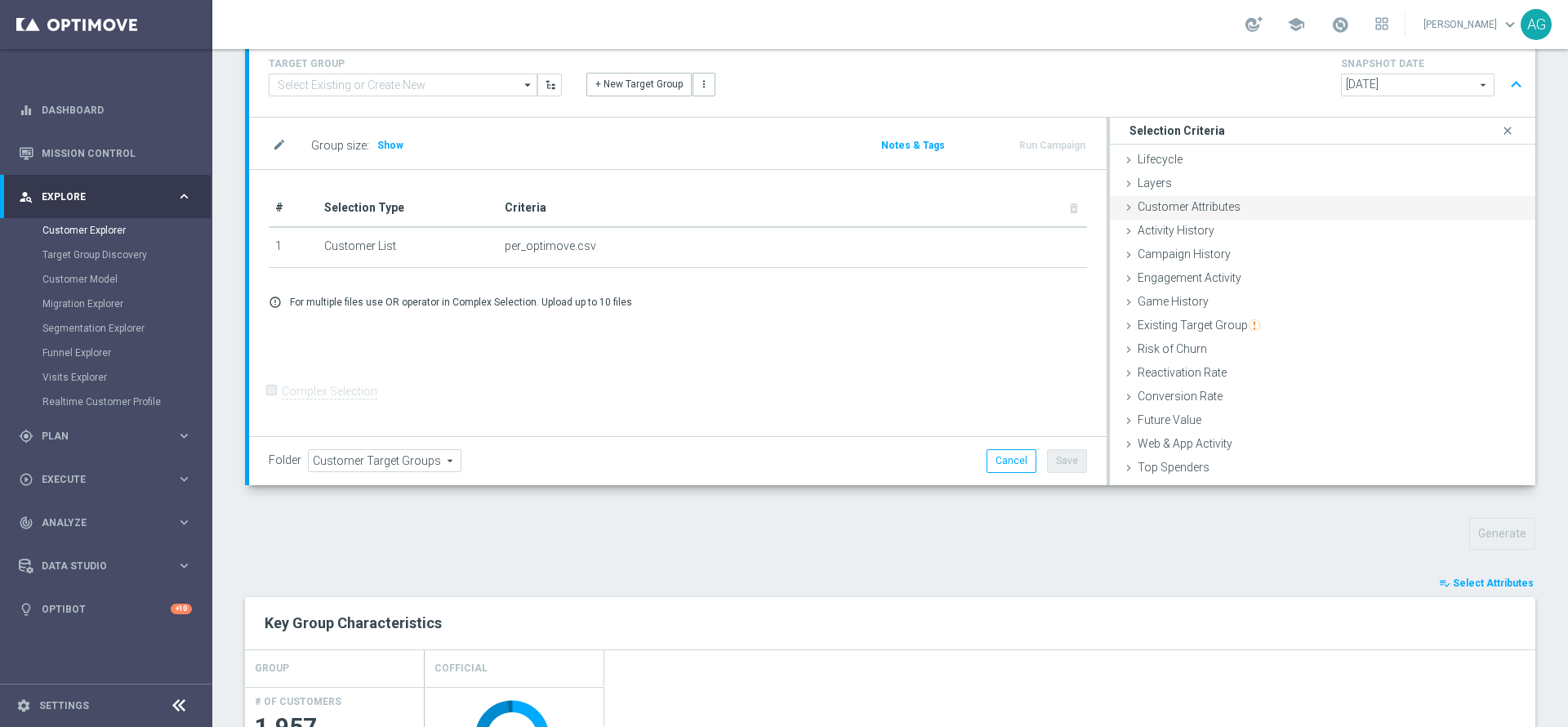
click at [1170, 218] on div "Customer Attributes done" at bounding box center [1322, 208] width 426 height 24
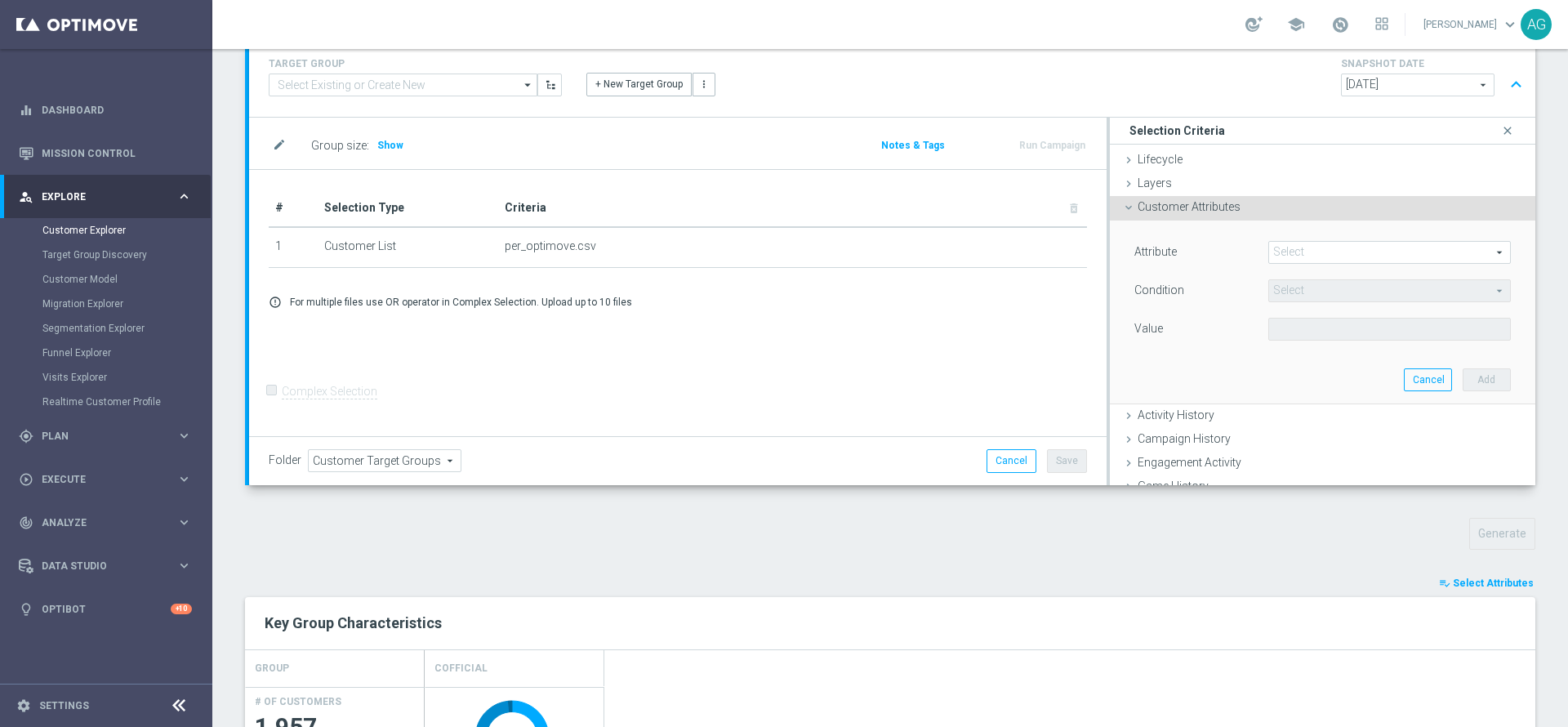
click at [1305, 251] on span at bounding box center [1389, 252] width 241 height 21
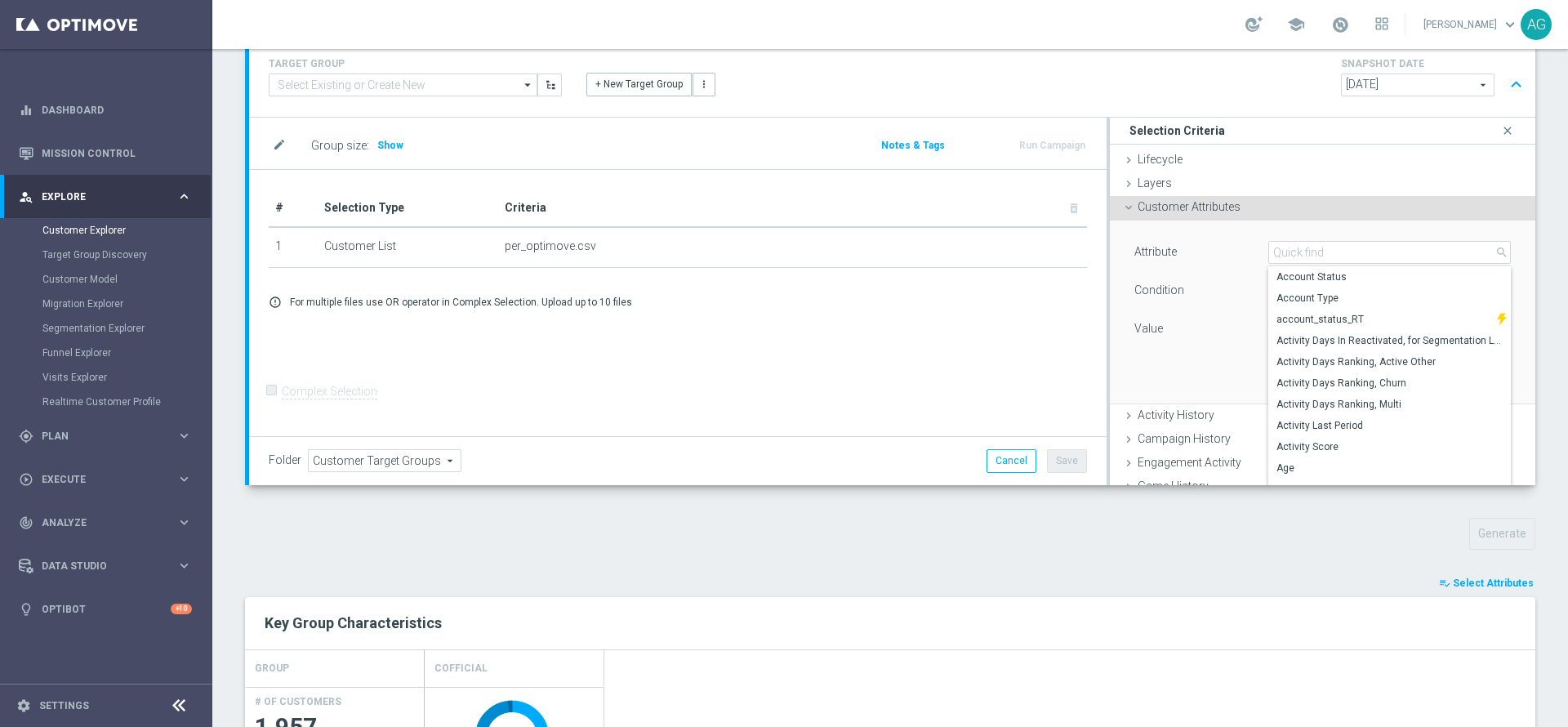
click at [1058, 296] on div "error_outline For multiple files use OR operator in Complex Selection. Upload u…" at bounding box center [678, 302] width 842 height 13
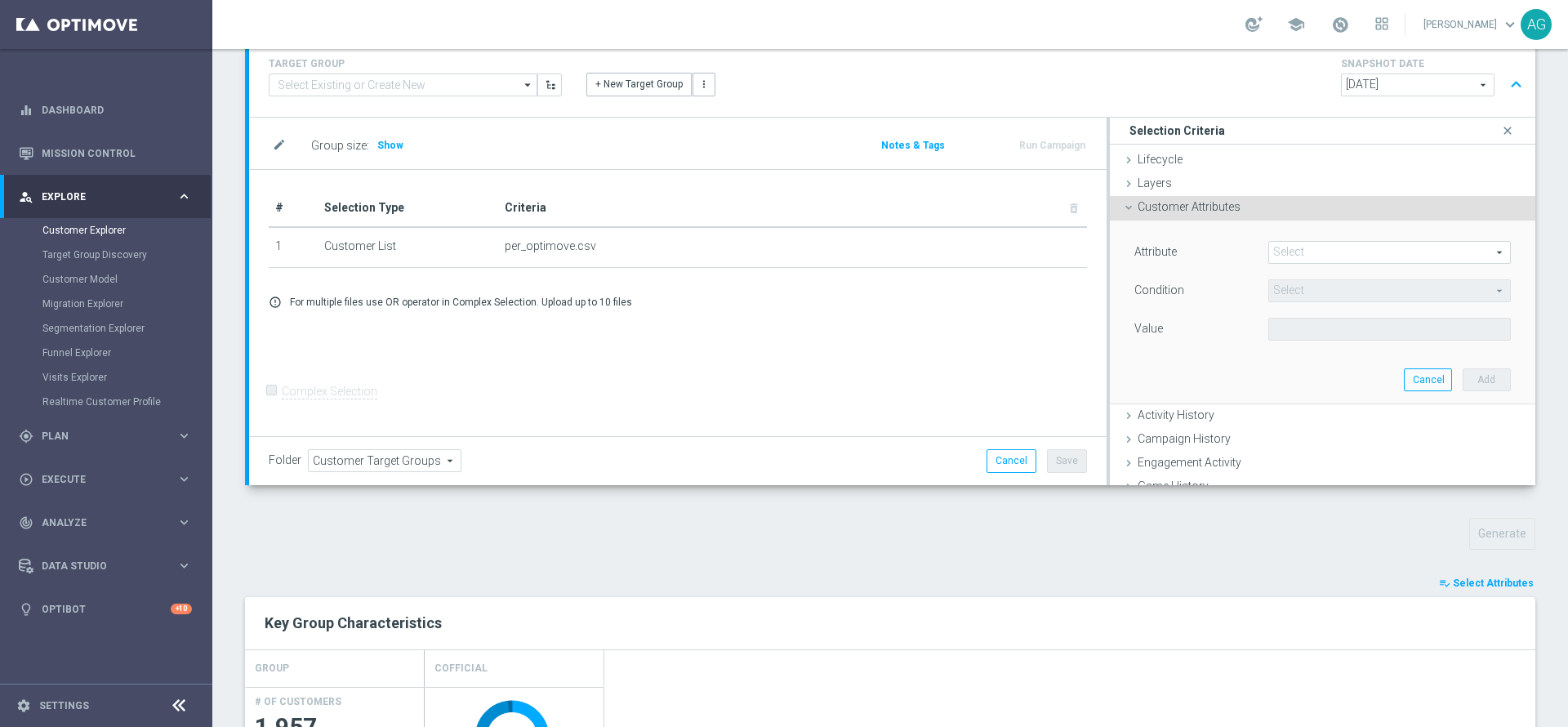
click at [1164, 214] on div "Customer Attributes done" at bounding box center [1322, 208] width 426 height 24
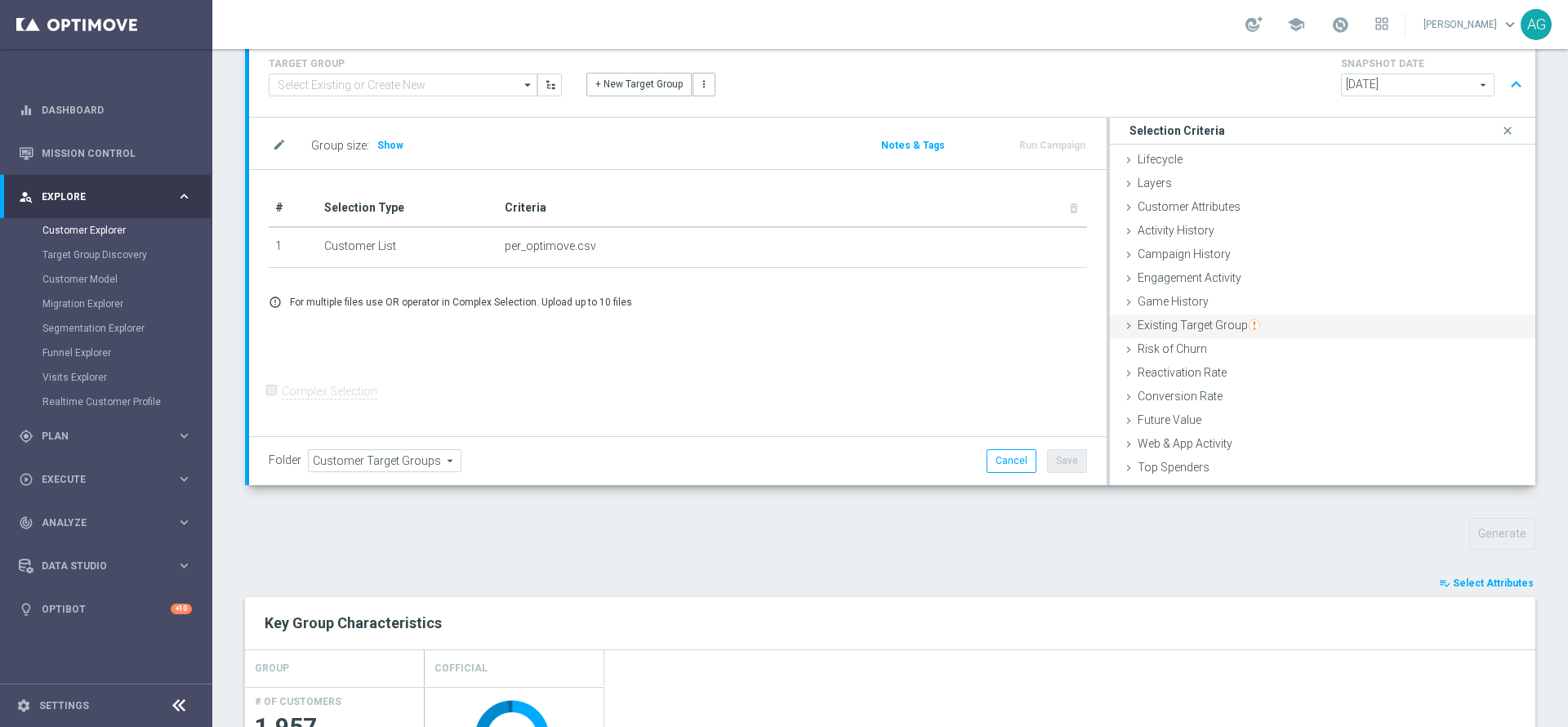
click at [1188, 324] on span "Existing Target Group" at bounding box center [1198, 325] width 123 height 13
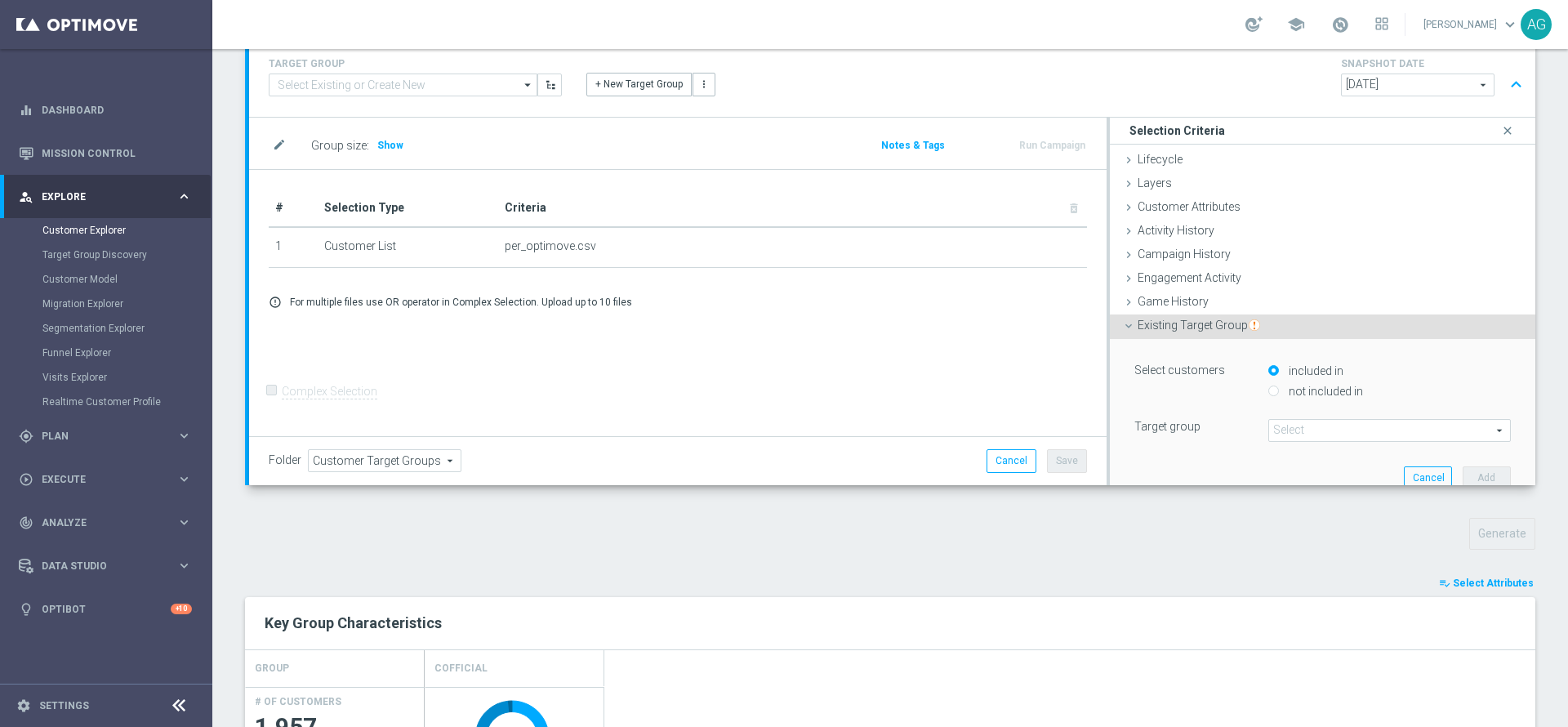
click at [1185, 323] on span "Existing Target Group" at bounding box center [1198, 325] width 123 height 13
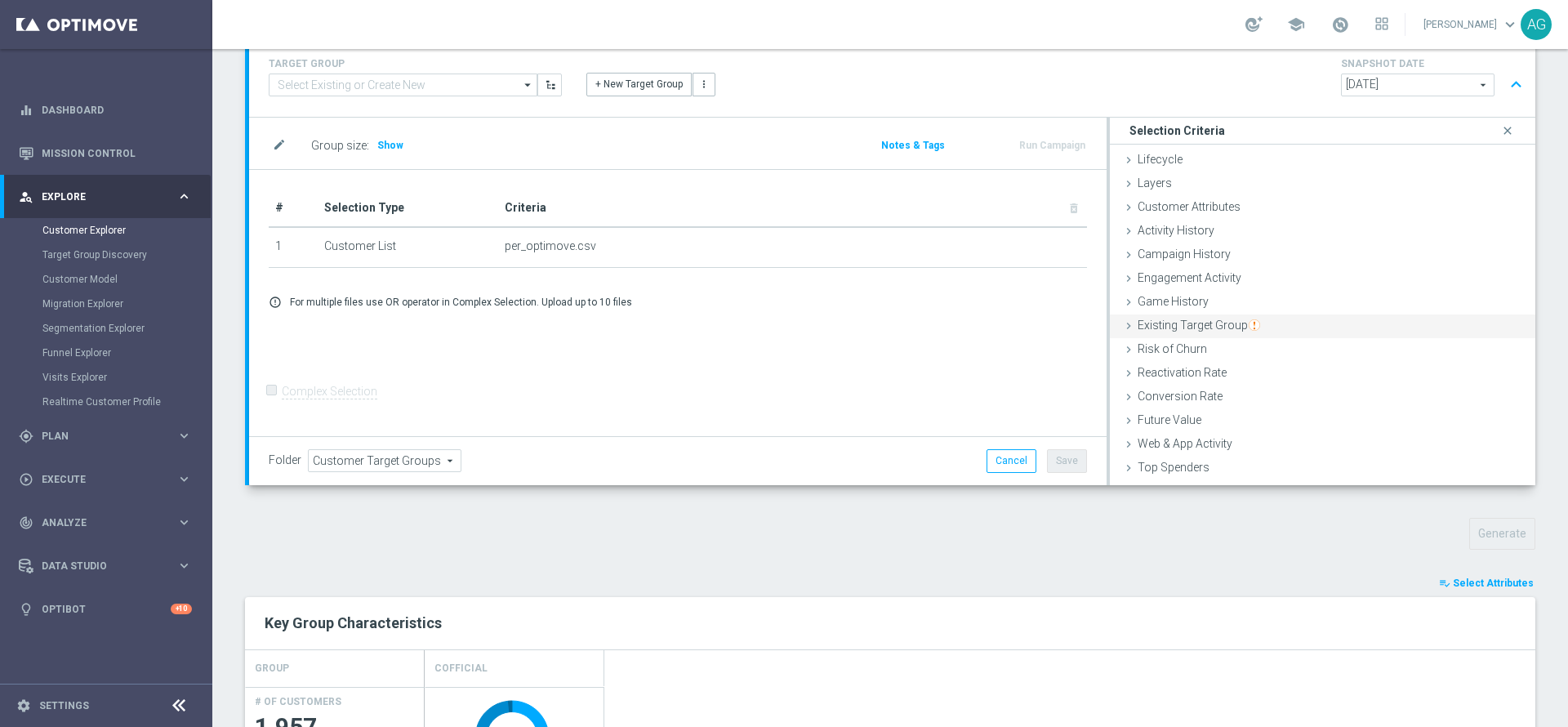
click at [1185, 323] on span "Existing Target Group" at bounding box center [1198, 325] width 123 height 13
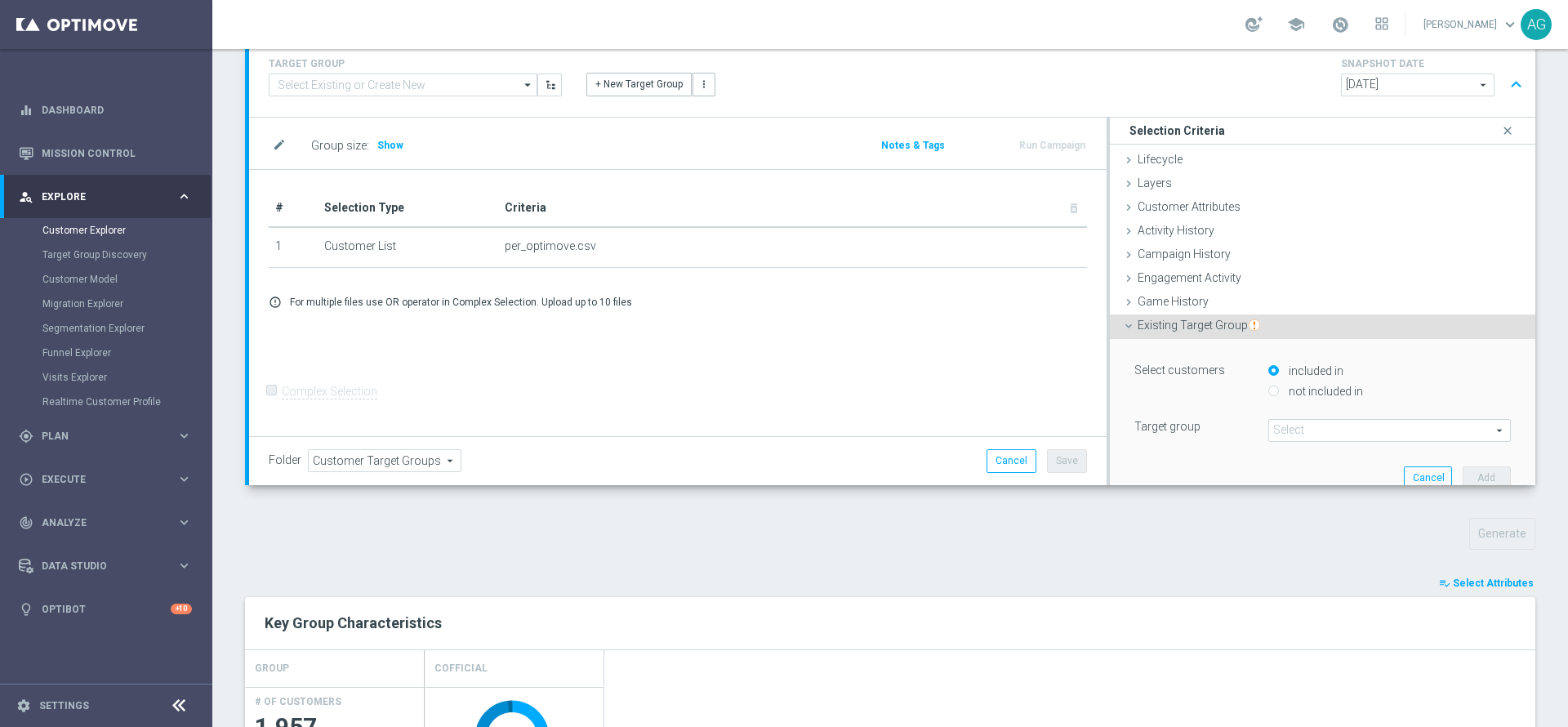
click at [1268, 390] on input "not included in" at bounding box center [1273, 392] width 10 height 10
radio input "true"
click at [1347, 427] on span at bounding box center [1389, 430] width 241 height 21
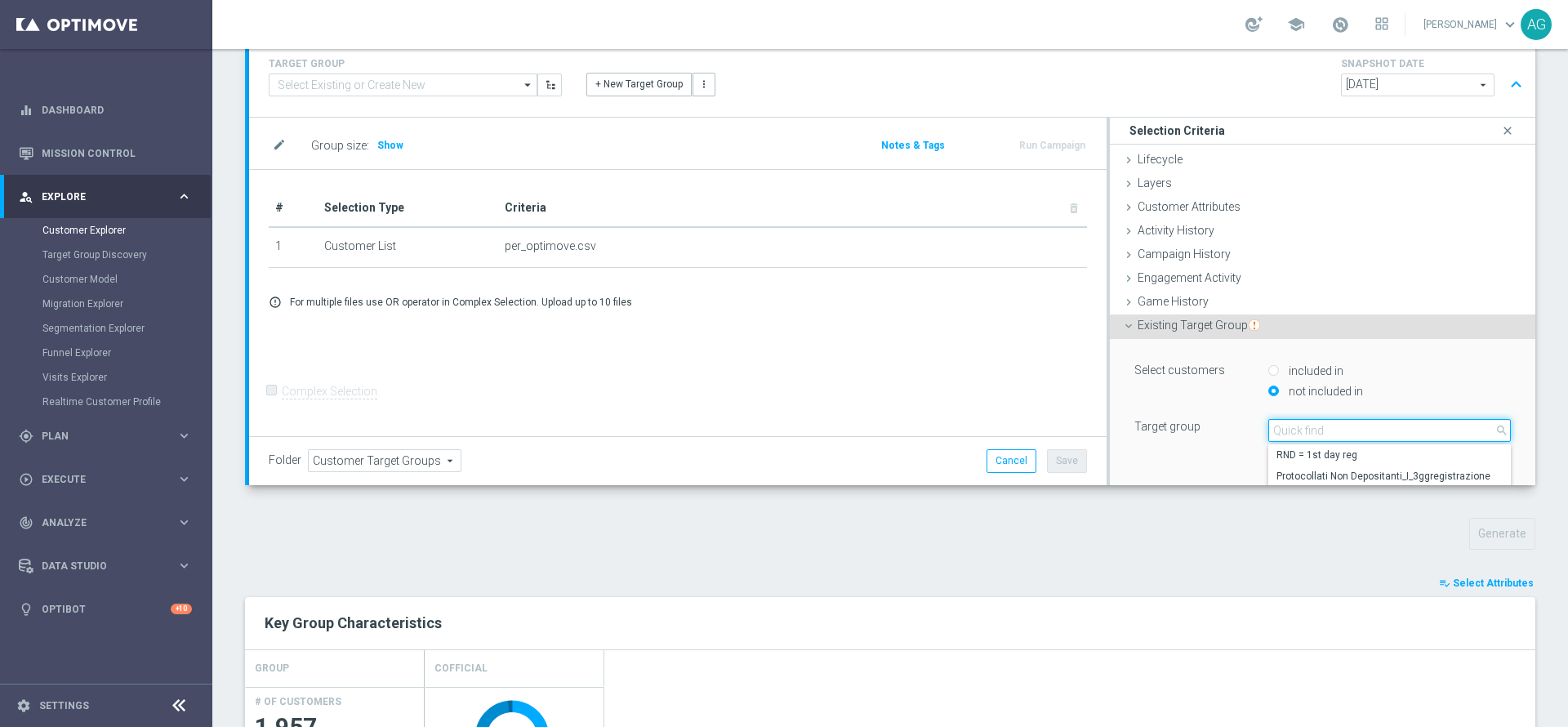
click at [1342, 427] on input "search" at bounding box center [1389, 430] width 243 height 23
type input "pausa da g"
click at [1347, 454] on span "Pausa da Gioco all games" at bounding box center [1390, 454] width 226 height 13
type input "Pausa da Gioco all games"
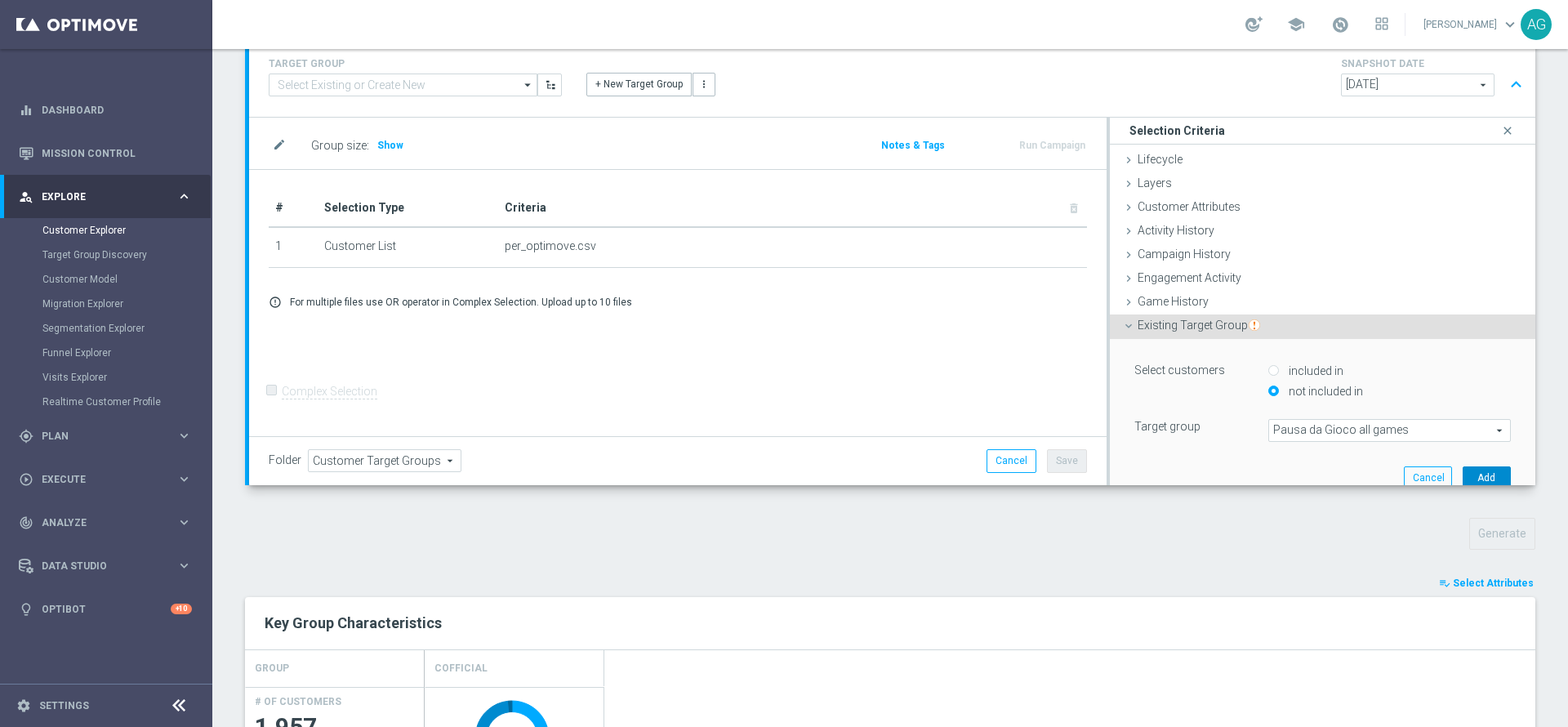
click at [1463, 481] on button "Add" at bounding box center [1486, 478] width 48 height 23
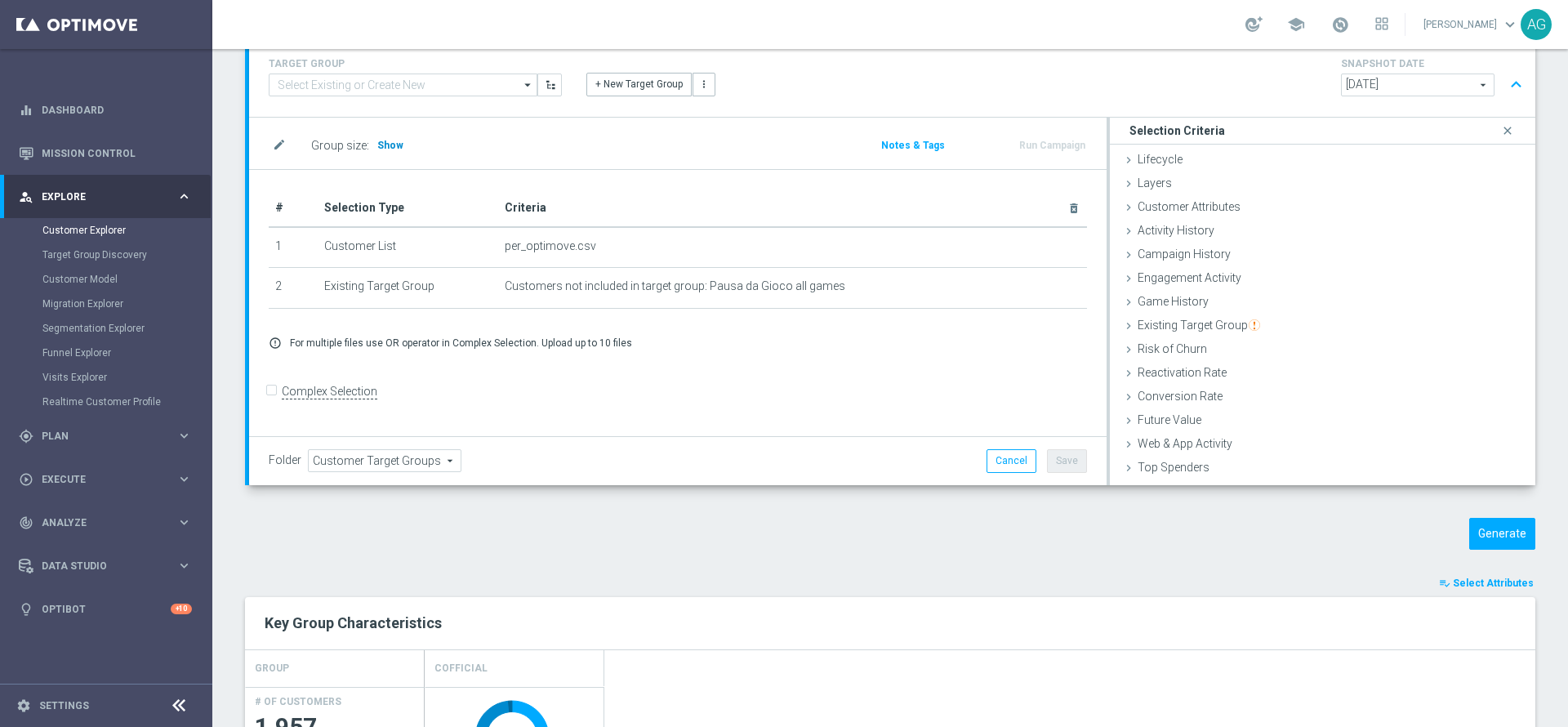
click at [387, 144] on span "Show" at bounding box center [391, 145] width 26 height 11
click at [271, 397] on input "Complex Selection" at bounding box center [274, 394] width 10 height 23
checkbox input "true"
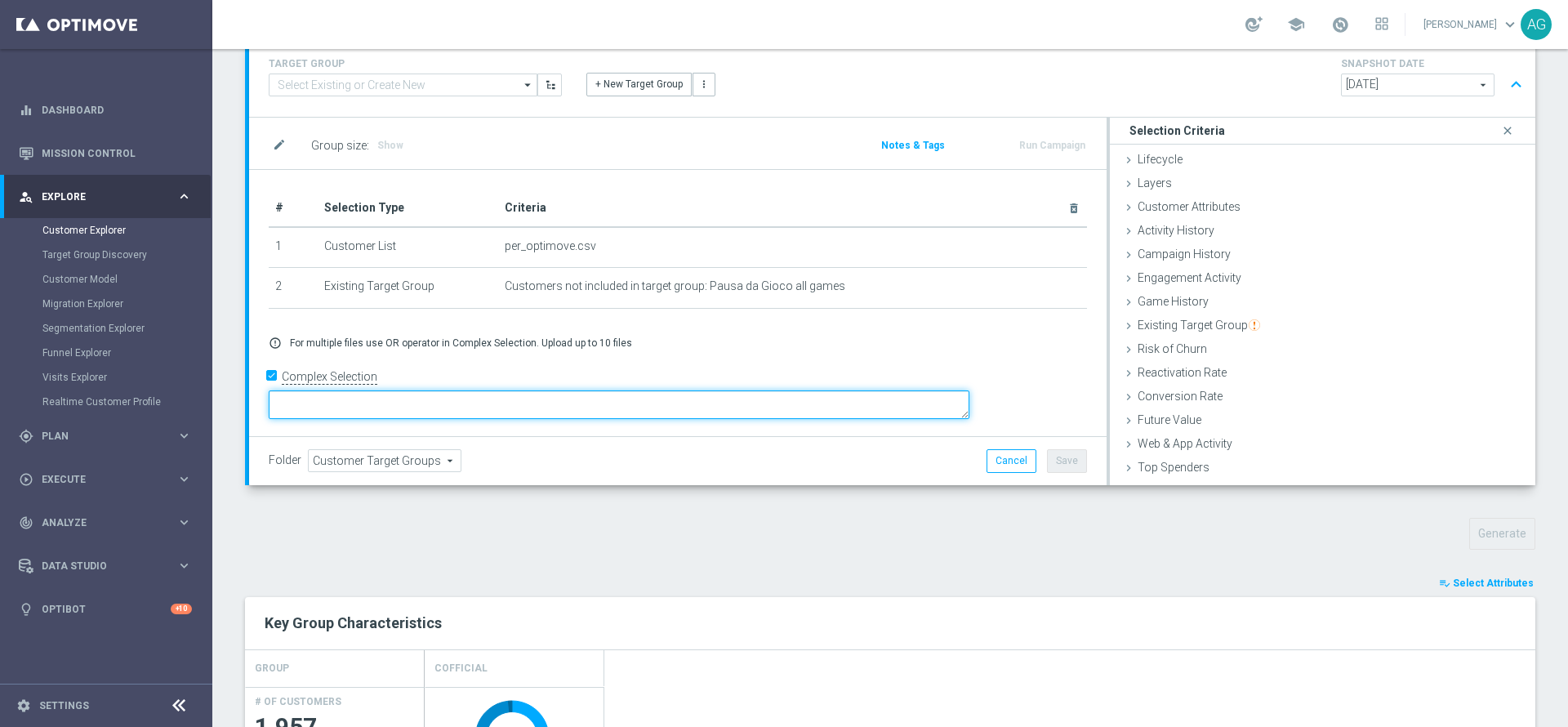
click at [466, 395] on textarea at bounding box center [619, 405] width 700 height 29
type textarea "!"
type textarea "8"
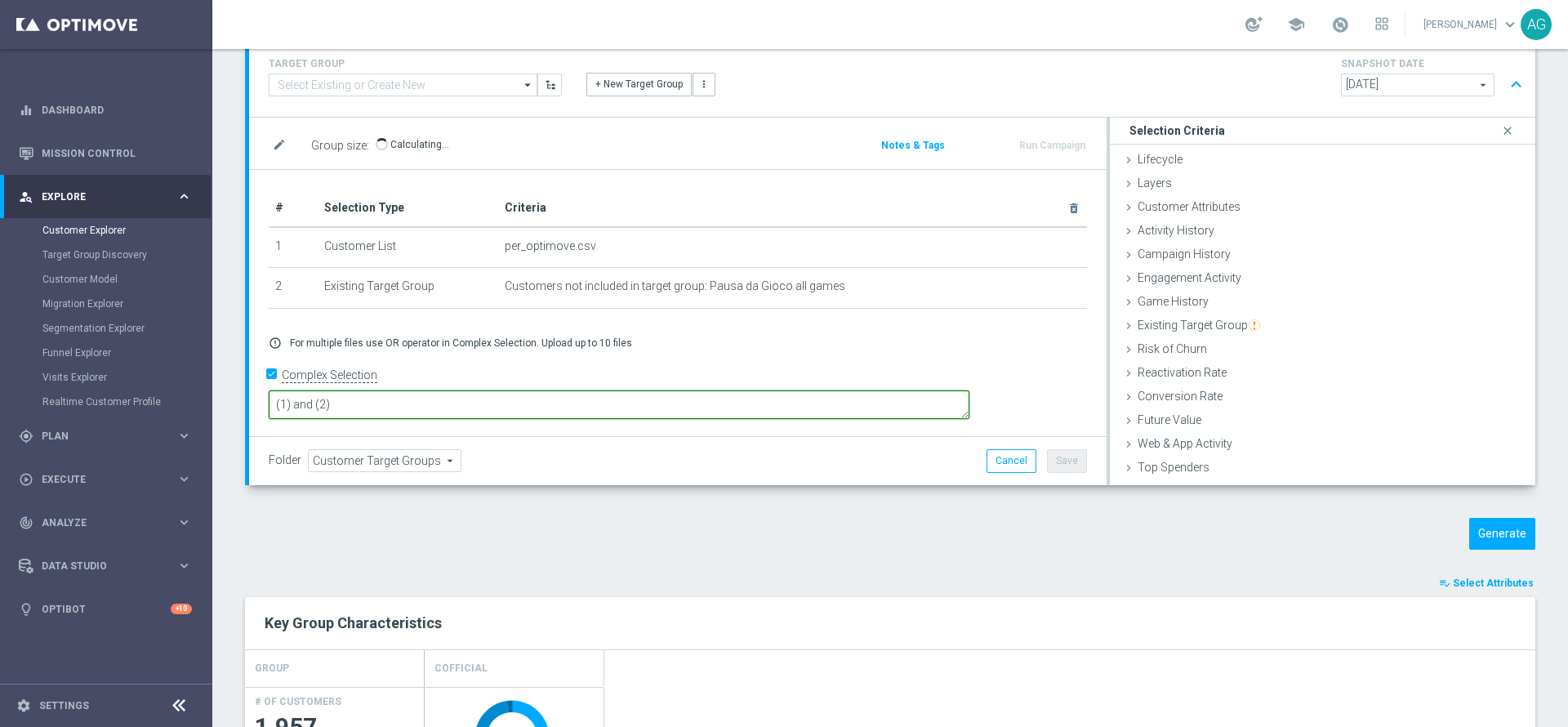
type textarea "(1) and (2)"
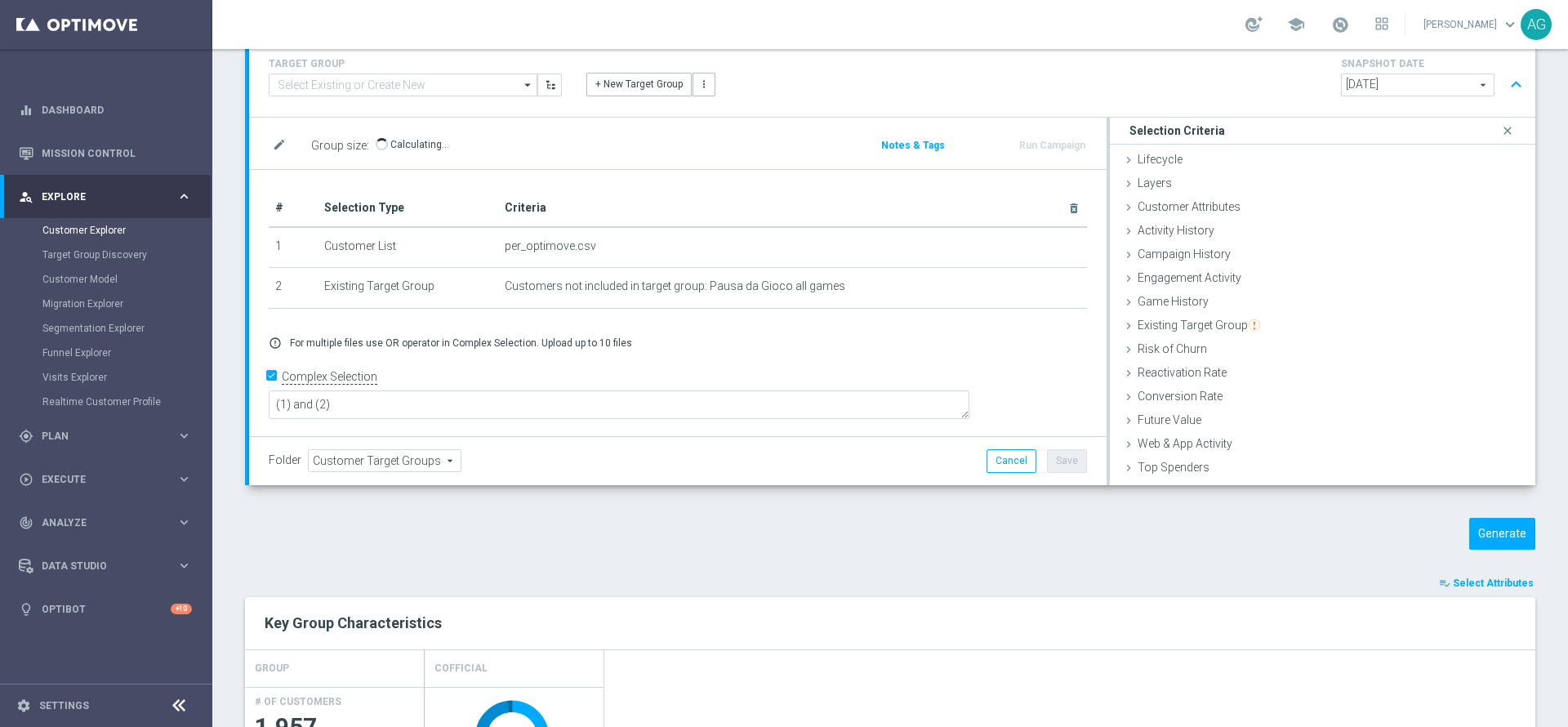
click at [573, 487] on div "TARGET GROUP arrow_drop_down Show Selected 0 of NaN (sms) BF Retention 23.09 10…" at bounding box center [890, 266] width 1290 height 456
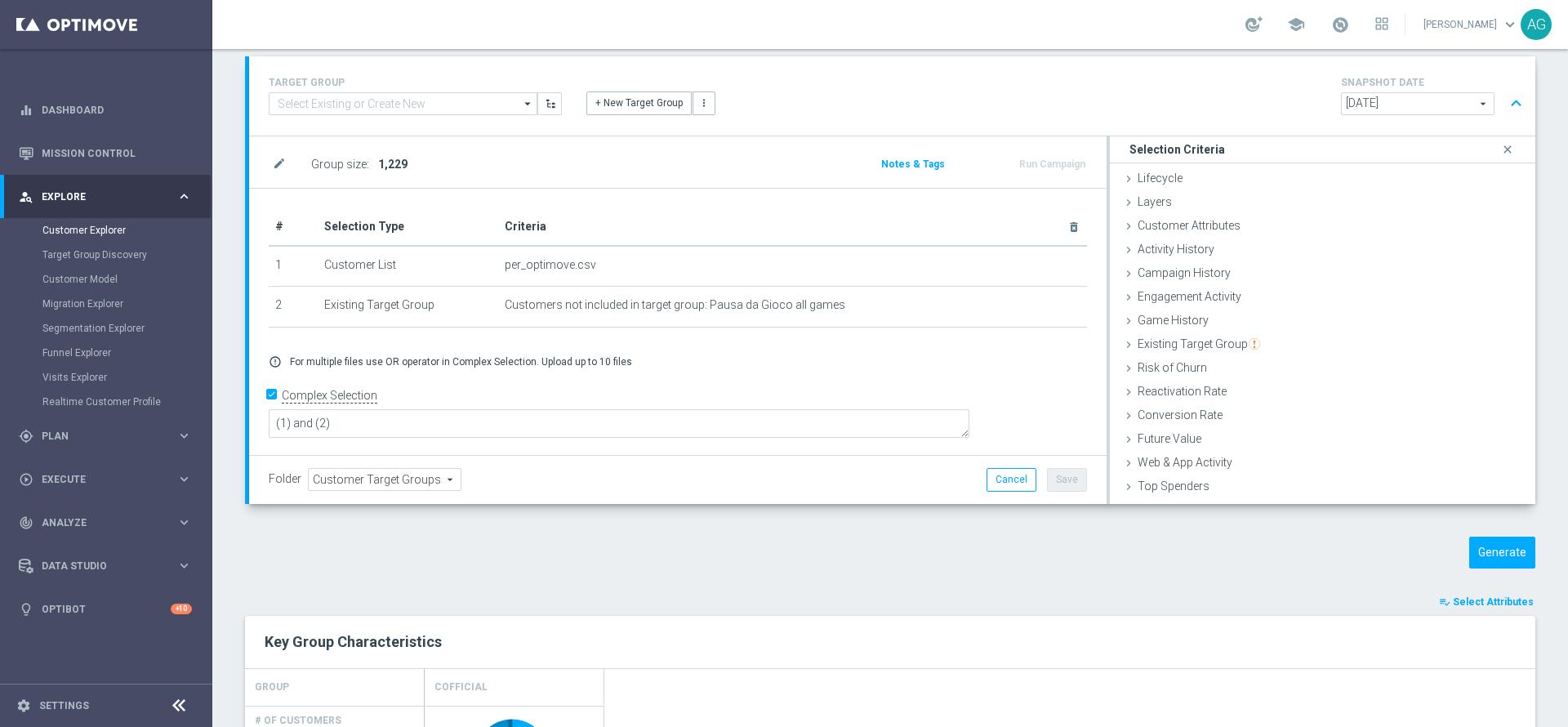
scroll to position [65, 0]
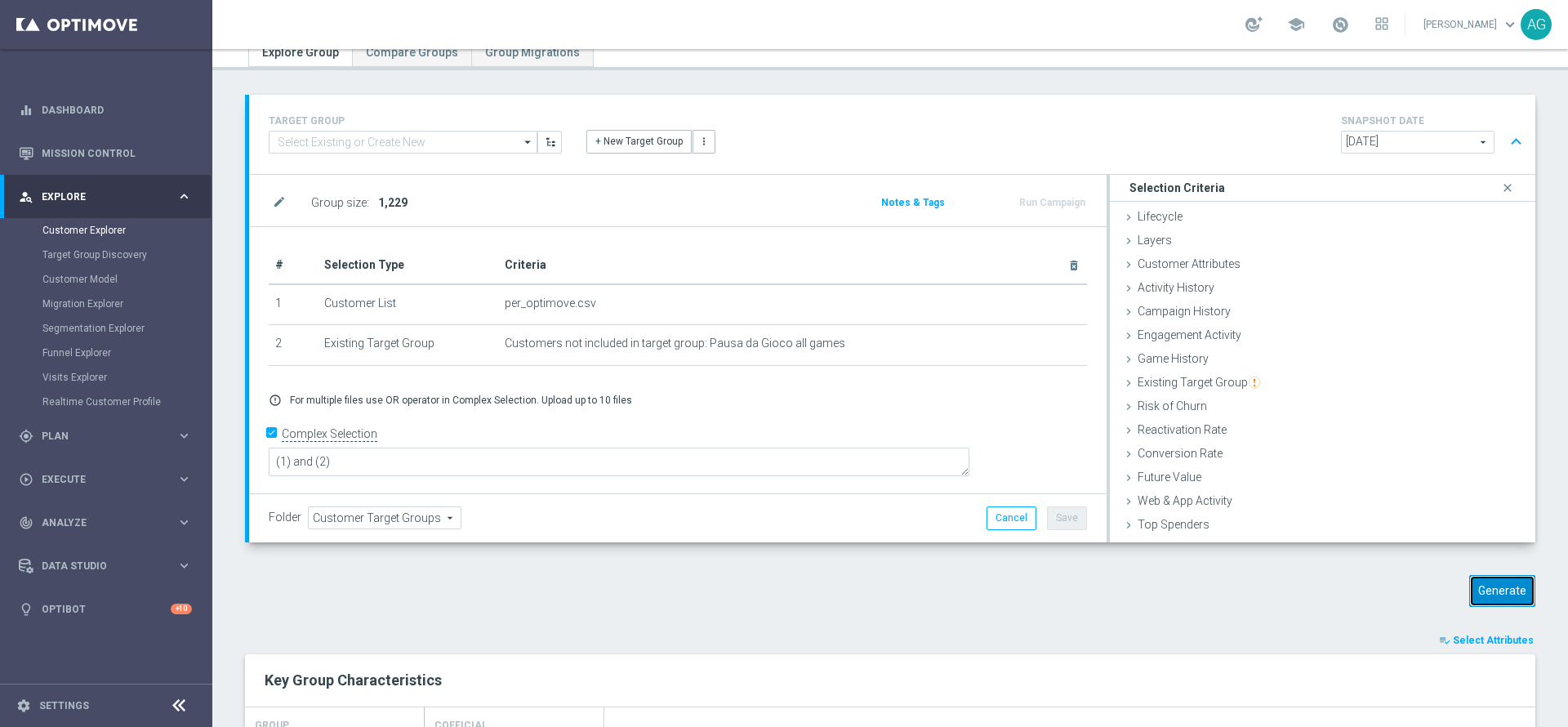
click at [1476, 592] on button "Generate" at bounding box center [1502, 591] width 66 height 32
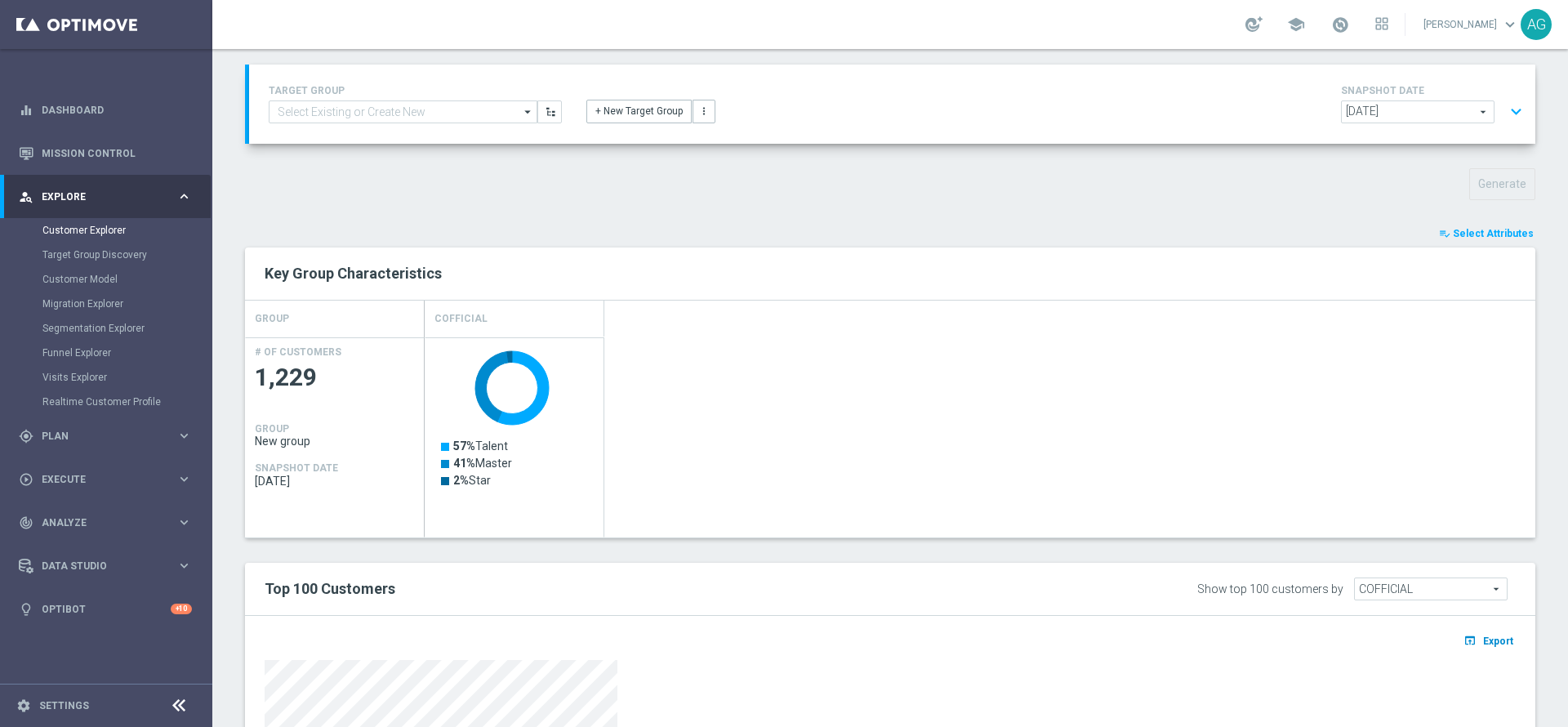
scroll to position [0, 0]
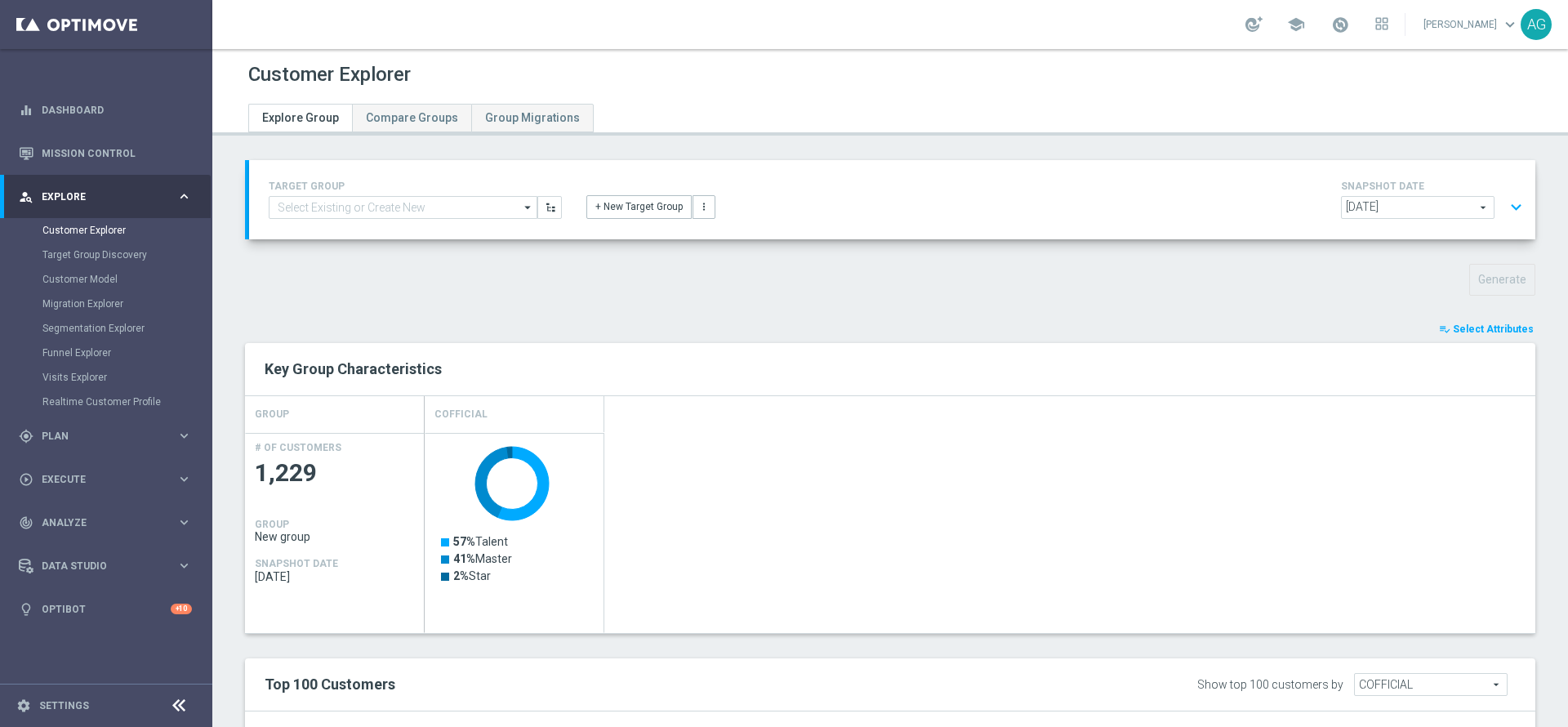
click at [1472, 328] on span "Select Attributes" at bounding box center [1492, 329] width 81 height 11
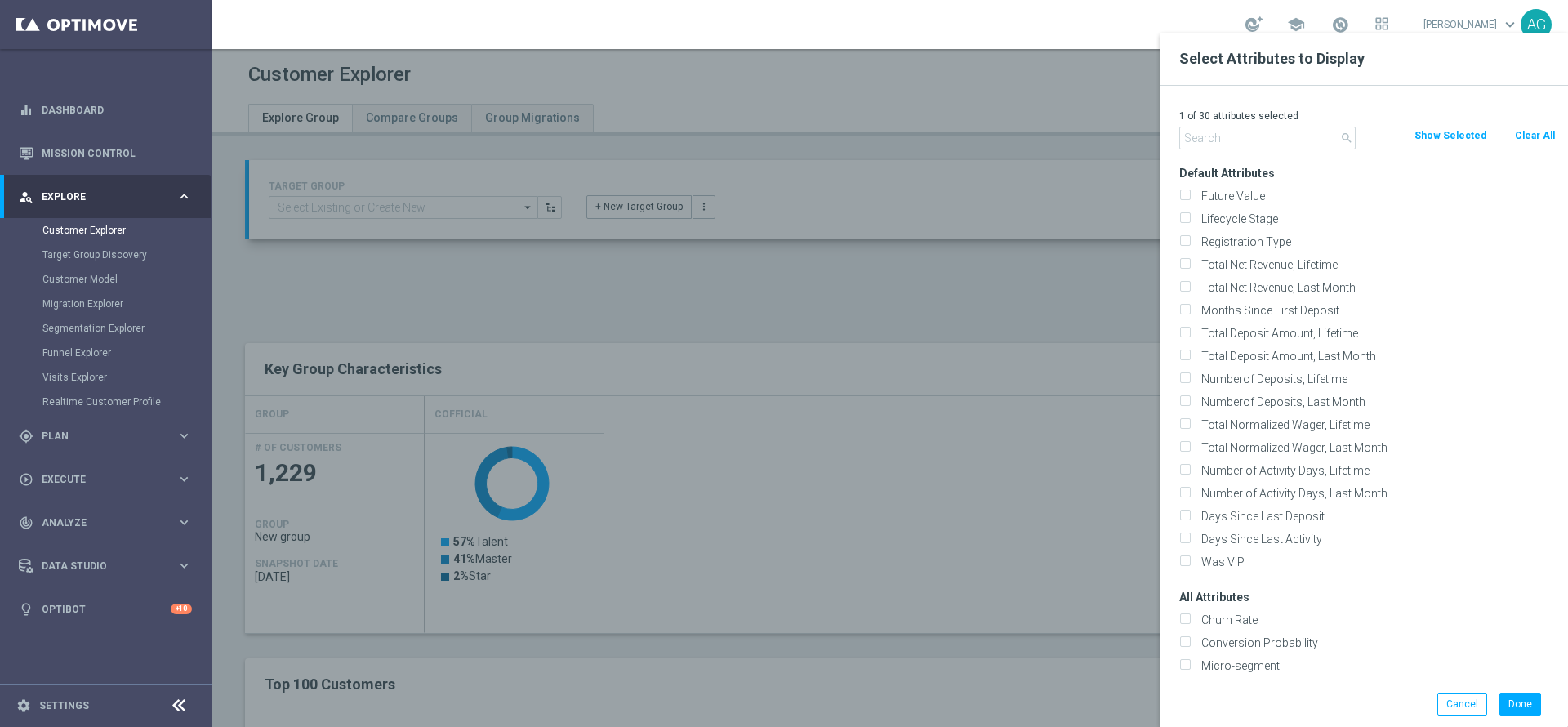
click at [1530, 140] on button "Clear All" at bounding box center [1535, 135] width 44 height 18
checkbox input "false"
click at [1328, 136] on input "text" at bounding box center [1267, 138] width 177 height 23
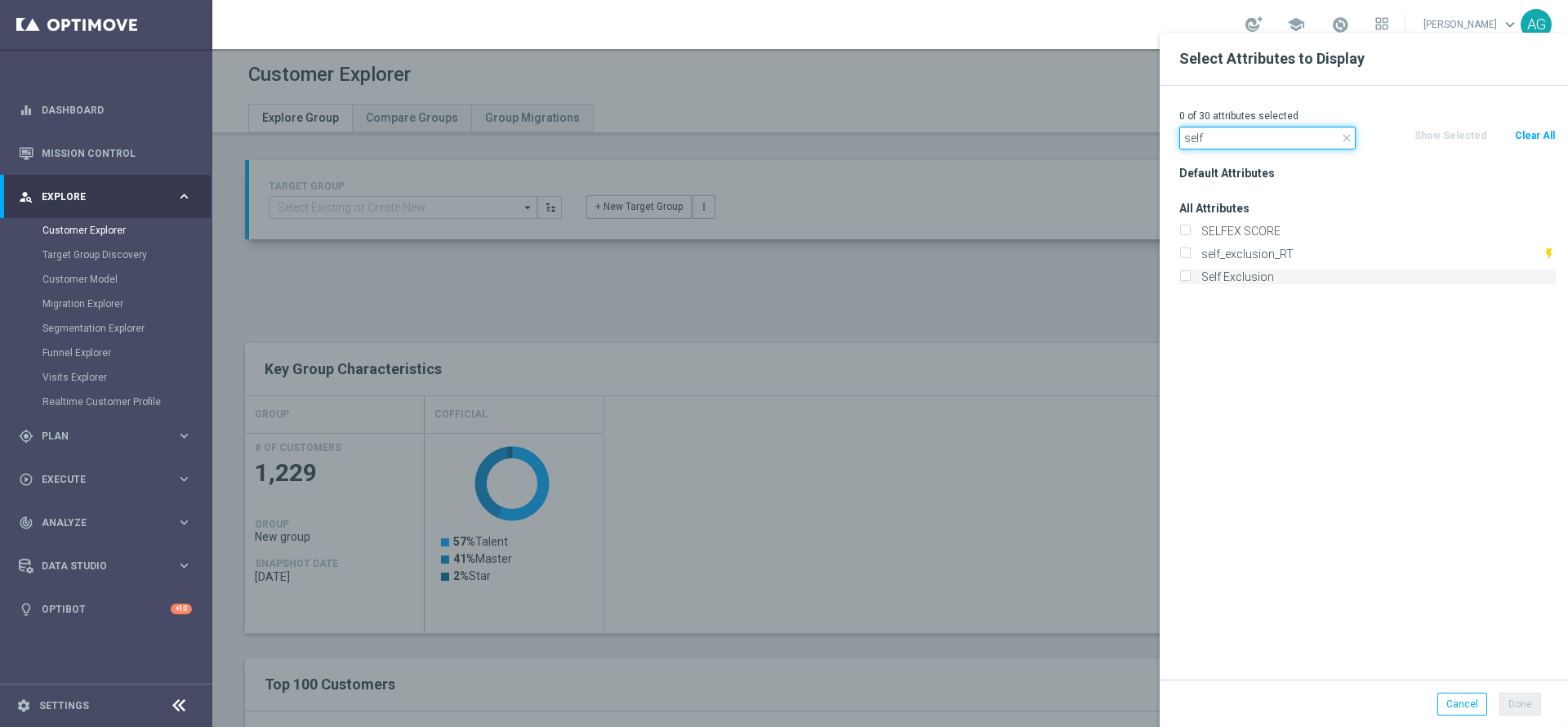
type input "self"
click at [1209, 276] on label "Self Exclusion" at bounding box center [1376, 277] width 360 height 15
click at [1189, 276] on input "Self Exclusion" at bounding box center [1184, 279] width 10 height 10
checkbox input "true"
click at [1264, 145] on input "self" at bounding box center [1267, 138] width 177 height 23
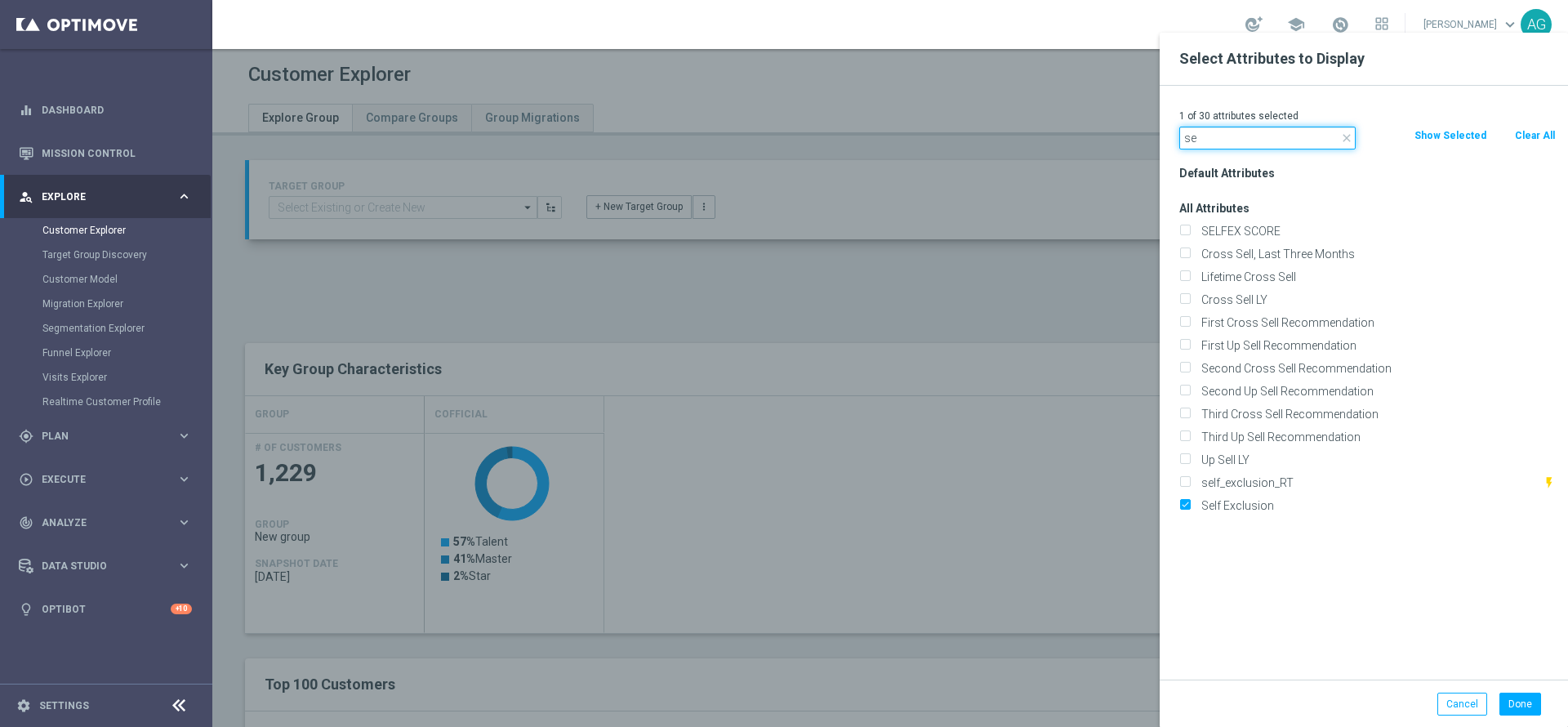
type input "s"
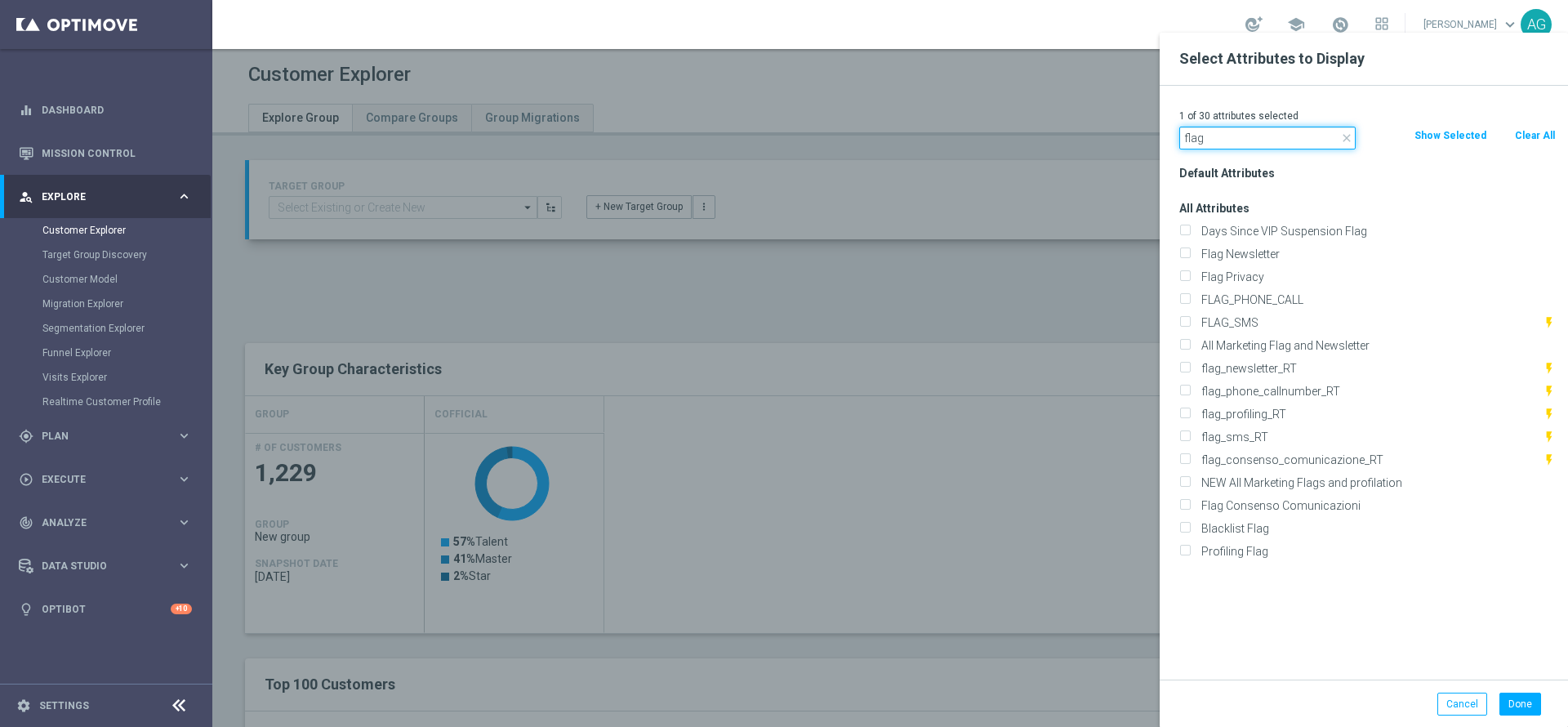
drag, startPoint x: 1245, startPoint y: 144, endPoint x: 1146, endPoint y: 140, distance: 99.1
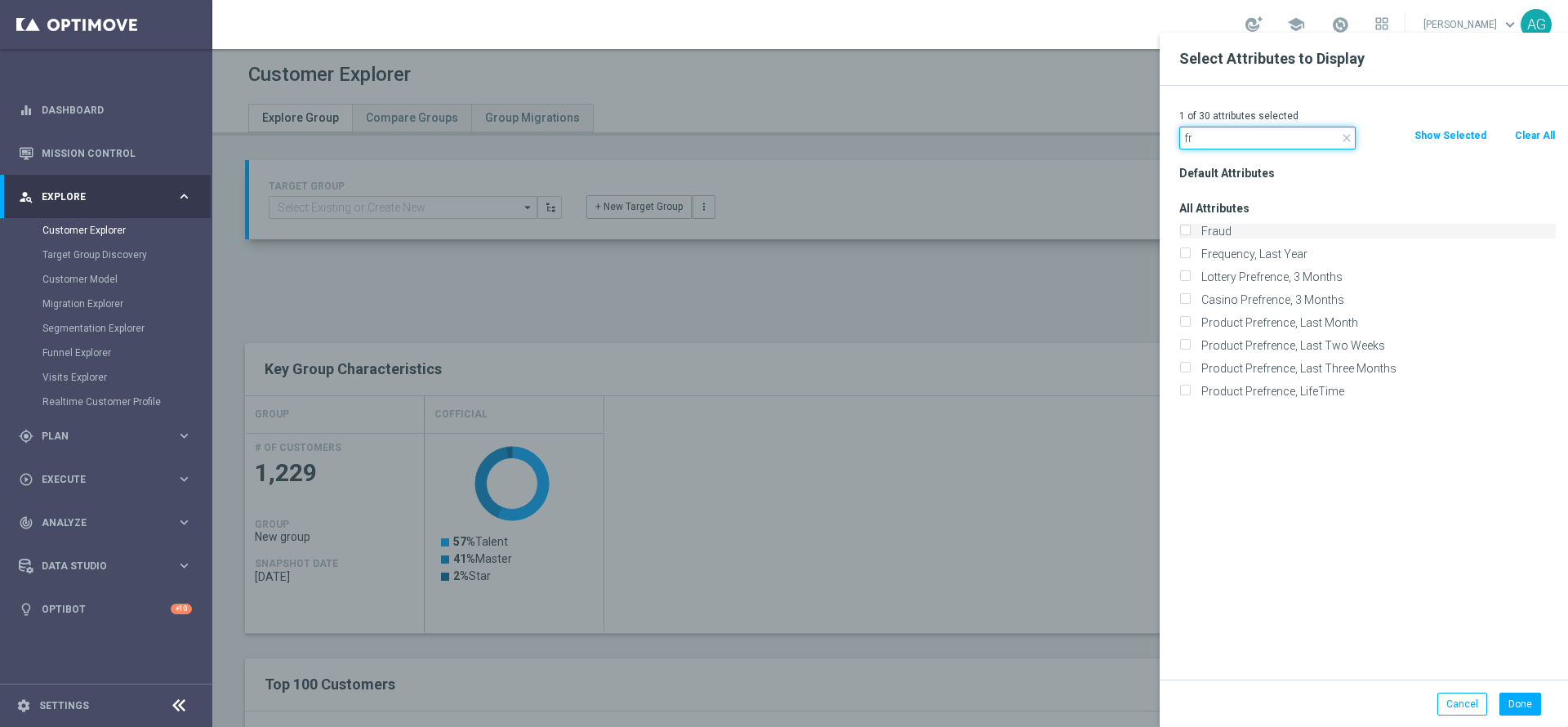
type input "fr"
click at [1180, 228] on input "Fraud" at bounding box center [1184, 233] width 10 height 10
checkbox input "true"
click at [1263, 141] on input "fr" at bounding box center [1267, 138] width 177 height 23
type input "f"
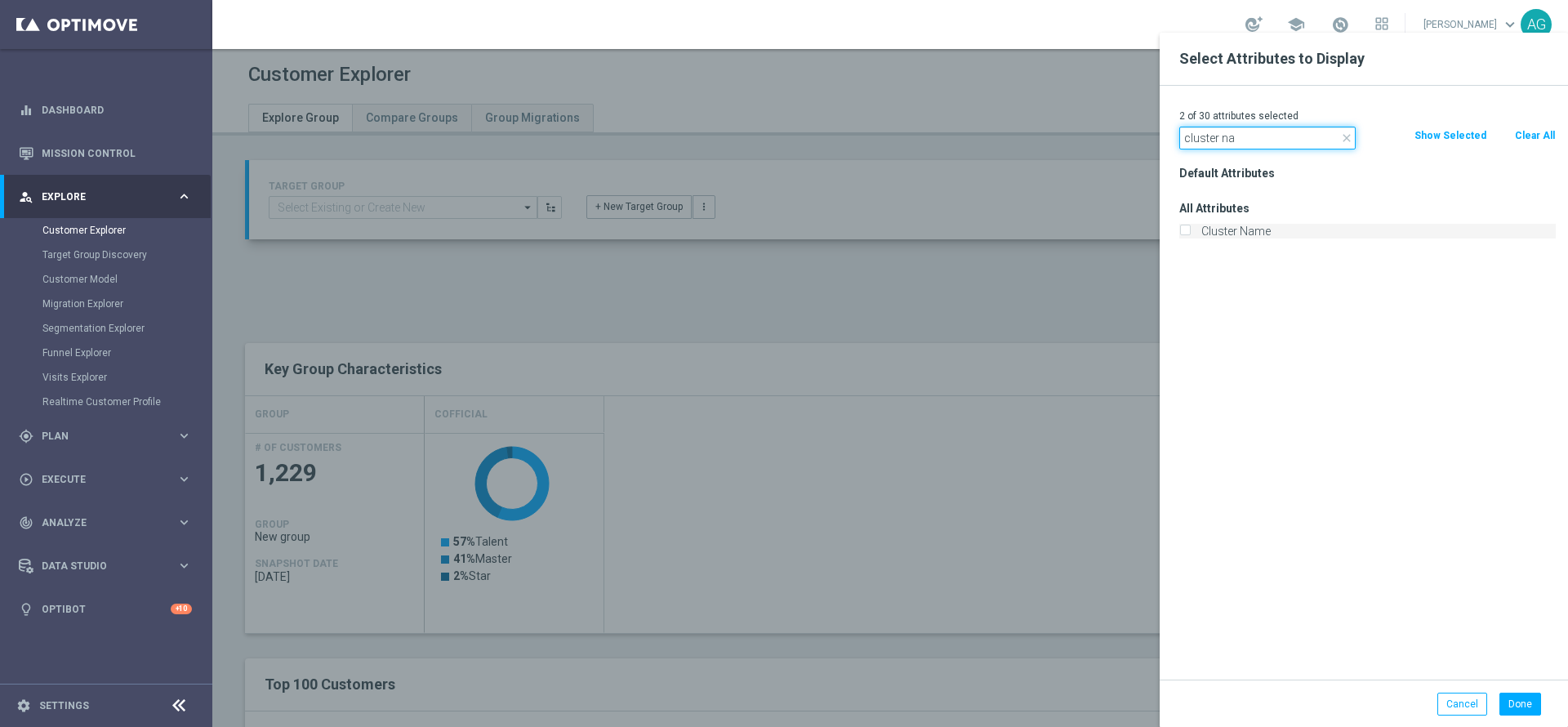
type input "cluster na"
click at [1250, 232] on label "Cluster Name" at bounding box center [1376, 231] width 360 height 15
click at [1189, 232] on input "Cluster Name" at bounding box center [1184, 233] width 10 height 10
checkbox input "true"
click at [1250, 151] on div "3 of 30 attributes selected close cluster na Clear All Show Selected Default At…" at bounding box center [1363, 383] width 408 height 594
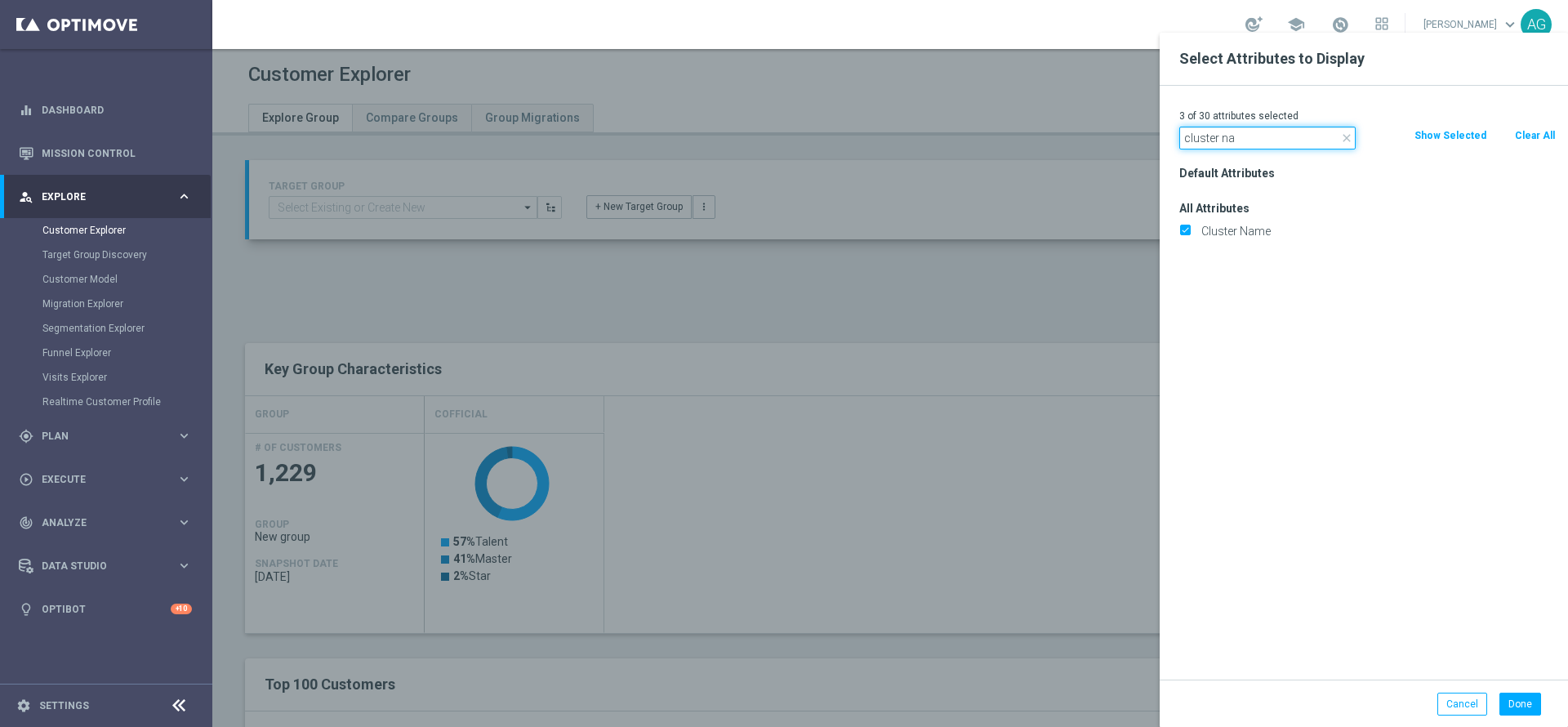
drag, startPoint x: 1216, startPoint y: 139, endPoint x: 1166, endPoint y: 138, distance: 50.0
click at [1166, 138] on div "3 of 30 attributes selected close cluster na Clear All Show Selected Default At…" at bounding box center [1363, 383] width 408 height 594
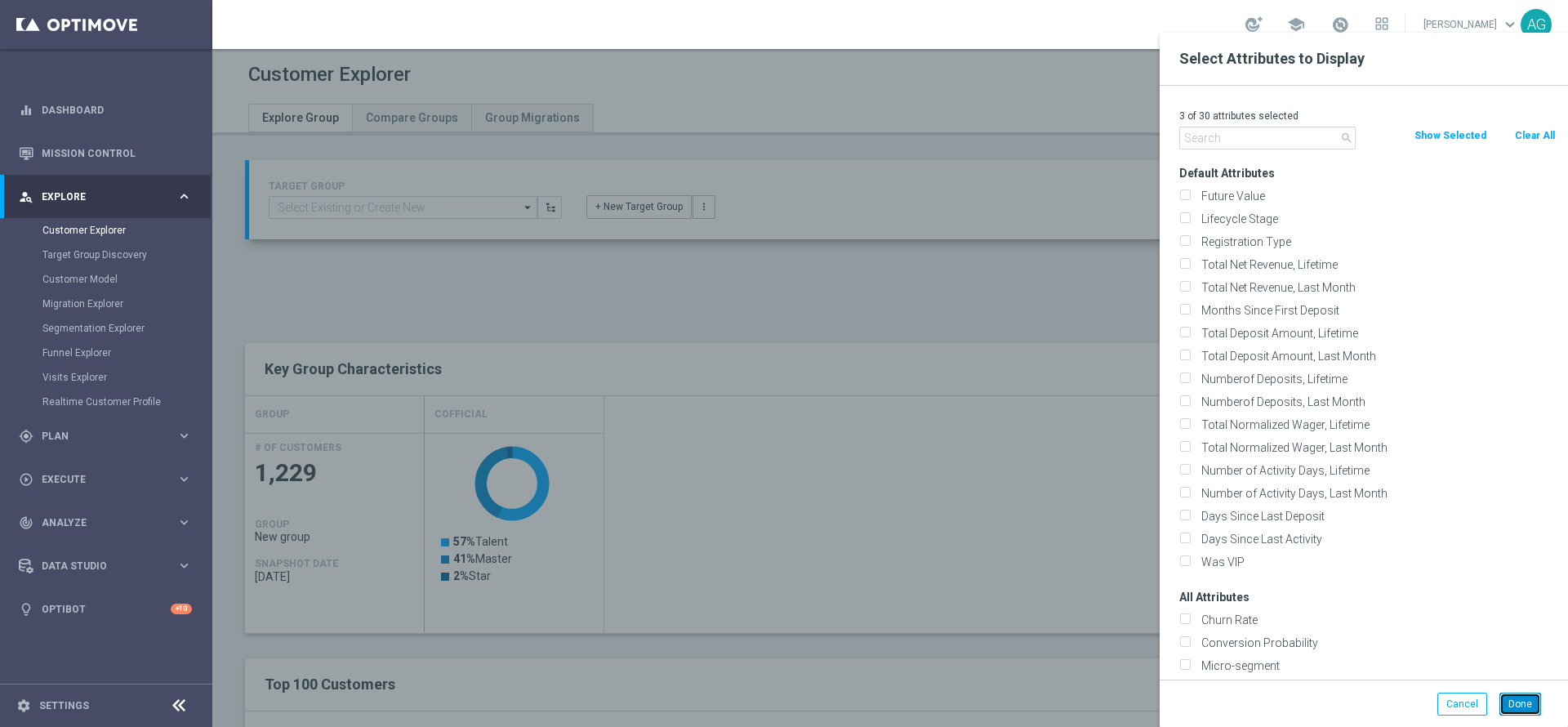
click at [1531, 699] on button "Done" at bounding box center [1520, 704] width 42 height 23
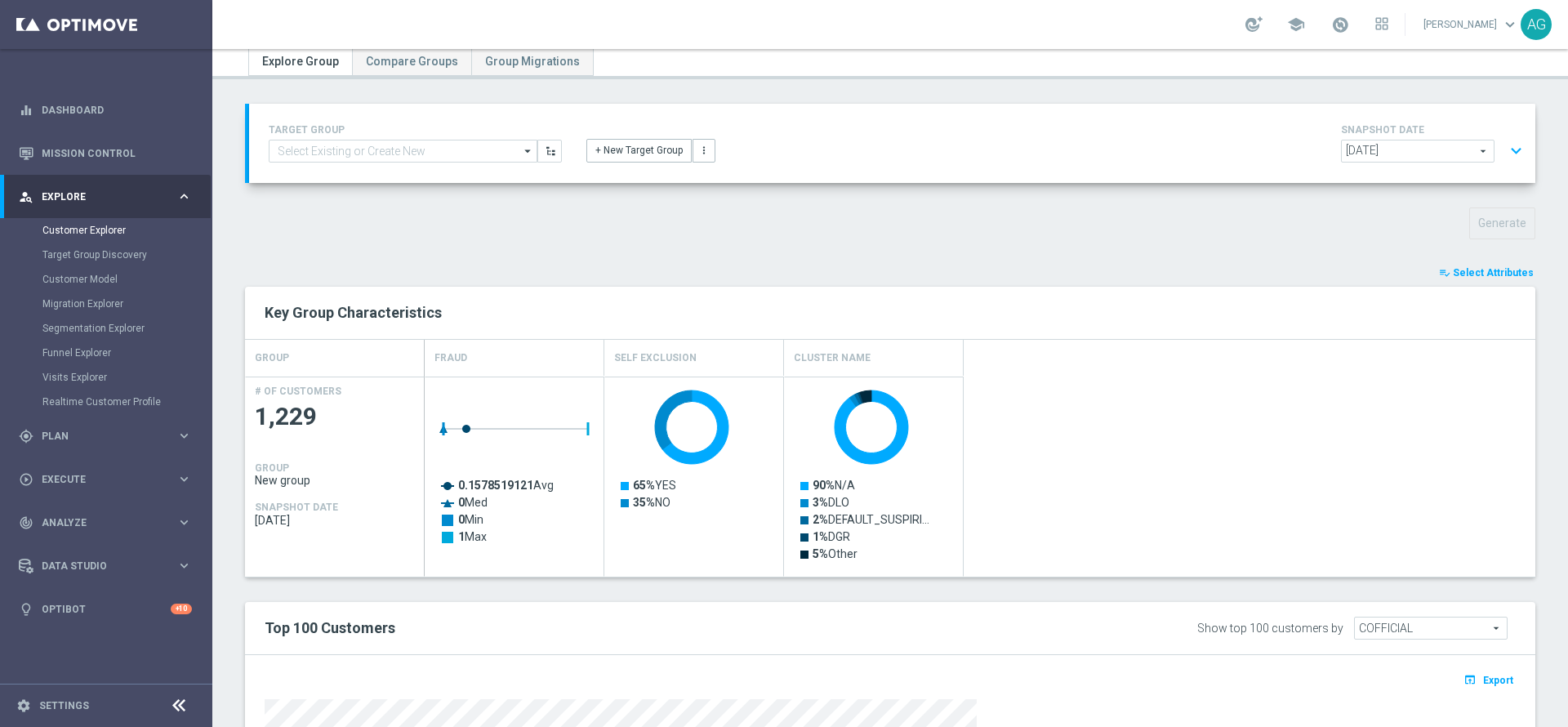
scroll to position [424, 0]
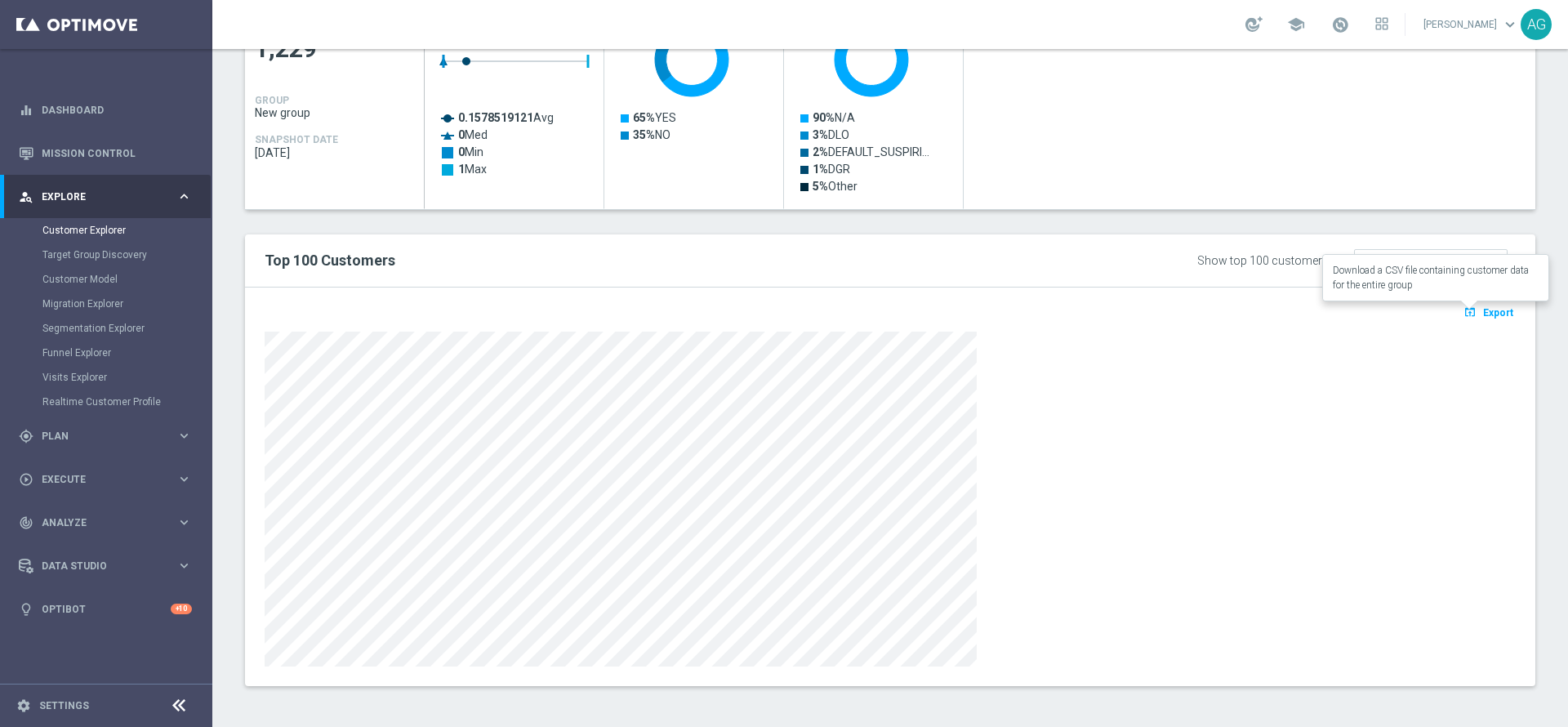
click at [1478, 304] on button "open_in_browser Export" at bounding box center [1488, 312] width 55 height 21
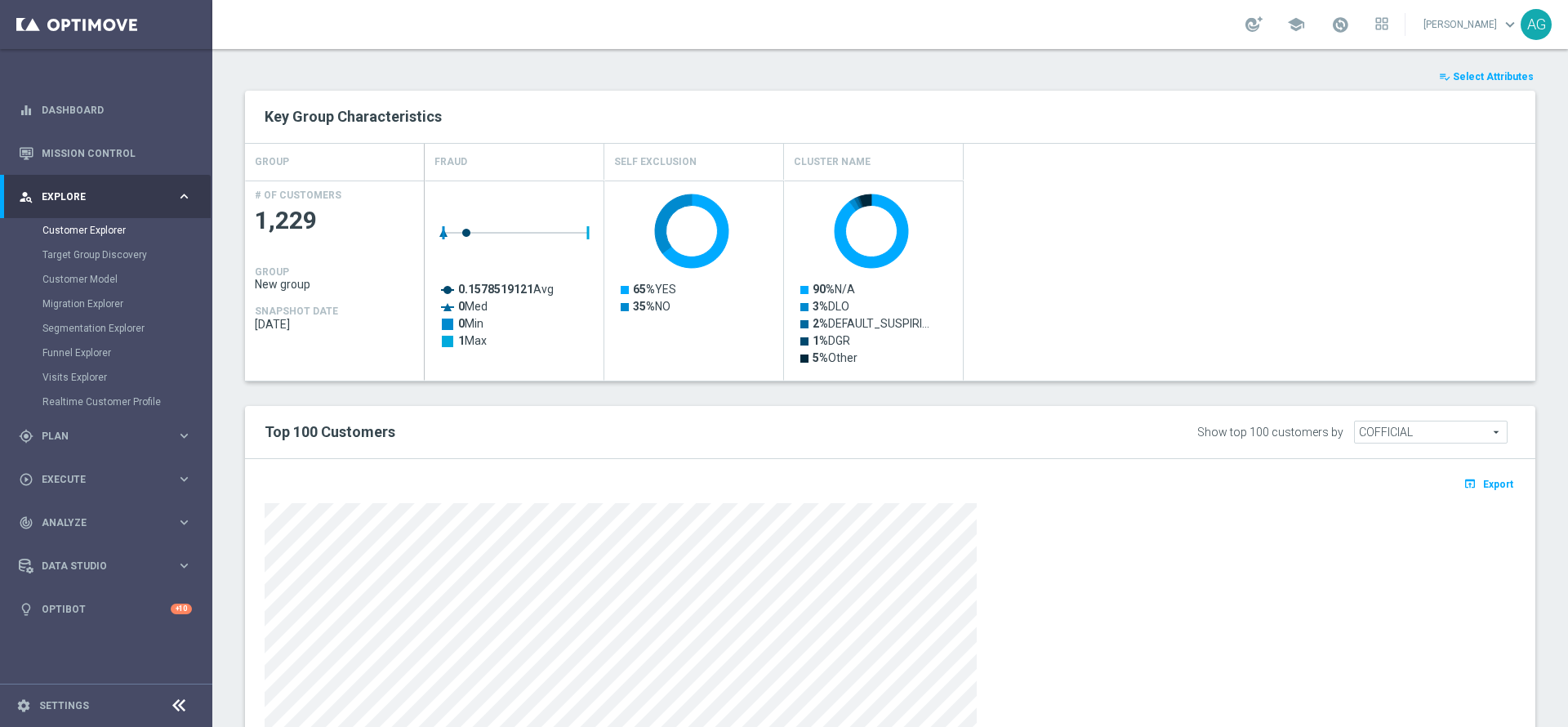
scroll to position [0, 0]
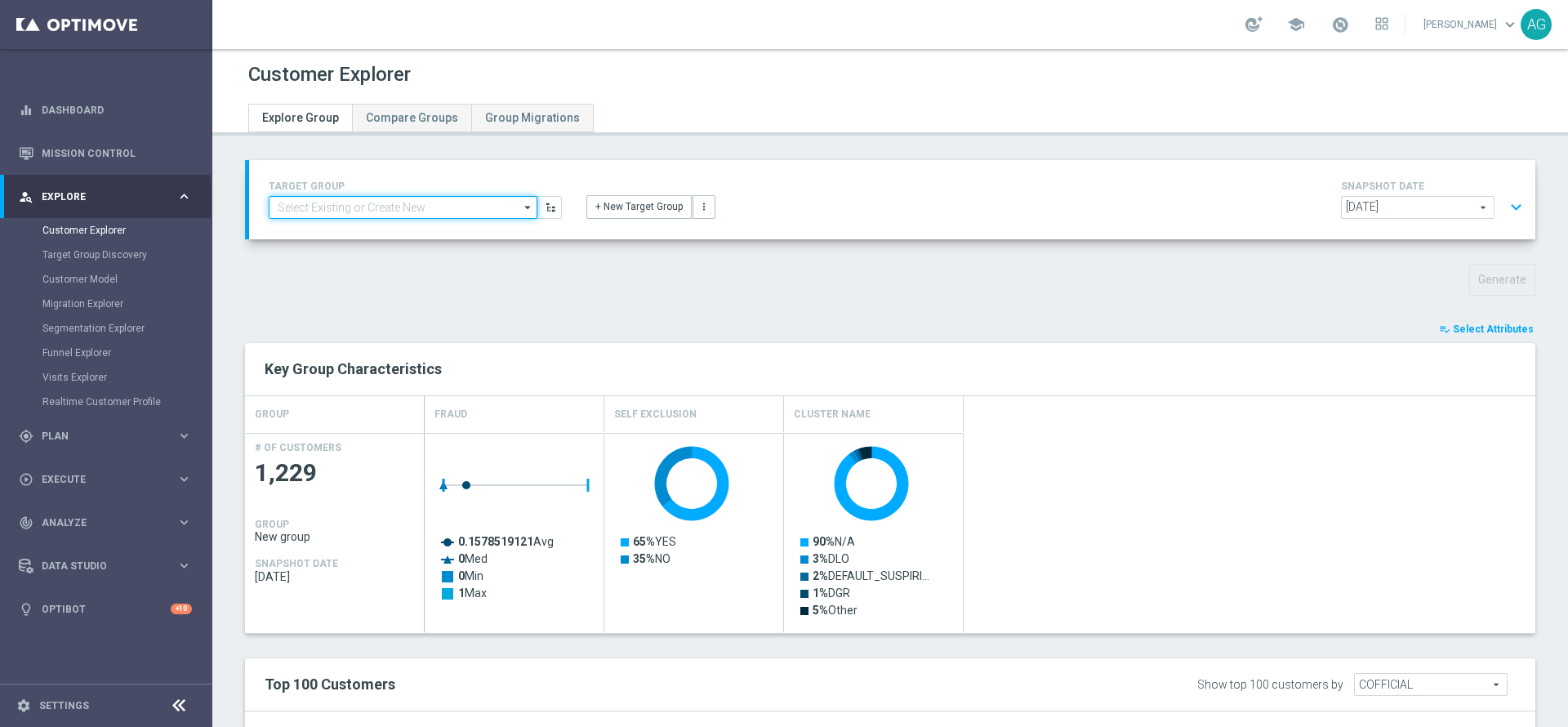
click at [510, 204] on input at bounding box center [403, 207] width 269 height 23
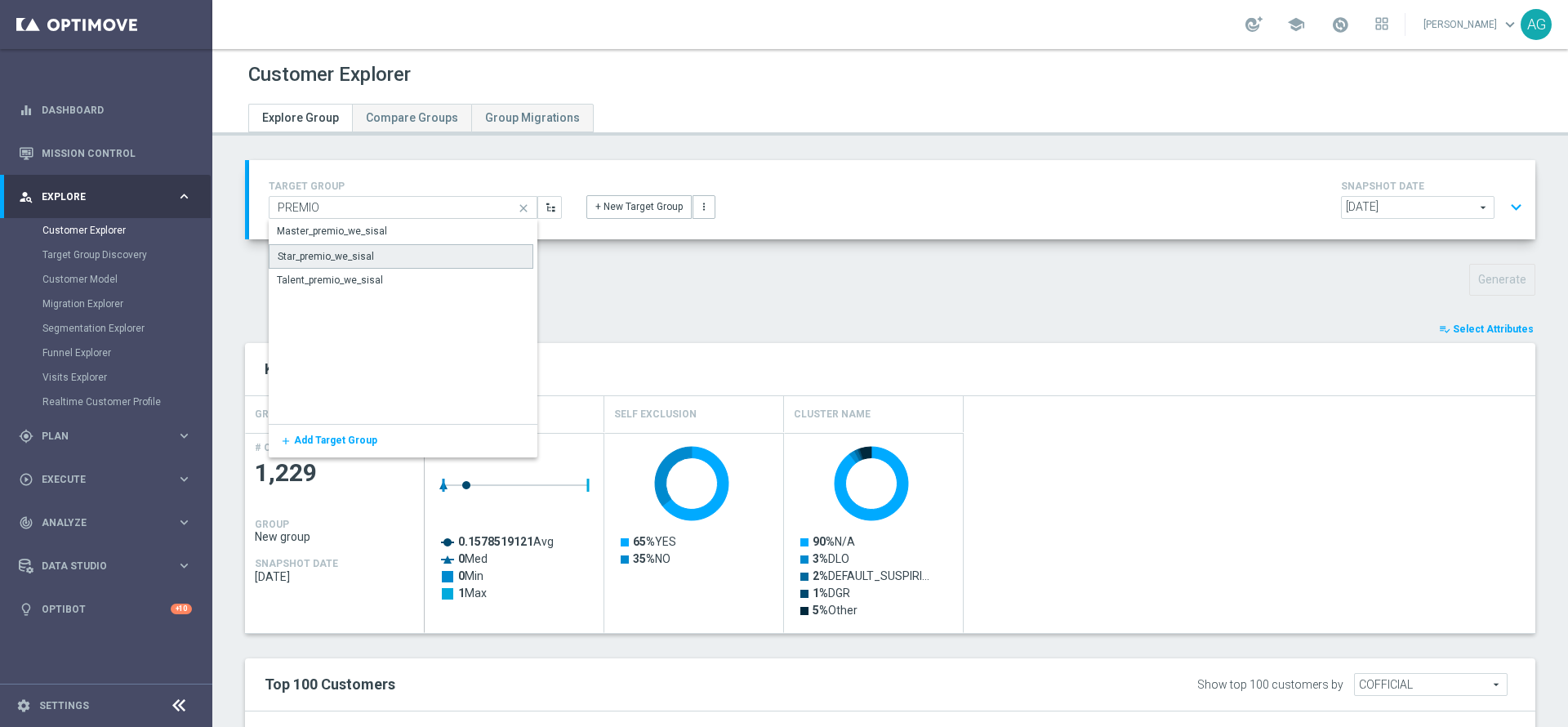
click at [385, 245] on div "Star_premio_we_sisal" at bounding box center [401, 257] width 265 height 24
type input "Star_premio_we_sisal"
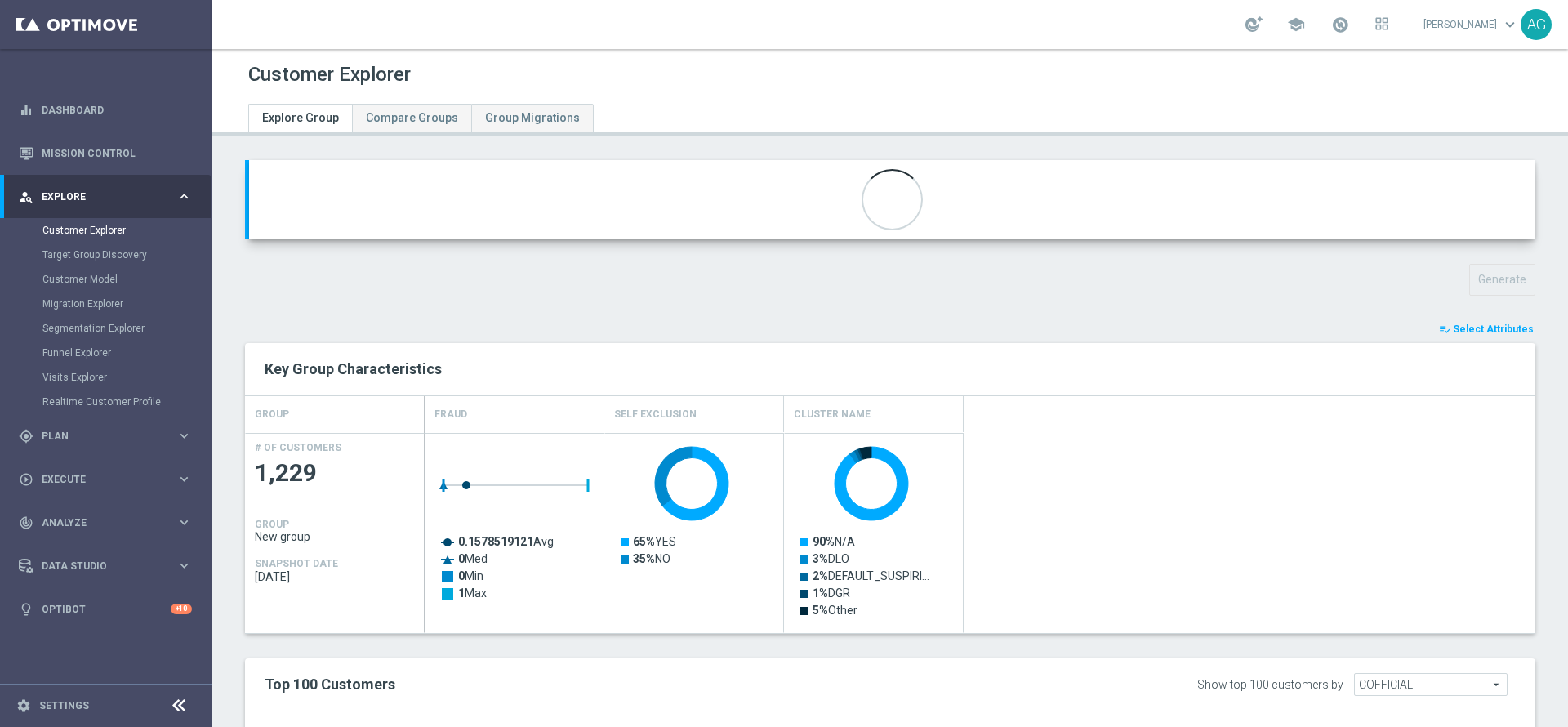
type input "Segmentazione"
type textarea "(1 and 2 and 3 and 4 and 5 and 6) or (7)"
click at [1504, 205] on button "expand_more" at bounding box center [1515, 208] width 23 height 31
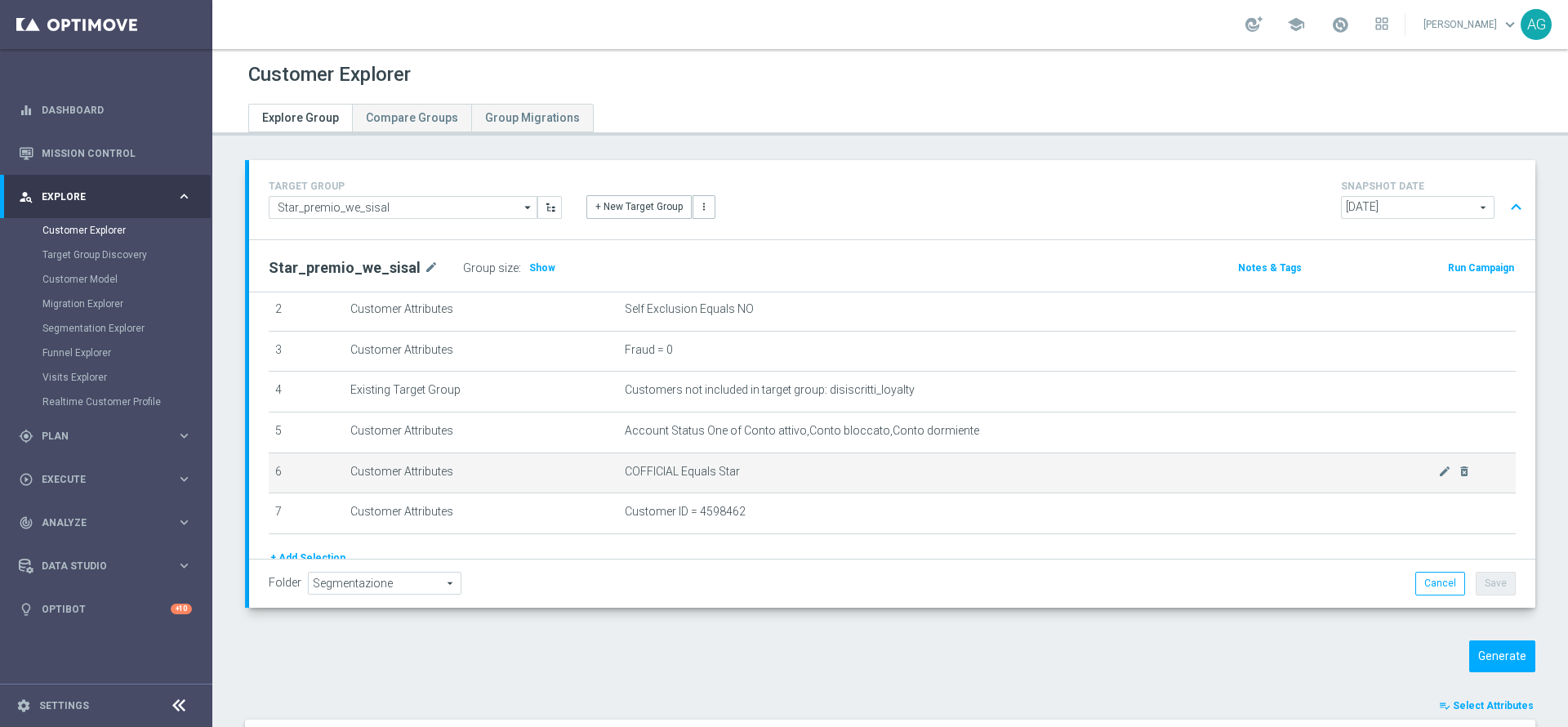
scroll to position [172, 0]
